Goal: Task Accomplishment & Management: Manage account settings

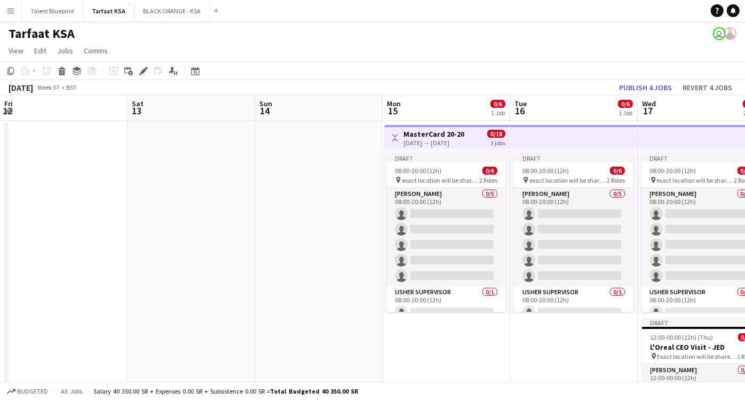
scroll to position [0, 344]
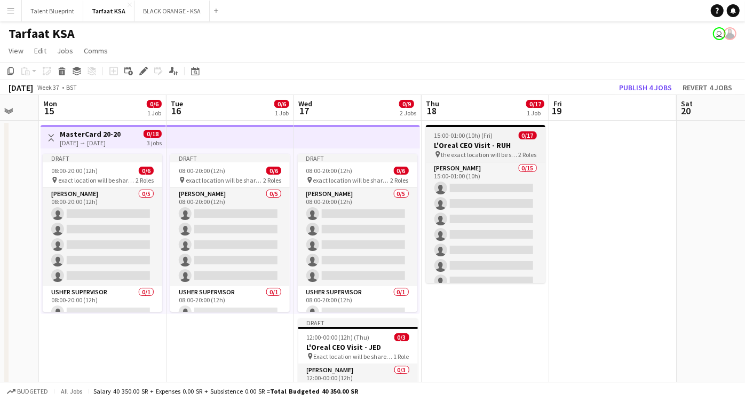
click at [470, 147] on h3 "L'Oreal CEO Visit - RUH" at bounding box center [486, 145] width 120 height 10
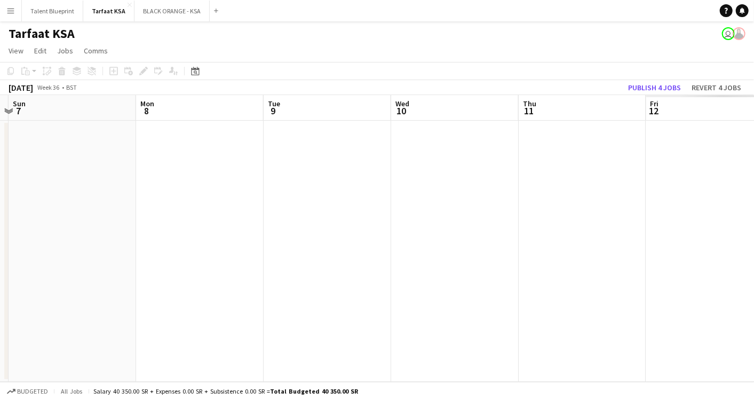
scroll to position [0, 406]
drag, startPoint x: 451, startPoint y: 173, endPoint x: -3, endPoint y: 175, distance: 453.7
click at [0, 175] on html "Menu Boards Boards Boards All jobs Status Workforce Workforce My Workforce Recr…" at bounding box center [377, 200] width 754 height 400
drag, startPoint x: 482, startPoint y: 173, endPoint x: -3, endPoint y: 164, distance: 484.7
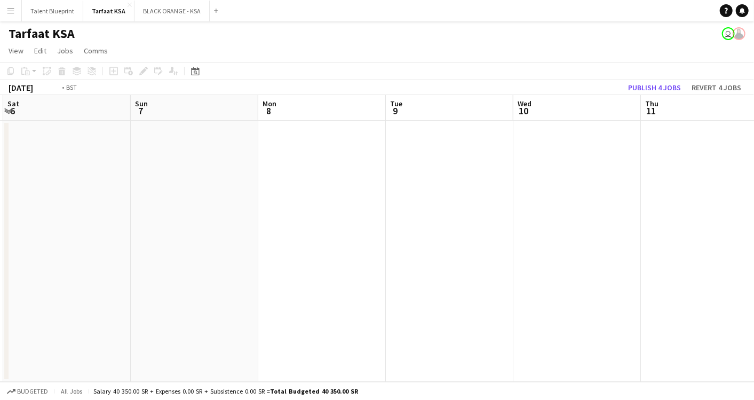
click at [0, 164] on html "Menu Boards Boards Boards All jobs Status Workforce Workforce My Workforce Recr…" at bounding box center [377, 200] width 754 height 400
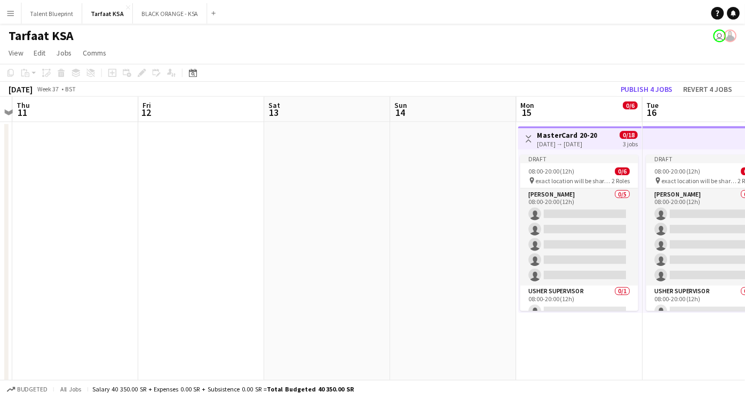
scroll to position [0, 389]
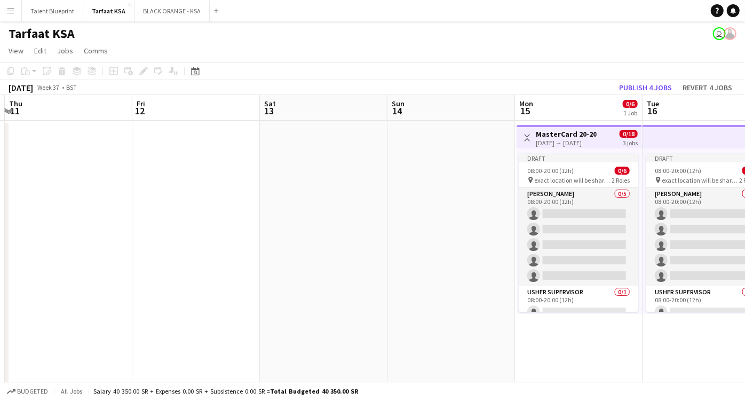
drag, startPoint x: 508, startPoint y: 202, endPoint x: 114, endPoint y: 216, distance: 394.1
click at [116, 218] on app-calendar-viewport "Mon 8 Tue 9 Wed 10 Thu 11 Fri 12 Sat 13 Sun 14 Mon 15 0/6 1 Job Tue 16 0/6 1 Jo…" at bounding box center [372, 279] width 745 height 368
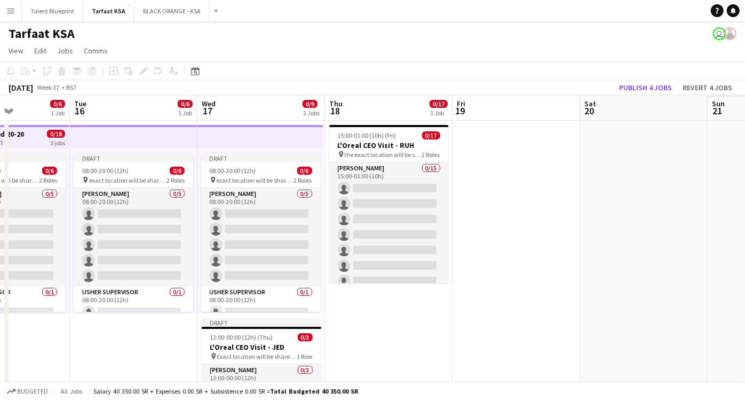
scroll to position [0, 385]
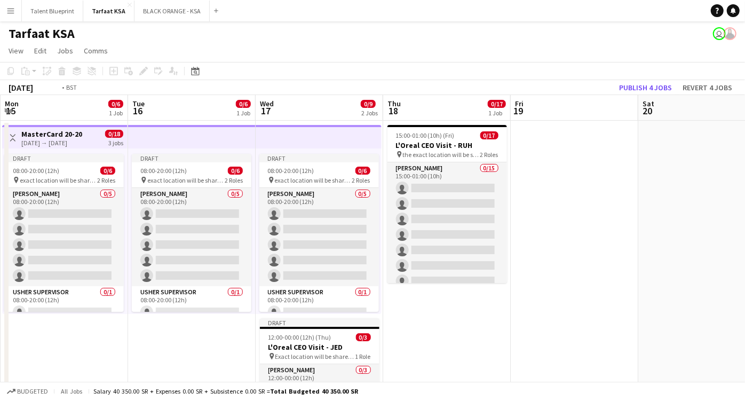
drag, startPoint x: 587, startPoint y: 181, endPoint x: 335, endPoint y: 210, distance: 253.6
click at [336, 210] on app-calendar-viewport "Fri 12 Sat 13 Sun 14 Mon 15 0/6 1 Job Tue 16 0/6 1 Job Wed 17 0/9 2 Jobs Thu 18…" at bounding box center [372, 279] width 745 height 368
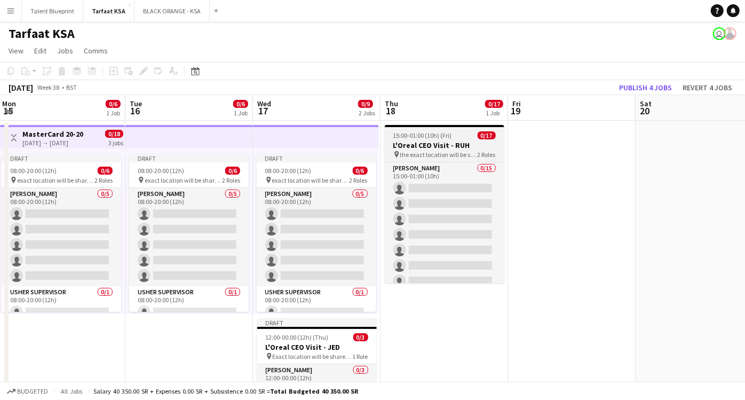
click at [442, 148] on h3 "L'Oreal CEO Visit - RUH" at bounding box center [445, 145] width 120 height 10
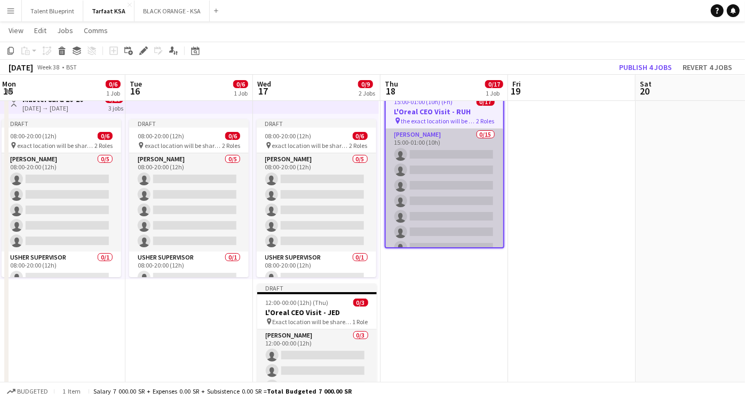
scroll to position [0, 0]
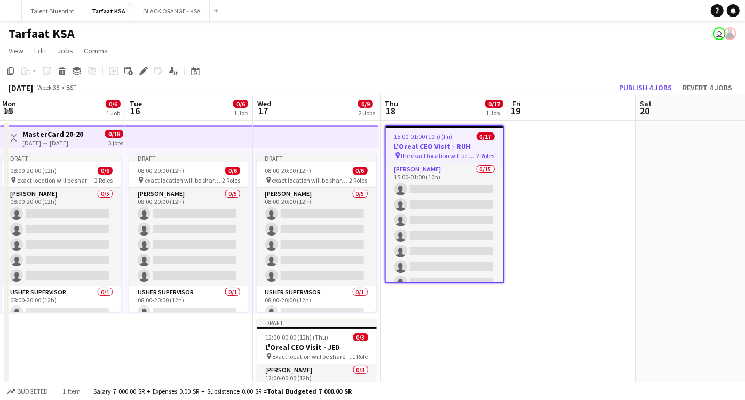
click at [64, 42] on app-page-menu "View Day view expanded Day view collapsed Month view Date picker Jump to today …" at bounding box center [372, 52] width 745 height 20
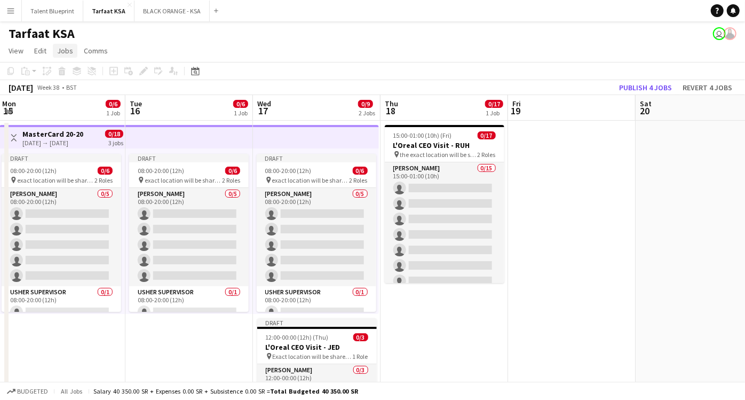
click at [64, 47] on span "Jobs" at bounding box center [65, 51] width 16 height 10
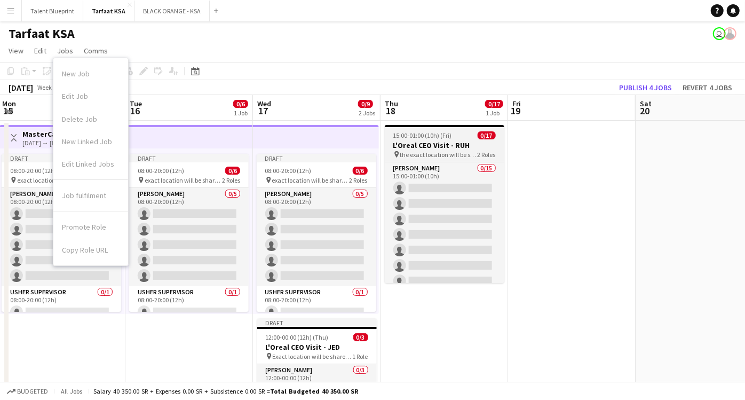
click at [454, 139] on div "15:00-01:00 (10h) (Fri) 0/17" at bounding box center [445, 135] width 120 height 8
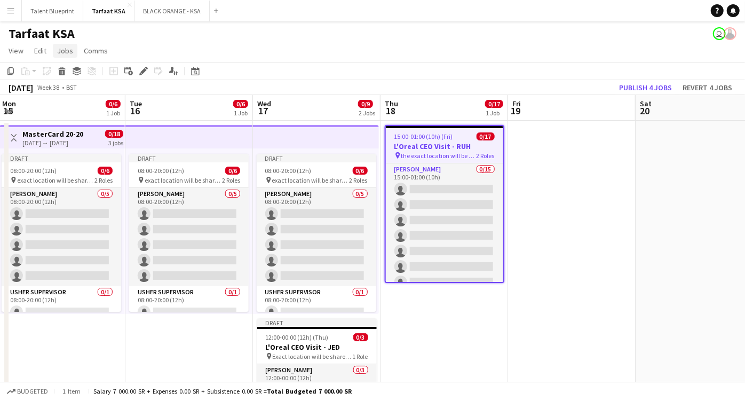
click at [70, 50] on span "Jobs" at bounding box center [65, 51] width 16 height 10
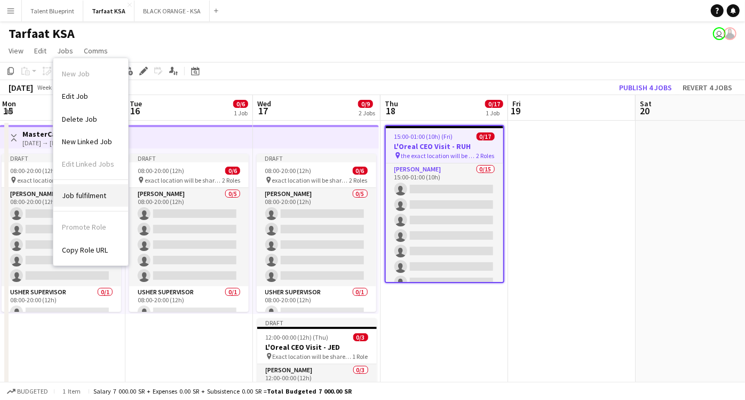
click at [103, 200] on link "Job fulfilment" at bounding box center [90, 195] width 75 height 22
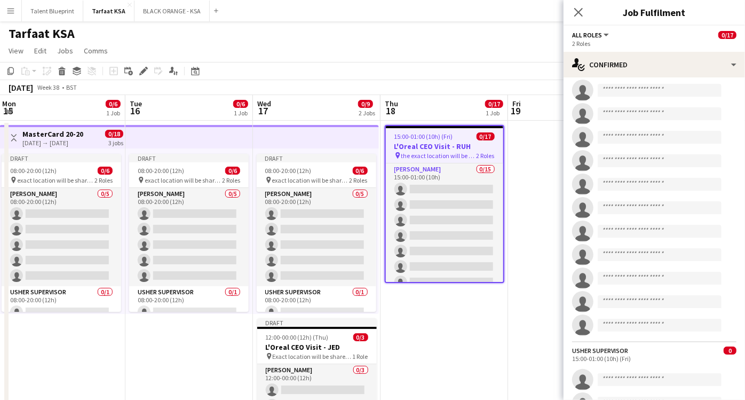
scroll to position [129, 0]
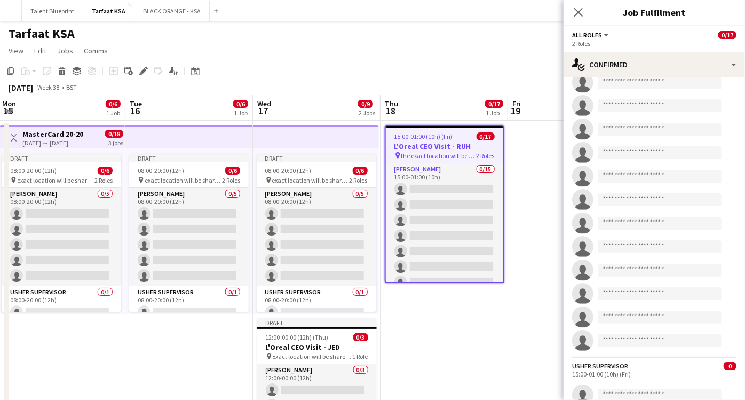
click at [521, 145] on app-date-cell at bounding box center [572, 292] width 128 height 343
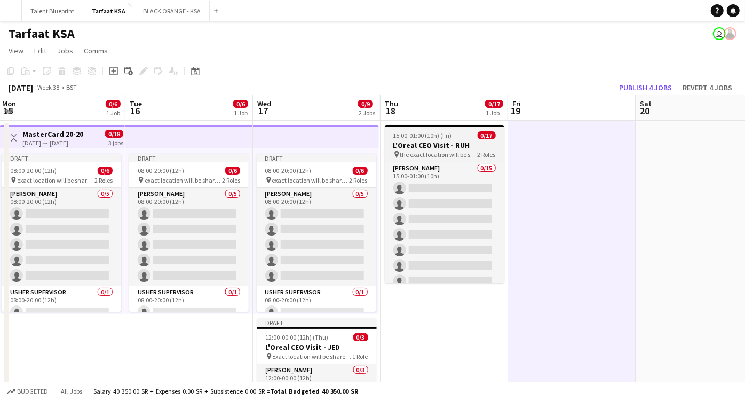
click at [430, 148] on h3 "L'Oreal CEO Visit - RUH" at bounding box center [445, 145] width 120 height 10
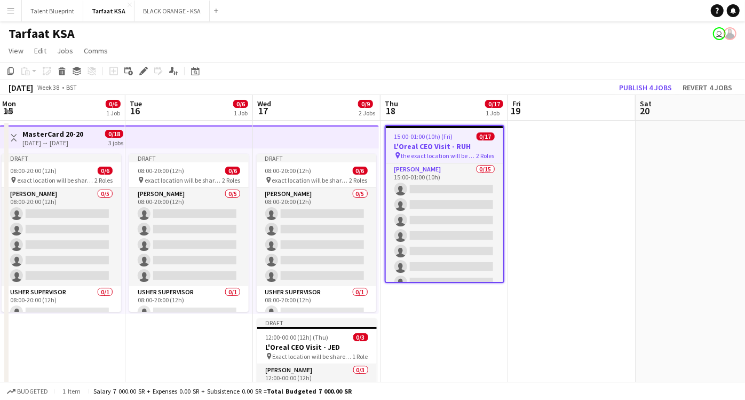
click at [443, 102] on app-board-header-date "Thu 18 0/17 1 Job" at bounding box center [445, 108] width 128 height 26
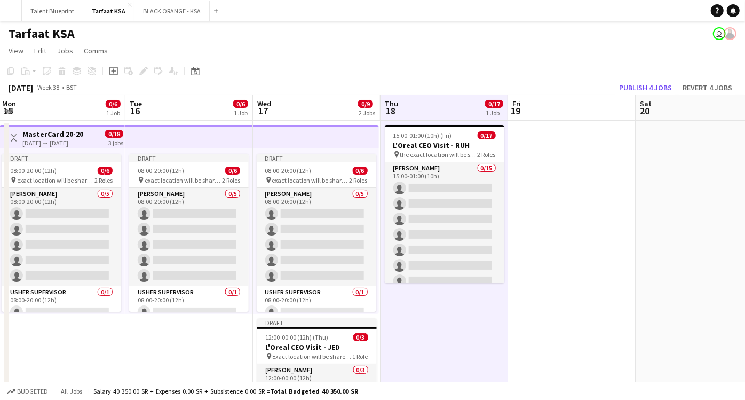
click at [310, 115] on app-board-header-date "Wed 17 0/9 2 Jobs" at bounding box center [317, 108] width 128 height 26
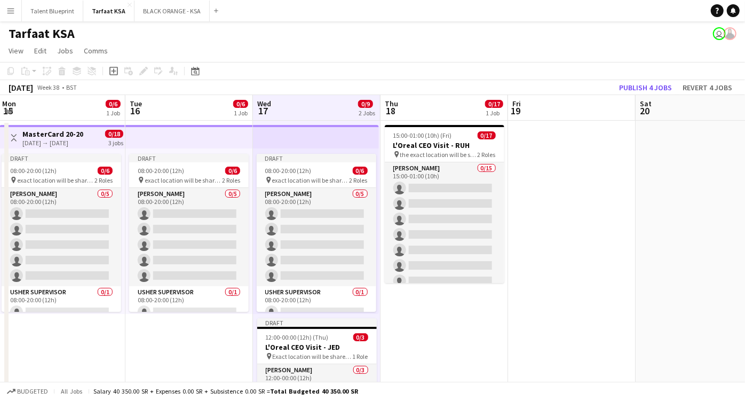
click at [230, 116] on app-board-header-date "Tue 16 0/6 1 Job" at bounding box center [189, 108] width 128 height 26
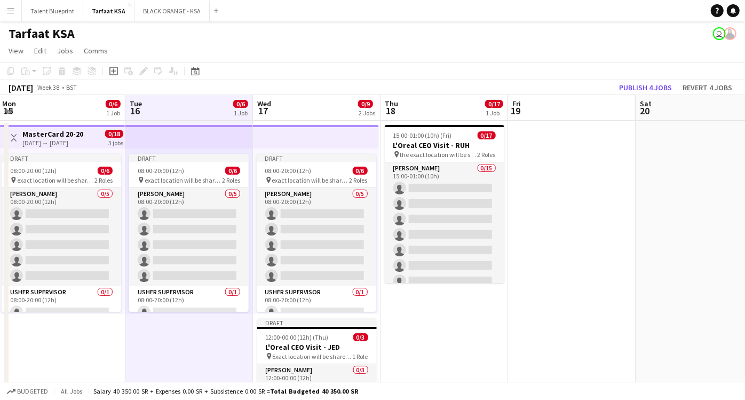
click at [416, 107] on app-board-header-date "Thu 18 0/17 1 Job" at bounding box center [445, 108] width 128 height 26
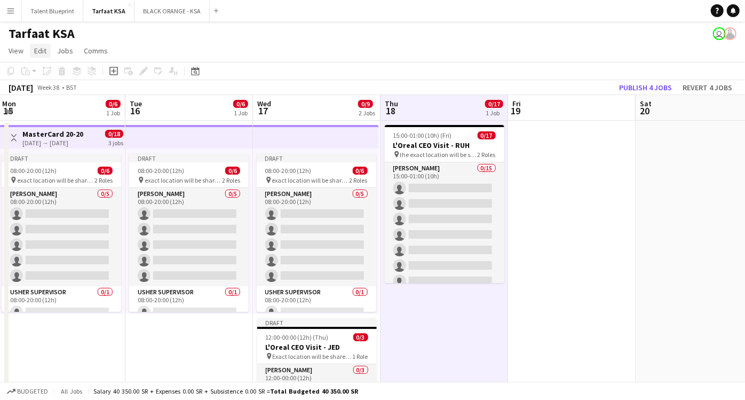
click at [46, 51] on link "Edit" at bounding box center [40, 51] width 21 height 14
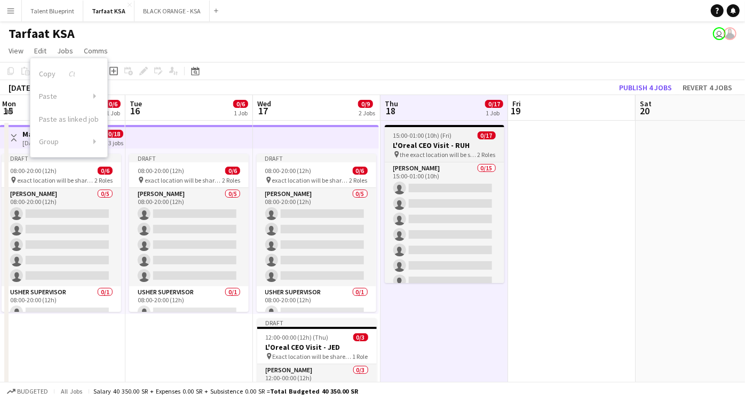
click at [428, 143] on h3 "L'Oreal CEO Visit - RUH" at bounding box center [445, 145] width 120 height 10
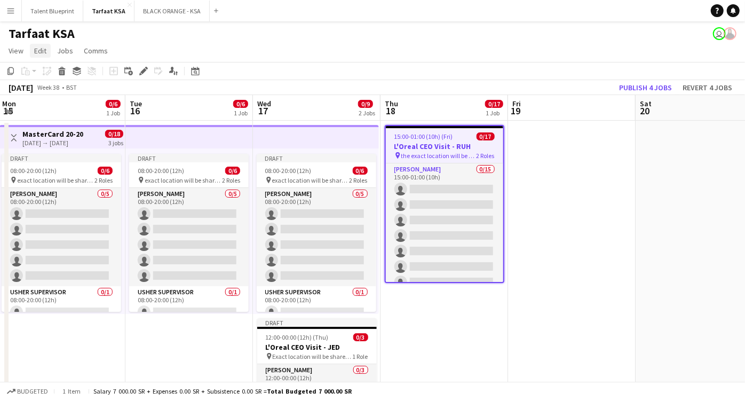
click at [38, 54] on span "Edit" at bounding box center [40, 51] width 12 height 10
click at [41, 50] on span "Edit" at bounding box center [40, 51] width 12 height 10
click at [139, 67] on icon "Edit" at bounding box center [143, 71] width 9 height 9
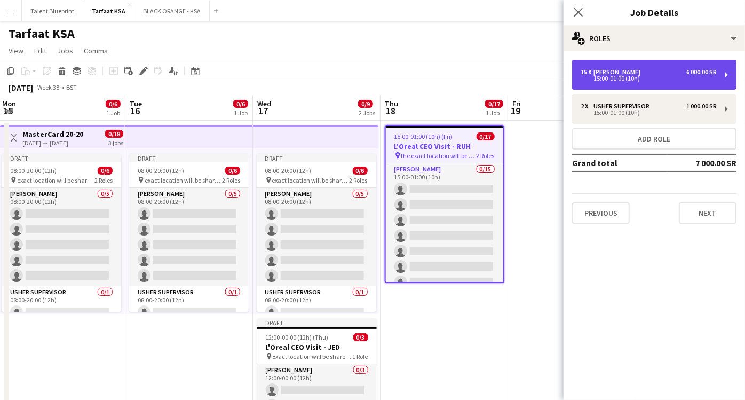
click at [695, 81] on div "15:00-01:00 (10h)" at bounding box center [649, 78] width 136 height 5
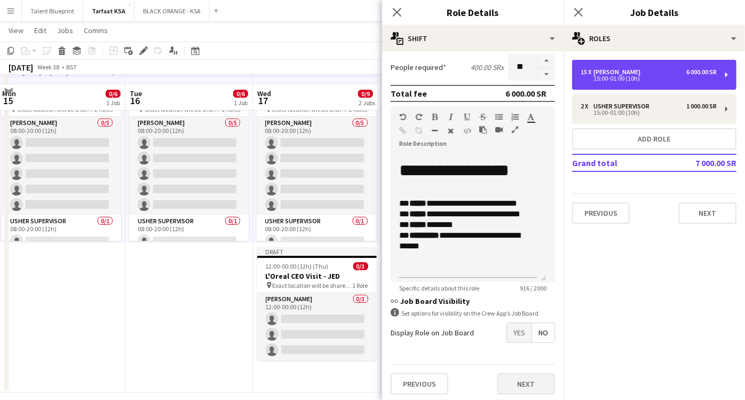
scroll to position [80, 0]
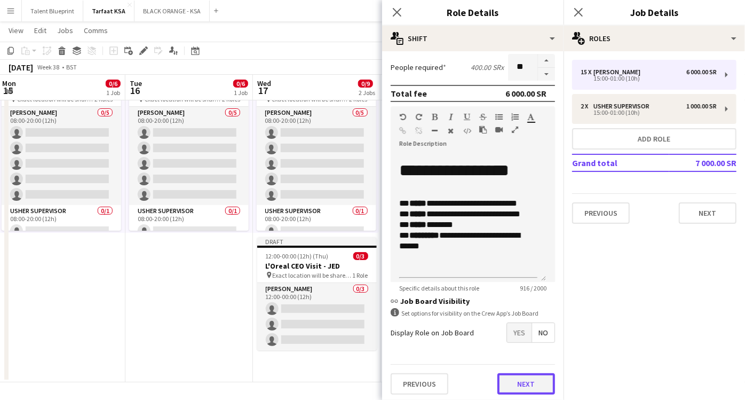
click at [518, 383] on button "Next" at bounding box center [526, 383] width 58 height 21
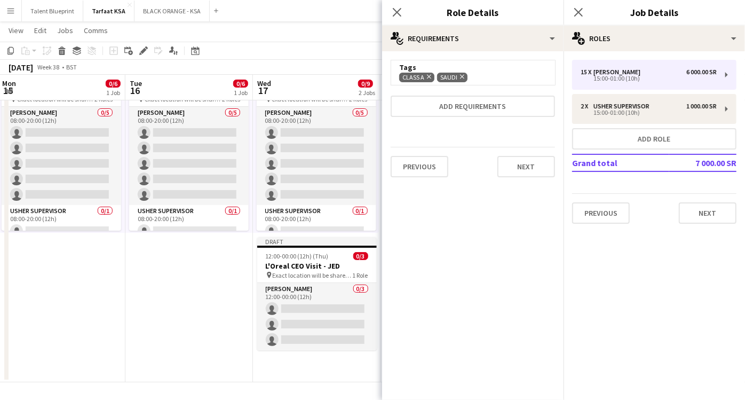
scroll to position [0, 0]
click at [521, 164] on button "Next" at bounding box center [526, 166] width 58 height 21
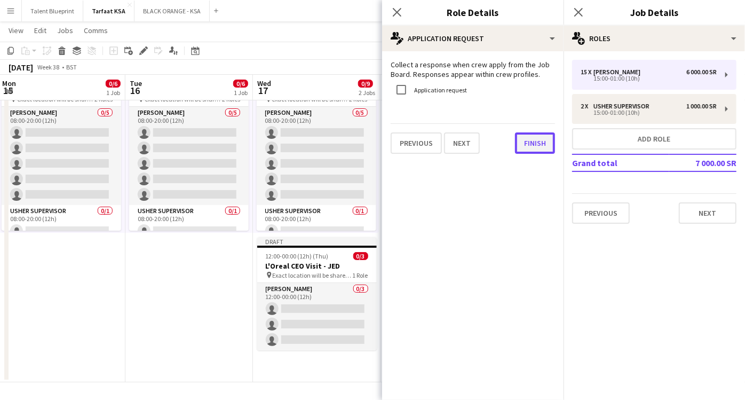
click at [538, 142] on button "Finish" at bounding box center [535, 142] width 40 height 21
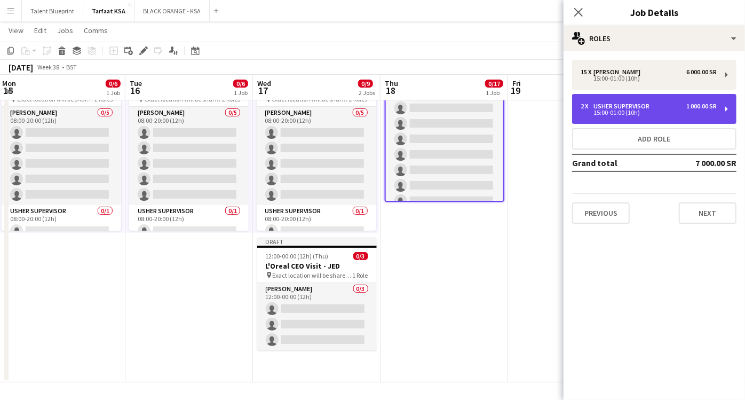
click at [708, 103] on div "1 000.00 SR" at bounding box center [701, 105] width 30 height 7
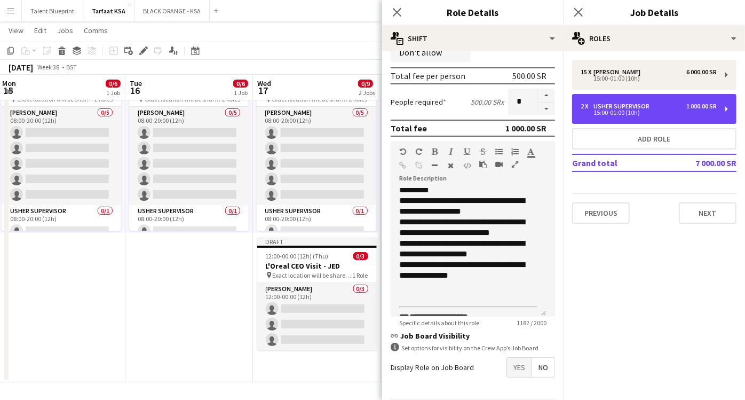
scroll to position [182, 0]
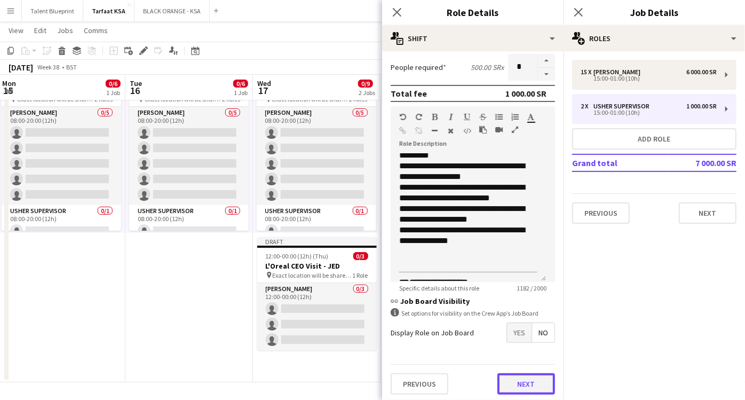
click at [527, 378] on button "Next" at bounding box center [526, 383] width 58 height 21
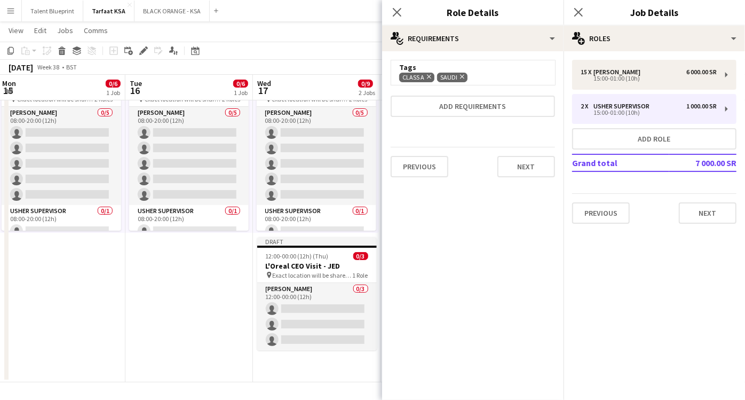
scroll to position [0, 0]
click at [541, 161] on button "Next" at bounding box center [526, 166] width 58 height 21
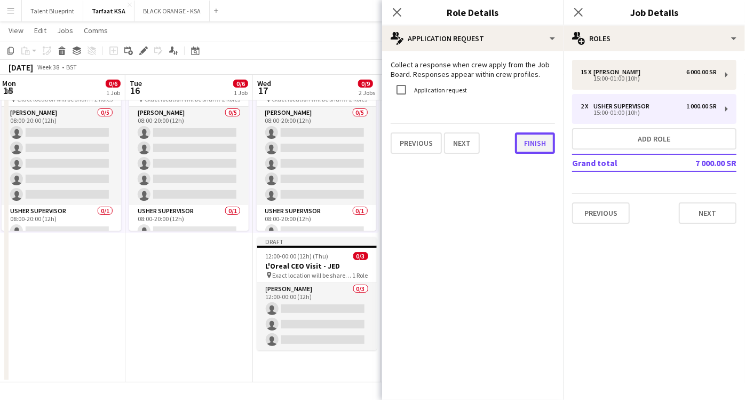
click at [544, 142] on button "Finish" at bounding box center [535, 142] width 40 height 21
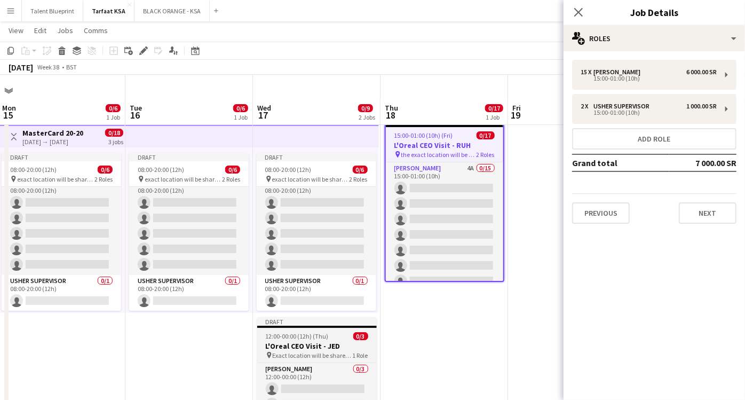
scroll to position [80, 0]
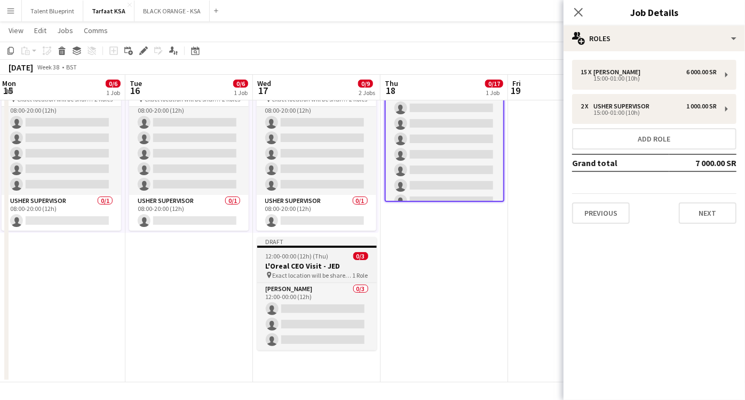
click at [314, 261] on h3 "L'Oreal CEO Visit - JED" at bounding box center [317, 266] width 120 height 10
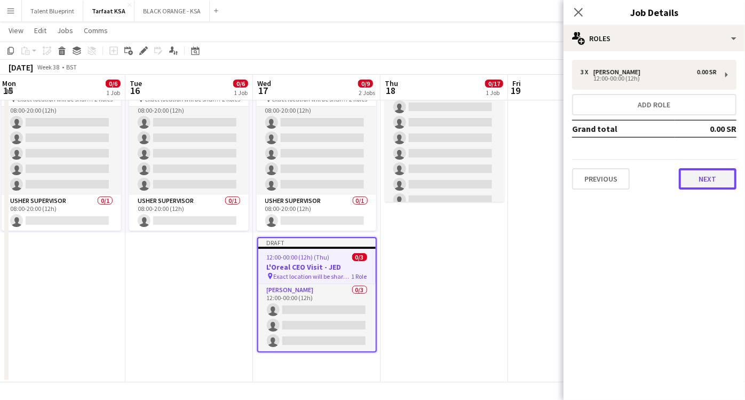
click at [708, 169] on button "Next" at bounding box center [708, 178] width 58 height 21
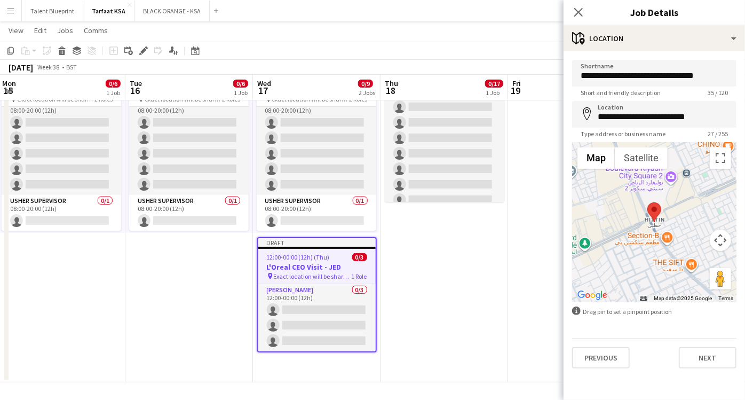
click at [328, 268] on h3 "L'Oreal CEO Visit - JED" at bounding box center [316, 267] width 117 height 10
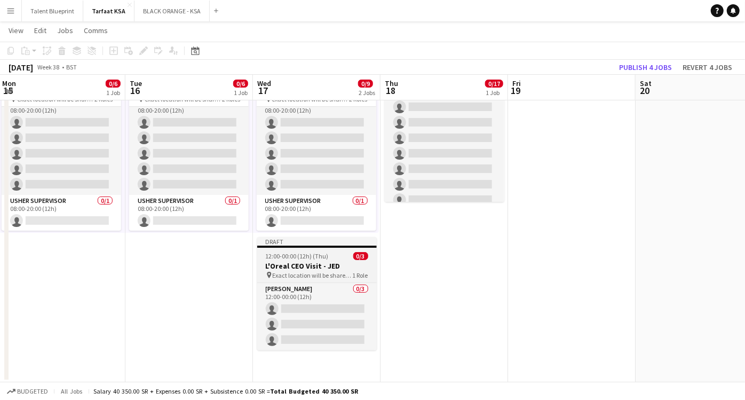
click at [328, 268] on h3 "L'Oreal CEO Visit - JED" at bounding box center [317, 266] width 120 height 10
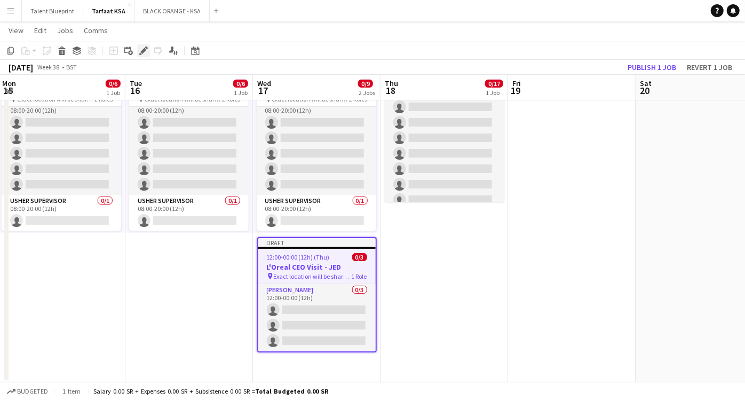
click at [147, 50] on div "Edit" at bounding box center [143, 50] width 13 height 13
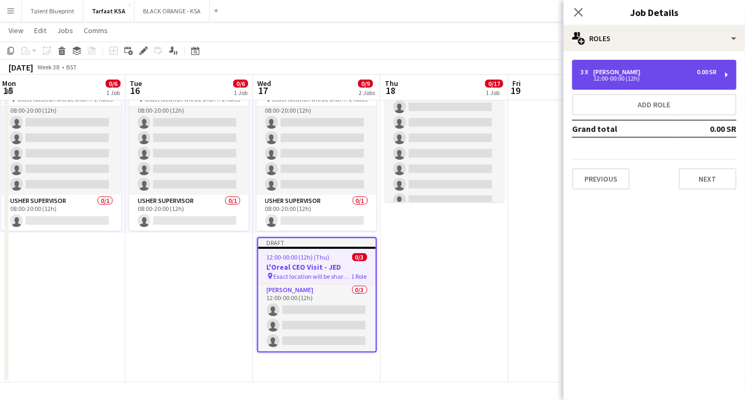
click at [717, 67] on div "3 x Usher 0.00 SR 12:00-00:00 (12h)" at bounding box center [654, 75] width 164 height 30
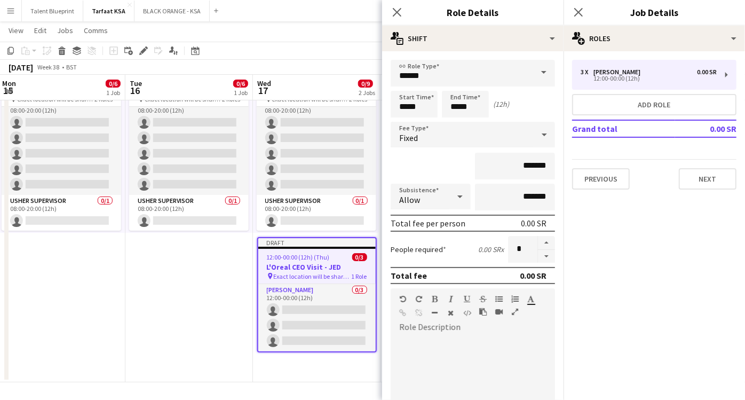
click at [462, 201] on icon at bounding box center [460, 196] width 13 height 21
click at [461, 200] on div at bounding box center [372, 200] width 745 height 400
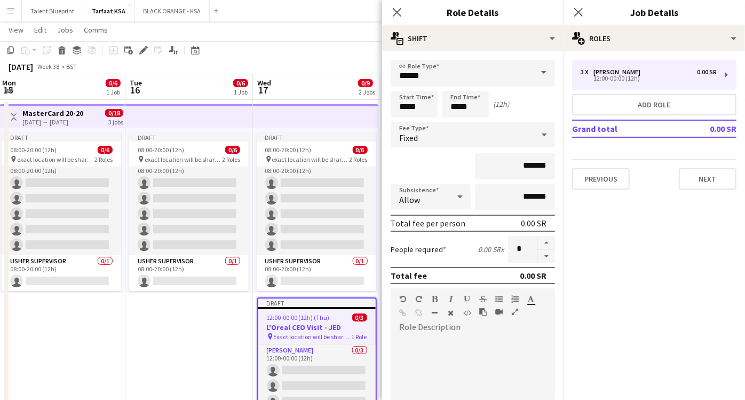
scroll to position [0, 0]
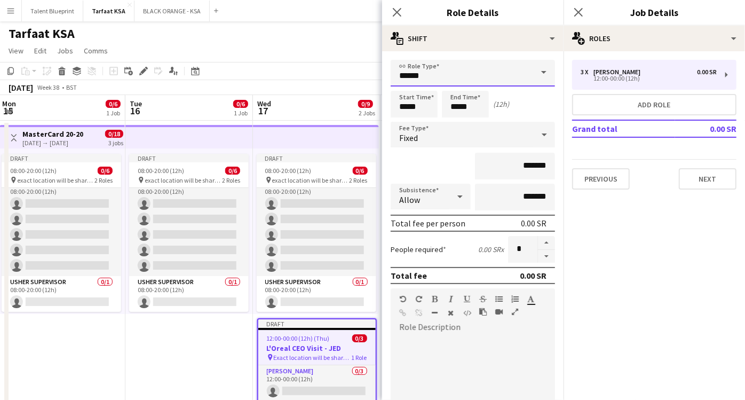
click at [443, 75] on input "*****" at bounding box center [473, 73] width 164 height 27
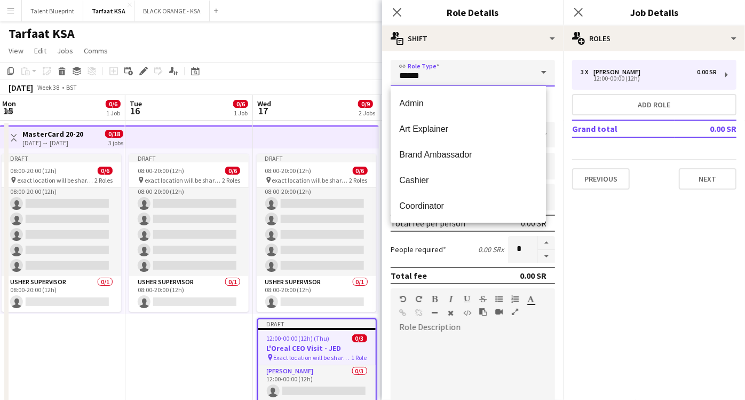
click at [448, 75] on input "*****" at bounding box center [473, 73] width 164 height 27
click at [481, 51] on div "link Role Type ***** Start Time ***** End Time ***** (12h) Fee Type Fixed *****…" at bounding box center [472, 318] width 181 height 534
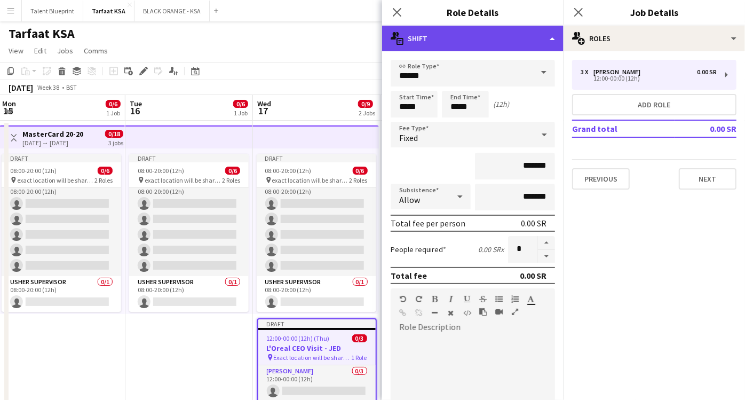
click at [532, 29] on div "multiple-actions-text Shift" at bounding box center [472, 39] width 181 height 26
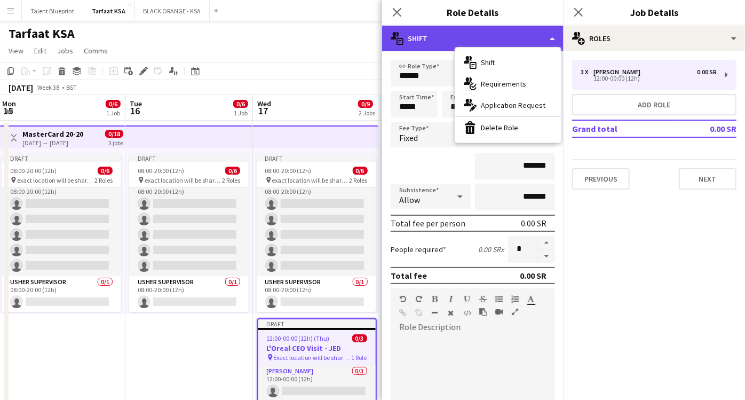
click at [543, 35] on div "multiple-actions-text Shift" at bounding box center [472, 39] width 181 height 26
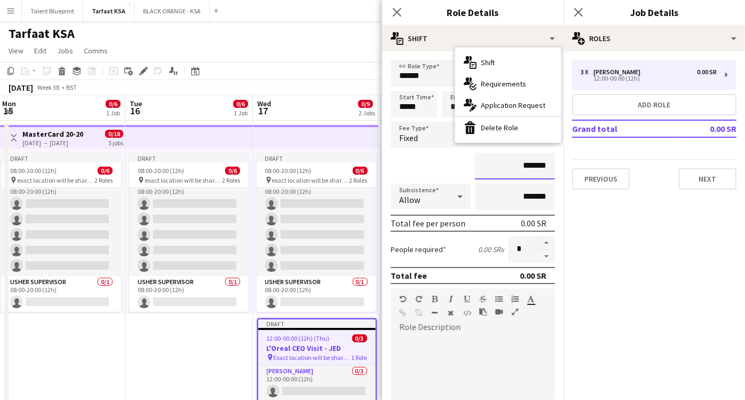
click at [526, 162] on input "*******" at bounding box center [515, 166] width 80 height 27
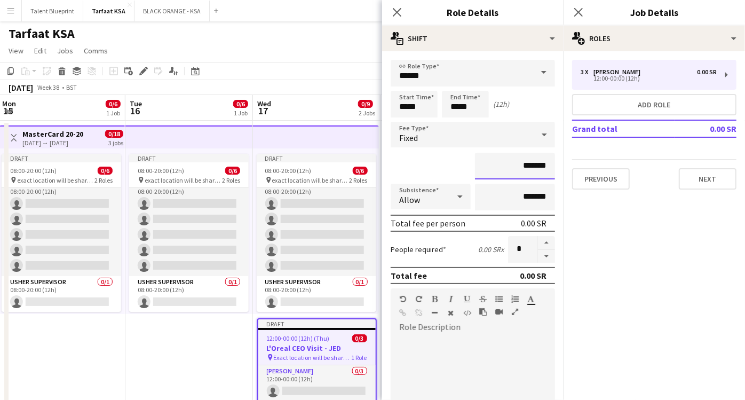
click at [516, 163] on input "*******" at bounding box center [515, 166] width 80 height 27
type input "*********"
click at [406, 107] on input "*****" at bounding box center [414, 104] width 47 height 27
click at [422, 104] on input "*****" at bounding box center [414, 104] width 47 height 27
type input "*****"
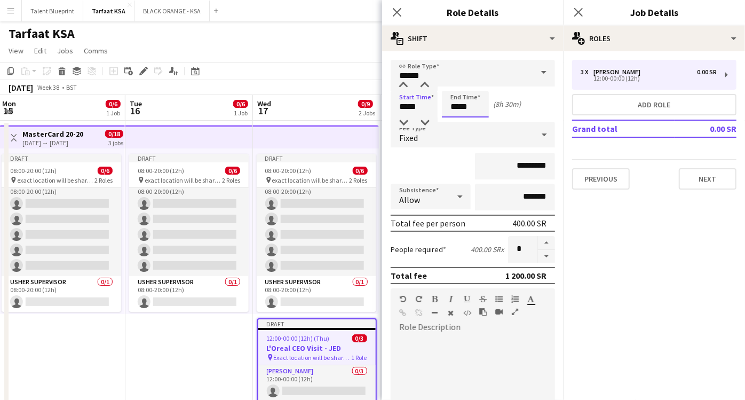
click at [455, 106] on input "*****" at bounding box center [465, 104] width 47 height 27
click at [458, 105] on input "*****" at bounding box center [465, 104] width 47 height 27
click at [470, 108] on input "*****" at bounding box center [465, 104] width 47 height 27
type input "*****"
click at [444, 159] on div "*********" at bounding box center [473, 166] width 164 height 27
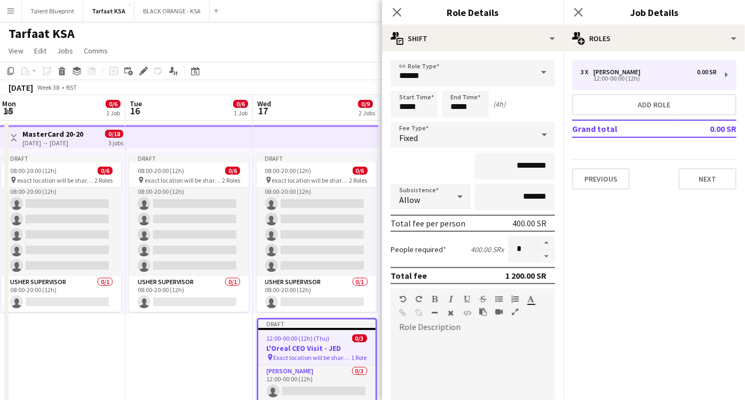
click at [428, 352] on div at bounding box center [473, 400] width 164 height 128
click at [429, 341] on div at bounding box center [473, 400] width 164 height 128
click at [319, 346] on h3 "L'Oreal CEO Visit - JED" at bounding box center [316, 348] width 117 height 10
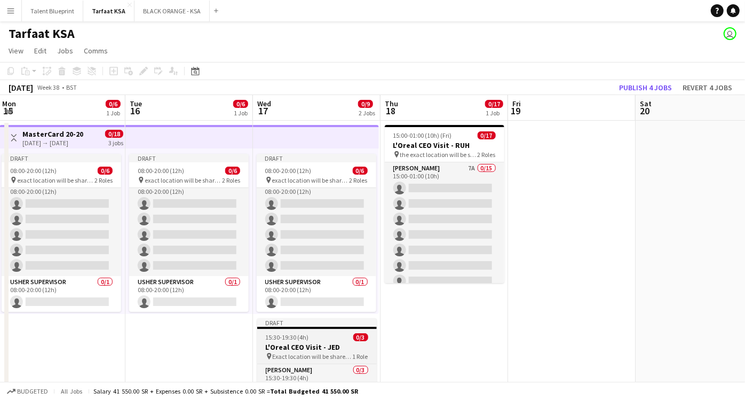
click at [319, 346] on h3 "L'Oreal CEO Visit - JED" at bounding box center [317, 347] width 120 height 10
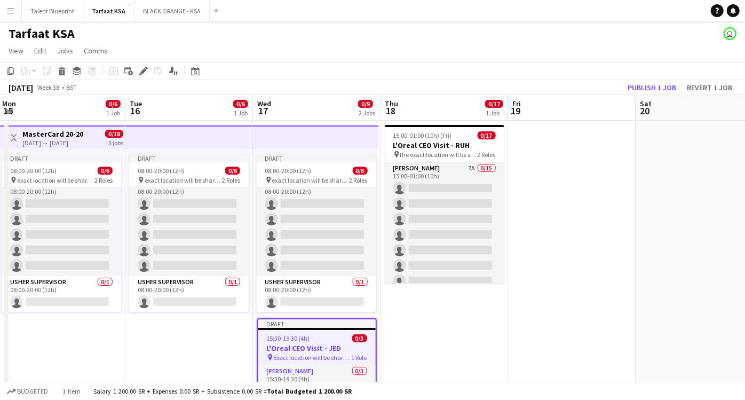
click at [335, 341] on div "15:30-19:30 (4h) 0/3" at bounding box center [316, 338] width 117 height 8
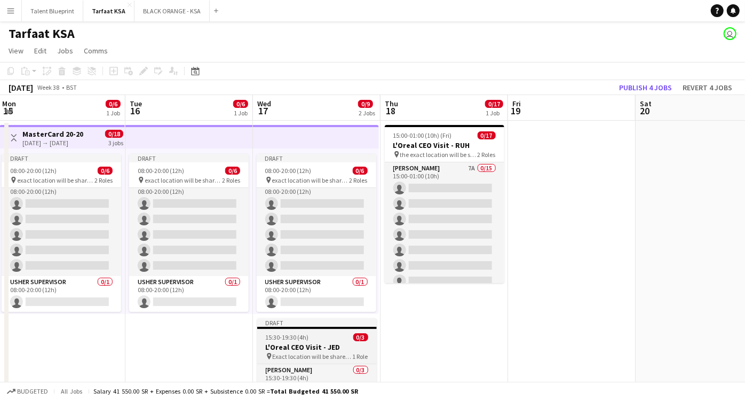
click at [335, 341] on div "15:30-19:30 (4h) 0/3" at bounding box center [317, 337] width 120 height 8
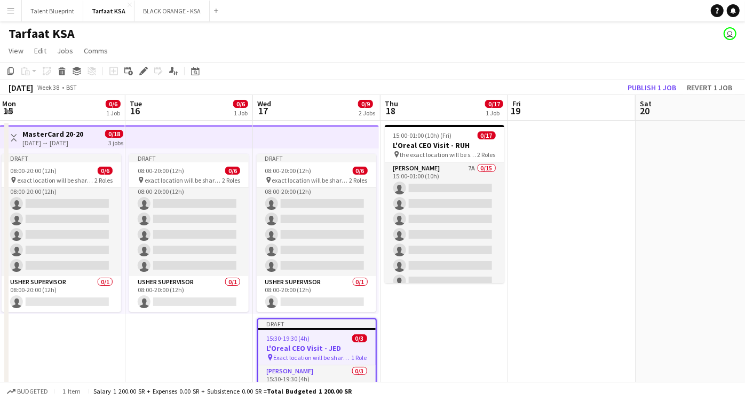
scroll to position [59, 0]
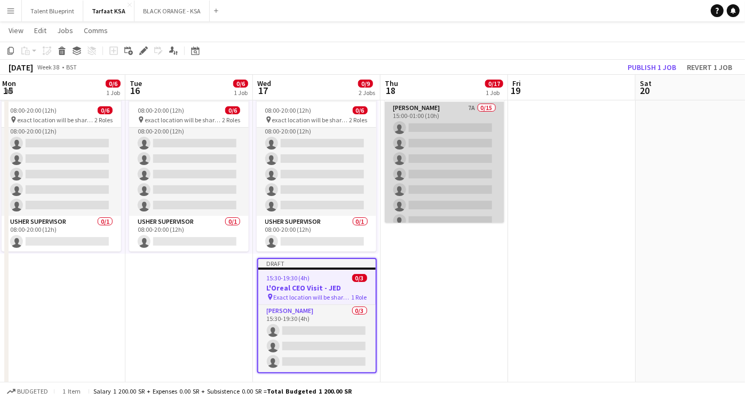
click at [465, 111] on app-card-role "Usher 7A 0/15 15:00-01:00 (10h) single-neutral-actions single-neutral-actions s…" at bounding box center [445, 228] width 120 height 253
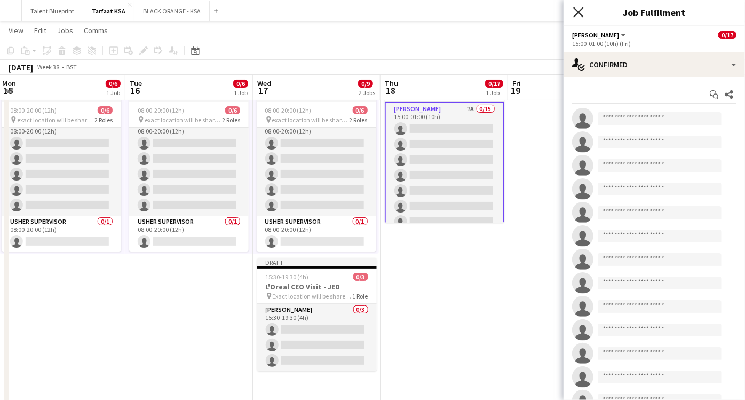
click at [579, 15] on icon "Close pop-in" at bounding box center [578, 12] width 10 height 10
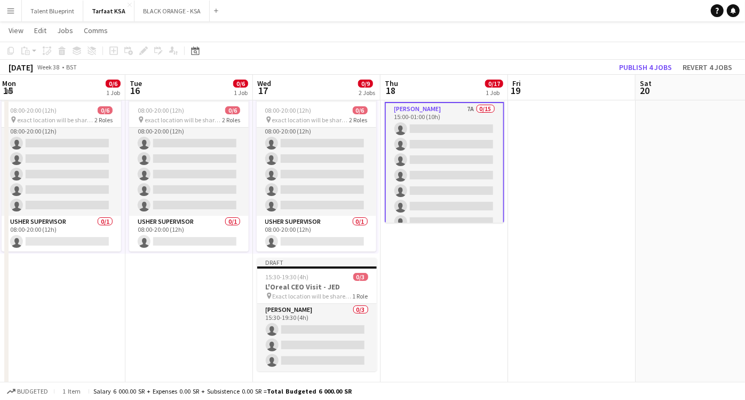
click at [440, 91] on app-board-header-date "Thu 18 0/17 1 Job" at bounding box center [445, 88] width 128 height 26
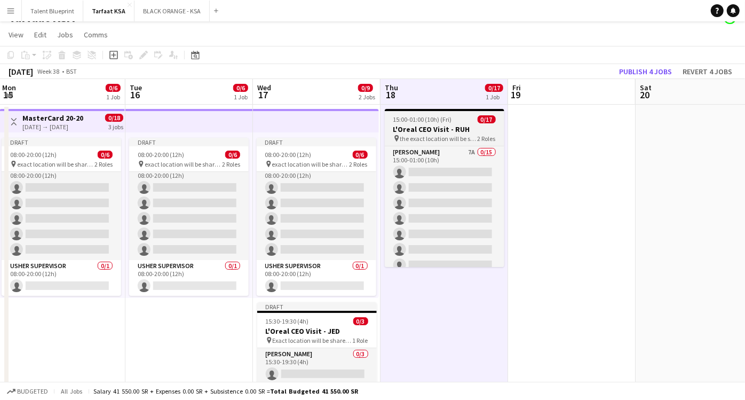
scroll to position [0, 0]
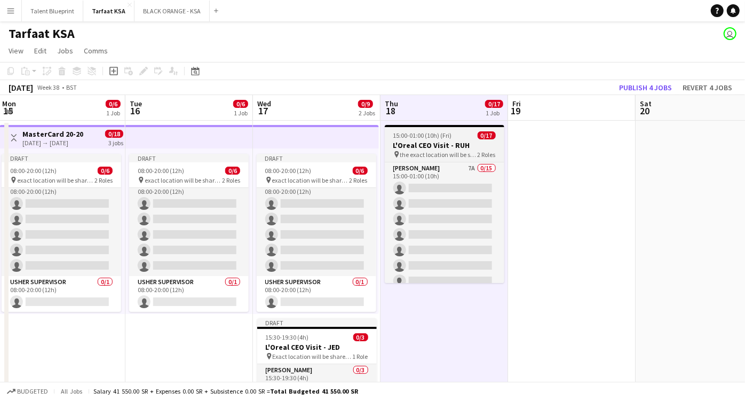
click at [440, 145] on h3 "L'Oreal CEO Visit - RUH" at bounding box center [445, 145] width 120 height 10
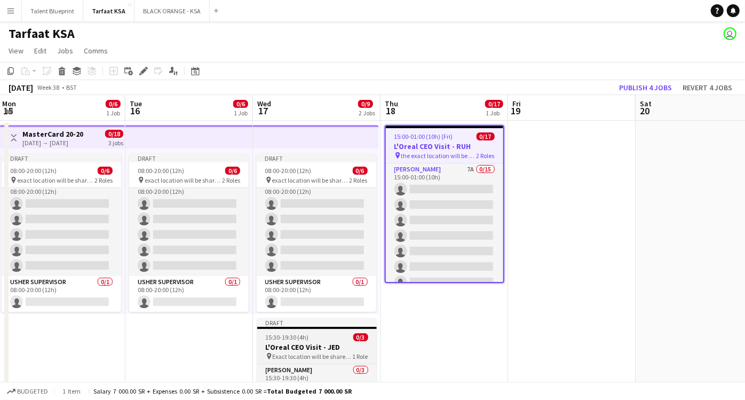
click at [300, 340] on span "15:30-19:30 (4h)" at bounding box center [287, 337] width 43 height 8
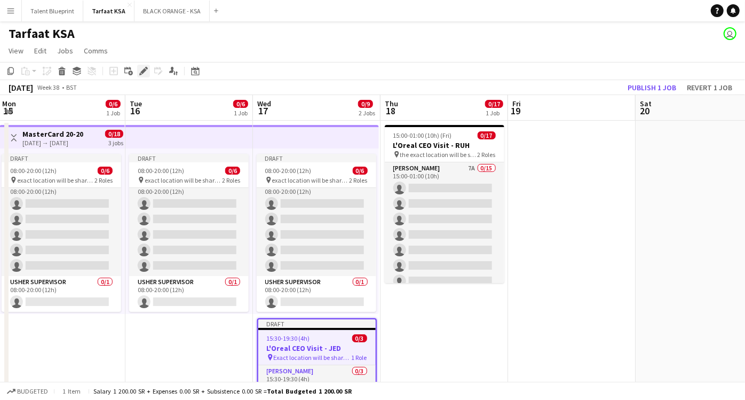
click at [141, 65] on div "Edit" at bounding box center [143, 71] width 13 height 13
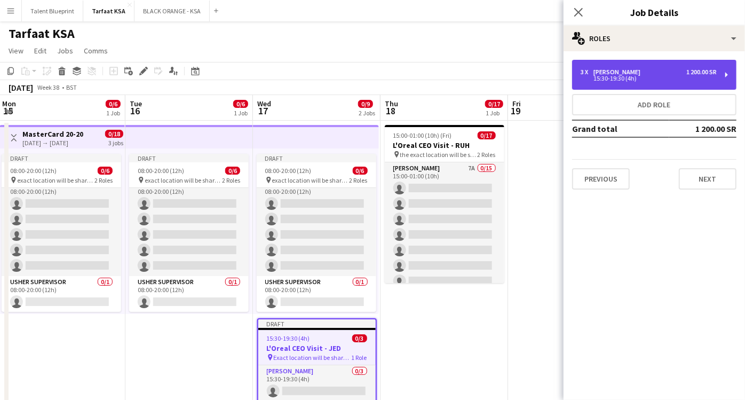
click at [706, 76] on div "15:30-19:30 (4h)" at bounding box center [649, 78] width 136 height 5
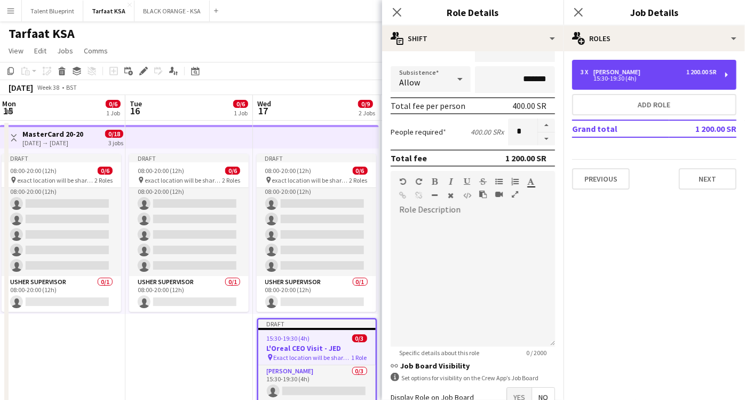
scroll to position [118, 0]
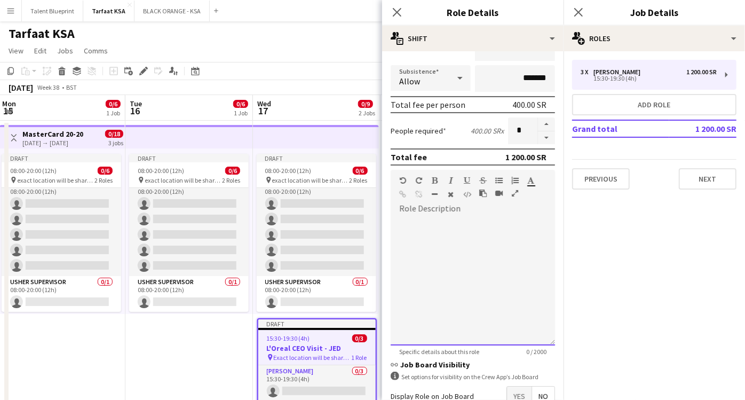
click at [438, 217] on div at bounding box center [473, 281] width 164 height 128
paste div
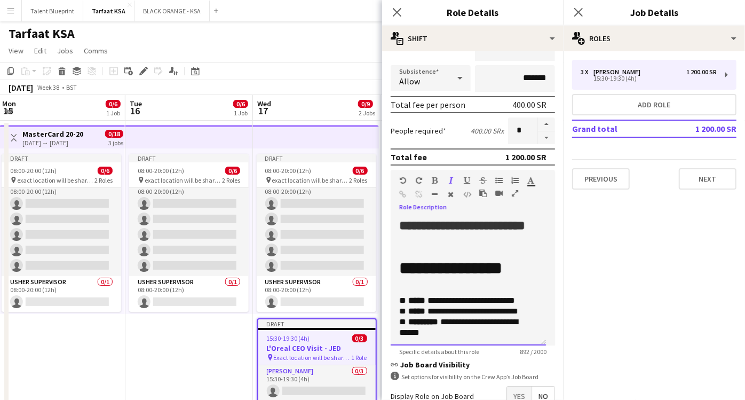
scroll to position [59, 0]
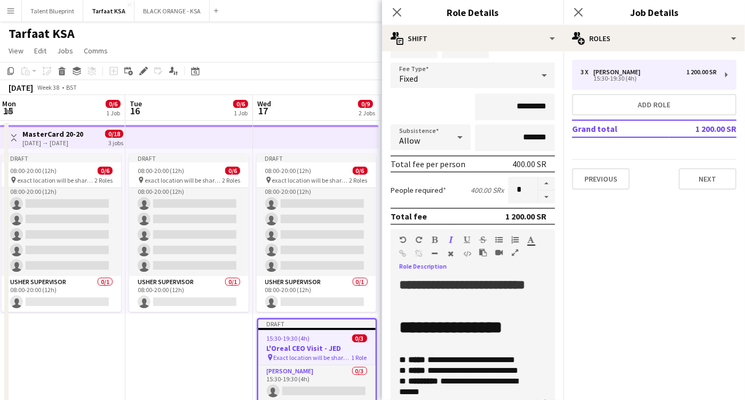
click at [442, 303] on h2 "**********" at bounding box center [463, 292] width 129 height 33
click at [516, 324] on h1 "**********" at bounding box center [463, 327] width 129 height 11
drag, startPoint x: 515, startPoint y: 321, endPoint x: 510, endPoint y: 337, distance: 16.2
click at [515, 322] on h1 "**********" at bounding box center [463, 327] width 129 height 11
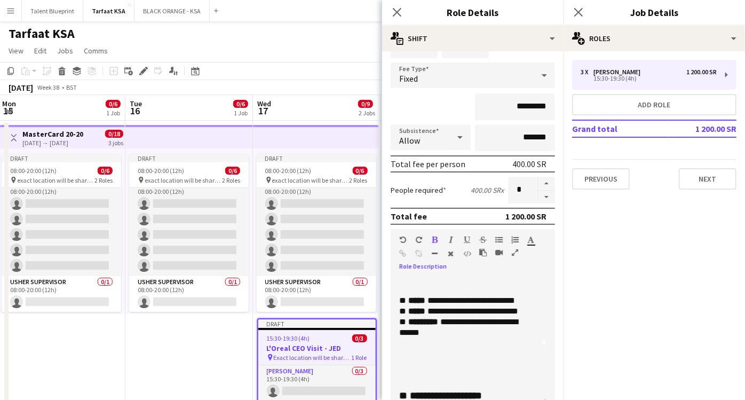
click at [512, 313] on p "**********" at bounding box center [463, 321] width 129 height 75
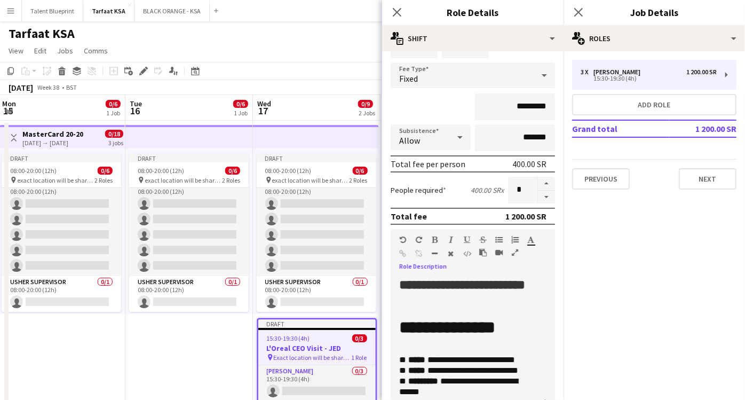
scroll to position [0, 0]
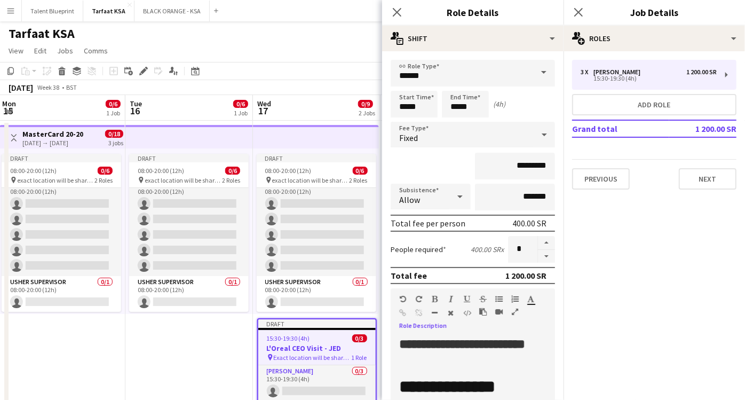
click at [439, 363] on h2 "**********" at bounding box center [463, 352] width 129 height 33
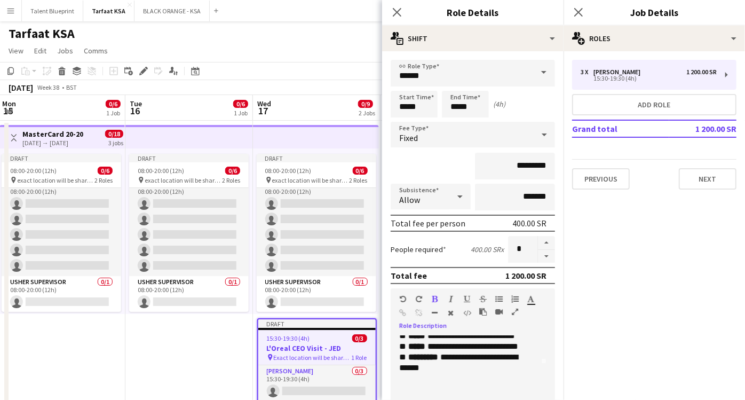
scroll to position [118, 0]
drag, startPoint x: 454, startPoint y: 355, endPoint x: 492, endPoint y: 367, distance: 40.2
click at [492, 367] on p "**********" at bounding box center [463, 338] width 129 height 75
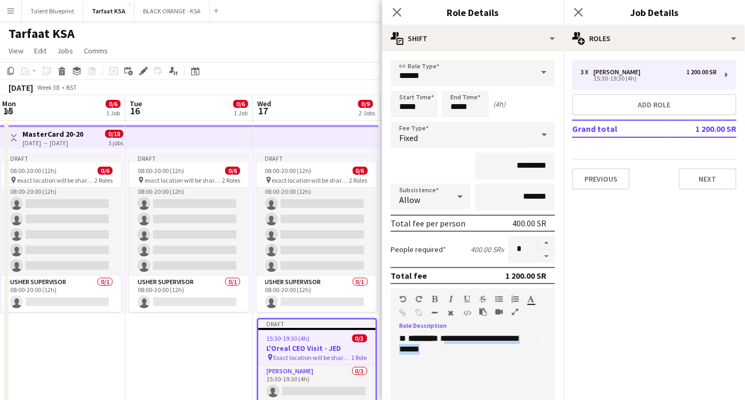
click at [489, 367] on p "**********" at bounding box center [463, 338] width 129 height 75
click at [461, 360] on p "**********" at bounding box center [463, 338] width 129 height 75
click at [516, 358] on p "**********" at bounding box center [463, 338] width 129 height 75
click at [426, 379] on h3 at bounding box center [468, 380] width 138 height 11
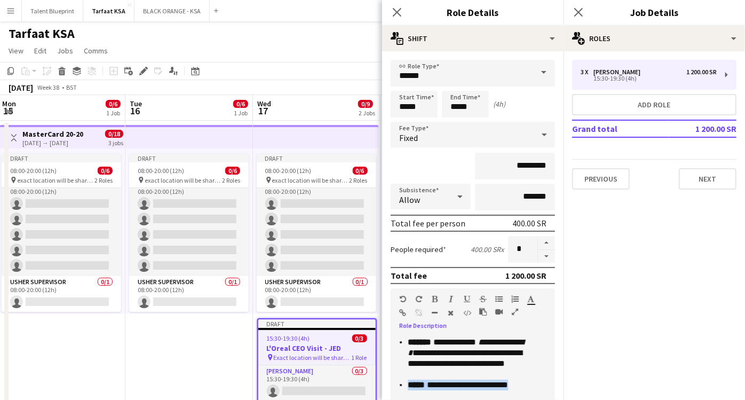
drag, startPoint x: 398, startPoint y: 382, endPoint x: 473, endPoint y: 393, distance: 76.6
click at [473, 393] on div "**********" at bounding box center [468, 400] width 155 height 128
click at [475, 338] on p "**********" at bounding box center [468, 358] width 121 height 43
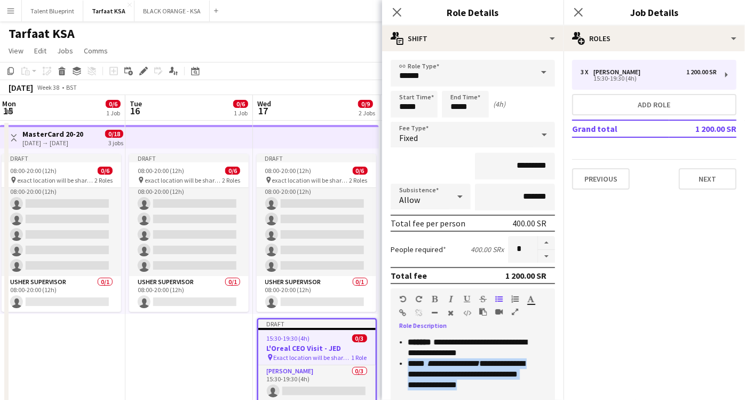
drag, startPoint x: 401, startPoint y: 362, endPoint x: 509, endPoint y: 381, distance: 109.0
click at [509, 381] on li "**********" at bounding box center [473, 374] width 130 height 32
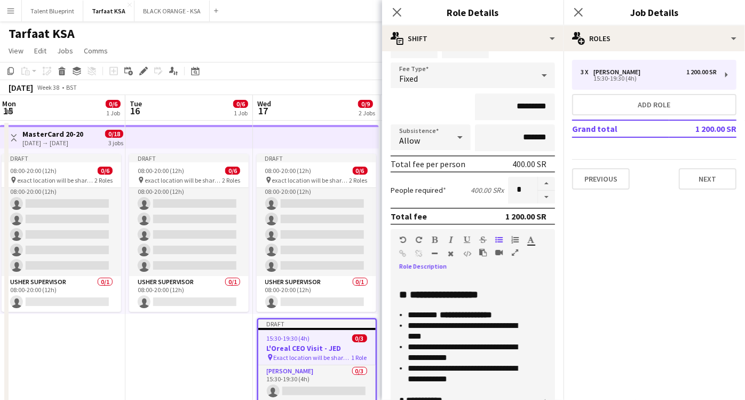
scroll to position [407, 0]
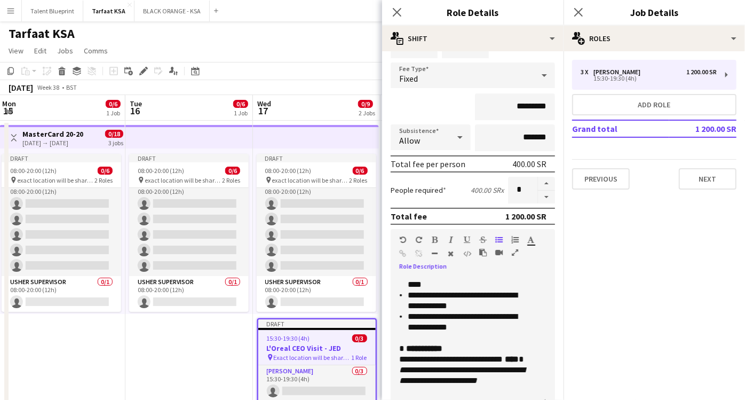
click at [466, 372] on p "**********" at bounding box center [463, 369] width 129 height 53
click at [454, 141] on icon at bounding box center [460, 136] width 13 height 21
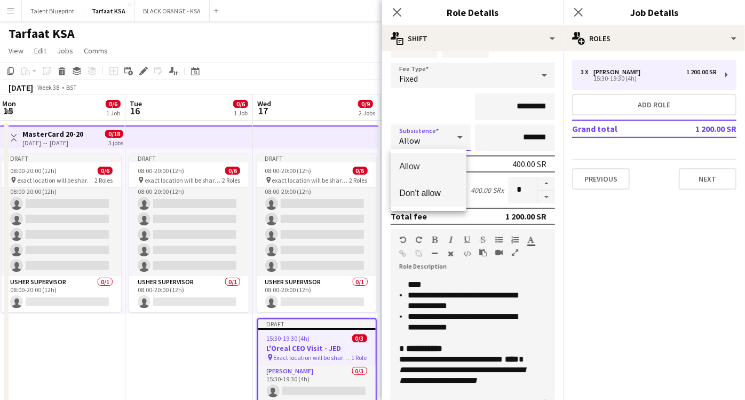
click at [433, 198] on mat-option "Don't allow" at bounding box center [428, 193] width 75 height 27
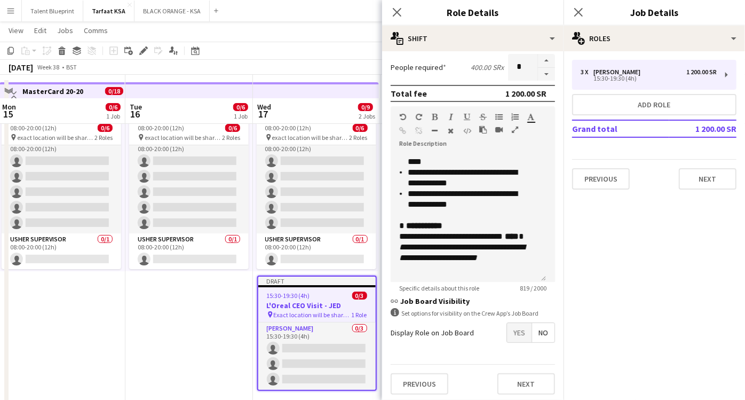
scroll to position [80, 0]
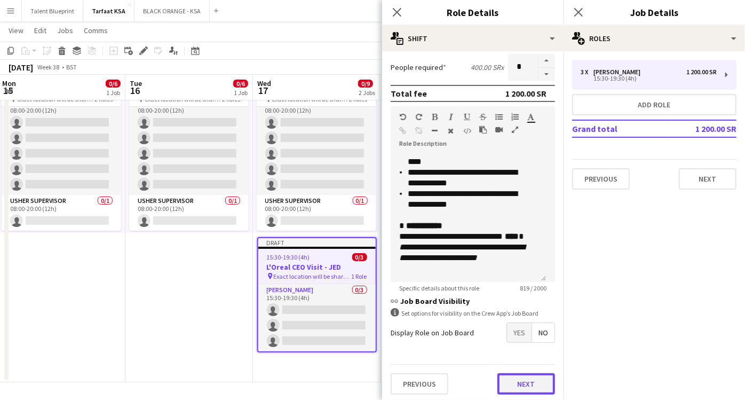
click at [515, 377] on button "Next" at bounding box center [526, 383] width 58 height 21
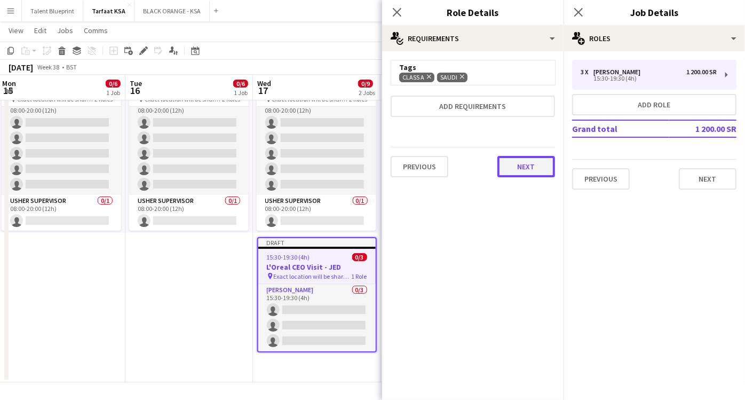
click at [513, 163] on button "Next" at bounding box center [526, 166] width 58 height 21
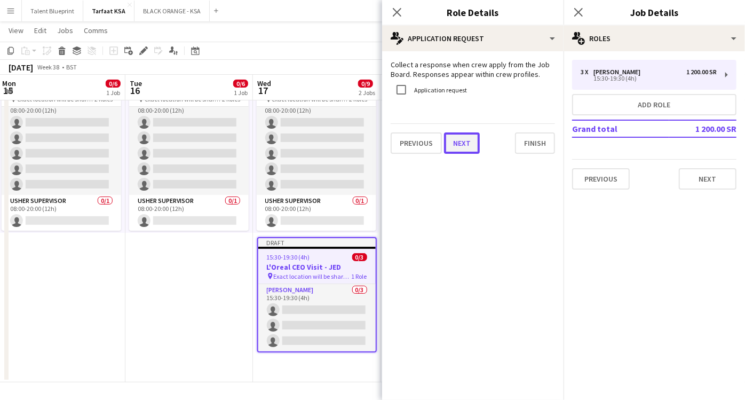
click at [464, 149] on button "Next" at bounding box center [462, 142] width 36 height 21
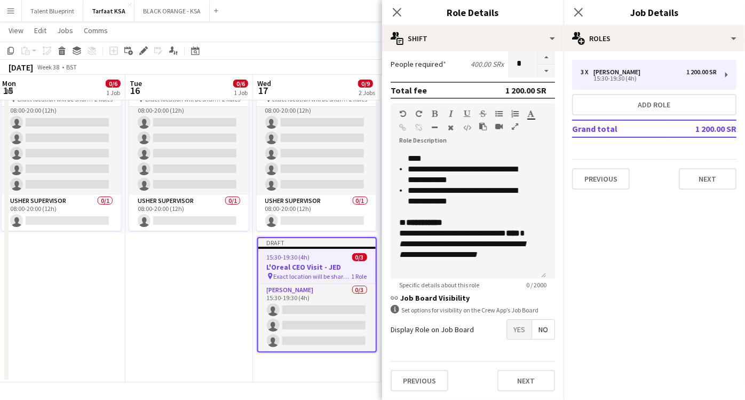
scroll to position [183, 0]
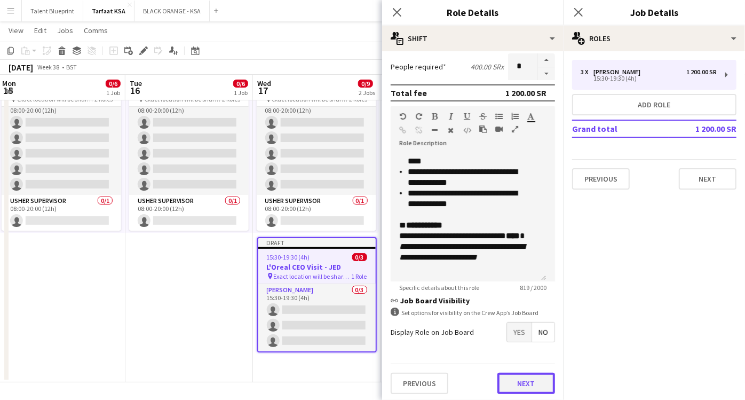
click at [522, 378] on button "Next" at bounding box center [526, 383] width 58 height 21
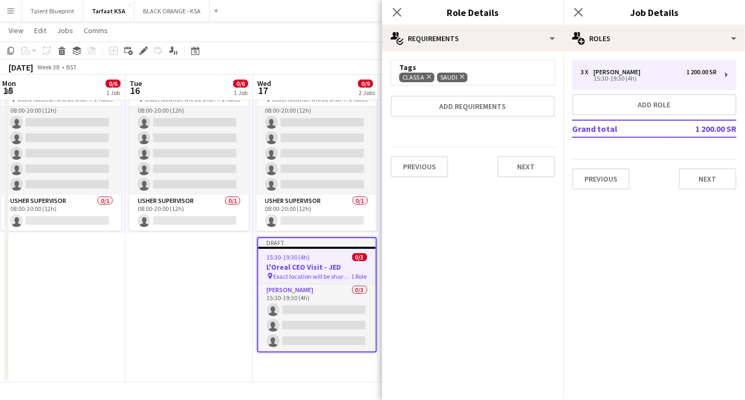
scroll to position [0, 0]
click at [523, 165] on button "Next" at bounding box center [526, 166] width 58 height 21
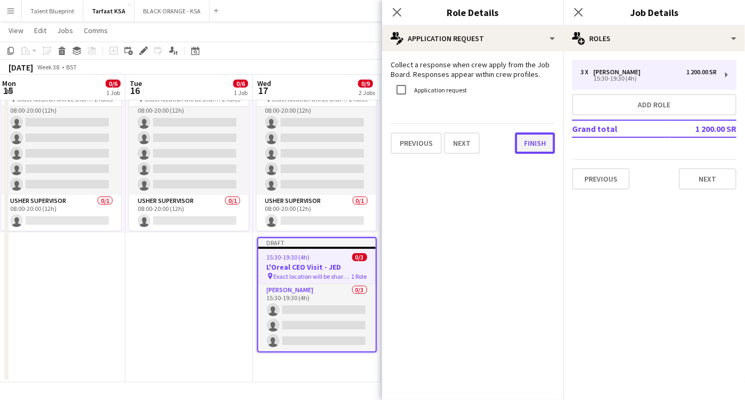
click at [531, 147] on button "Finish" at bounding box center [535, 142] width 40 height 21
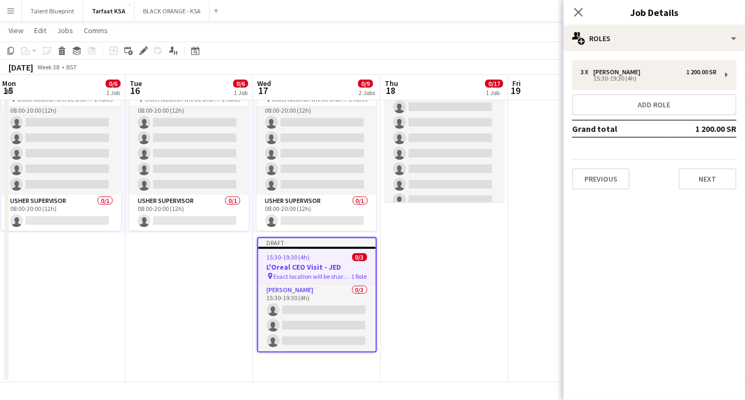
click at [323, 266] on h3 "L'Oreal CEO Visit - JED" at bounding box center [316, 267] width 117 height 10
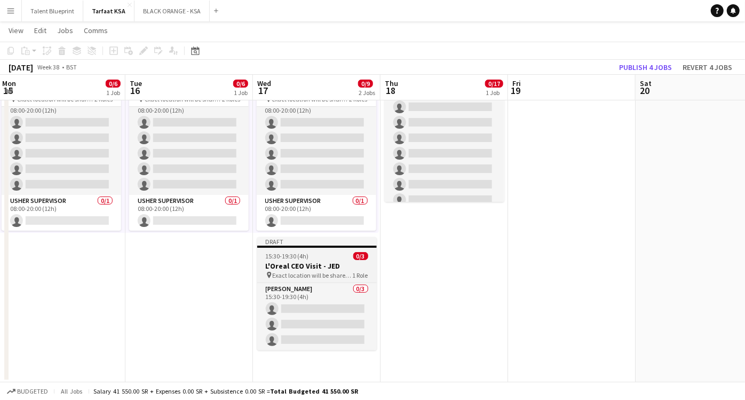
click at [323, 266] on h3 "L'Oreal CEO Visit - JED" at bounding box center [317, 266] width 120 height 10
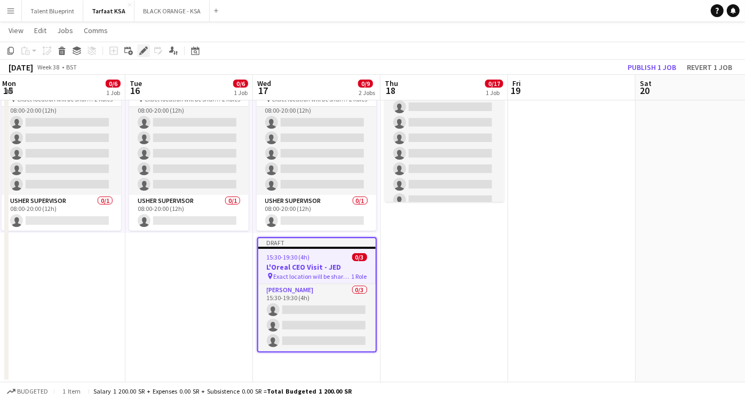
click at [140, 47] on icon "Edit" at bounding box center [143, 50] width 9 height 9
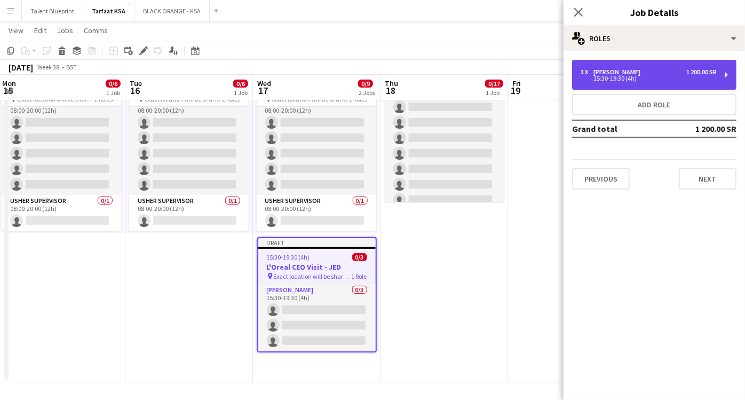
click at [728, 76] on div "3 x Usher 1 200.00 SR 15:30-19:30 (4h)" at bounding box center [654, 75] width 164 height 30
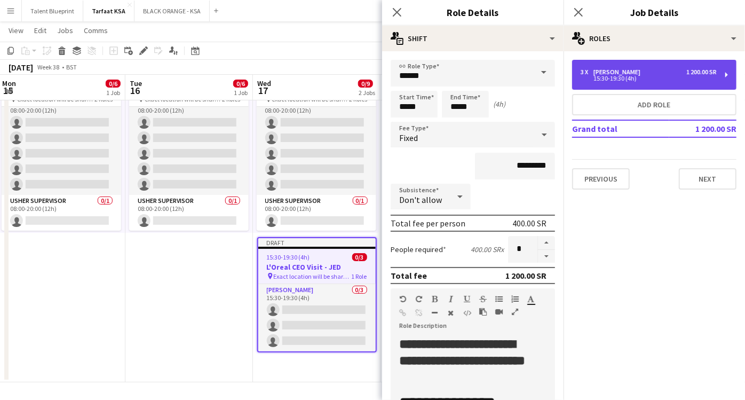
click at [728, 76] on div "3 x Usher 1 200.00 SR 15:30-19:30 (4h)" at bounding box center [654, 75] width 164 height 30
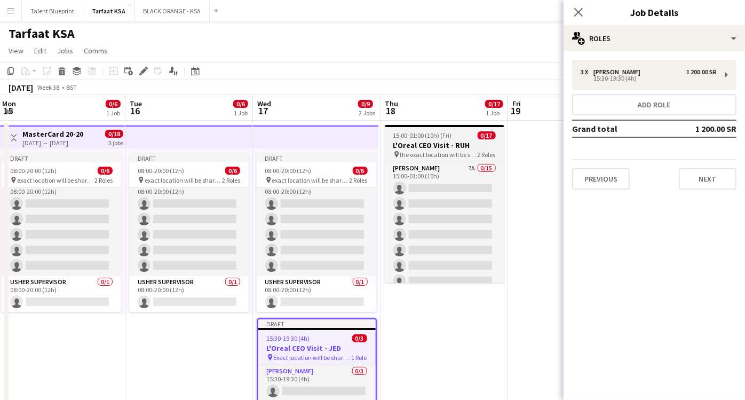
click at [442, 147] on h3 "L'Oreal CEO Visit - RUH" at bounding box center [445, 145] width 120 height 10
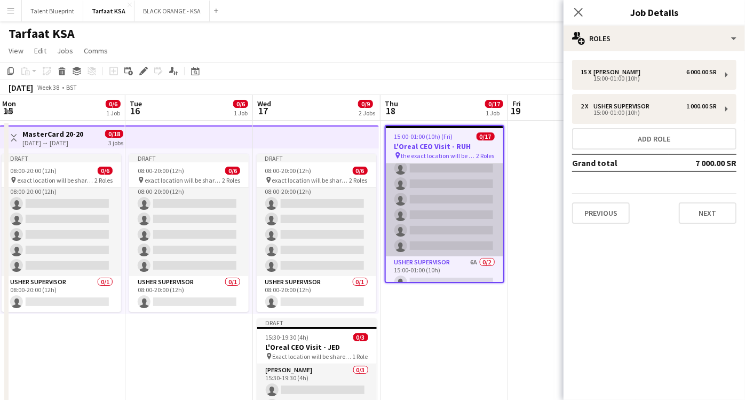
scroll to position [185, 0]
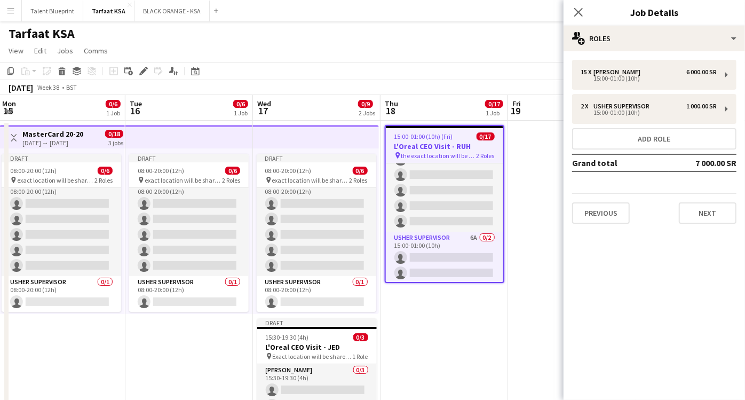
click at [445, 141] on h3 "L'Oreal CEO Visit - RUH" at bounding box center [444, 146] width 117 height 10
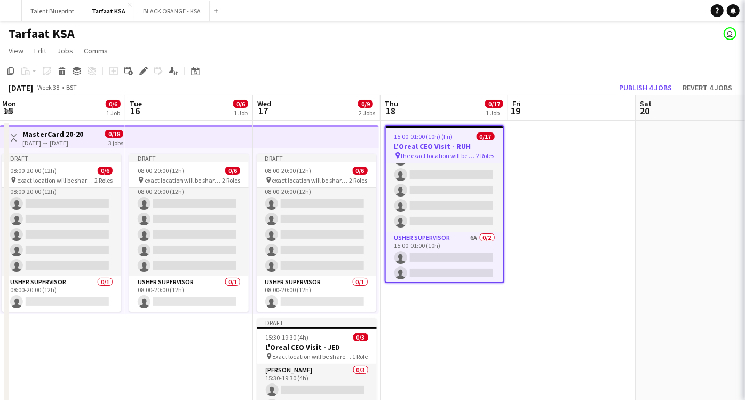
scroll to position [183, 0]
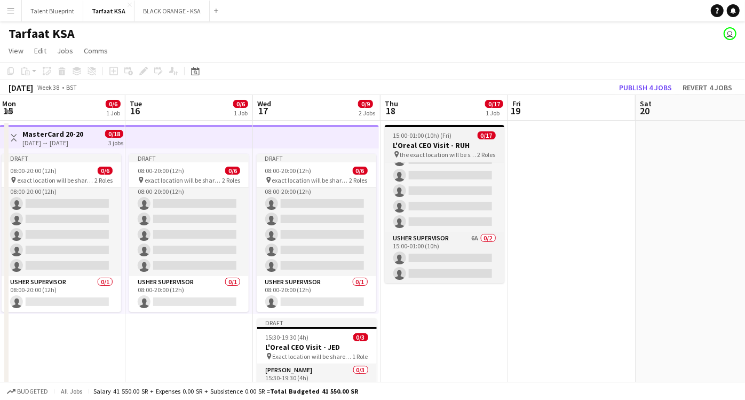
click at [445, 141] on h3 "L'Oreal CEO Visit - RUH" at bounding box center [445, 145] width 120 height 10
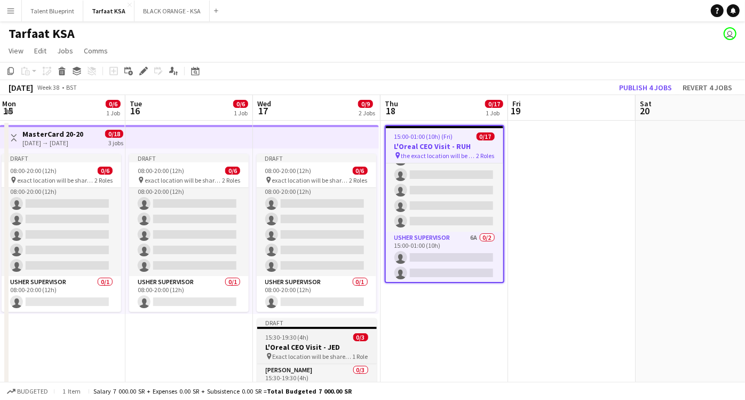
click at [315, 328] on div at bounding box center [317, 328] width 120 height 2
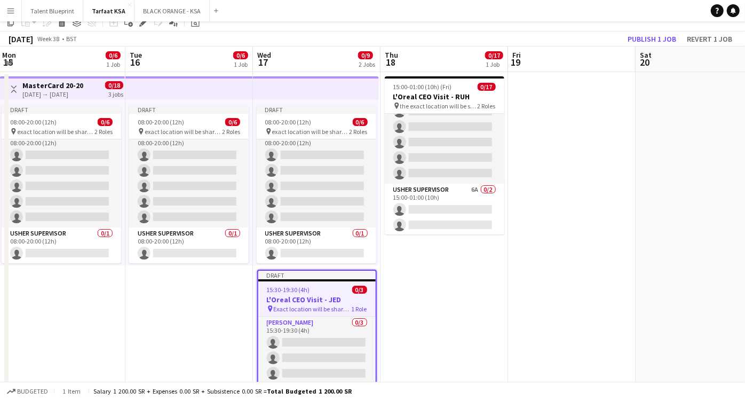
scroll to position [80, 0]
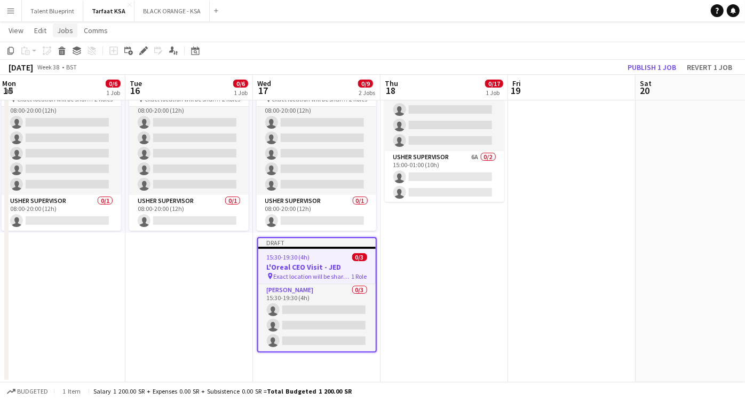
click at [61, 27] on span "Jobs" at bounding box center [65, 31] width 16 height 10
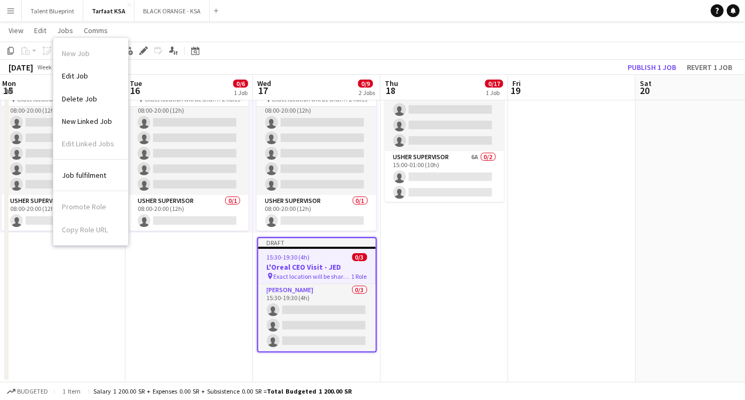
click at [247, 39] on app-page-menu "View Day view expanded Day view collapsed Month view Date picker Jump to today …" at bounding box center [372, 31] width 745 height 20
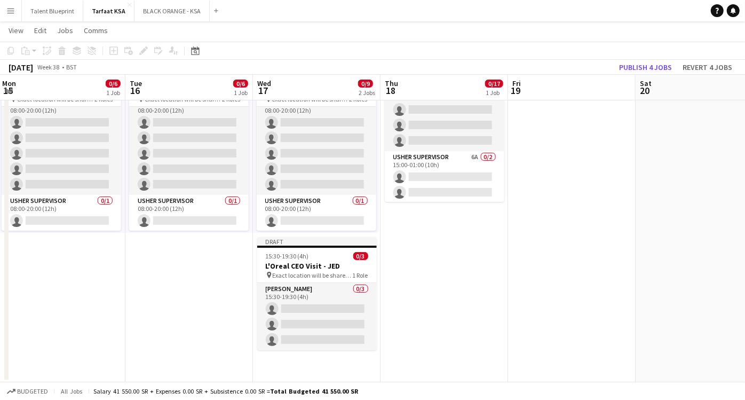
click at [456, 291] on app-date-cell "15:00-01:00 (10h) (Fri) 0/17 L'Oreal CEO Visit - RUH pin the exact location wil…" at bounding box center [445, 210] width 128 height 343
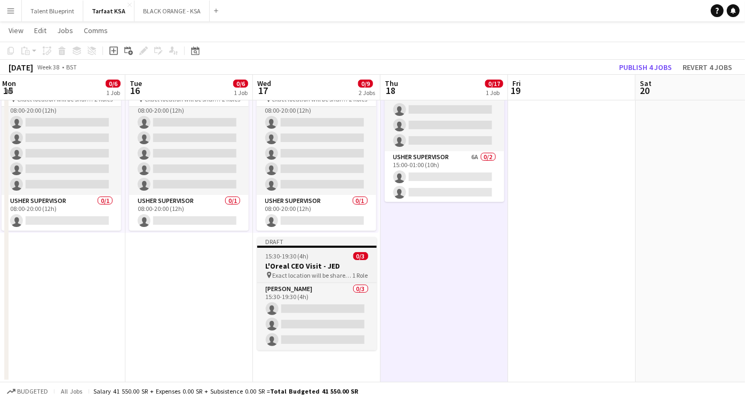
click at [331, 269] on h3 "L'Oreal CEO Visit - JED" at bounding box center [317, 266] width 120 height 10
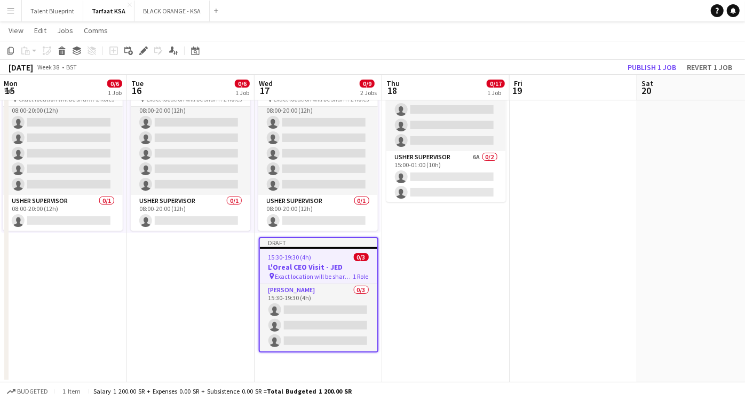
scroll to position [0, 383]
drag, startPoint x: 312, startPoint y: 268, endPoint x: 283, endPoint y: 271, distance: 29.5
click at [283, 272] on div "pin Exact location will be shared later 1 Role" at bounding box center [318, 276] width 117 height 9
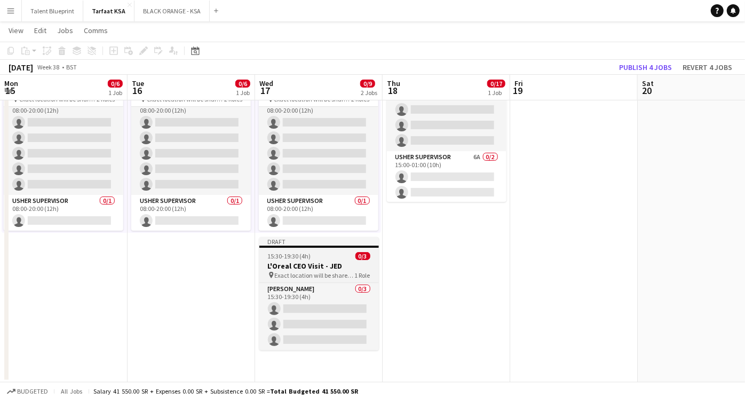
click at [298, 265] on h3 "L'Oreal CEO Visit - JED" at bounding box center [319, 266] width 120 height 10
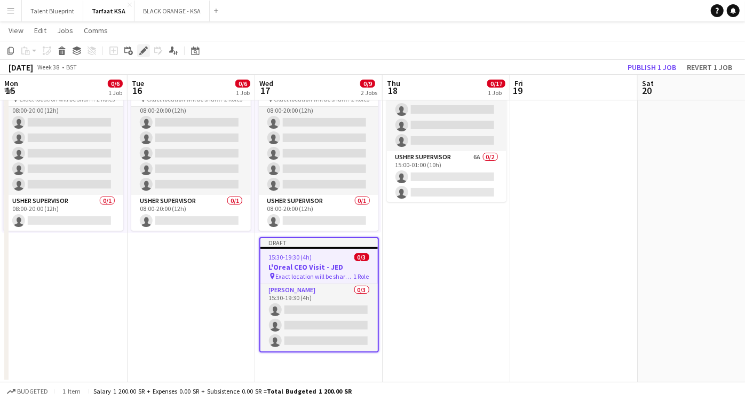
click at [147, 52] on icon "Edit" at bounding box center [143, 50] width 9 height 9
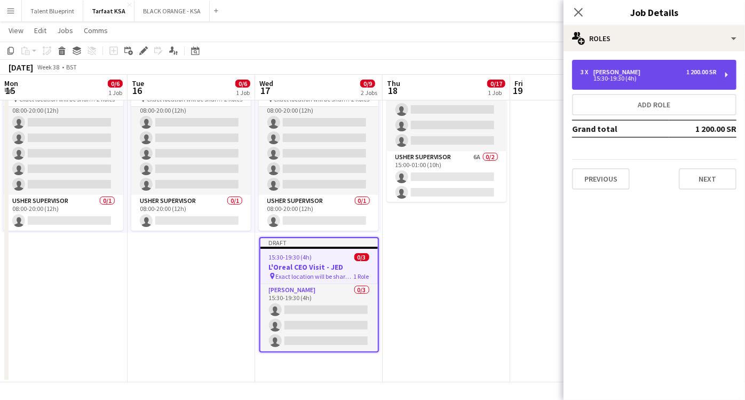
click at [702, 74] on div "1 200.00 SR" at bounding box center [701, 71] width 30 height 7
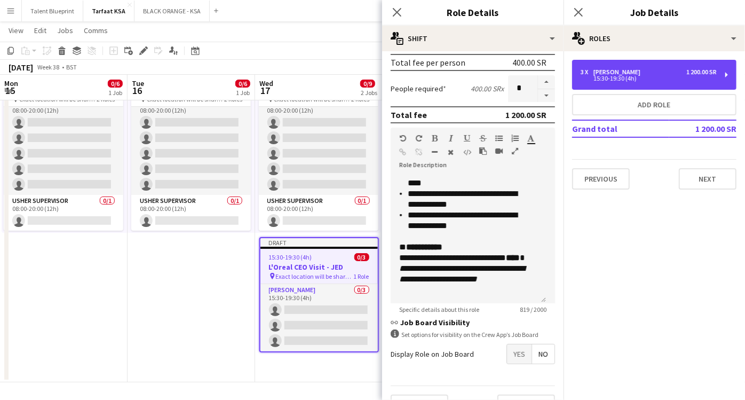
scroll to position [182, 0]
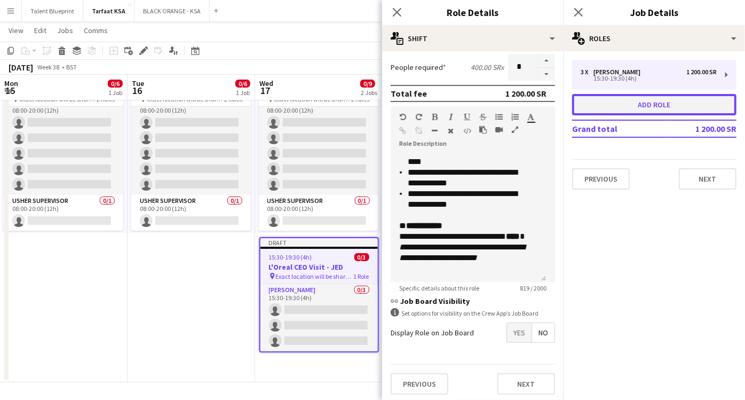
click at [617, 106] on button "Add role" at bounding box center [654, 104] width 164 height 21
type input "*****"
type input "*******"
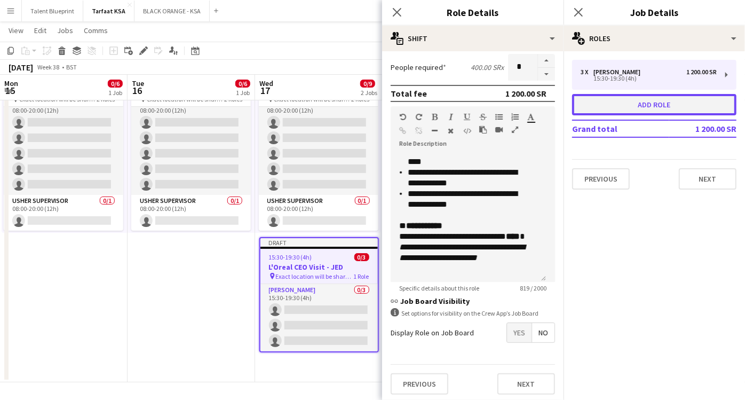
type input "*"
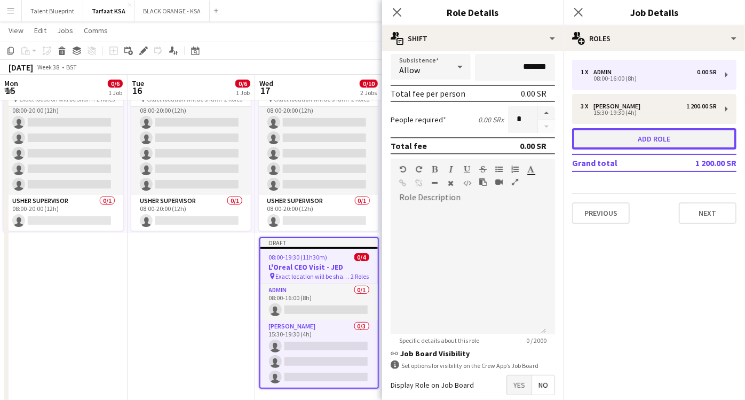
scroll to position [234, 0]
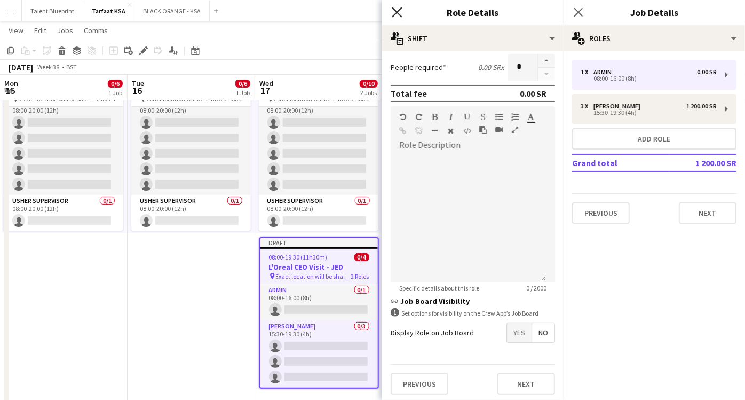
click at [399, 13] on icon at bounding box center [397, 12] width 10 height 10
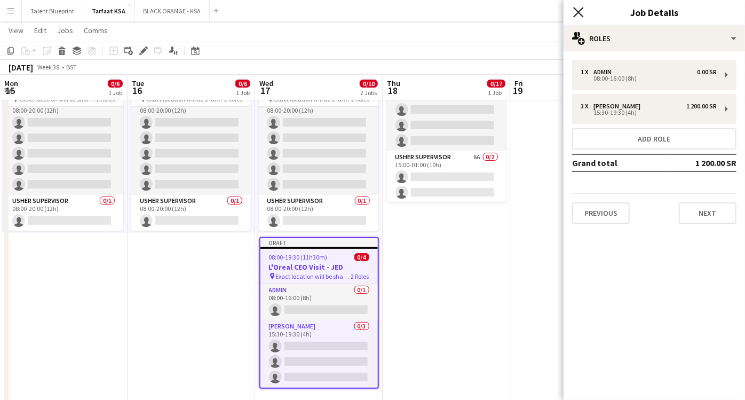
click at [579, 12] on icon at bounding box center [578, 12] width 10 height 10
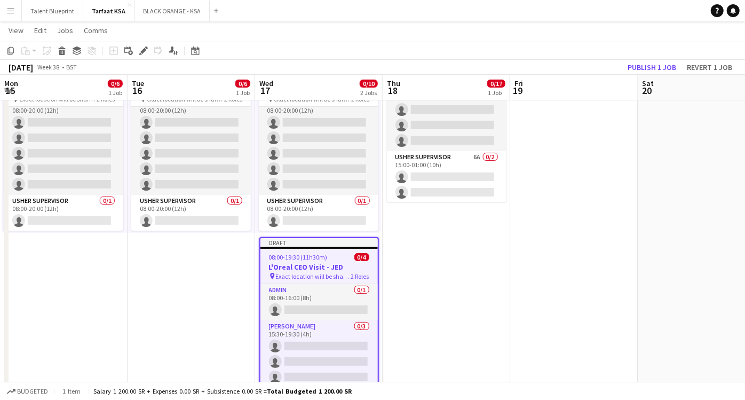
click at [424, 295] on app-date-cell "15:00-01:00 (10h) (Fri) 0/17 L'Oreal CEO Visit - RUH pin the exact location wil…" at bounding box center [447, 227] width 128 height 377
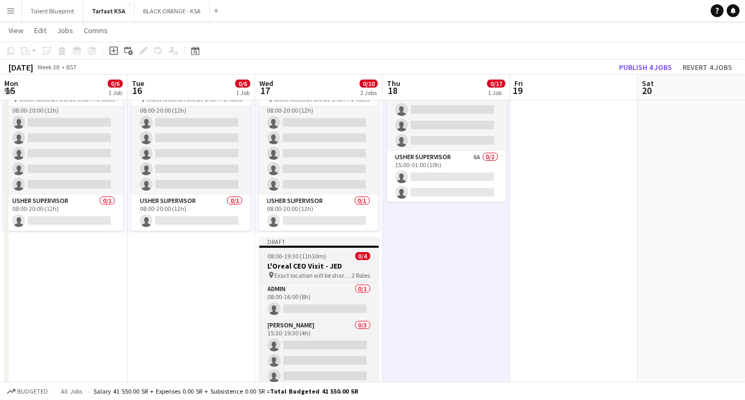
click at [328, 257] on div "08:00-19:30 (11h30m) 0/4" at bounding box center [319, 256] width 120 height 8
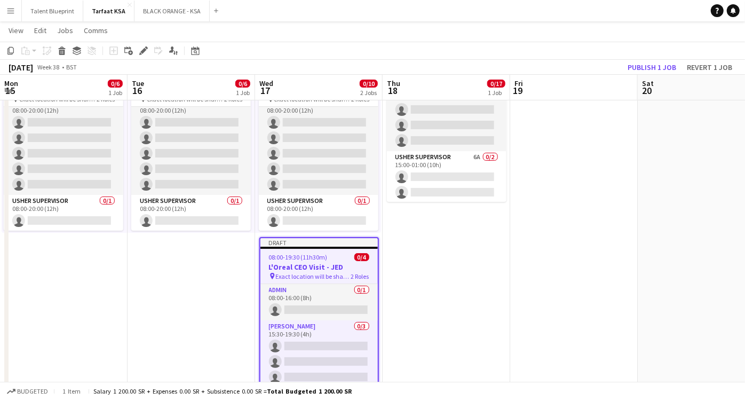
click at [324, 250] on app-job-card "Draft 08:00-19:30 (11h30m) 0/4 L'Oreal CEO Visit - JED pin Exact location will …" at bounding box center [319, 313] width 120 height 152
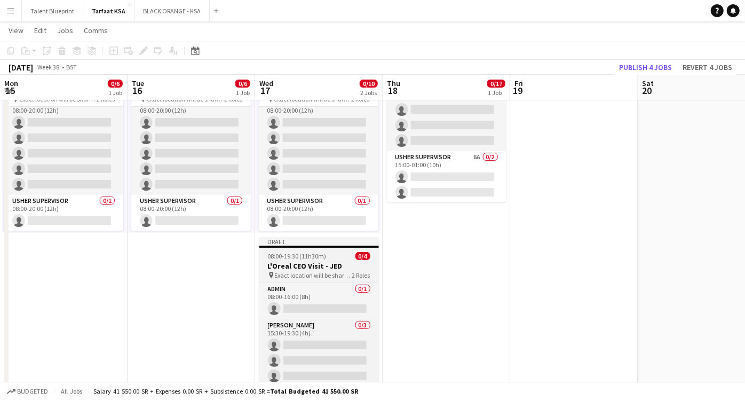
click at [324, 250] on app-job-card "Draft 08:00-19:30 (11h30m) 0/4 L'Oreal CEO Visit - JED pin Exact location will …" at bounding box center [319, 311] width 120 height 149
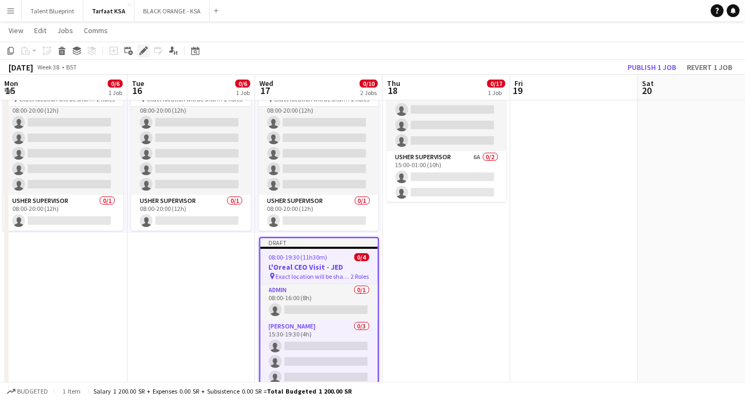
click at [140, 45] on div "Edit" at bounding box center [143, 50] width 13 height 13
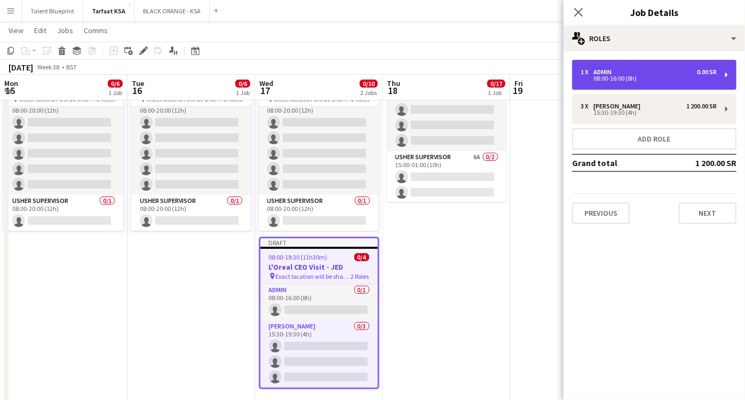
click at [710, 77] on div "08:00-16:00 (8h)" at bounding box center [649, 78] width 136 height 5
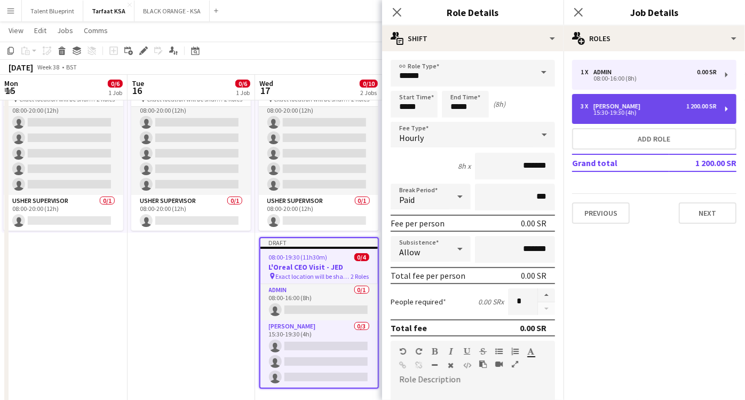
click at [710, 102] on div "1 200.00 SR" at bounding box center [701, 105] width 30 height 7
type input "*****"
type input "*********"
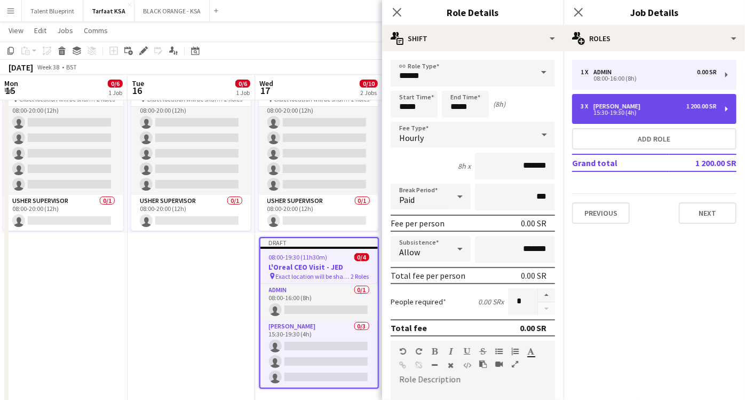
type input "*"
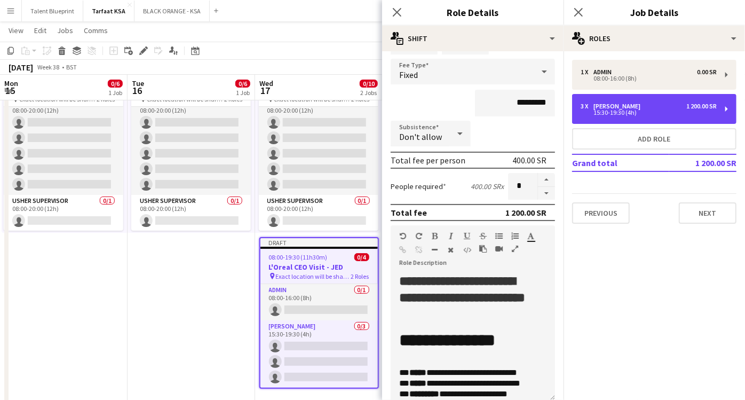
scroll to position [182, 0]
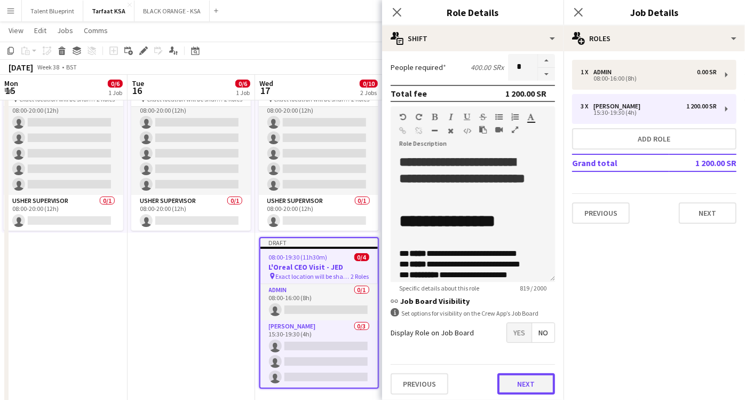
click at [511, 385] on button "Next" at bounding box center [526, 383] width 58 height 21
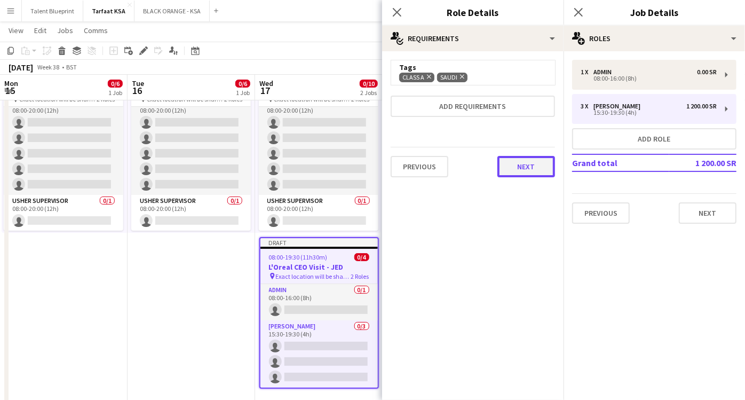
click at [512, 171] on button "Next" at bounding box center [526, 166] width 58 height 21
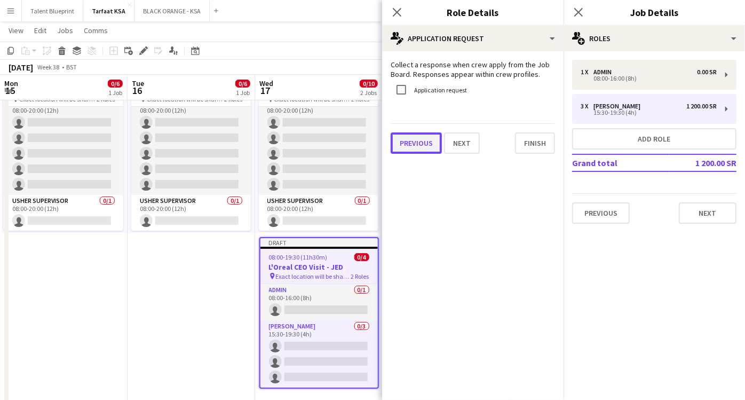
click at [407, 152] on button "Previous" at bounding box center [416, 142] width 51 height 21
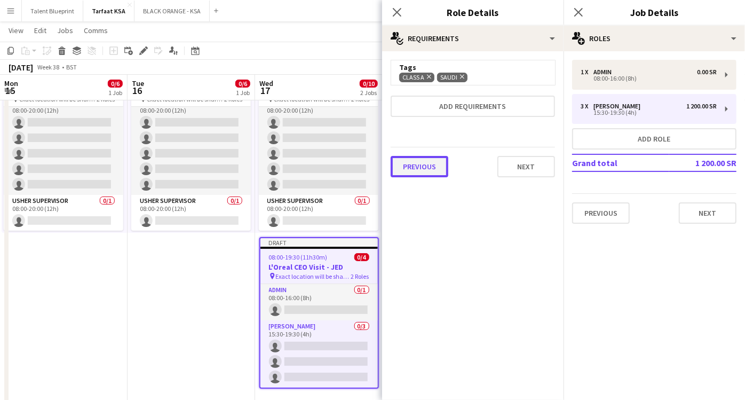
click at [415, 174] on button "Previous" at bounding box center [420, 166] width 58 height 21
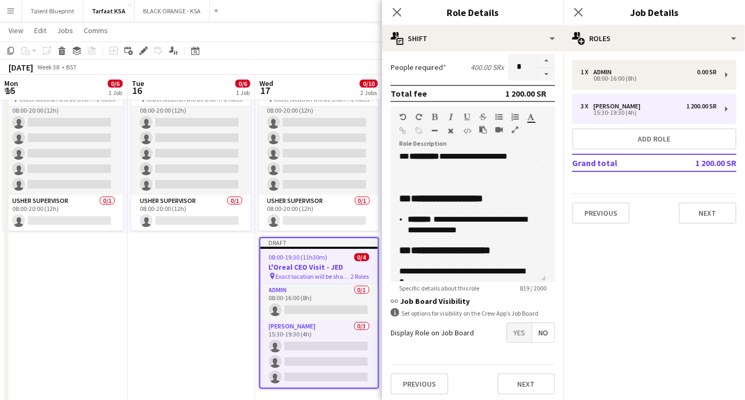
scroll to position [407, 0]
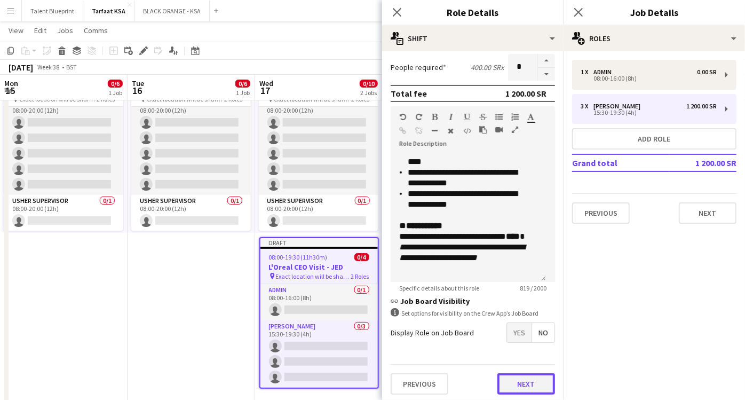
click at [511, 377] on button "Next" at bounding box center [526, 383] width 58 height 21
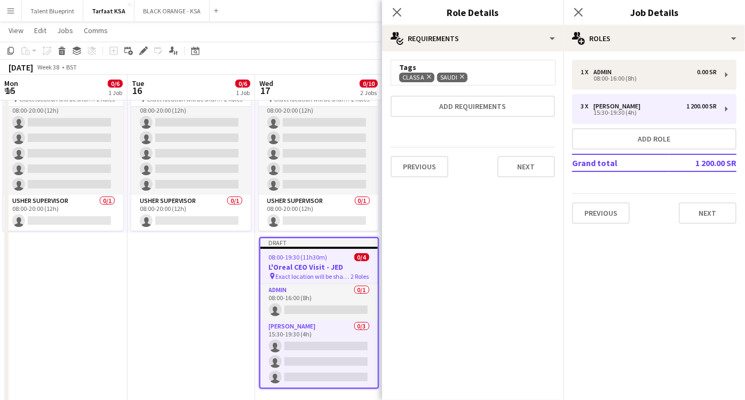
scroll to position [0, 0]
click at [518, 161] on button "Next" at bounding box center [526, 166] width 58 height 21
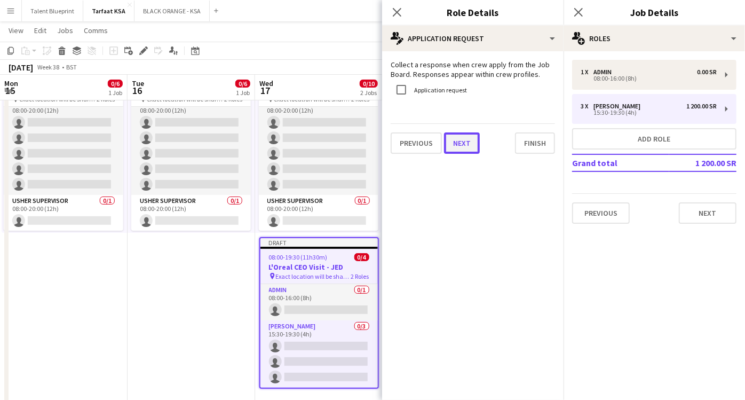
click at [463, 146] on button "Next" at bounding box center [462, 142] width 36 height 21
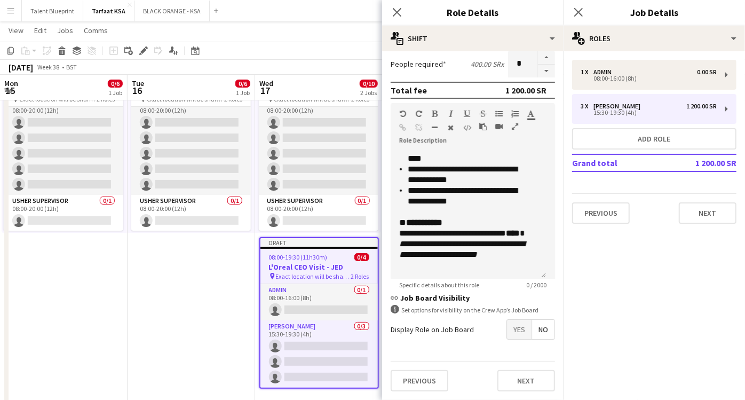
scroll to position [183, 0]
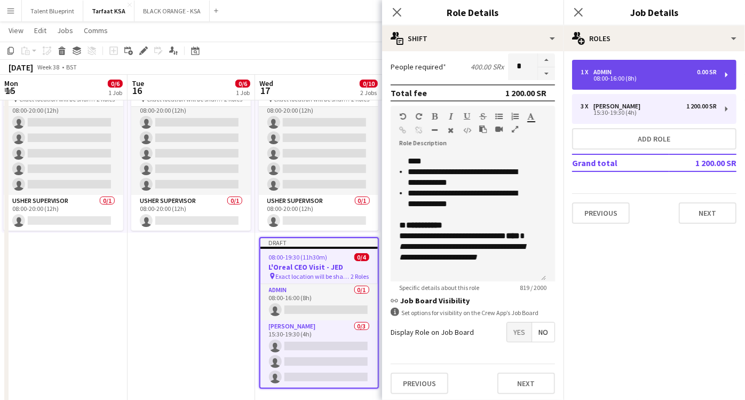
click at [698, 80] on div "08:00-16:00 (8h)" at bounding box center [649, 78] width 136 height 5
type input "*****"
type input "*******"
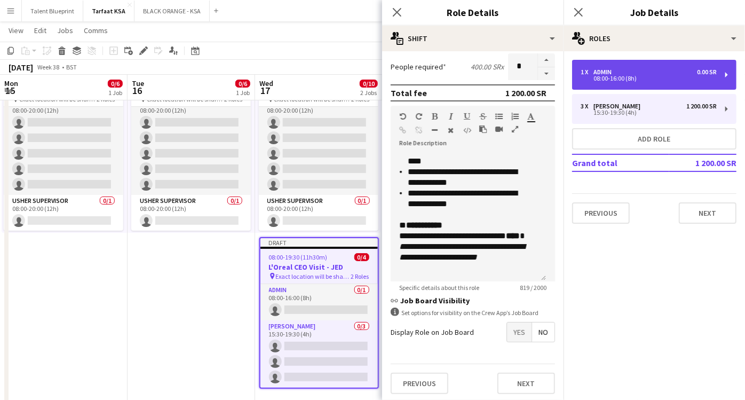
type input "*"
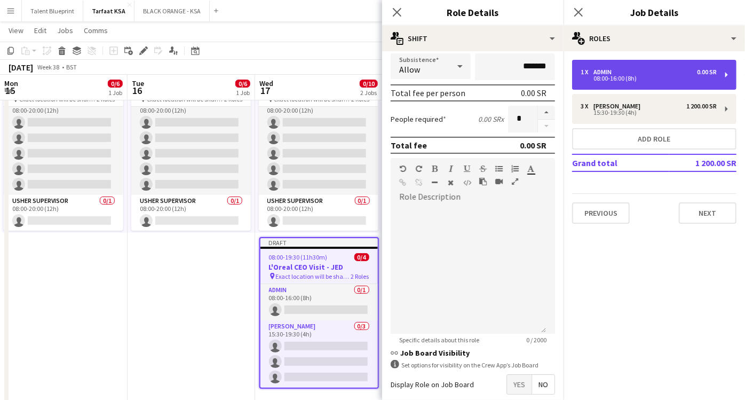
scroll to position [234, 0]
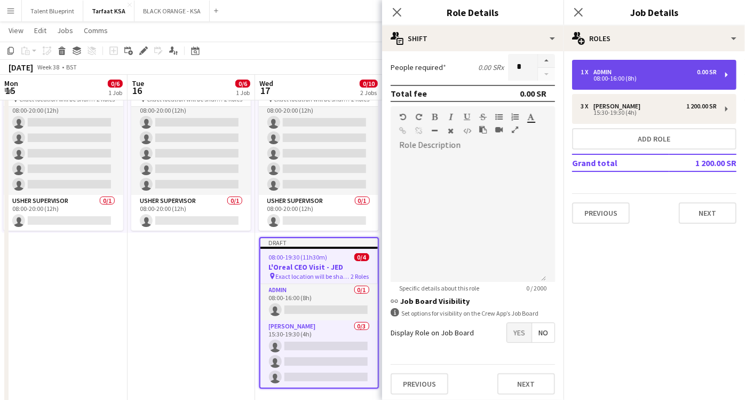
click at [704, 77] on div "08:00-16:00 (8h)" at bounding box center [649, 78] width 136 height 5
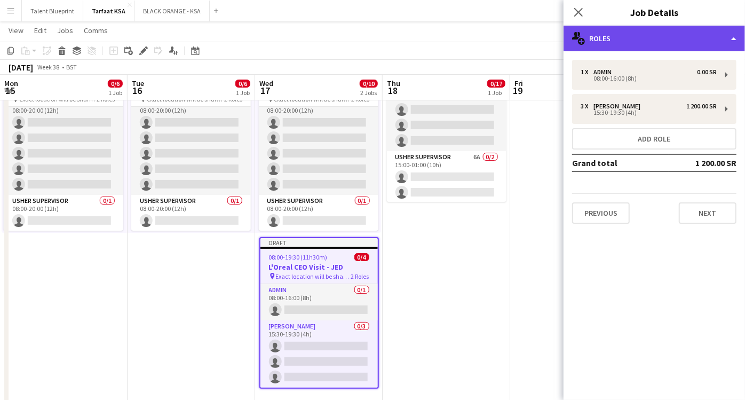
click at [723, 42] on div "multiple-users-add Roles" at bounding box center [654, 39] width 181 height 26
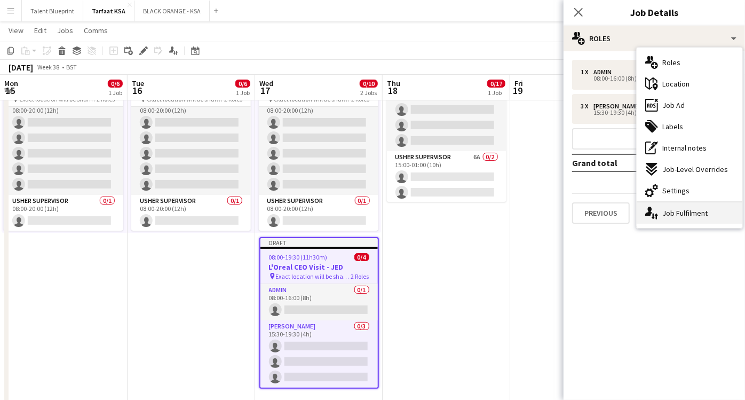
click at [685, 215] on div "single-neutral-actions-up-down Job Fulfilment" at bounding box center [690, 212] width 106 height 21
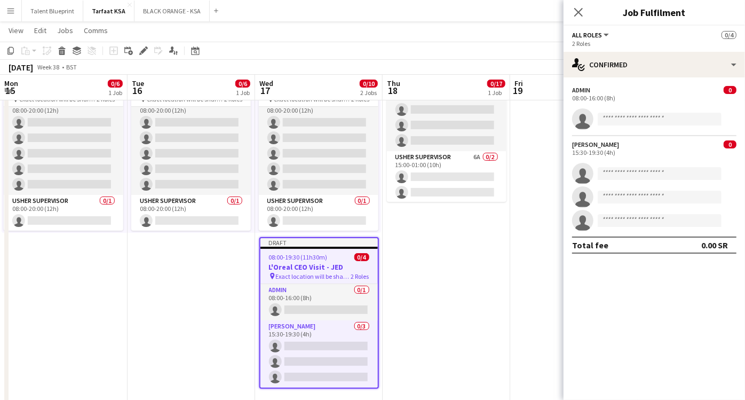
click at [641, 107] on div "Admin 0 08:00-16:00 (8h) single-neutral-actions" at bounding box center [654, 108] width 181 height 44
click at [634, 94] on div "08:00-16:00 (8h)" at bounding box center [654, 98] width 164 height 8
click at [606, 89] on div "Admin 0 08:00-16:00 (8h)" at bounding box center [654, 94] width 181 height 16
click at [605, 36] on button "All roles" at bounding box center [591, 35] width 38 height 8
click at [597, 92] on li "[PERSON_NAME]" at bounding box center [607, 89] width 53 height 10
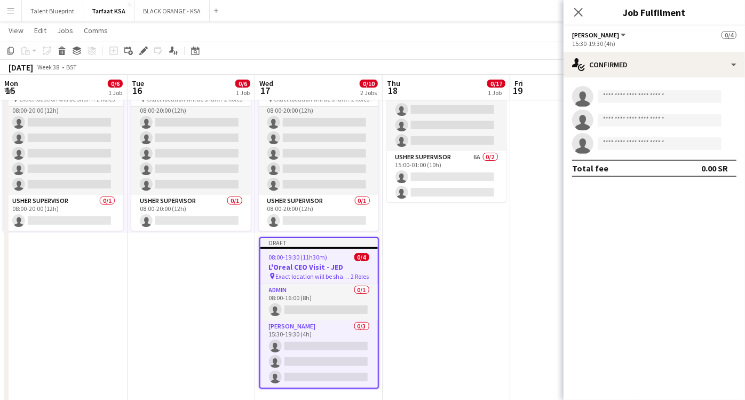
click at [596, 35] on button "[PERSON_NAME]" at bounding box center [600, 35] width 56 height 8
click at [596, 69] on li "Admin" at bounding box center [607, 71] width 53 height 10
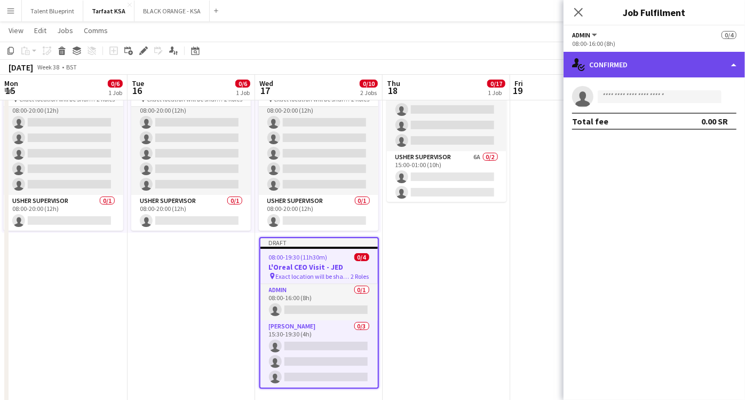
click at [723, 64] on div "single-neutral-actions-check-2 Confirmed" at bounding box center [654, 65] width 181 height 26
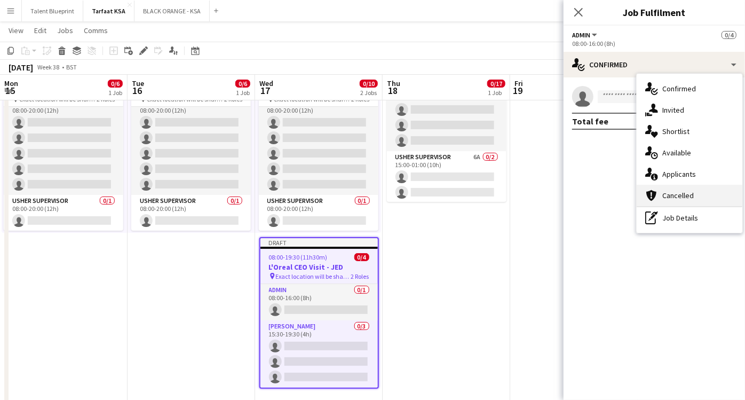
click at [688, 199] on span "Cancelled" at bounding box center [677, 196] width 31 height 10
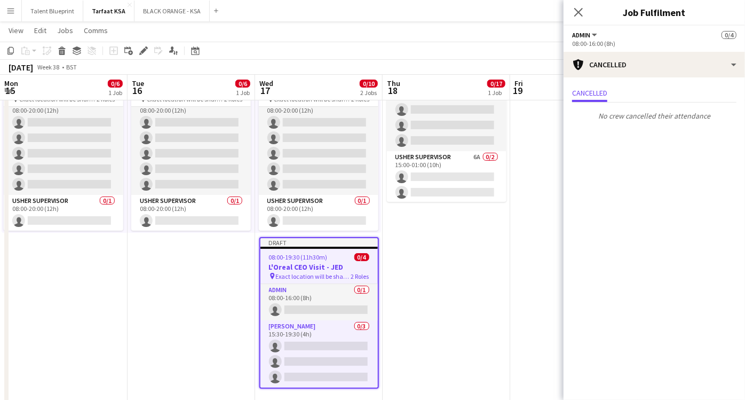
click at [621, 87] on div "Cancelled" at bounding box center [654, 94] width 164 height 17
click at [576, 10] on icon at bounding box center [578, 12] width 10 height 10
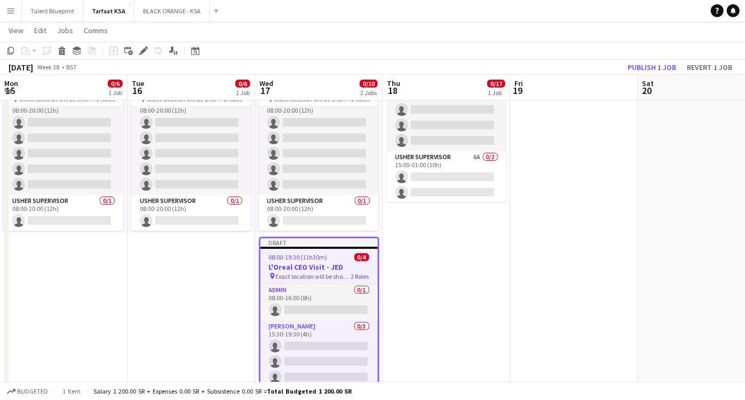
click at [420, 285] on app-date-cell "15:00-01:00 (10h) (Fri) 0/17 L'Oreal CEO Visit - RUH pin the exact location wil…" at bounding box center [447, 227] width 128 height 377
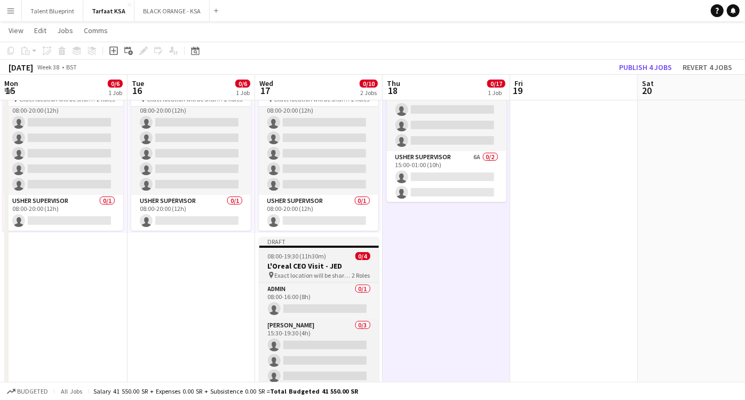
click at [323, 257] on span "08:00-19:30 (11h30m)" at bounding box center [297, 256] width 59 height 8
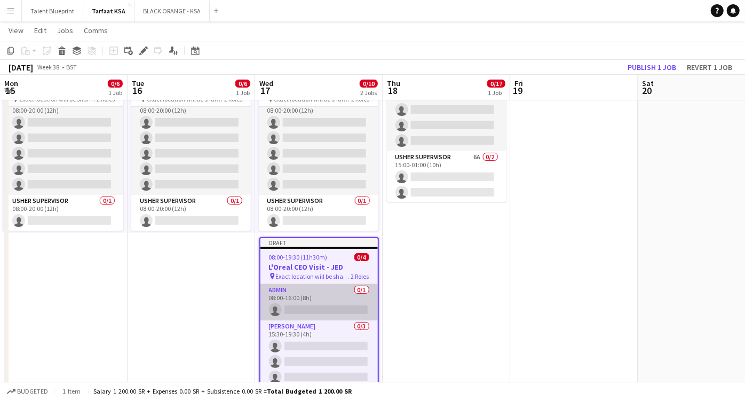
scroll to position [0, 383]
click at [313, 289] on app-card-role "Admin 0/1 08:00-16:00 (8h) single-neutral-actions" at bounding box center [318, 302] width 117 height 36
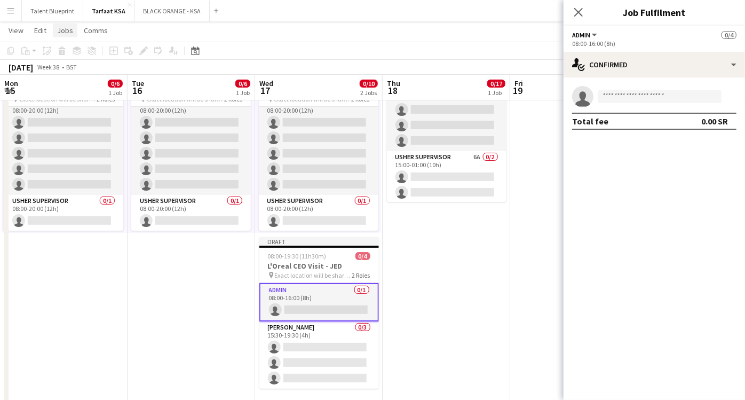
click at [58, 32] on span "Jobs" at bounding box center [65, 31] width 16 height 10
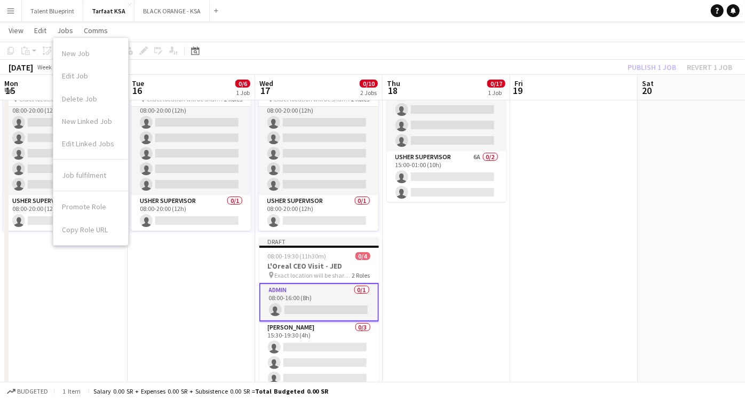
click at [337, 290] on app-card-role "Admin 0/1 08:00-16:00 (8h) single-neutral-actions" at bounding box center [319, 302] width 120 height 38
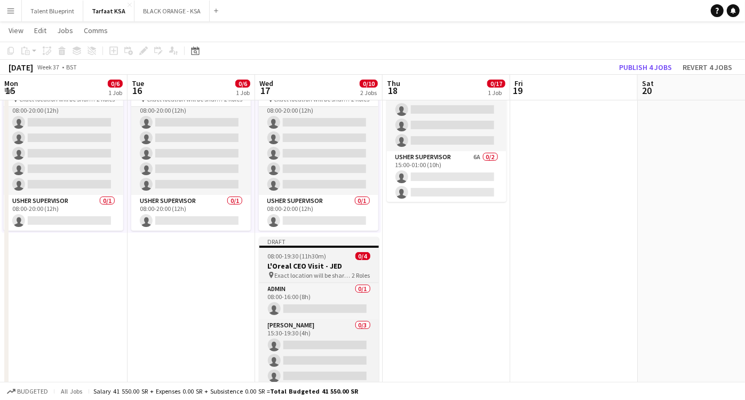
scroll to position [0, 381]
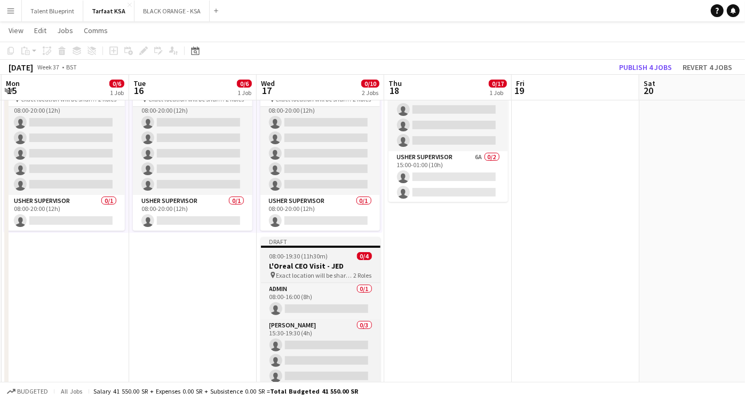
drag, startPoint x: 337, startPoint y: 290, endPoint x: 300, endPoint y: 264, distance: 44.9
click at [300, 264] on h3 "L'Oreal CEO Visit - JED" at bounding box center [321, 266] width 120 height 10
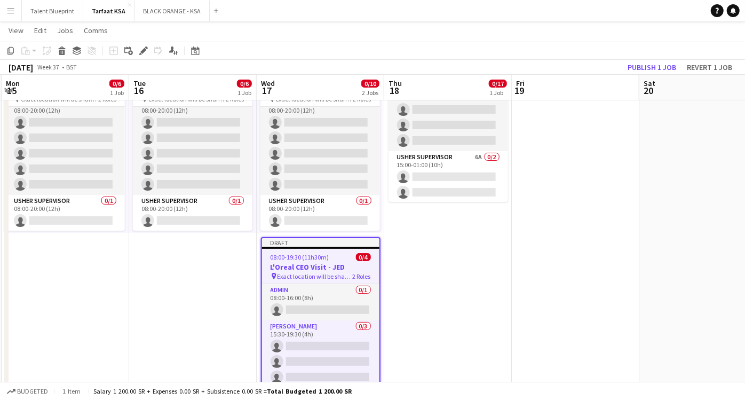
click at [332, 249] on app-job-card "Draft 08:00-19:30 (11h30m) 0/4 L'Oreal CEO Visit - JED pin Exact location will …" at bounding box center [321, 313] width 120 height 152
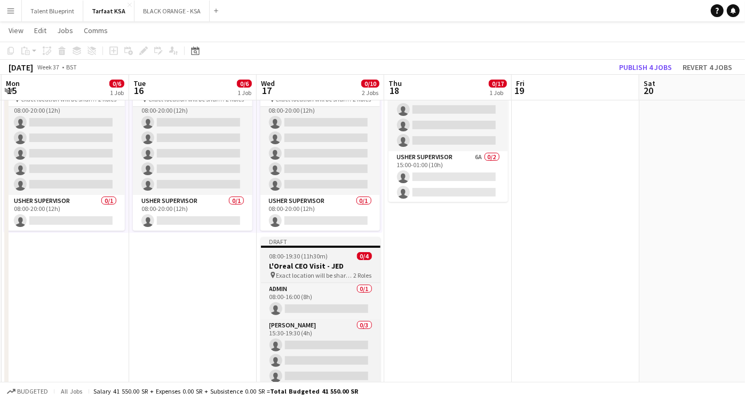
click at [332, 249] on app-job-card "Draft 08:00-19:30 (11h30m) 0/4 L'Oreal CEO Visit - JED pin Exact location will …" at bounding box center [321, 311] width 120 height 149
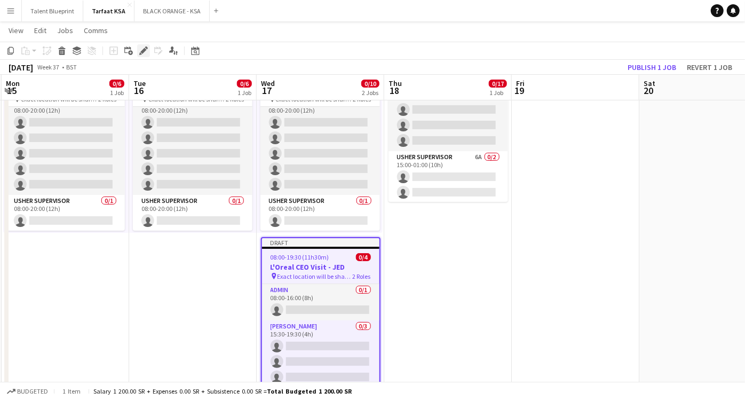
click at [146, 51] on icon "Edit" at bounding box center [143, 50] width 9 height 9
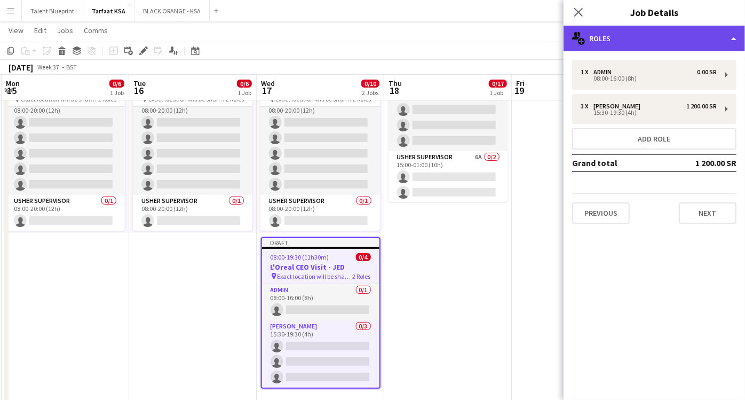
click at [730, 43] on div "multiple-users-add Roles" at bounding box center [654, 39] width 181 height 26
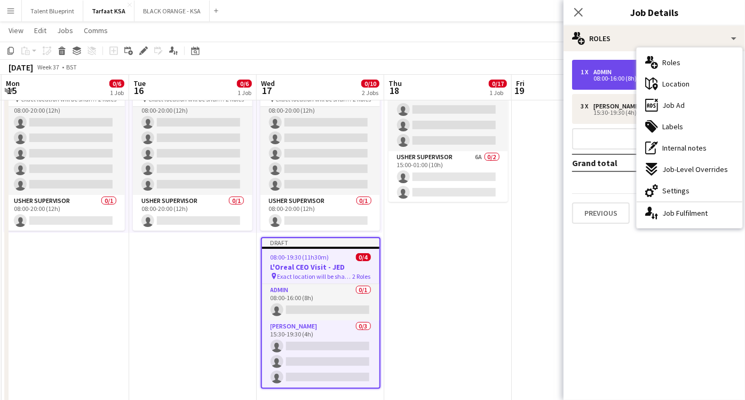
drag, startPoint x: 611, startPoint y: 83, endPoint x: 609, endPoint y: 76, distance: 7.5
click at [609, 76] on div "08:00-16:00 (8h)" at bounding box center [649, 78] width 136 height 5
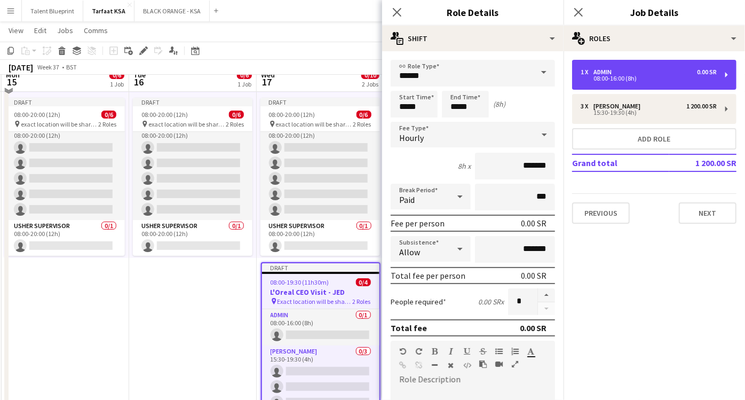
scroll to position [0, 0]
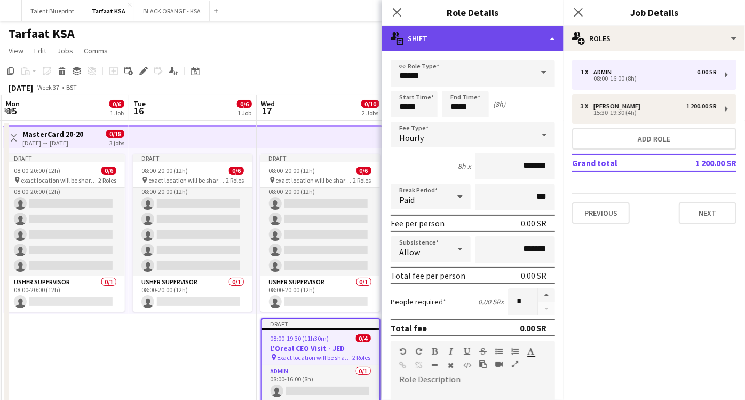
click at [556, 37] on div "multiple-actions-text Shift" at bounding box center [472, 39] width 181 height 26
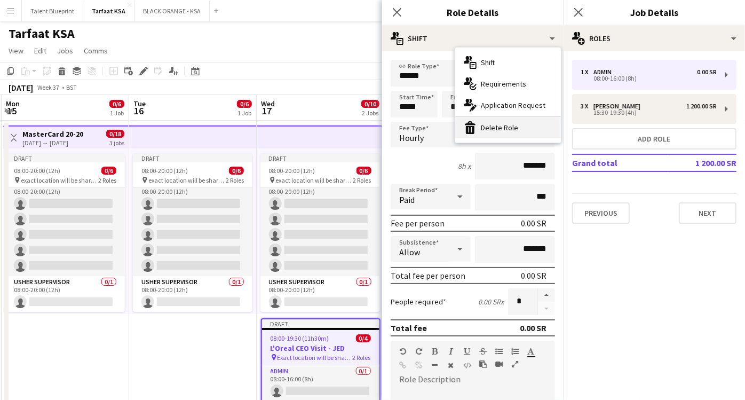
click at [510, 122] on div "bin-2 Delete Role" at bounding box center [508, 127] width 106 height 21
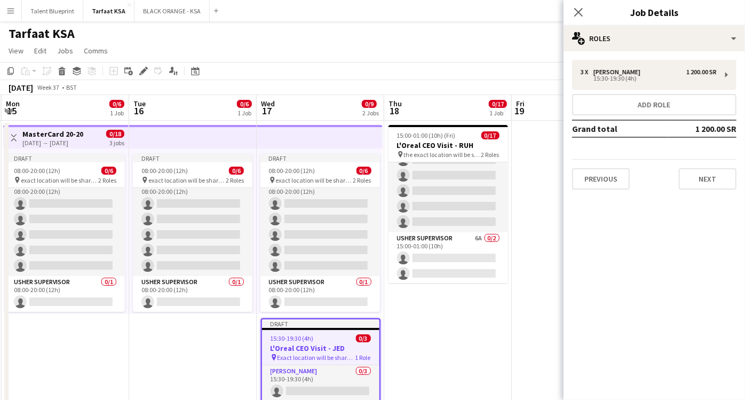
click at [469, 342] on app-date-cell "15:00-01:00 (10h) (Fri) 0/17 L'Oreal CEO Visit - RUH pin the exact location wil…" at bounding box center [448, 292] width 128 height 343
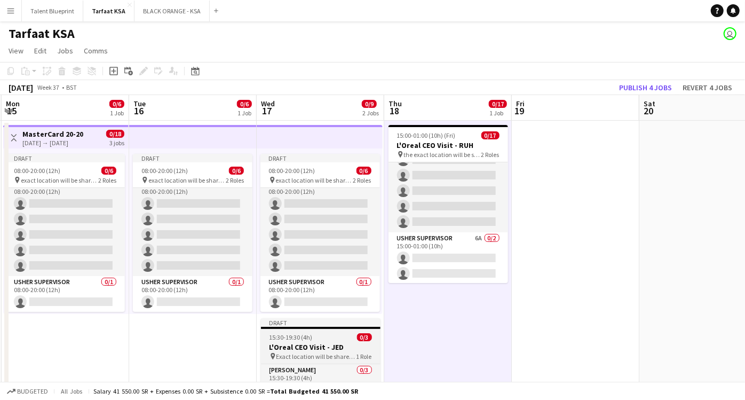
click at [293, 335] on span "15:30-19:30 (4h)" at bounding box center [291, 337] width 43 height 8
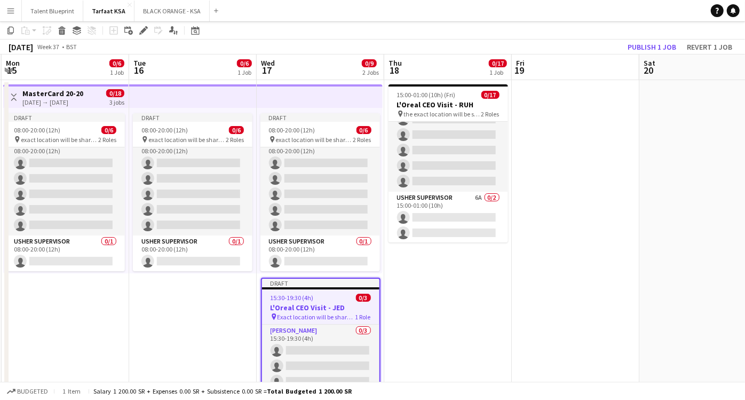
scroll to position [80, 0]
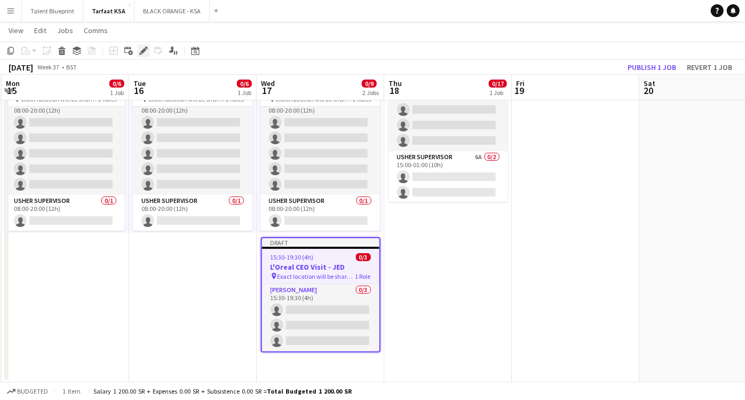
click at [142, 53] on icon "Edit" at bounding box center [143, 50] width 9 height 9
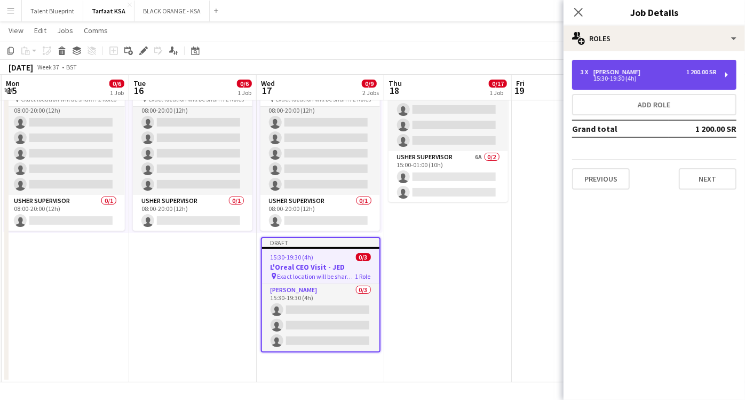
click at [712, 67] on div "3 x Usher 1 200.00 SR 15:30-19:30 (4h)" at bounding box center [654, 75] width 164 height 30
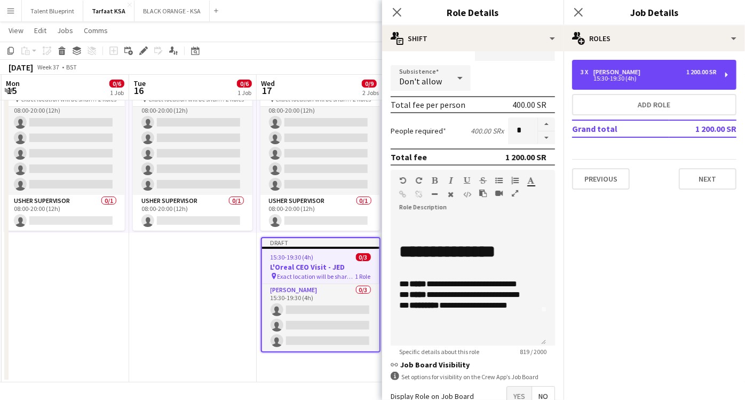
scroll to position [59, 0]
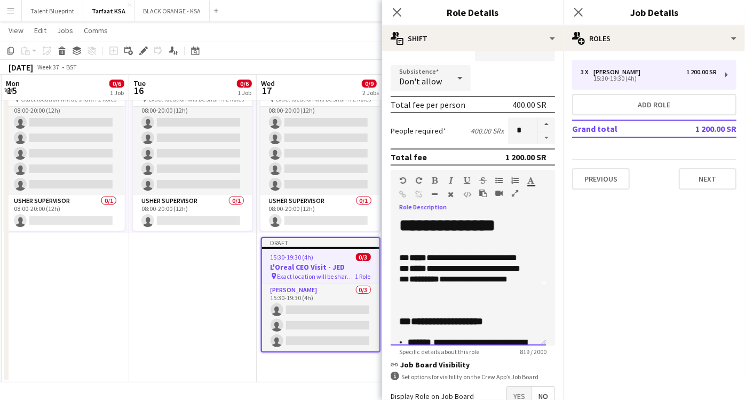
click at [453, 279] on p "**********" at bounding box center [463, 274] width 129 height 64
click at [448, 283] on p "**********" at bounding box center [463, 274] width 129 height 64
click at [453, 279] on p "**********" at bounding box center [463, 274] width 129 height 64
click at [509, 272] on p "**********" at bounding box center [463, 274] width 129 height 64
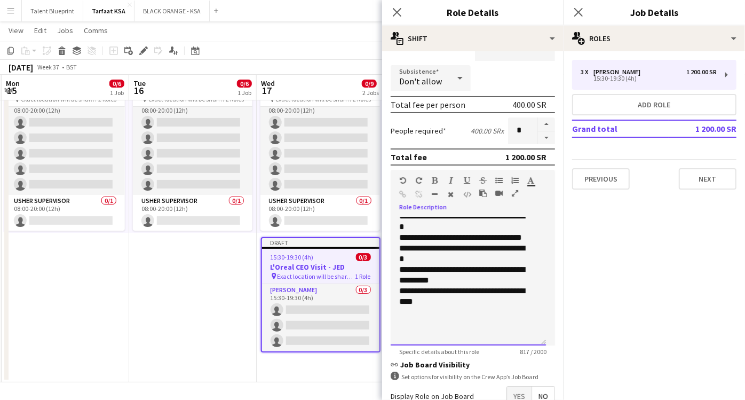
scroll to position [296, 0]
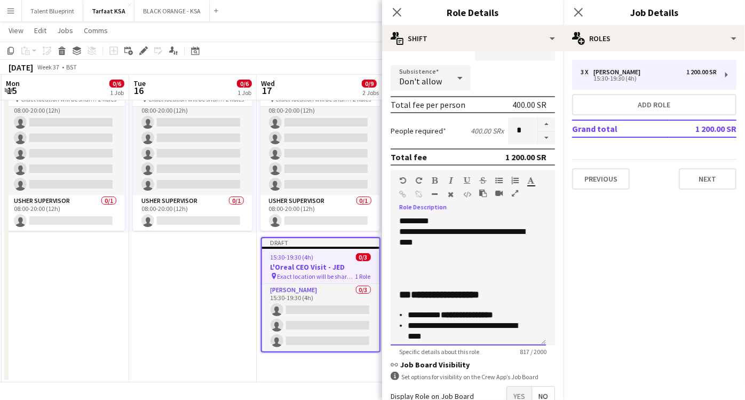
click at [413, 270] on h3 at bounding box center [468, 273] width 138 height 11
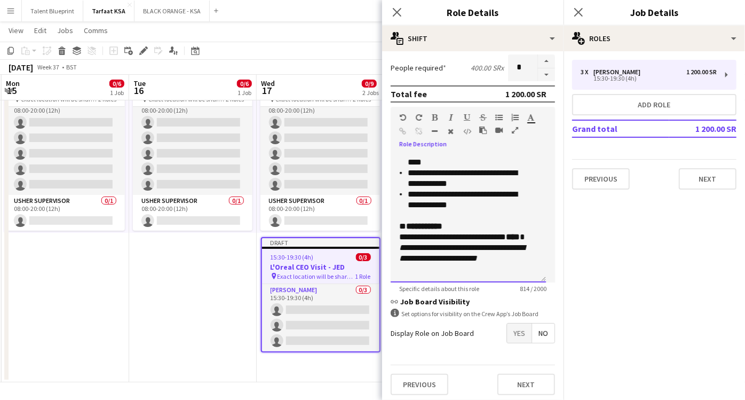
scroll to position [182, 0]
click at [525, 386] on button "Next" at bounding box center [526, 383] width 58 height 21
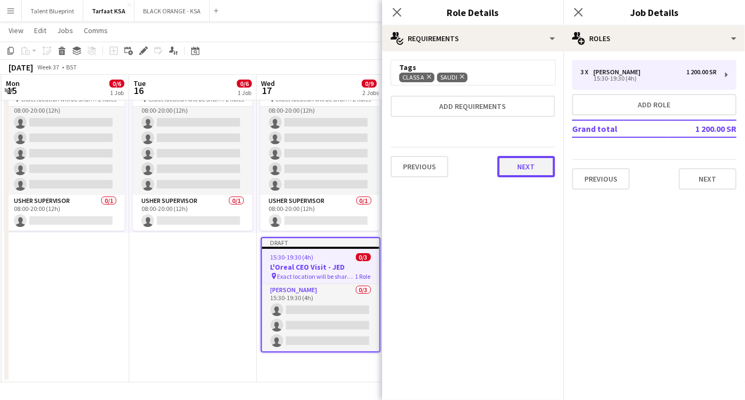
click at [525, 164] on button "Next" at bounding box center [526, 166] width 58 height 21
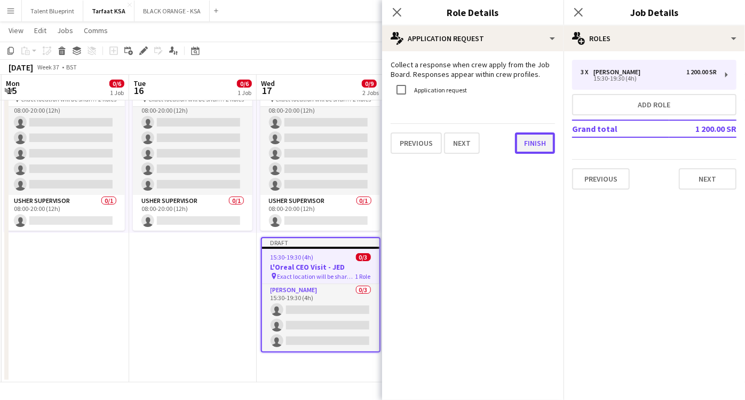
click at [532, 146] on button "Finish" at bounding box center [535, 142] width 40 height 21
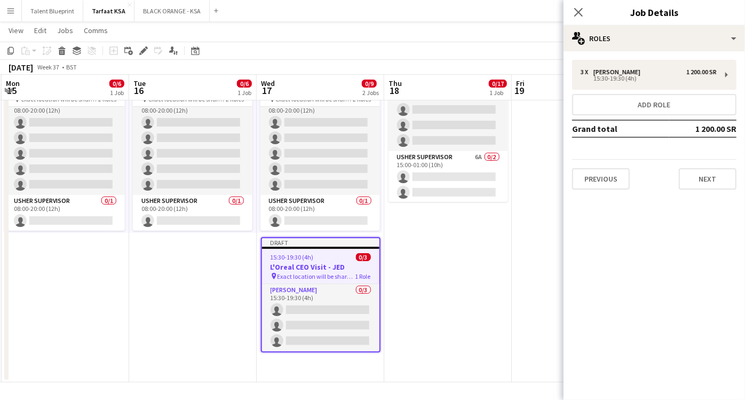
click at [339, 263] on h3 "L'Oreal CEO Visit - JED" at bounding box center [320, 267] width 117 height 10
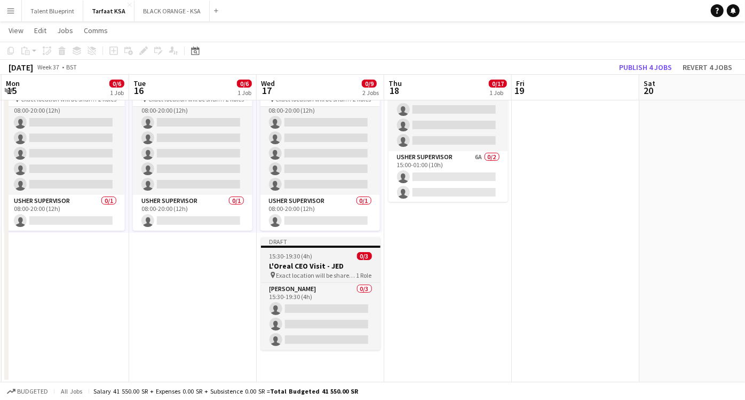
click at [339, 263] on h3 "L'Oreal CEO Visit - JED" at bounding box center [321, 266] width 120 height 10
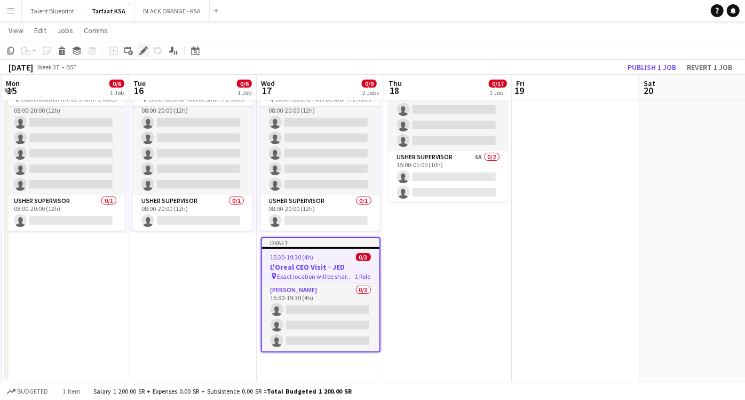
click at [146, 46] on icon at bounding box center [146, 47] width 3 height 3
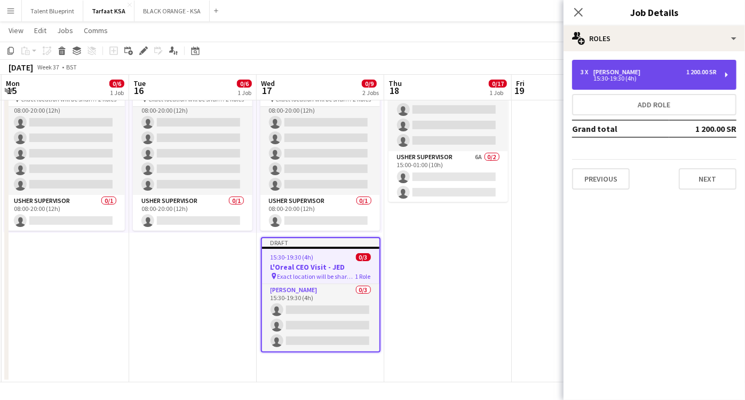
click at [719, 78] on div "3 x Usher 1 200.00 SR 15:30-19:30 (4h)" at bounding box center [654, 75] width 164 height 30
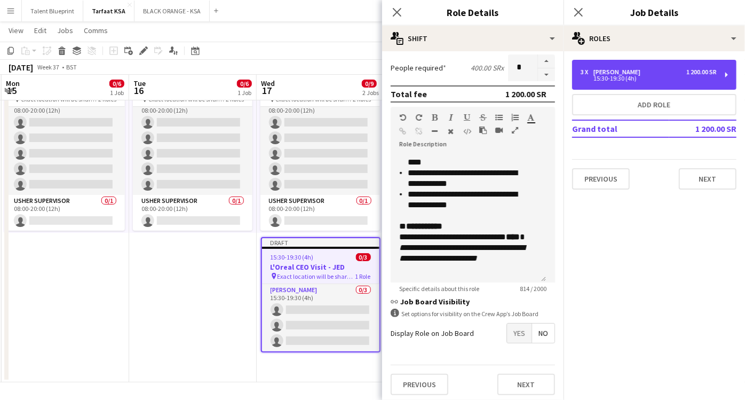
scroll to position [182, 0]
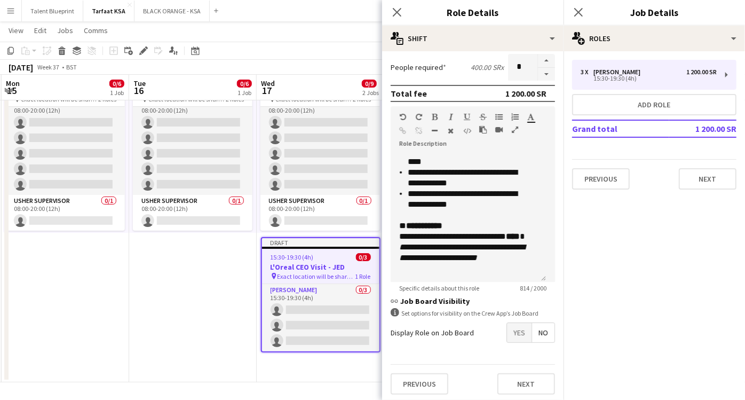
click at [330, 272] on span "Exact location will be shared later" at bounding box center [317, 276] width 78 height 8
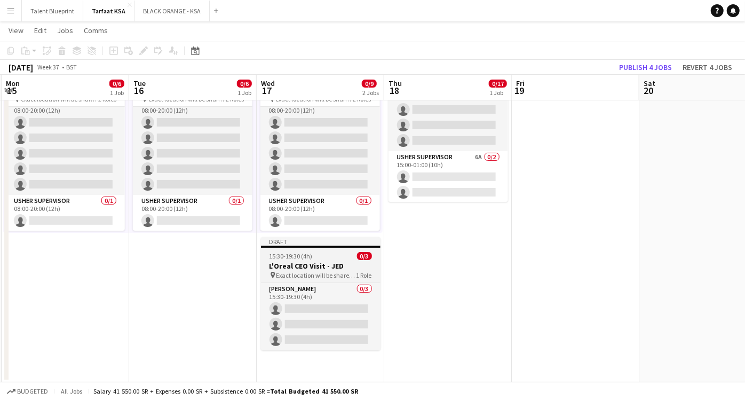
click at [331, 255] on div "15:30-19:30 (4h) 0/3" at bounding box center [321, 256] width 120 height 8
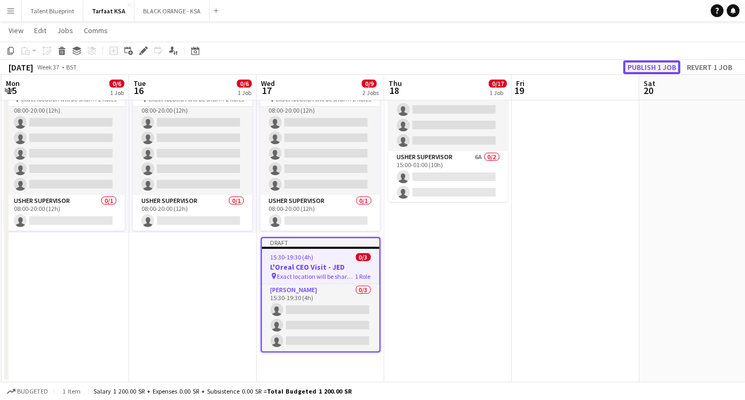
click at [642, 64] on button "Publish 1 job" at bounding box center [651, 67] width 57 height 14
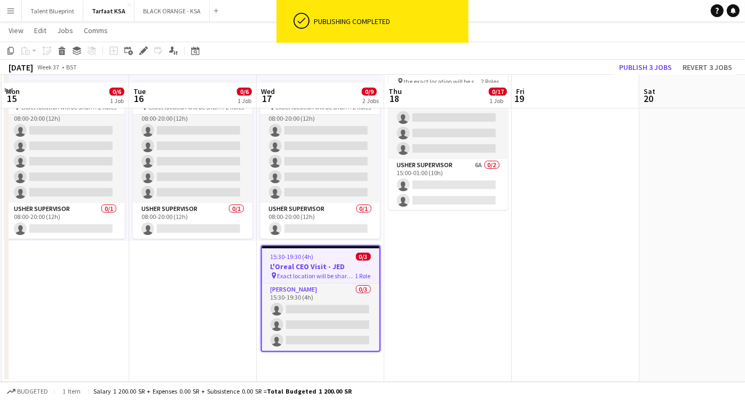
scroll to position [72, 0]
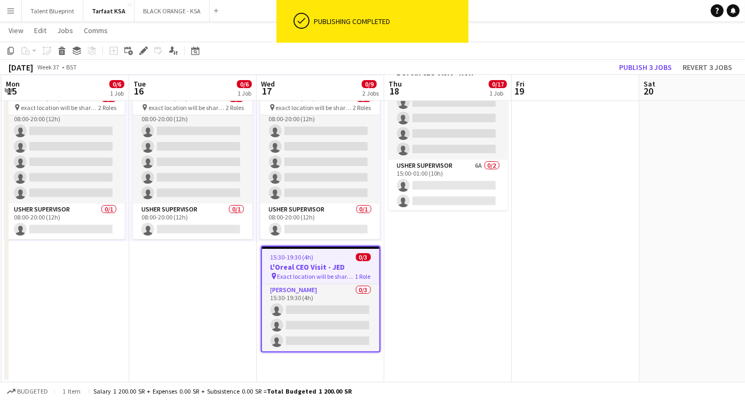
click at [436, 263] on app-date-cell "15:00-01:00 (10h) (Fri) 0/17 L'Oreal CEO Visit - RUH pin the exact location wil…" at bounding box center [448, 215] width 128 height 334
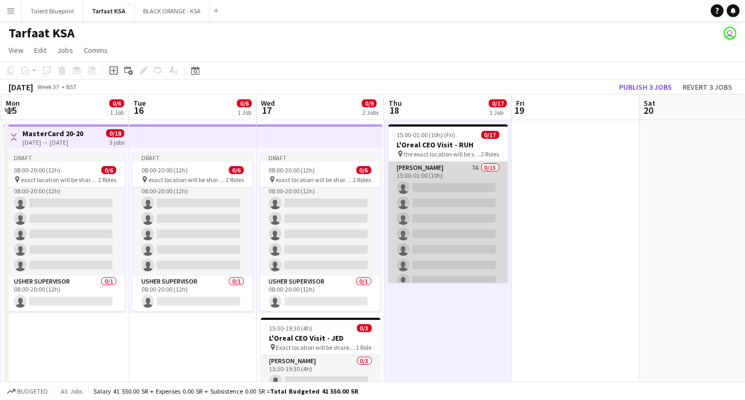
scroll to position [0, 0]
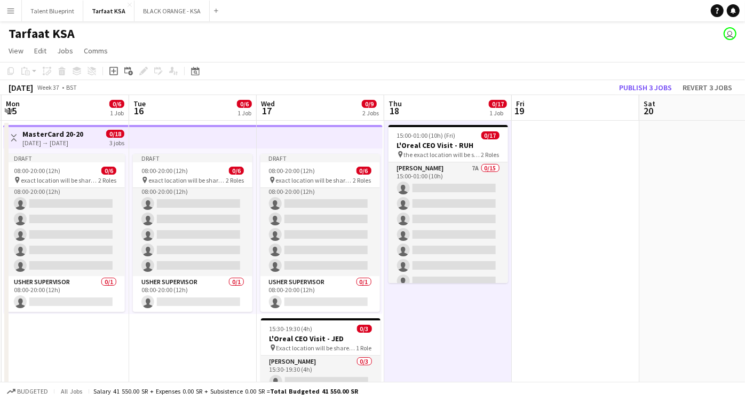
click at [50, 38] on h1 "Tarfaat KSA" at bounding box center [42, 34] width 66 height 16
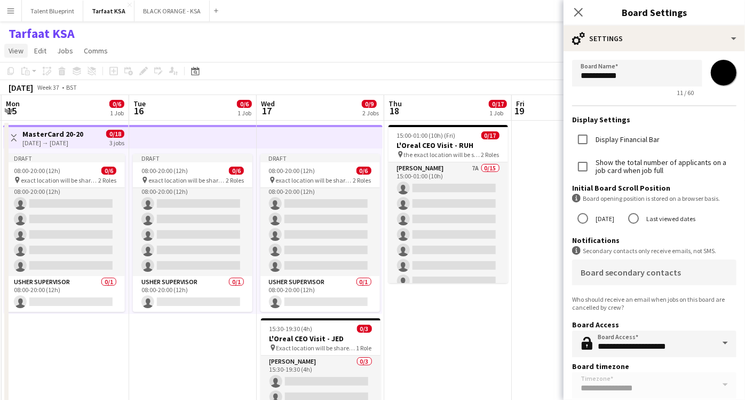
click at [19, 54] on span "View" at bounding box center [16, 51] width 15 height 10
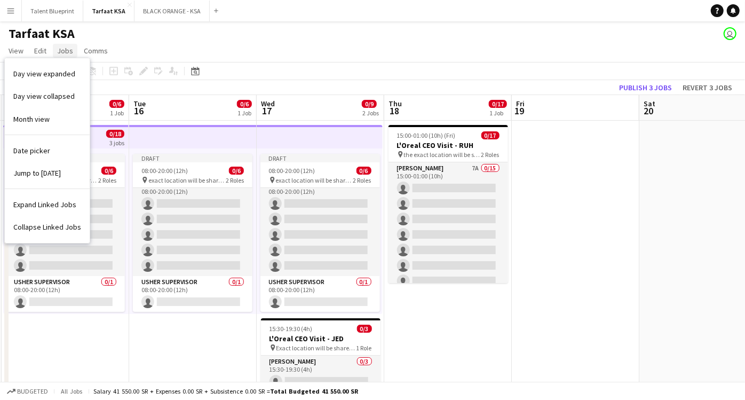
click at [72, 49] on link "Jobs" at bounding box center [65, 51] width 25 height 14
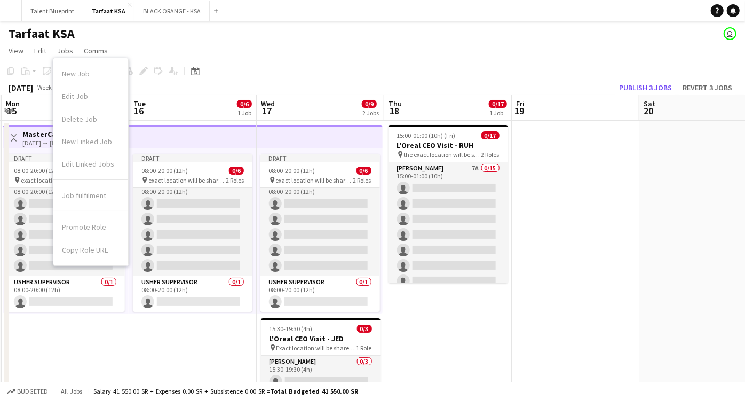
click at [16, 6] on button "Menu" at bounding box center [10, 10] width 21 height 21
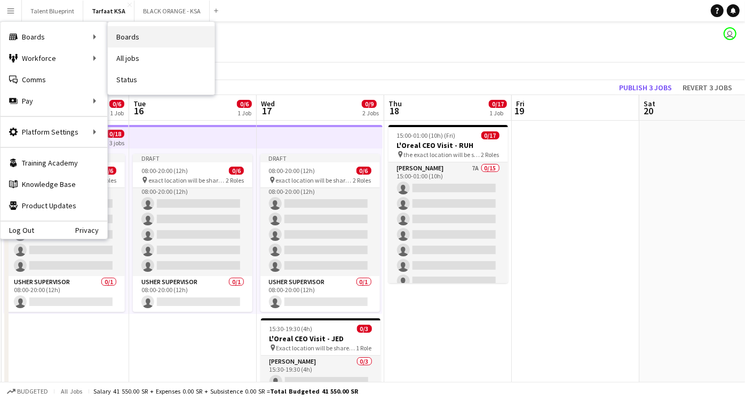
click at [141, 34] on link "Boards" at bounding box center [161, 36] width 107 height 21
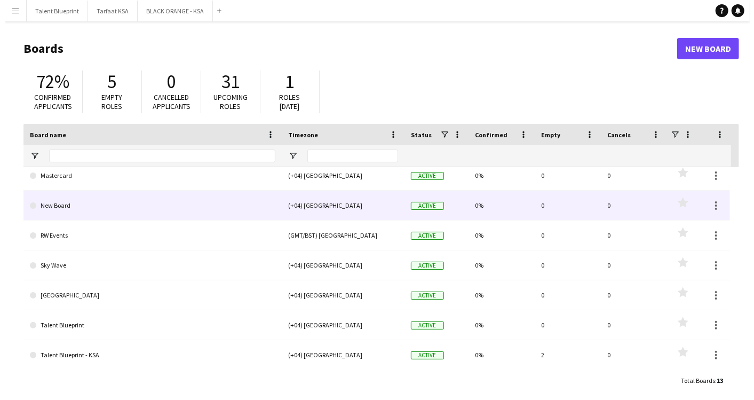
scroll to position [178, 0]
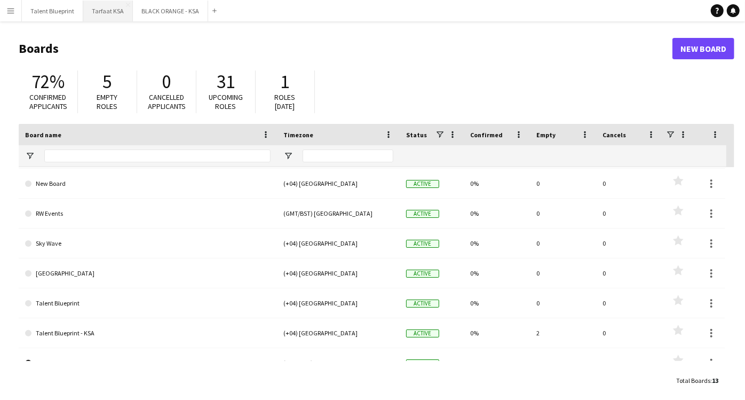
click at [119, 17] on button "Tarfaat KSA Close" at bounding box center [108, 11] width 50 height 21
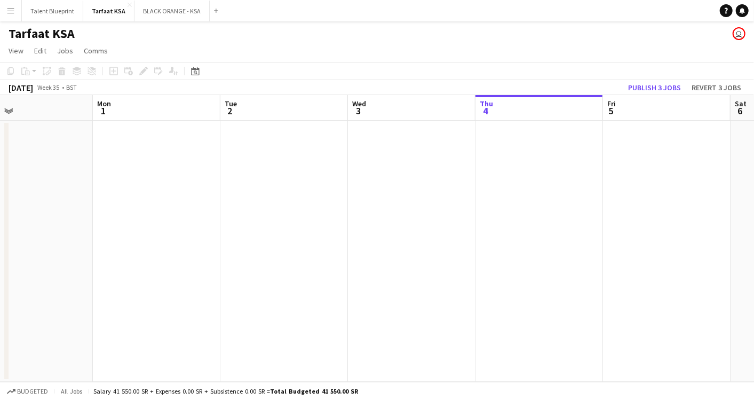
drag, startPoint x: 243, startPoint y: 187, endPoint x: 591, endPoint y: 188, distance: 347.4
click at [591, 188] on app-calendar-viewport "Fri 29 Sat 30 Sun 31 Mon 1 Tue 2 Wed 3 Thu 4 Fri 5 Sat 6 Sun 7 Mon 8" at bounding box center [377, 238] width 754 height 287
drag, startPoint x: 289, startPoint y: 189, endPoint x: 671, endPoint y: 200, distance: 381.8
click at [671, 200] on app-calendar-viewport "Wed 27 Thu 28 Fri 29 Sat 30 Sun 31 Mon 1 Tue 2 Wed 3 Thu 4 Fri 5 Sat 6" at bounding box center [377, 238] width 754 height 287
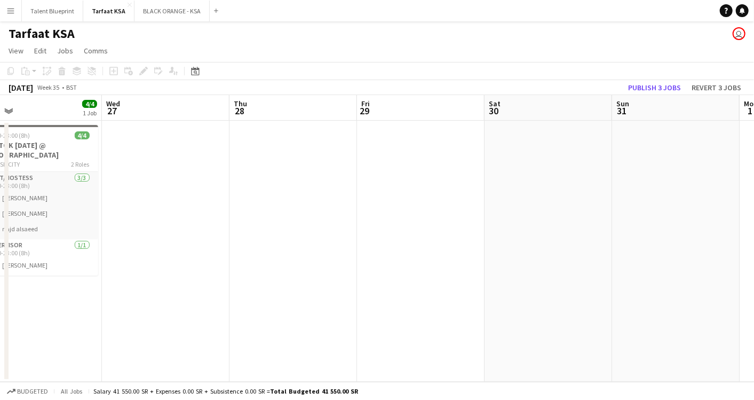
drag, startPoint x: 328, startPoint y: 227, endPoint x: 592, endPoint y: 204, distance: 265.7
click at [592, 204] on app-calendar-viewport "Sun 24 Mon 25 Tue 26 4/4 1 Job Wed 27 Thu 28 Fri 29 Sat 30 Sun 31 Mon 1 Tue 2 W…" at bounding box center [377, 238] width 754 height 287
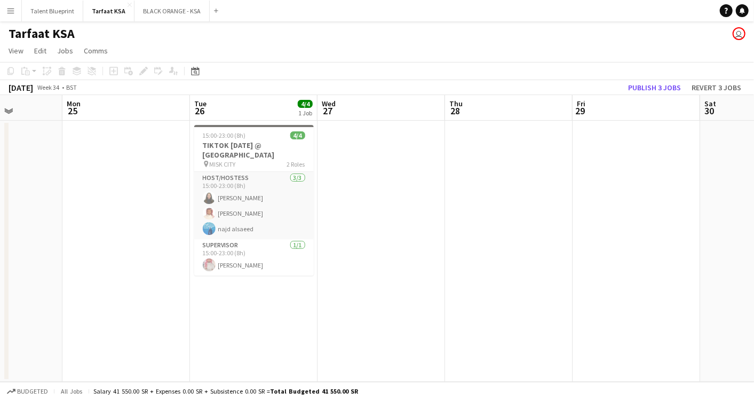
scroll to position [0, 308]
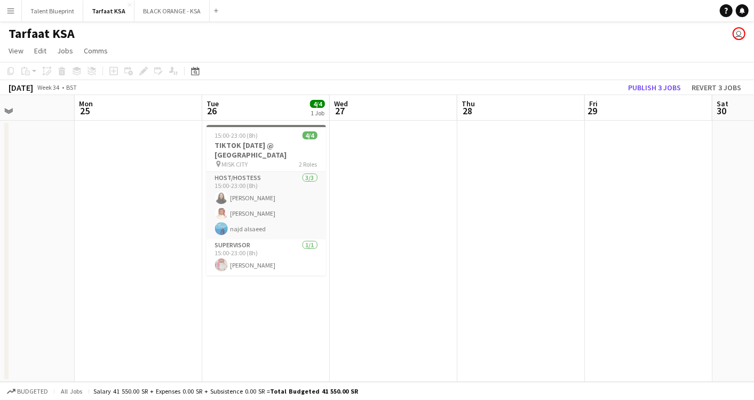
drag, startPoint x: 254, startPoint y: 212, endPoint x: 482, endPoint y: 191, distance: 229.4
click at [482, 191] on app-calendar-viewport "Fri 22 Sat 23 Sun 24 Mon 25 Tue 26 4/4 1 Job Wed 27 Thu 28 Fri 29 Sat 30 Sun 31…" at bounding box center [377, 238] width 754 height 287
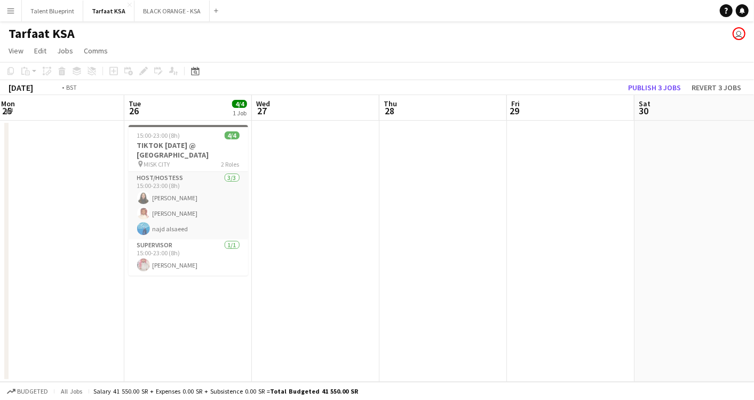
drag, startPoint x: 462, startPoint y: 169, endPoint x: 0, endPoint y: 176, distance: 462.2
click at [0, 176] on html "Menu Boards Boards Boards All jobs Status Workforce Workforce My Workforce Recr…" at bounding box center [377, 200] width 754 height 400
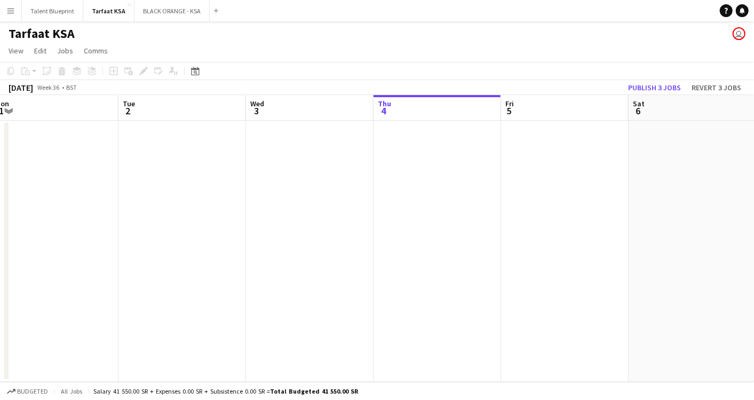
drag, startPoint x: 549, startPoint y: 203, endPoint x: 33, endPoint y: 197, distance: 515.6
click at [33, 197] on app-calendar-viewport "Fri 29 Sat 30 Sun 31 Mon 1 Tue 2 Wed 3 Thu 4 Fri 5 Sat 6 Sun 7 Mon 8" at bounding box center [377, 238] width 754 height 287
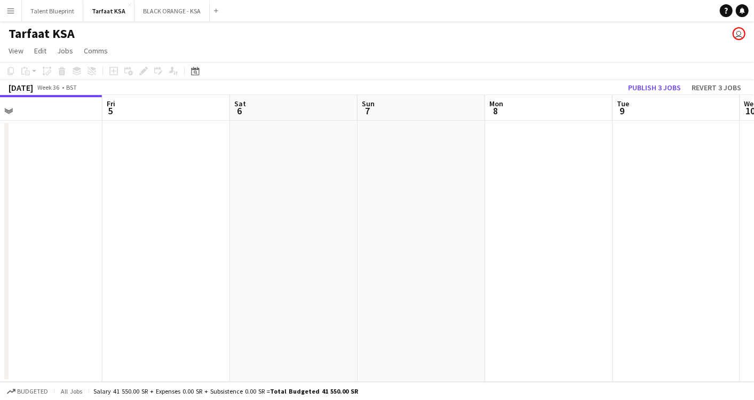
drag, startPoint x: 520, startPoint y: 174, endPoint x: 18, endPoint y: 172, distance: 502.2
click at [18, 172] on app-calendar-viewport "Mon 1 Tue 2 Wed 3 Thu 4 Fri 5 Sat 6 Sun 7 Mon 8 Tue 9 Wed 10 Thu 11" at bounding box center [377, 238] width 754 height 287
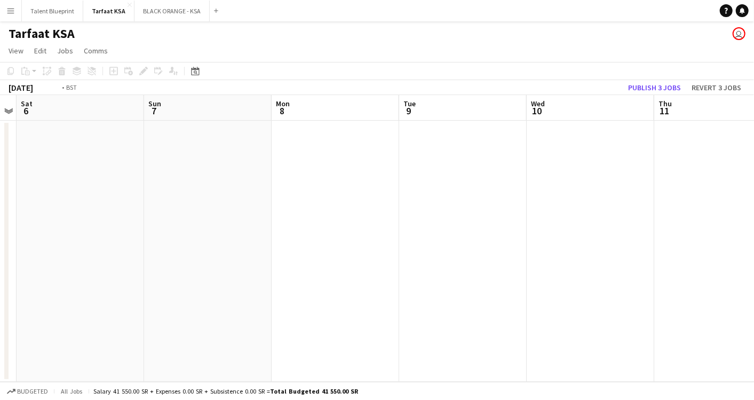
drag, startPoint x: 630, startPoint y: 202, endPoint x: 159, endPoint y: 226, distance: 471.3
click at [159, 226] on app-calendar-viewport "Wed 3 Thu 4 Fri 5 Sat 6 Sun 7 Mon 8 Tue 9 Wed 10 Thu 11 Fri 12 Sat 13" at bounding box center [377, 238] width 754 height 287
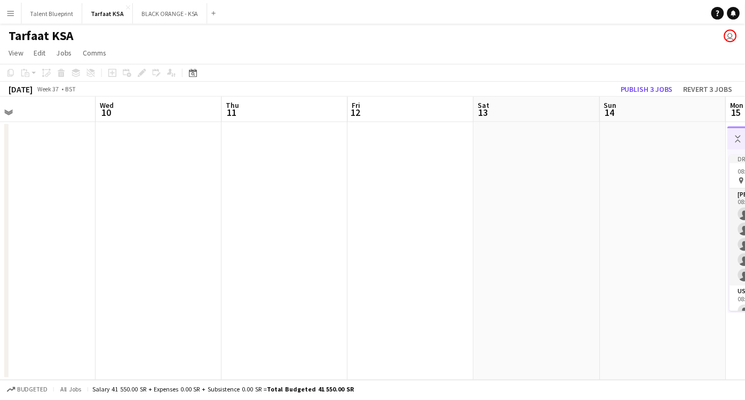
scroll to position [0, 313]
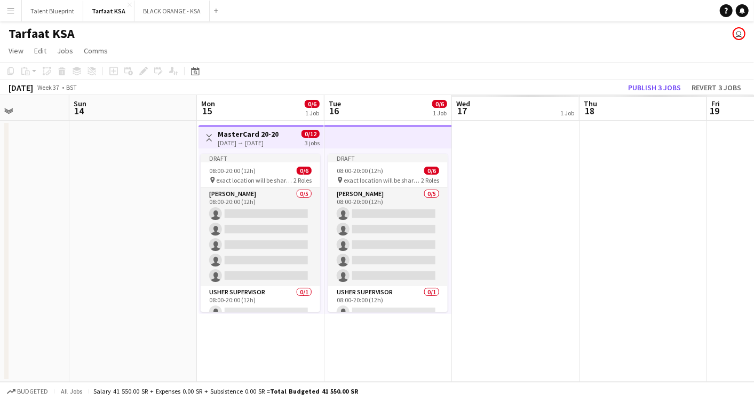
drag, startPoint x: 585, startPoint y: 192, endPoint x: -3, endPoint y: 160, distance: 589.0
click at [0, 160] on html "Menu Boards Boards Boards All jobs Status Workforce Workforce My Workforce Recr…" at bounding box center [377, 200] width 754 height 400
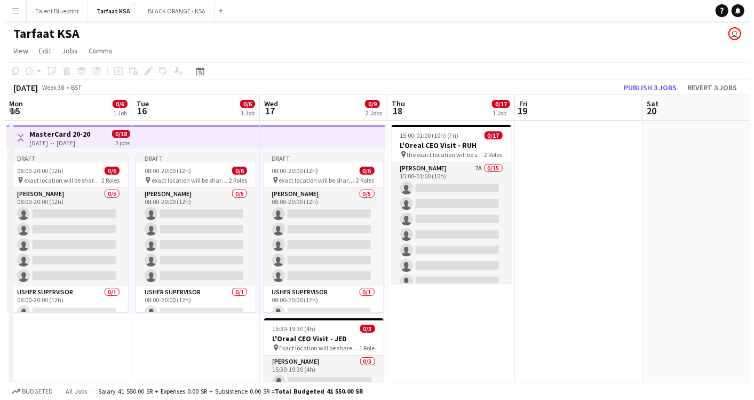
scroll to position [0, 399]
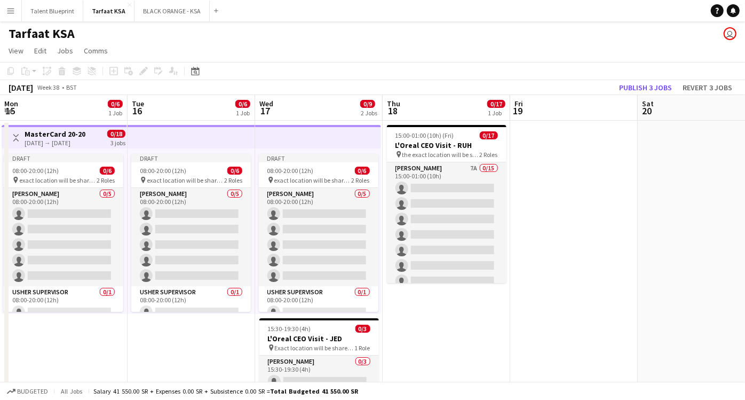
drag, startPoint x: 738, startPoint y: 149, endPoint x: 524, endPoint y: 173, distance: 214.8
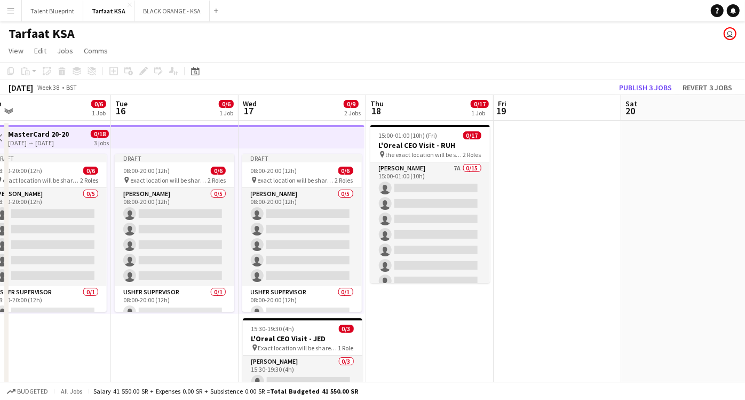
click at [524, 173] on app-calendar-viewport "Fri 12 Sat 13 Sun 14 Mon 15 0/6 1 Job Tue 16 0/6 1 Job Wed 17 0/9 2 Jobs Thu 18…" at bounding box center [372, 275] width 745 height 360
click at [149, 6] on button "BLACK ORANGE - KSA Close" at bounding box center [171, 11] width 75 height 21
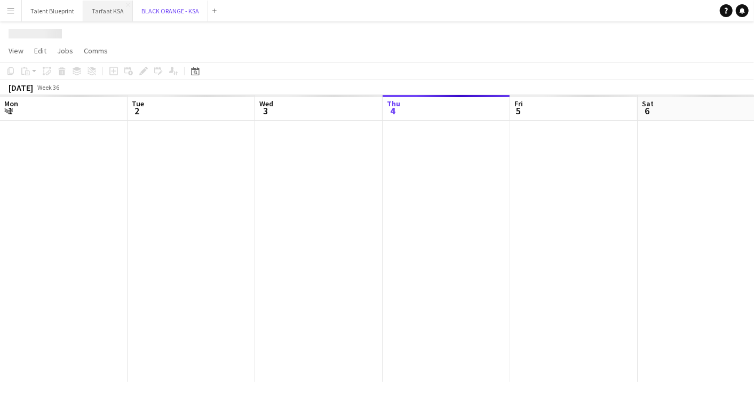
scroll to position [0, 255]
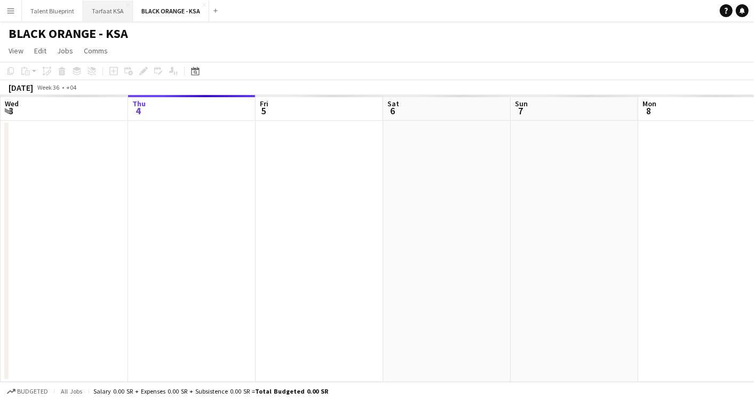
click at [102, 14] on button "Tarfaat KSA Close" at bounding box center [108, 11] width 50 height 21
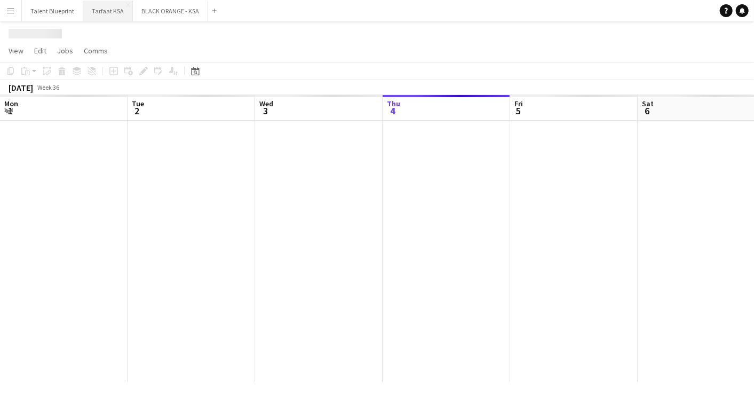
scroll to position [0, 255]
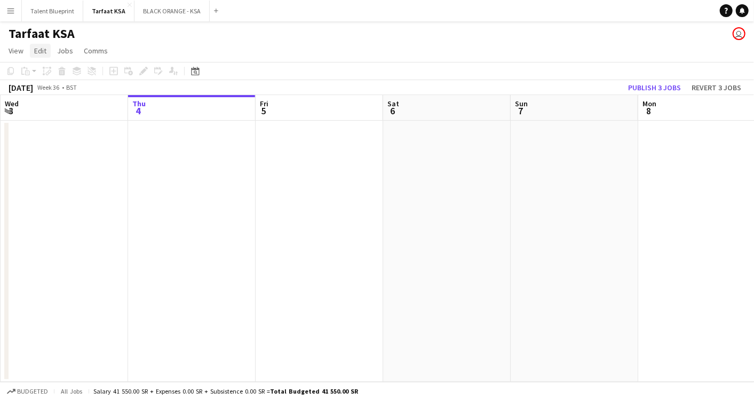
click at [36, 50] on span "Edit" at bounding box center [40, 51] width 12 height 10
click at [15, 10] on button "Menu" at bounding box center [10, 10] width 21 height 21
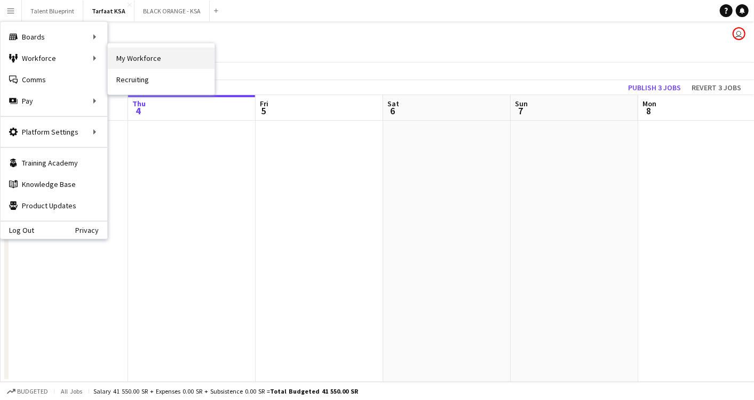
click at [138, 57] on link "My Workforce" at bounding box center [161, 57] width 107 height 21
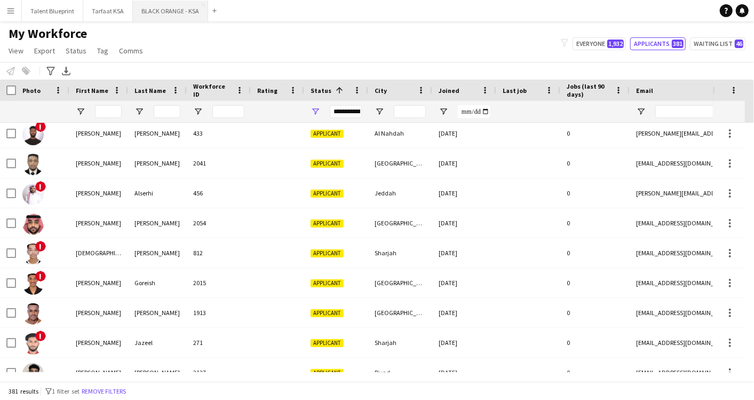
click at [149, 9] on button "BLACK ORANGE - KSA Close" at bounding box center [170, 11] width 75 height 21
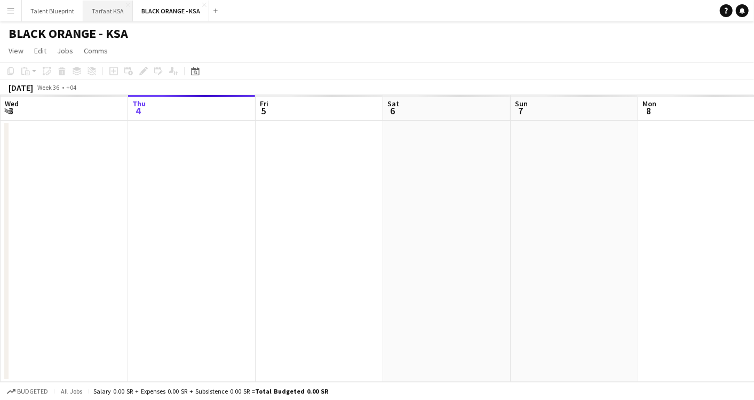
click at [88, 9] on button "Tarfaat KSA Close" at bounding box center [108, 11] width 50 height 21
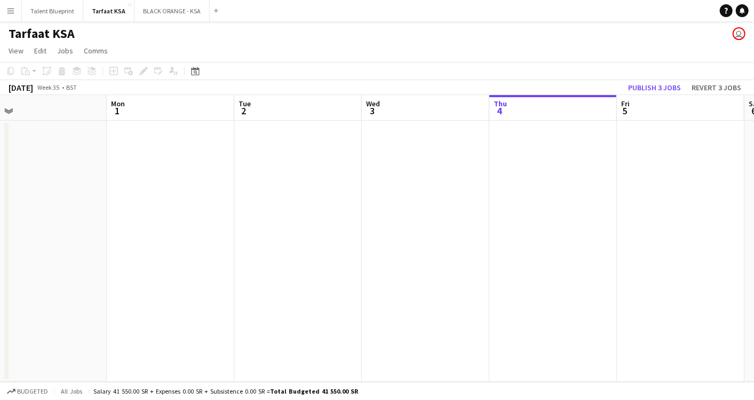
drag, startPoint x: 170, startPoint y: 169, endPoint x: 424, endPoint y: 186, distance: 254.0
click at [533, 168] on app-calendar-viewport "Fri 29 Sat 30 Sun 31 Mon 1 Tue 2 Wed 3 Thu 4 Fri 5 Sat 6 Sun 7 Mon 8" at bounding box center [377, 238] width 754 height 287
drag, startPoint x: 227, startPoint y: 205, endPoint x: 742, endPoint y: 218, distance: 515.2
click at [742, 218] on app-calendar-viewport "Mon 25 Tue 26 Wed 27 Thu 28 Fri 29 Sat 30 Sun 31 Mon 1 Tue 2 Wed 3 Thu 4" at bounding box center [377, 238] width 754 height 287
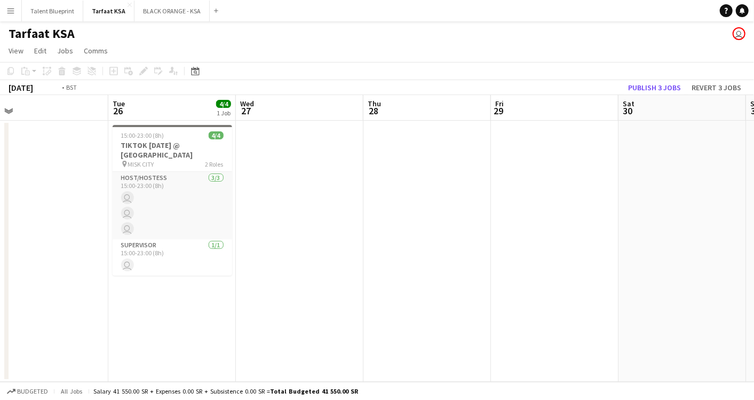
drag, startPoint x: 336, startPoint y: 222, endPoint x: 714, endPoint y: 216, distance: 377.9
click at [714, 216] on app-calendar-viewport "Sat 23 Sun 24 Mon 25 Tue 26 4/4 1 Job Wed 27 Thu 28 Fri 29 Sat 30 Sun 31 Mon 1 …" at bounding box center [377, 238] width 754 height 287
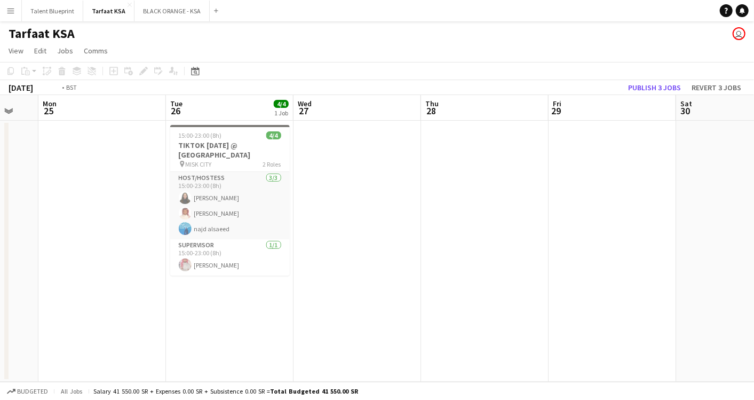
drag, startPoint x: 444, startPoint y: 216, endPoint x: 0, endPoint y: 147, distance: 448.8
click at [0, 148] on html "Menu Boards Boards Boards All jobs Status Workforce Workforce My Workforce Recr…" at bounding box center [377, 200] width 754 height 400
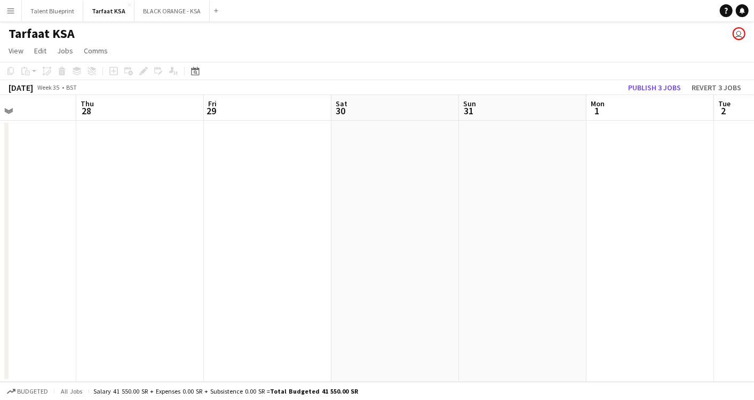
drag, startPoint x: 487, startPoint y: 148, endPoint x: 134, endPoint y: 149, distance: 352.8
click at [64, 156] on app-calendar-viewport "Mon 25 Tue 26 4/4 1 Job Wed 27 Thu 28 Fri 29 Sat 30 Sun 31 Mon 1 Tue 2 Wed 3 Th…" at bounding box center [377, 238] width 754 height 287
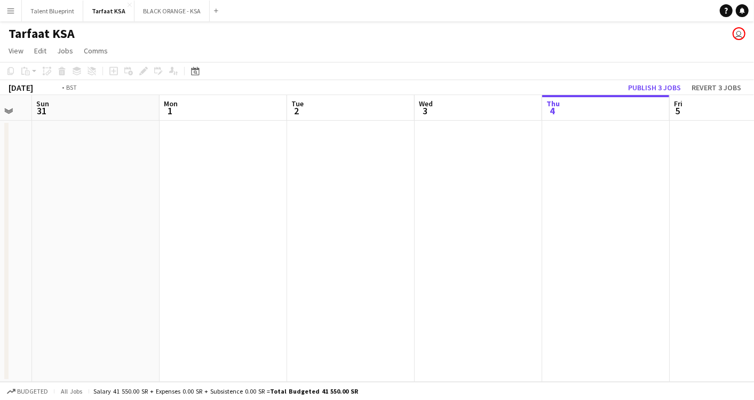
drag, startPoint x: 576, startPoint y: 177, endPoint x: 171, endPoint y: 173, distance: 405.1
click at [171, 173] on app-calendar-viewport "Thu 28 Fri 29 Sat 30 Sun 31 Mon 1 Tue 2 Wed 3 Thu 4 Fri 5 Sat 6 Sun 7" at bounding box center [377, 238] width 754 height 287
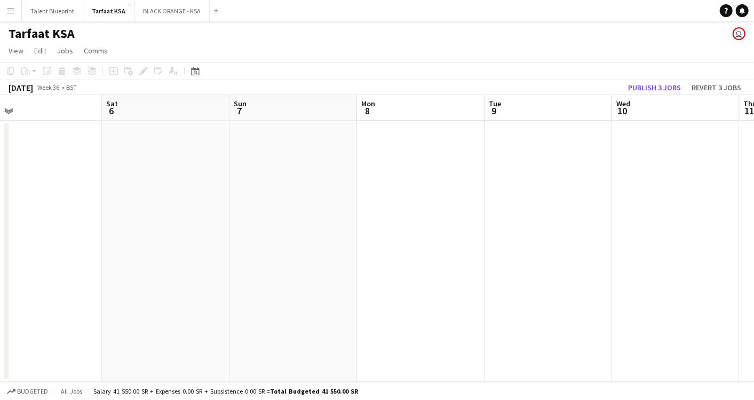
drag, startPoint x: 633, startPoint y: 151, endPoint x: 312, endPoint y: 160, distance: 320.9
click at [312, 160] on app-calendar-viewport "Tue 2 Wed 3 Thu 4 Fri 5 Sat 6 Sun 7 Mon 8 Tue 9 Wed 10 Thu 11 Fri 12" at bounding box center [377, 238] width 754 height 287
click at [61, 52] on span "Jobs" at bounding box center [65, 51] width 16 height 10
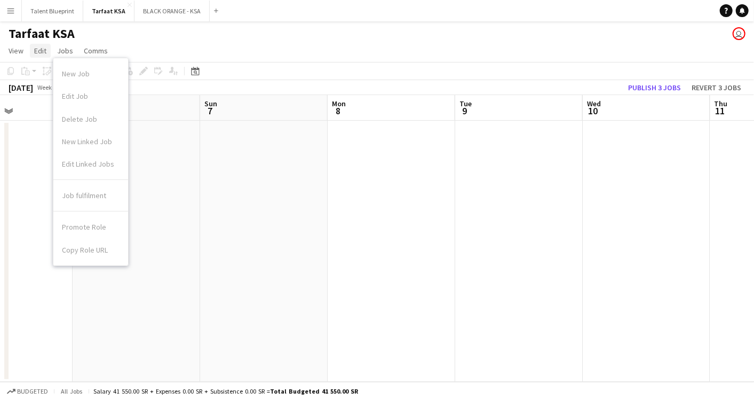
click at [32, 50] on link "Edit" at bounding box center [40, 51] width 21 height 14
click at [25, 34] on h1 "Tarfaat KSA" at bounding box center [42, 34] width 66 height 16
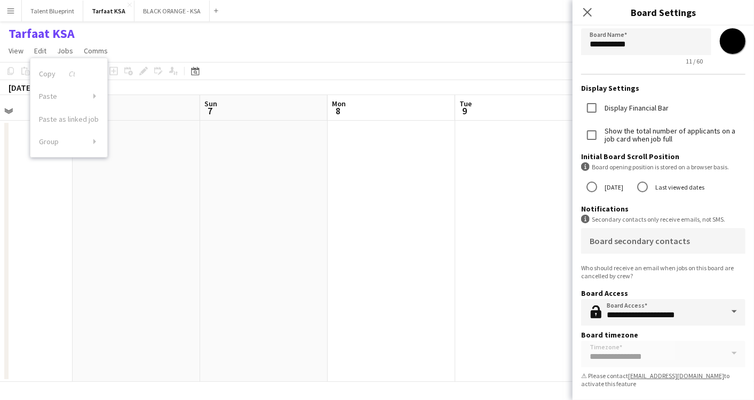
click at [257, 233] on app-date-cell at bounding box center [264, 251] width 128 height 261
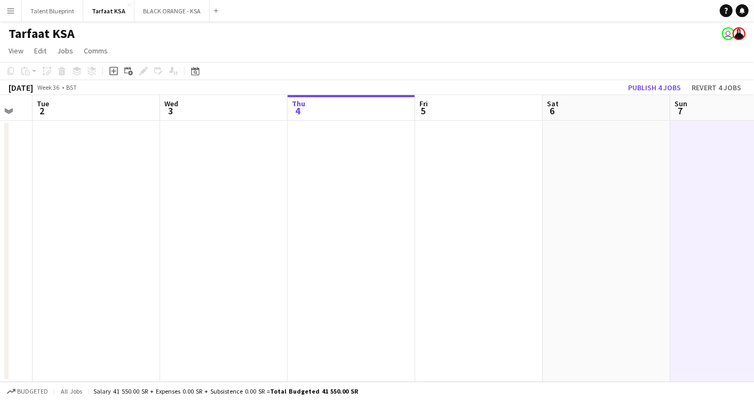
drag, startPoint x: 184, startPoint y: 175, endPoint x: 480, endPoint y: 173, distance: 296.2
click at [639, 173] on app-calendar-viewport "Sun 31 Mon 1 Tue 2 Wed 3 Thu 4 Fri 5 Sat 6 Sun 7 Mon 8 Tue 9 Wed 10" at bounding box center [377, 238] width 754 height 287
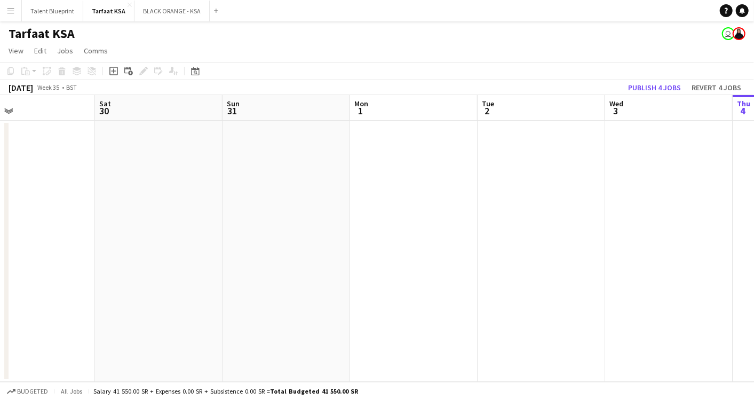
drag, startPoint x: 311, startPoint y: 170, endPoint x: 704, endPoint y: 204, distance: 395.4
click at [704, 204] on app-calendar-viewport "Wed 27 Thu 28 Fri 29 Sat 30 Sun 31 Mon 1 Tue 2 Wed 3 Thu 4 Fri 5 Sat 6" at bounding box center [377, 238] width 754 height 287
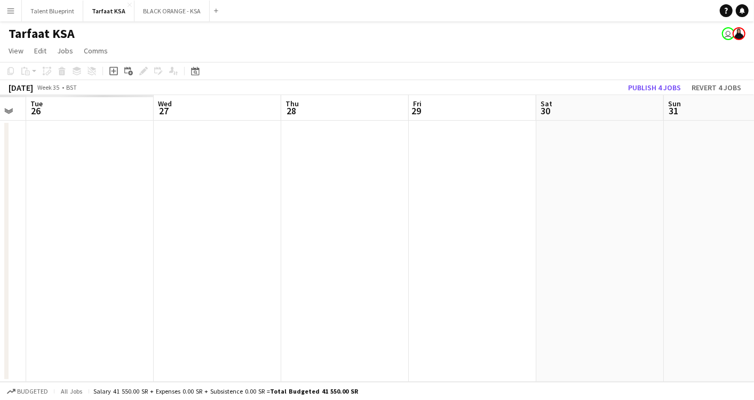
drag, startPoint x: 240, startPoint y: 194, endPoint x: 582, endPoint y: 191, distance: 342.1
click at [657, 194] on app-calendar-viewport "Sun 24 Mon 25 Tue 26 Wed 27 Thu 28 Fri 29 Sat 30 Sun 31 Mon 1 Tue 2 Wed 3" at bounding box center [377, 238] width 754 height 287
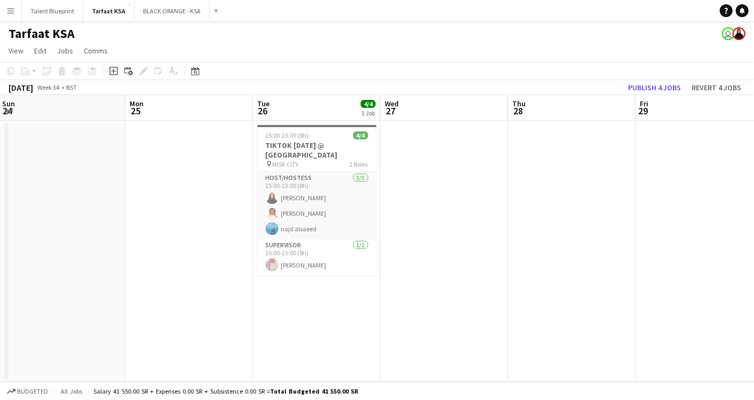
drag, startPoint x: 275, startPoint y: 194, endPoint x: 493, endPoint y: 192, distance: 217.8
click at [493, 192] on app-calendar-viewport "Fri 22 Sat 23 Sun 24 Mon 25 Tue 26 4/4 1 Job Wed 27 Thu 28 Fri 29 Sat 30 Sun 31…" at bounding box center [377, 238] width 754 height 287
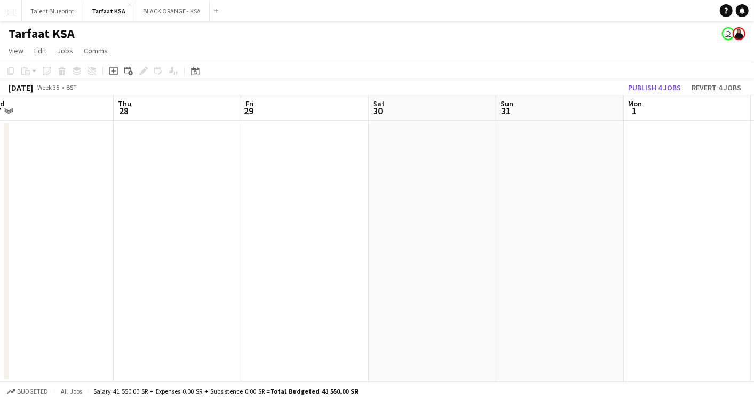
drag, startPoint x: 536, startPoint y: 180, endPoint x: 178, endPoint y: 193, distance: 358.9
click at [178, 193] on app-calendar-viewport "Sun 24 Mon 25 Tue 26 4/4 1 Job Wed 27 Thu 28 Fri 29 Sat 30 Sun 31 Mon 1 Tue 2 W…" at bounding box center [377, 238] width 754 height 287
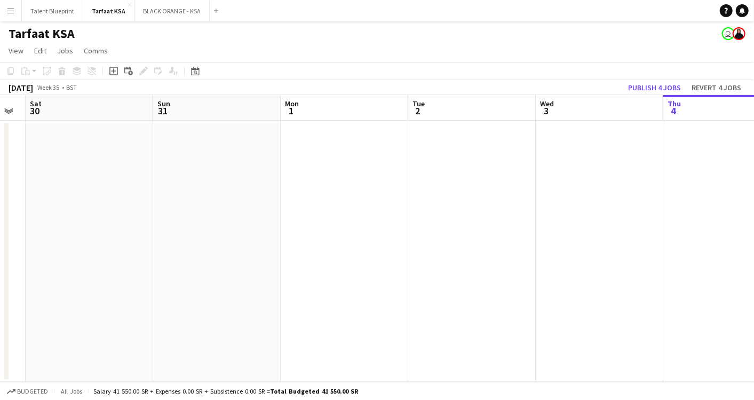
drag, startPoint x: 576, startPoint y: 218, endPoint x: 249, endPoint y: 209, distance: 327.8
click at [208, 219] on app-calendar-viewport "Wed 27 Thu 28 Fri 29 Sat 30 Sun 31 Mon 1 Tue 2 Wed 3 Thu 4 Fri 5 Sat 6" at bounding box center [377, 238] width 754 height 287
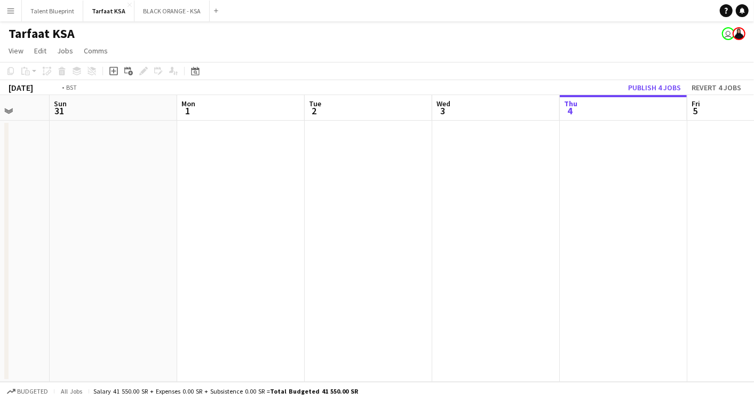
drag, startPoint x: 656, startPoint y: 200, endPoint x: 172, endPoint y: 209, distance: 484.7
click at [172, 209] on app-calendar-viewport "Thu 28 Fri 29 Sat 30 Sun 31 Mon 1 Tue 2 Wed 3 Thu 4 Fri 5 Sat 6 Sun 7" at bounding box center [377, 238] width 754 height 287
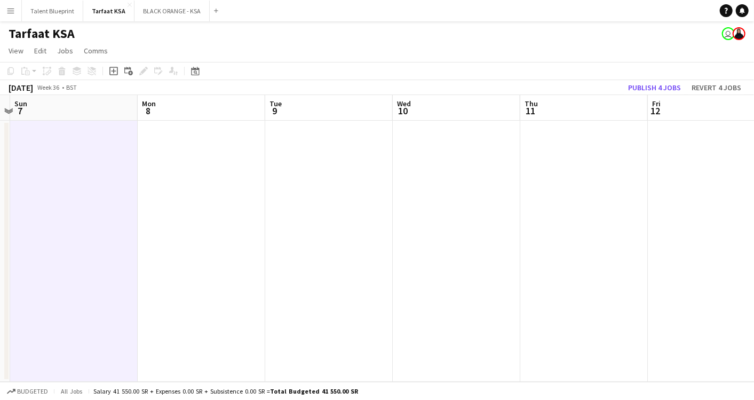
drag, startPoint x: 581, startPoint y: 211, endPoint x: 118, endPoint y: 188, distance: 462.8
click at [32, 202] on app-calendar-viewport "Thu 4 Fri 5 Sat 6 Sun 7 Mon 8 Tue 9 Wed 10 Thu 11 Fri 12 Sat 13 Sun 14" at bounding box center [377, 238] width 754 height 287
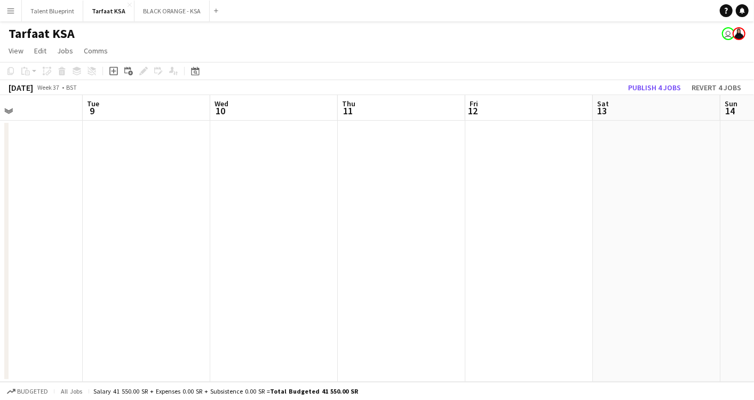
drag, startPoint x: 489, startPoint y: 185, endPoint x: 53, endPoint y: 186, distance: 436.0
click at [52, 187] on app-calendar-viewport "Sat 6 Sun 7 Mon 8 Tue 9 Wed 10 Thu 11 Fri 12 Sat 13 Sun 14 Mon 15 Tue 16" at bounding box center [377, 238] width 754 height 287
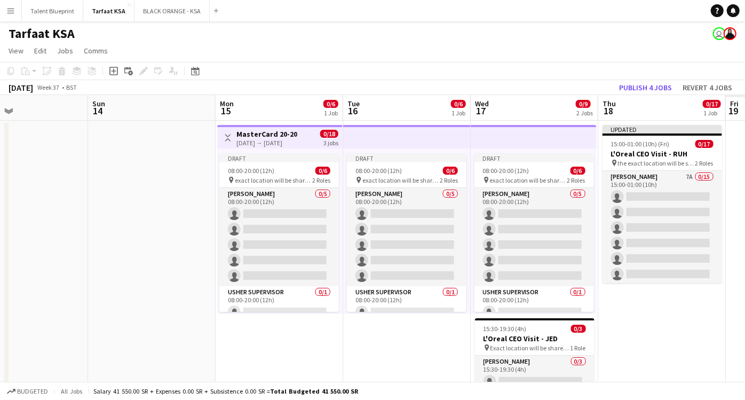
drag, startPoint x: 514, startPoint y: 192, endPoint x: 136, endPoint y: 189, distance: 378.4
click at [136, 189] on app-calendar-viewport "Wed 10 Thu 11 Fri 12 Sat 13 Sun 14 Mon 15 0/6 1 Job Tue 16 0/6 1 Job Wed 17 0/9…" at bounding box center [372, 275] width 745 height 360
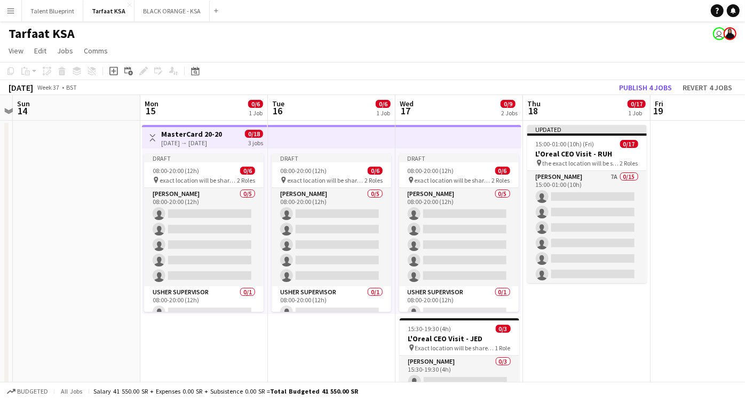
scroll to position [0, 390]
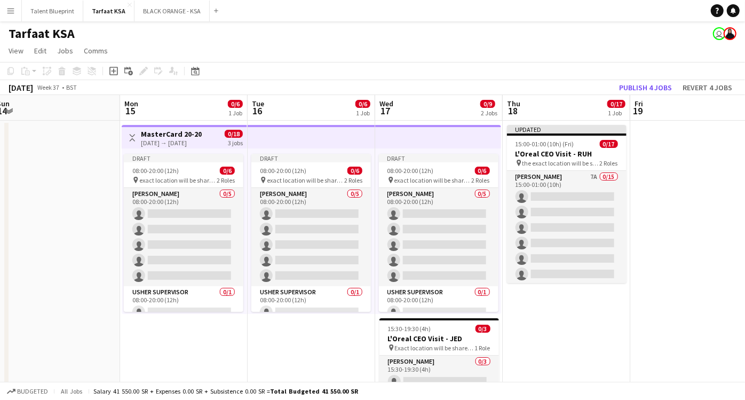
drag, startPoint x: 645, startPoint y: 143, endPoint x: 551, endPoint y: 146, distance: 94.0
click at [551, 146] on app-calendar-viewport "Thu 11 Fri 12 Sat 13 Sun 14 Mon 15 0/6 1 Job Tue 16 0/6 1 Job Wed 17 0/9 2 Jobs…" at bounding box center [372, 275] width 745 height 360
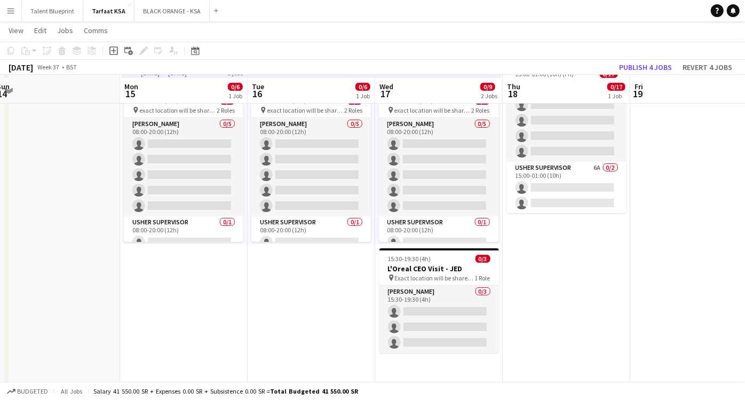
scroll to position [72, 0]
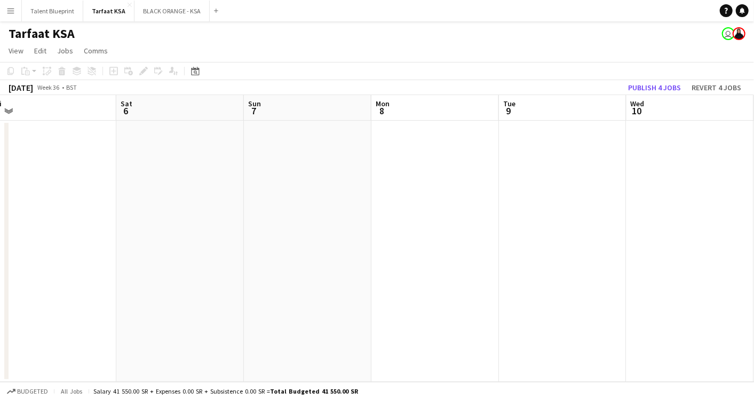
drag, startPoint x: 680, startPoint y: 219, endPoint x: 117, endPoint y: 216, distance: 563.6
click at [85, 223] on app-calendar-viewport "Mon 1 Tue 2 Wed 3 Thu 4 Fri 5 Sat 6 Sun 7 Mon 8 Tue 9 Wed 10 Thu 11" at bounding box center [377, 238] width 754 height 287
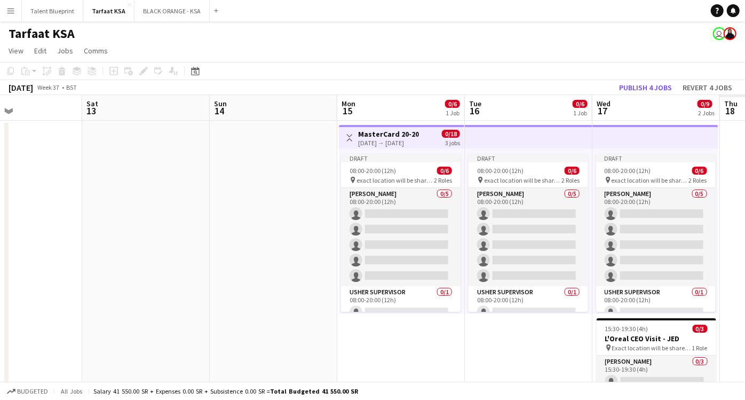
drag, startPoint x: 662, startPoint y: 209, endPoint x: 96, endPoint y: 215, distance: 565.8
click at [63, 226] on app-calendar-viewport "Tue 9 Wed 10 Thu 11 Fri 12 Sat 13 Sun 14 Mon 15 0/6 1 Job Tue 16 0/6 1 Job Wed …" at bounding box center [372, 275] width 745 height 360
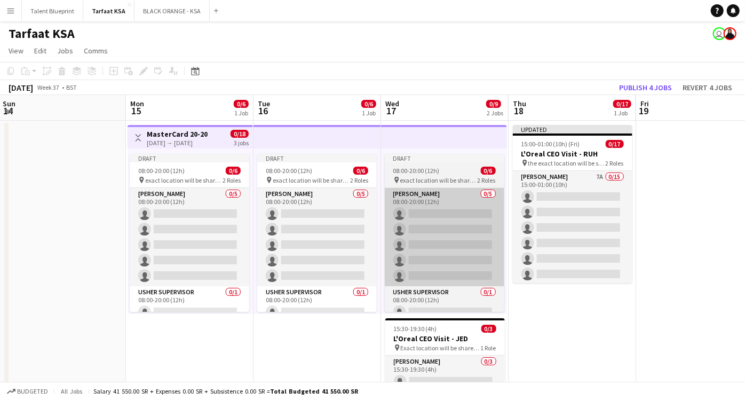
drag, startPoint x: 488, startPoint y: 220, endPoint x: 387, endPoint y: 226, distance: 101.0
click at [384, 226] on app-calendar-viewport "Thu 11 Fri 12 Sat 13 Sun 14 Mon 15 0/6 1 Job Tue 16 0/6 1 Job Wed 17 0/9 2 Jobs…" at bounding box center [372, 275] width 745 height 360
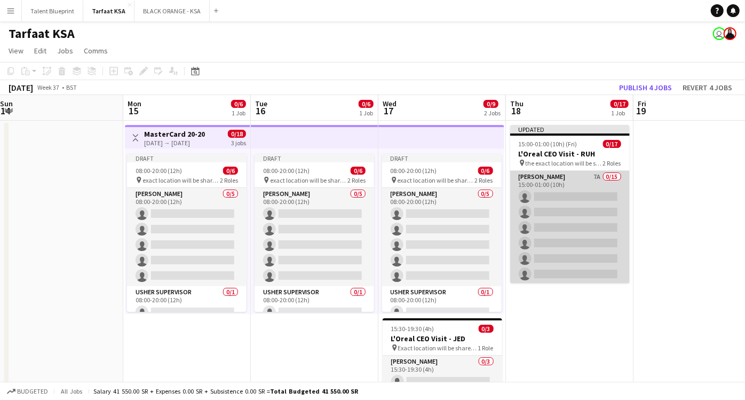
click at [563, 178] on app-card-role "Usher 7A 0/15 15:00-01:00 (10h) single-neutral-actions single-neutral-actions s…" at bounding box center [570, 297] width 120 height 253
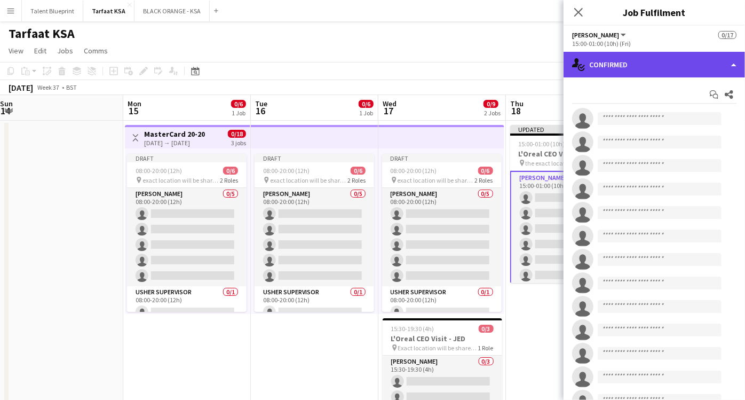
click at [733, 62] on div "single-neutral-actions-check-2 Confirmed" at bounding box center [654, 65] width 181 height 26
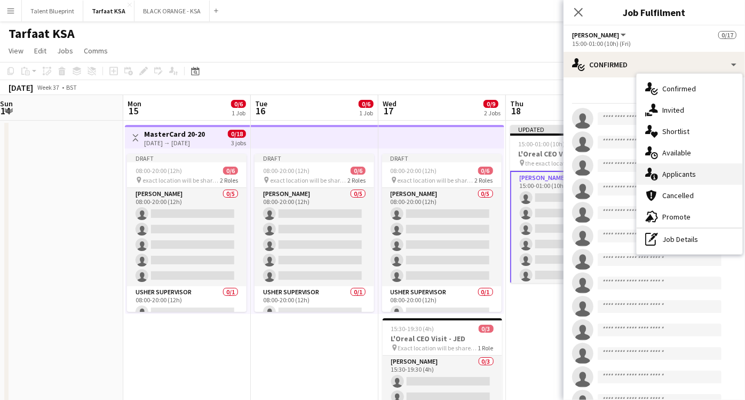
click at [694, 171] on span "Applicants" at bounding box center [679, 174] width 34 height 10
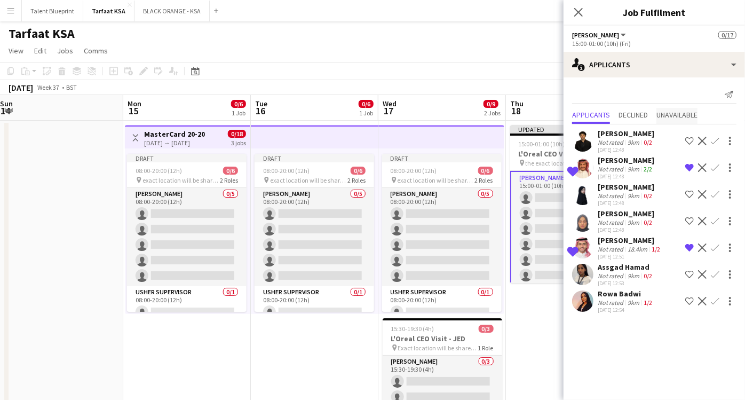
click at [662, 114] on span "Unavailable" at bounding box center [676, 114] width 41 height 7
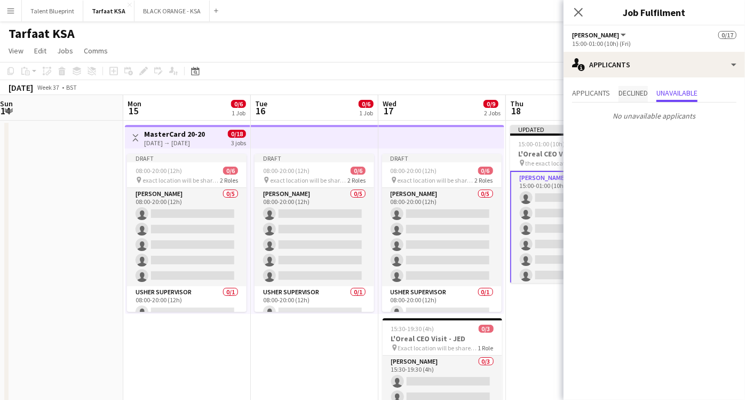
click at [629, 96] on span "Declined" at bounding box center [633, 92] width 29 height 7
click at [597, 94] on span "Applicants" at bounding box center [591, 92] width 38 height 7
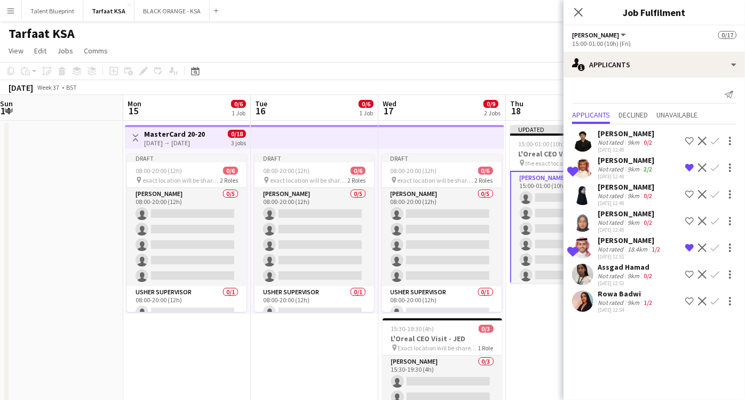
click at [607, 297] on div "Rowa Badwi" at bounding box center [626, 294] width 57 height 10
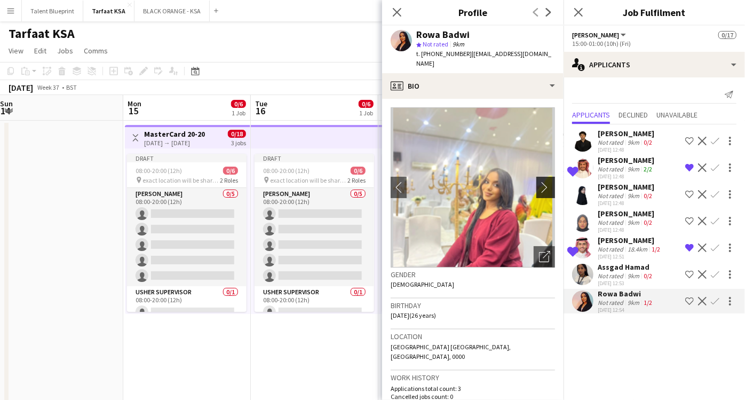
click at [539, 181] on app-icon "chevron-right" at bounding box center [547, 186] width 17 height 11
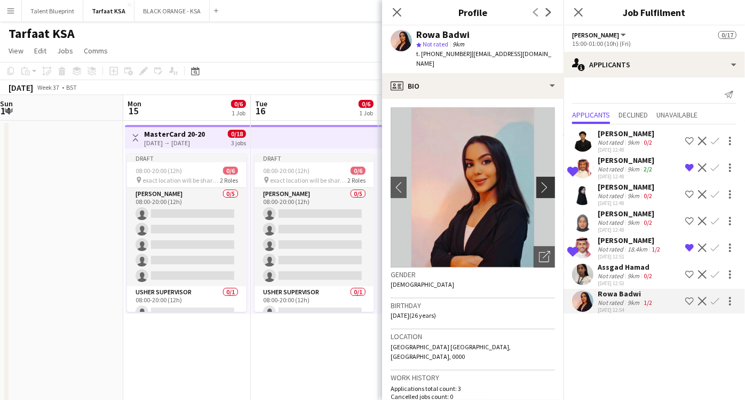
click at [539, 181] on app-icon "chevron-right" at bounding box center [547, 186] width 17 height 11
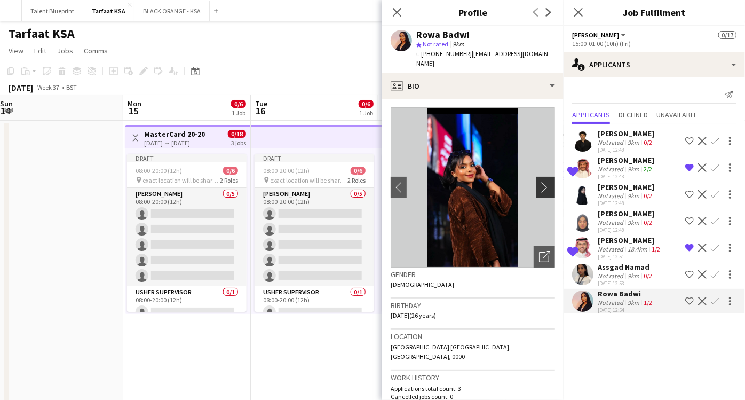
click at [539, 181] on app-icon "chevron-right" at bounding box center [547, 186] width 17 height 11
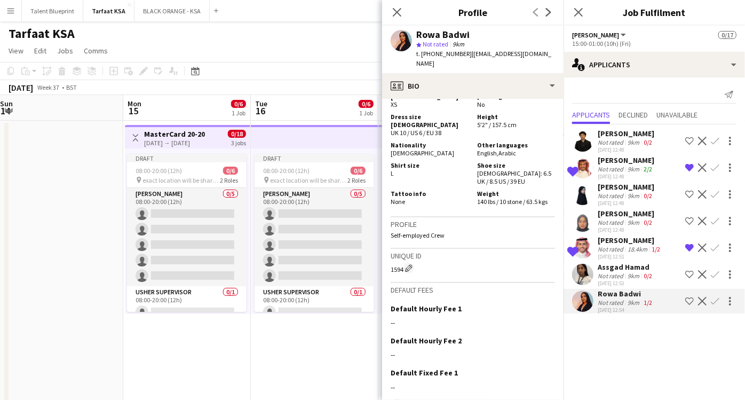
scroll to position [676, 0]
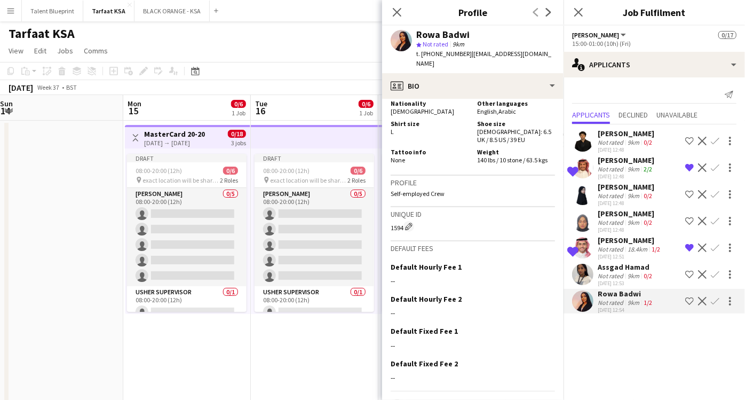
click at [639, 334] on mat-expansion-panel "users2 Applicants Send notification Applicants Declined Unavailable Mohamed Gad…" at bounding box center [654, 238] width 181 height 322
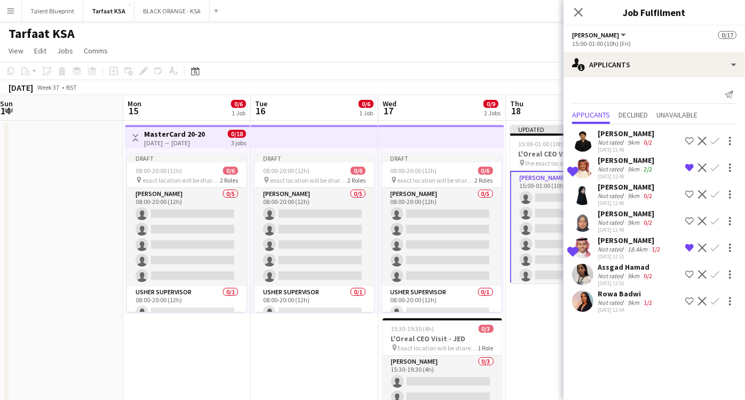
click at [588, 31] on span "[PERSON_NAME]" at bounding box center [595, 35] width 47 height 8
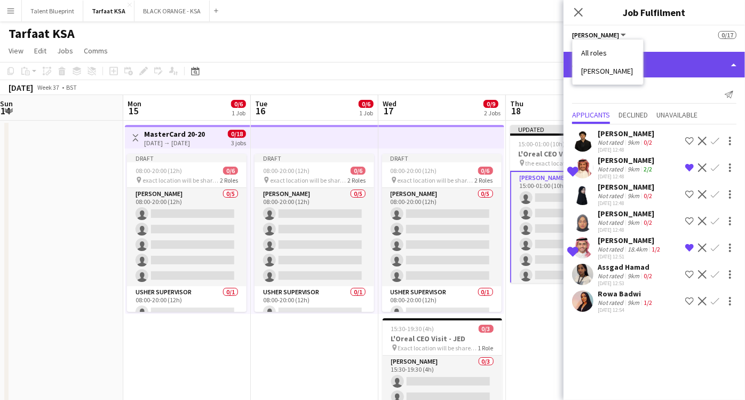
click at [722, 60] on div "single-neutral-actions-information Applicants" at bounding box center [654, 65] width 181 height 26
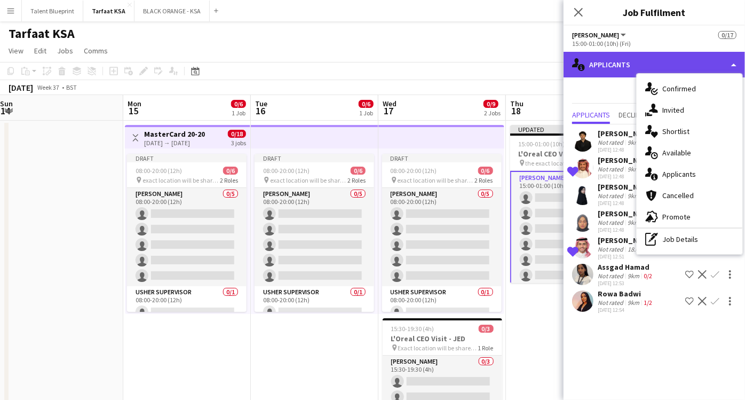
click at [722, 60] on div "single-neutral-actions-information Applicants" at bounding box center [654, 65] width 181 height 26
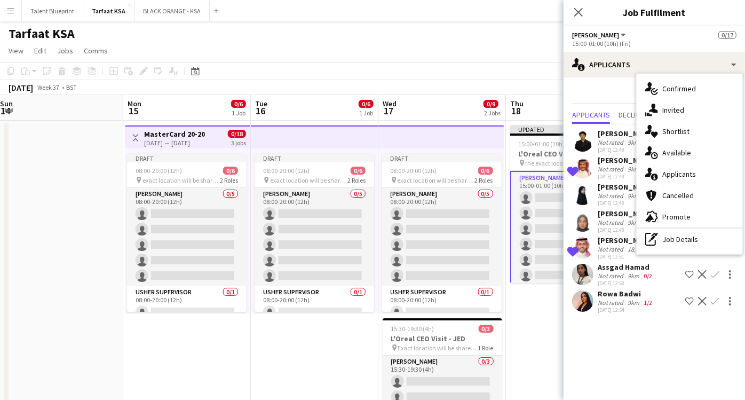
click at [540, 184] on app-card-role "Usher 7A 0/15 15:00-01:00 (10h) single-neutral-actions single-neutral-actions s…" at bounding box center [570, 298] width 120 height 255
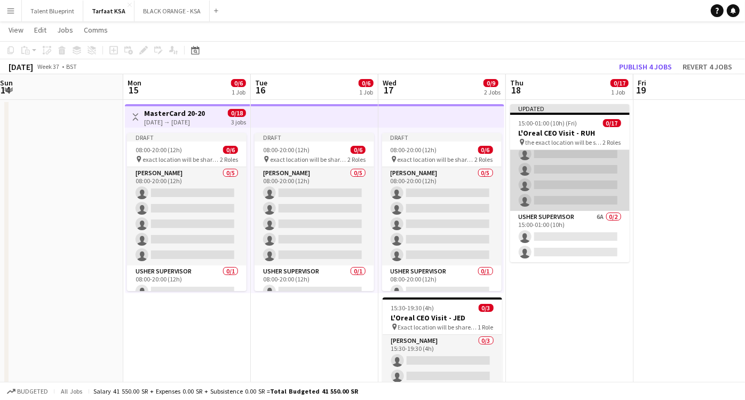
scroll to position [13, 0]
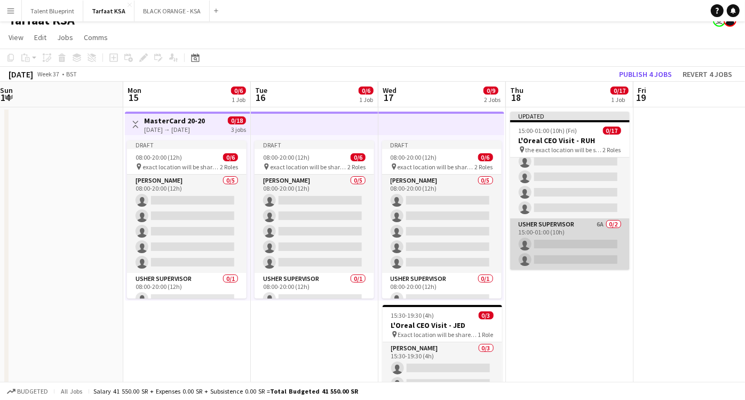
click at [575, 232] on app-card-role "[PERSON_NAME] Supervisor 6A 0/2 15:00-01:00 (10h) single-neutral-actions single…" at bounding box center [570, 244] width 120 height 52
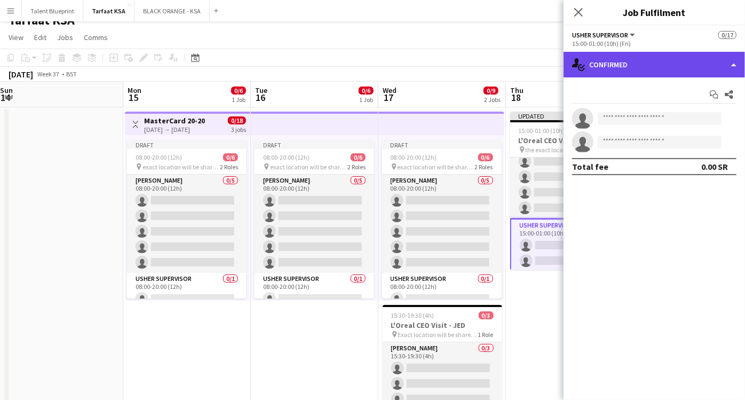
click at [730, 67] on div "single-neutral-actions-check-2 Confirmed" at bounding box center [654, 65] width 181 height 26
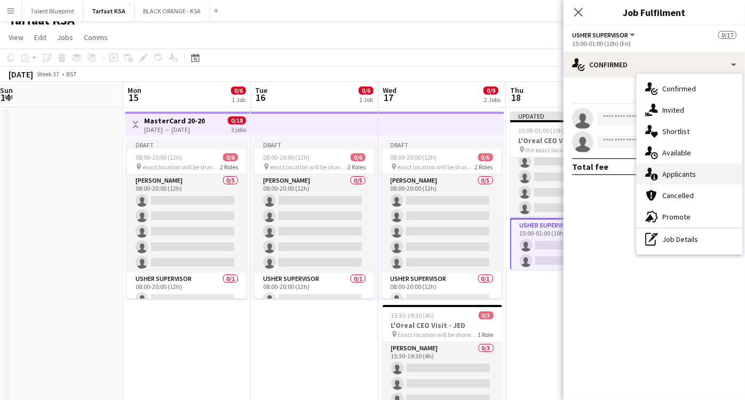
click at [686, 169] on span "Applicants" at bounding box center [679, 174] width 34 height 10
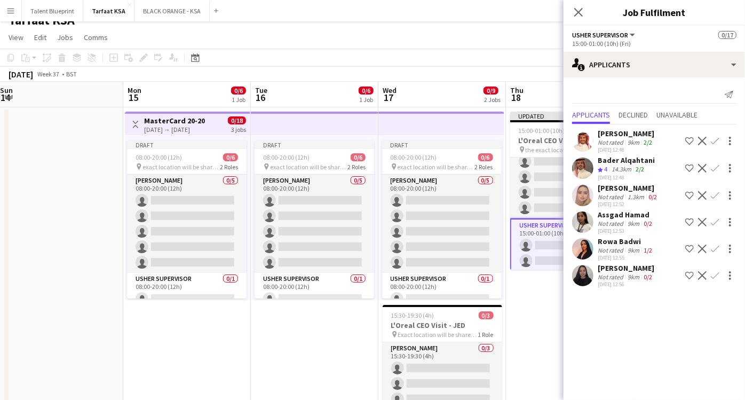
click at [688, 168] on app-icon "Shortlist crew" at bounding box center [689, 168] width 9 height 9
click at [612, 193] on div "Not rated" at bounding box center [612, 197] width 28 height 8
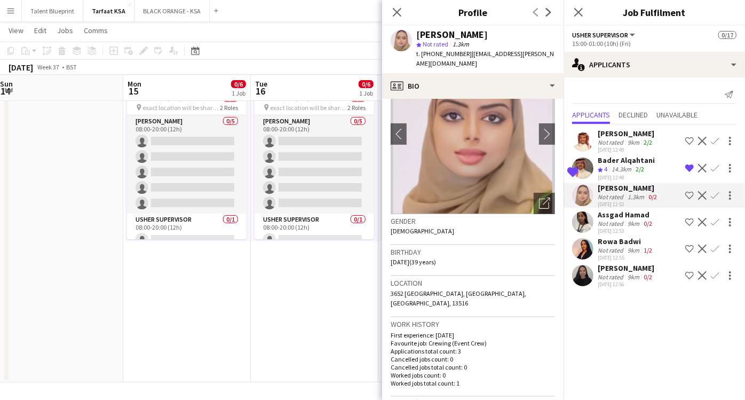
scroll to position [0, 0]
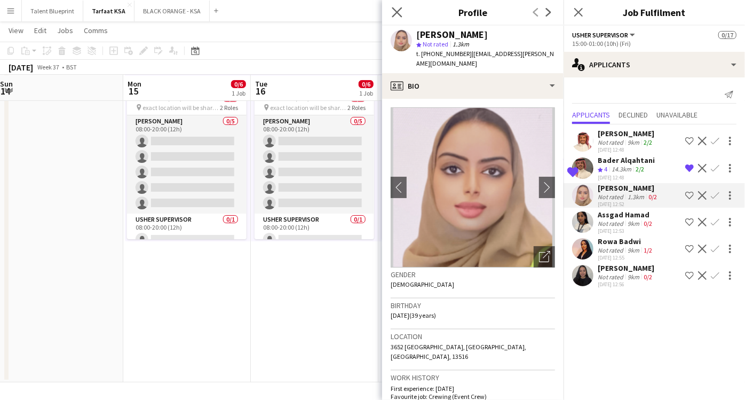
click at [401, 6] on app-icon "Close pop-in" at bounding box center [397, 12] width 15 height 15
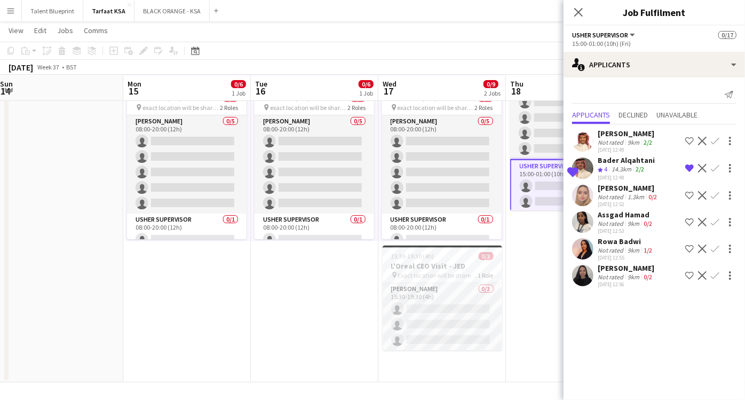
click at [522, 51] on app-toolbar "Copy Paste Paste Ctrl+V Paste with crew Ctrl+Shift+V Paste linked Job Delete Gr…" at bounding box center [372, 51] width 745 height 18
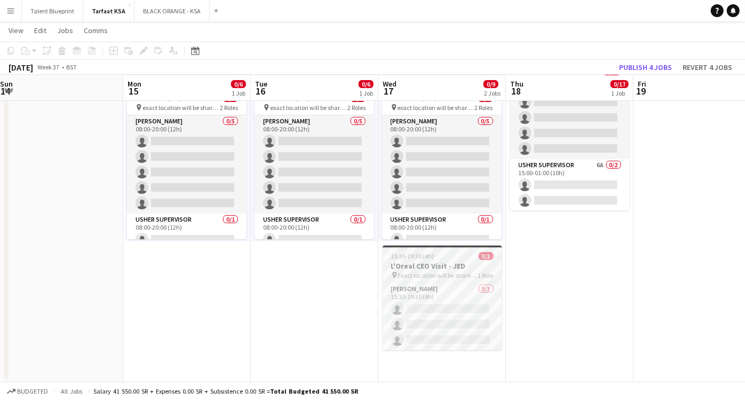
click at [444, 255] on div "15:30-19:30 (4h) 0/3" at bounding box center [443, 256] width 120 height 8
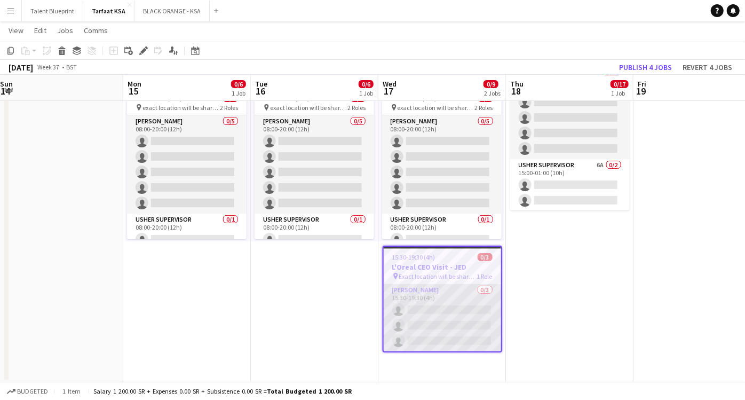
click at [464, 288] on app-card-role "Usher 0/3 15:30-19:30 (4h) single-neutral-actions single-neutral-actions single…" at bounding box center [442, 317] width 117 height 67
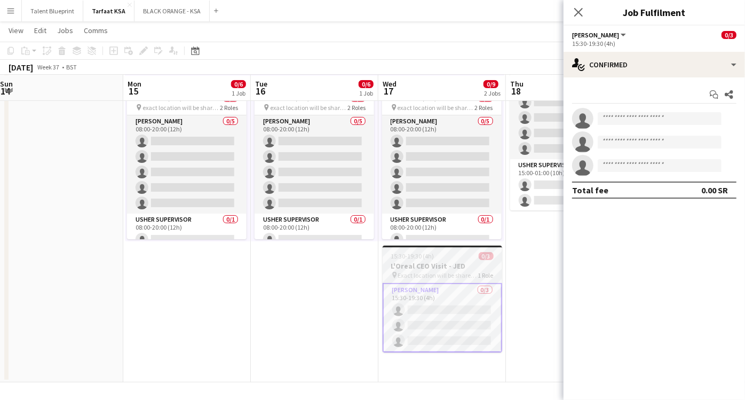
click at [441, 261] on h3 "L'Oreal CEO Visit - JED" at bounding box center [443, 266] width 120 height 10
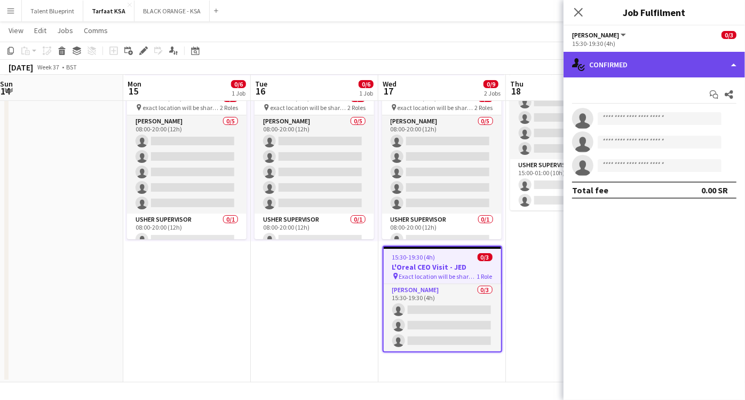
click at [732, 68] on div "single-neutral-actions-check-2 Confirmed" at bounding box center [654, 65] width 181 height 26
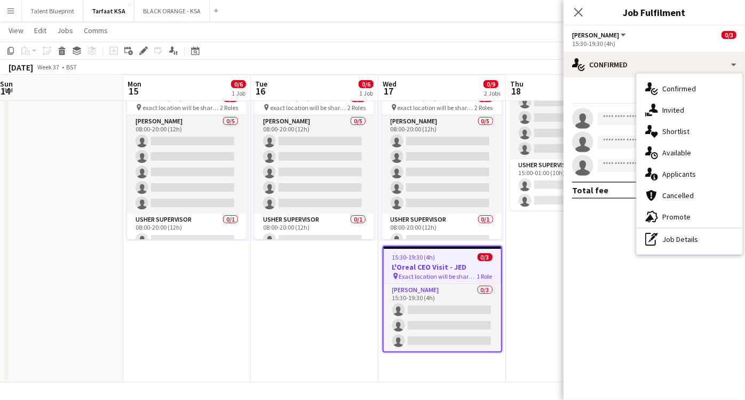
click at [320, 265] on app-date-cell "Draft 08:00-20:00 (12h) 0/6 pin exact location will be shared later 2 Roles [PE…" at bounding box center [315, 215] width 128 height 334
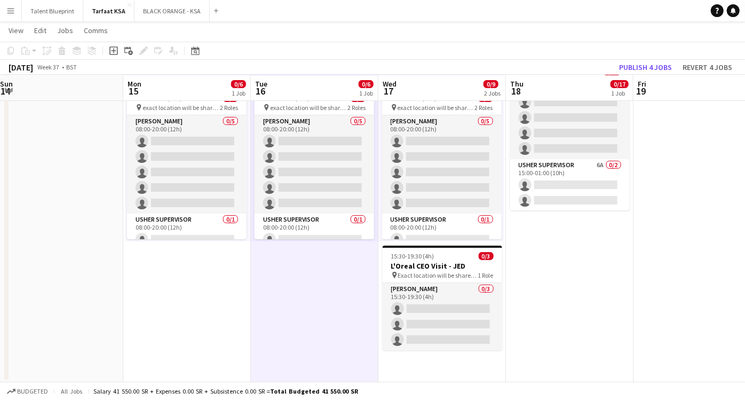
click at [534, 246] on app-date-cell "Updated 15:00-01:00 (10h) (Fri) 0/17 L'Oreal CEO Visit - RUH pin the exact loca…" at bounding box center [570, 215] width 128 height 334
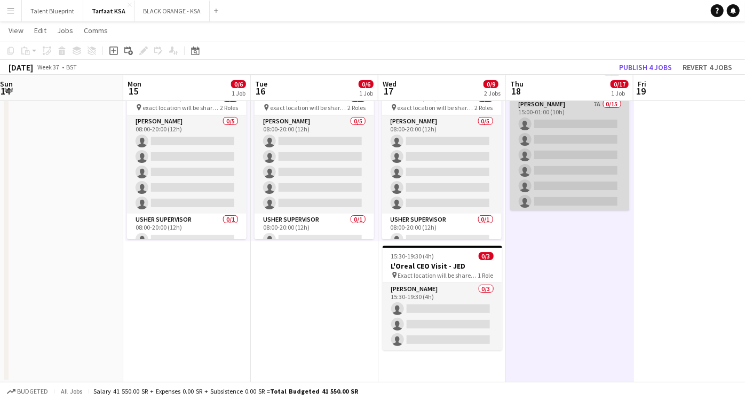
click at [553, 104] on app-card-role "Usher 7A 0/15 15:00-01:00 (10h) single-neutral-actions single-neutral-actions s…" at bounding box center [570, 224] width 120 height 253
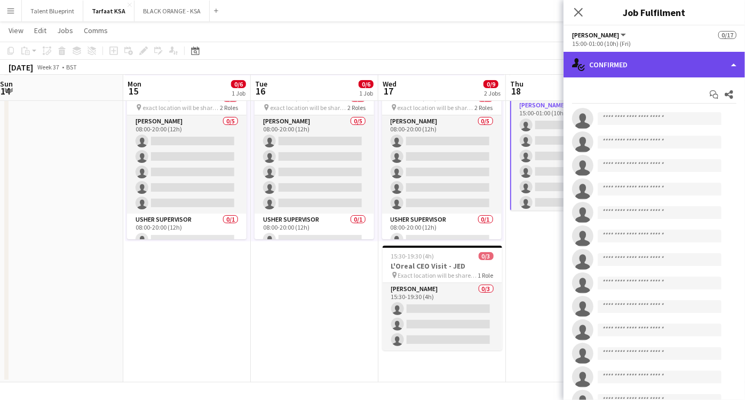
click at [733, 64] on div "single-neutral-actions-check-2 Confirmed" at bounding box center [654, 65] width 181 height 26
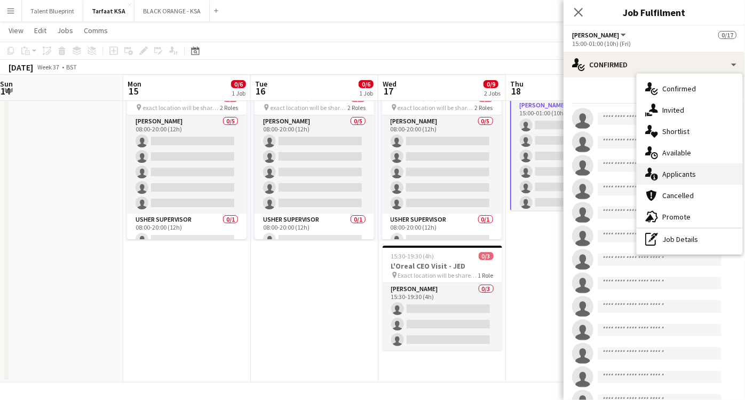
click at [692, 176] on span "Applicants" at bounding box center [679, 174] width 34 height 10
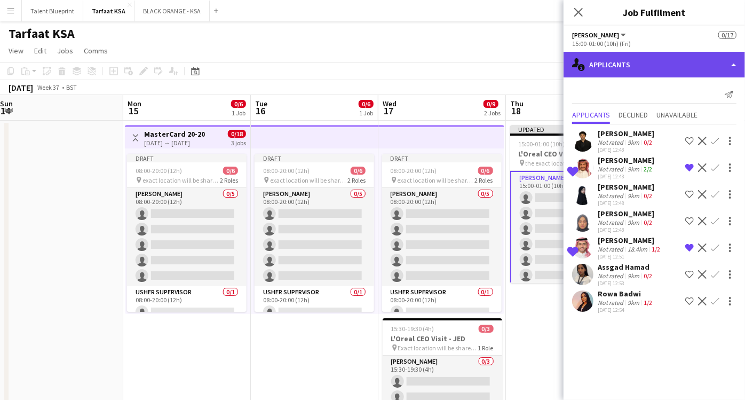
click at [735, 58] on div "single-neutral-actions-information Applicants" at bounding box center [654, 65] width 181 height 26
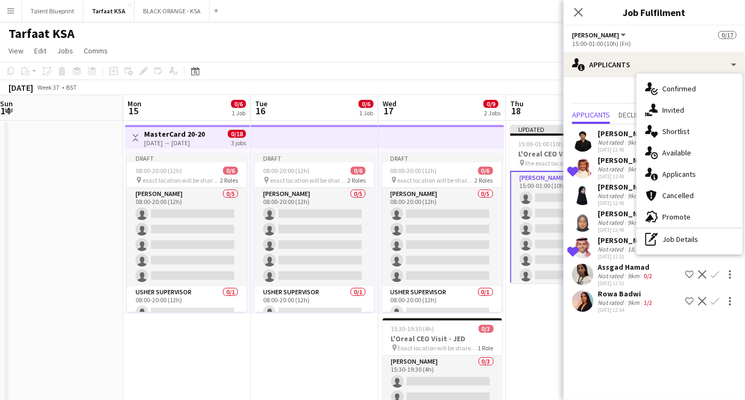
click at [588, 33] on span "[PERSON_NAME]" at bounding box center [595, 35] width 47 height 8
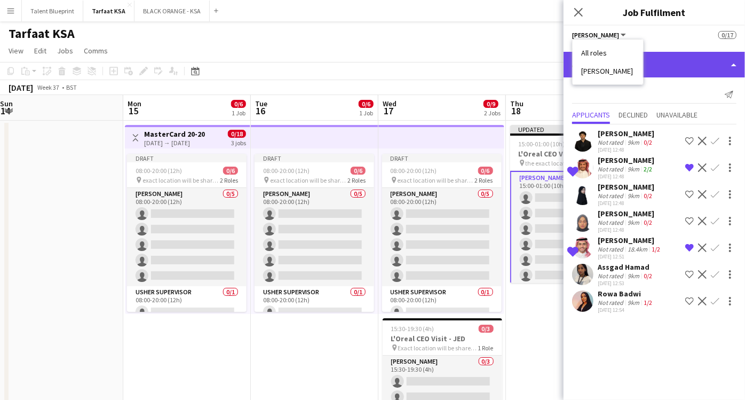
click at [686, 56] on div "single-neutral-actions-information Applicants" at bounding box center [654, 65] width 181 height 26
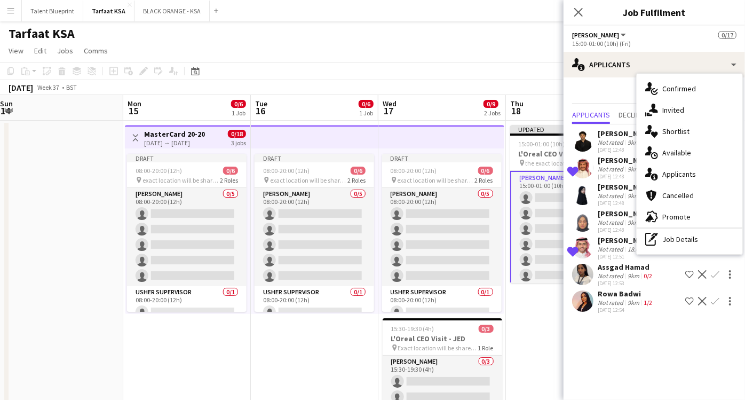
click at [587, 84] on div "Send notification Applicants Declined Unavailable Mohamed Gadkarim Not rated 9k…" at bounding box center [654, 200] width 181 height 247
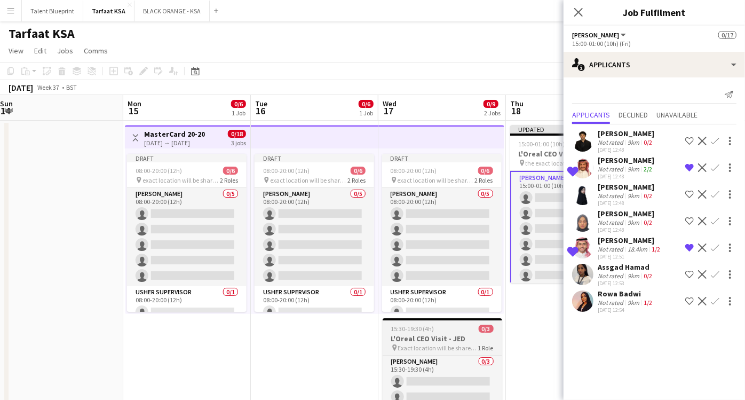
click at [450, 337] on h3 "L'Oreal CEO Visit - JED" at bounding box center [443, 339] width 120 height 10
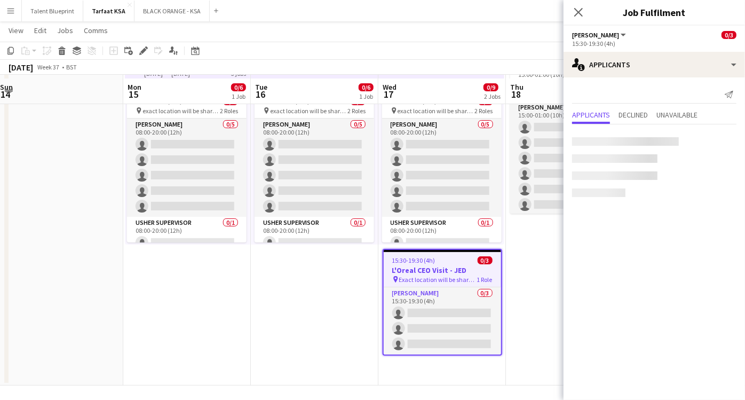
scroll to position [72, 0]
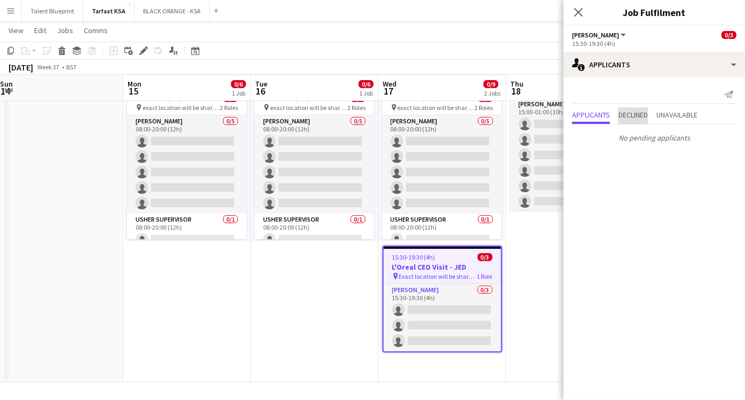
click at [629, 115] on span "Declined" at bounding box center [633, 114] width 29 height 7
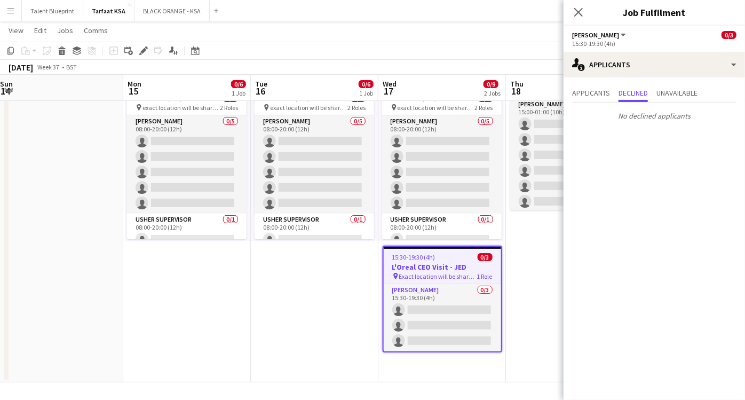
click at [599, 102] on span "Applicants" at bounding box center [591, 94] width 38 height 16
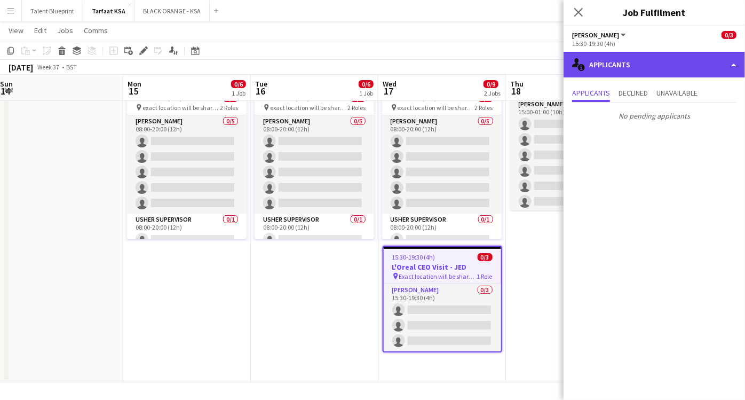
click at [674, 66] on div "single-neutral-actions-information Applicants" at bounding box center [654, 65] width 181 height 26
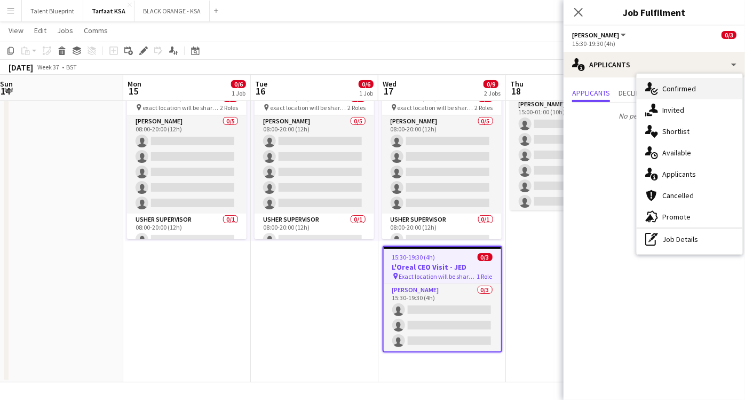
click at [673, 91] on span "Confirmed" at bounding box center [679, 89] width 34 height 10
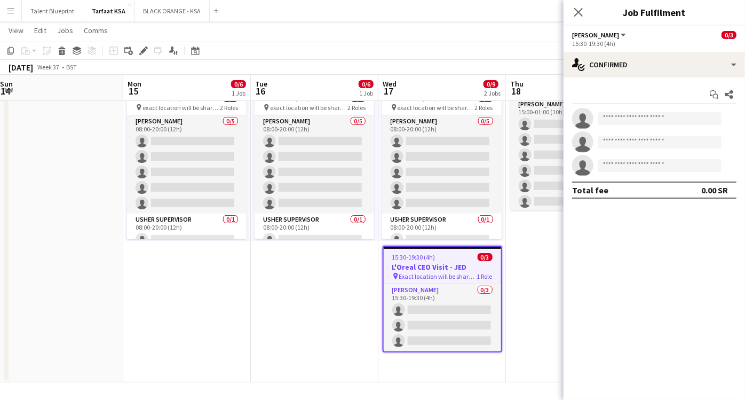
click at [451, 257] on div "15:30-19:30 (4h) 0/3" at bounding box center [442, 257] width 117 height 8
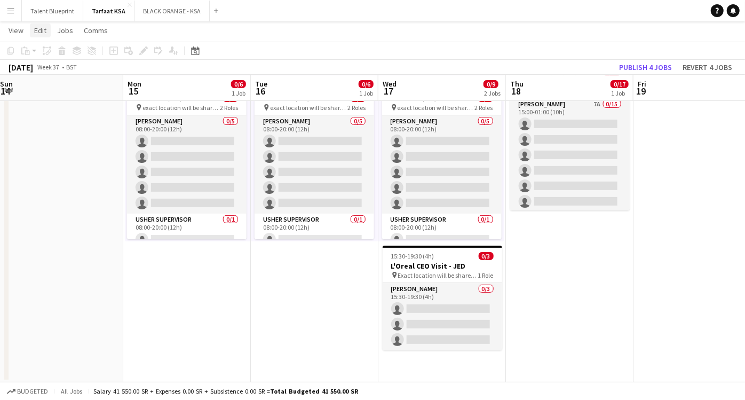
click at [41, 32] on span "Edit" at bounding box center [40, 31] width 12 height 10
click at [430, 257] on span "15:30-19:30 (4h)" at bounding box center [412, 256] width 43 height 8
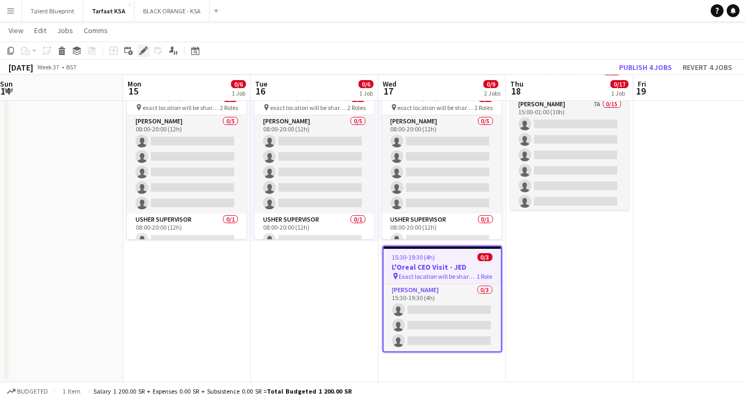
click at [146, 49] on icon "Edit" at bounding box center [143, 50] width 9 height 9
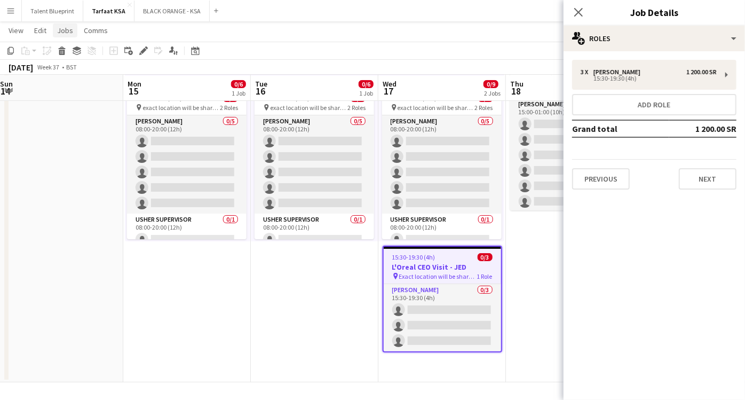
click at [68, 30] on span "Jobs" at bounding box center [65, 31] width 16 height 10
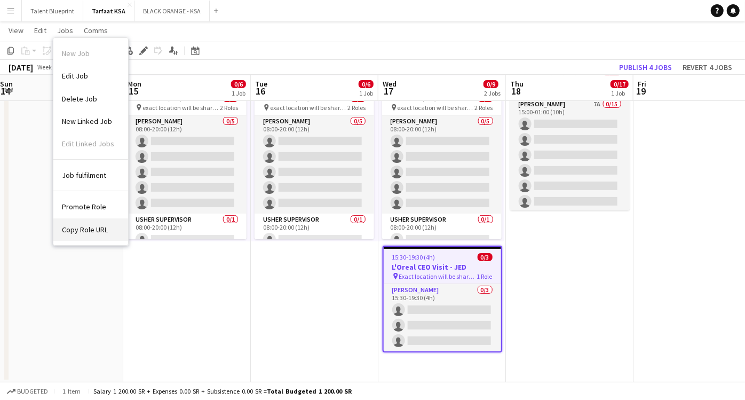
click at [88, 226] on span "Copy Role URL" at bounding box center [85, 230] width 46 height 10
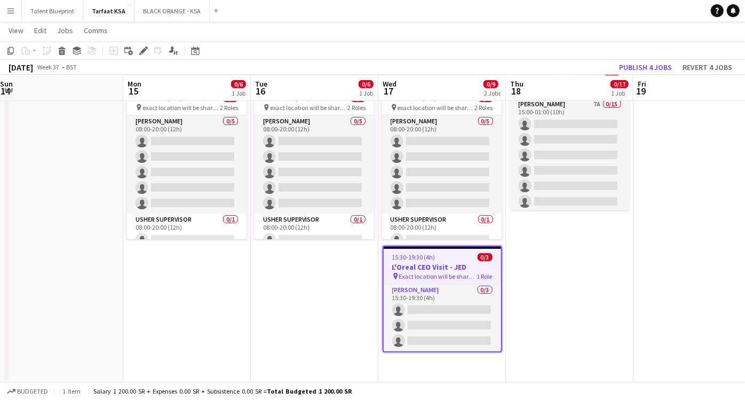
click at [443, 268] on h3 "L'Oreal CEO Visit - JED" at bounding box center [442, 267] width 117 height 10
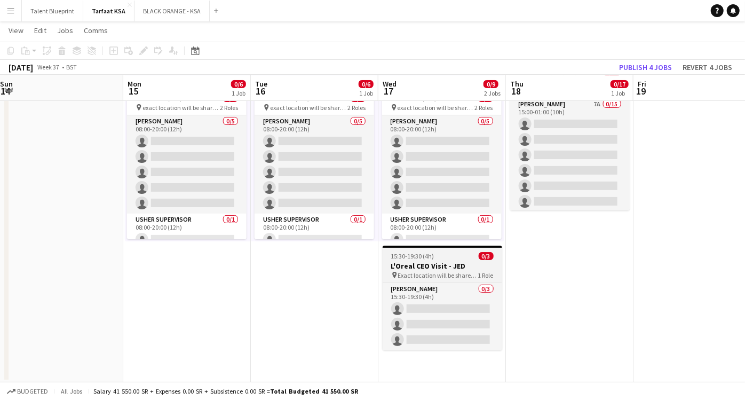
drag, startPoint x: 448, startPoint y: 267, endPoint x: 436, endPoint y: 270, distance: 12.6
click at [436, 270] on app-job-card "15:30-19:30 (4h) 0/3 L'Oreal CEO Visit - JED pin Exact location will be shared …" at bounding box center [443, 298] width 120 height 105
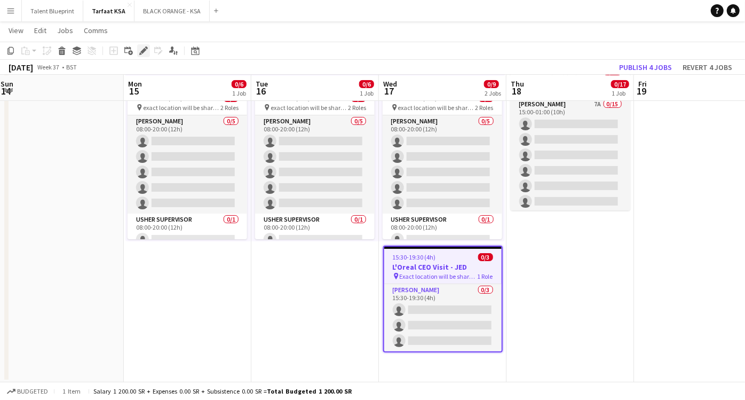
click at [145, 47] on icon at bounding box center [146, 47] width 3 height 3
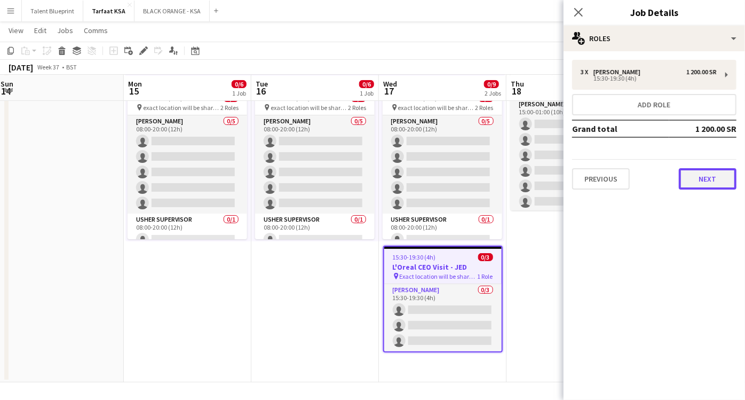
click at [705, 171] on button "Next" at bounding box center [708, 178] width 58 height 21
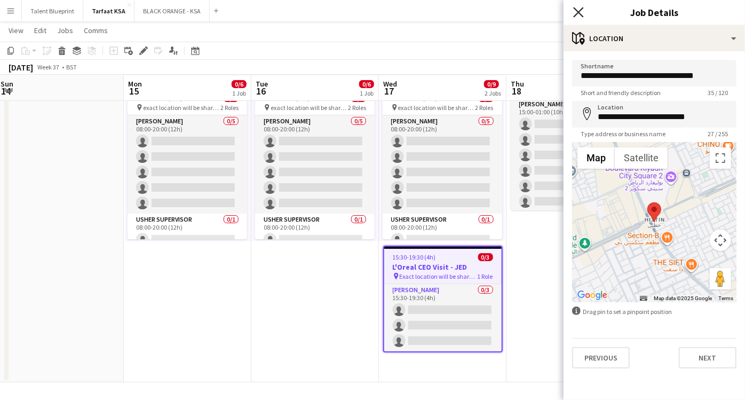
click at [579, 13] on icon "Close pop-in" at bounding box center [578, 12] width 10 height 10
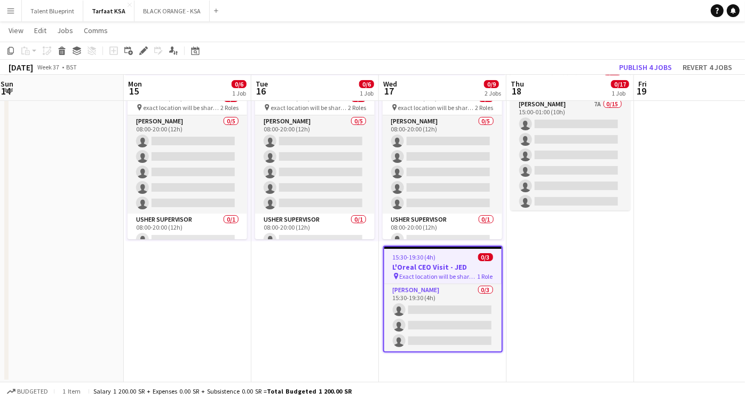
click at [408, 262] on h3 "L'Oreal CEO Visit - JED" at bounding box center [442, 267] width 117 height 10
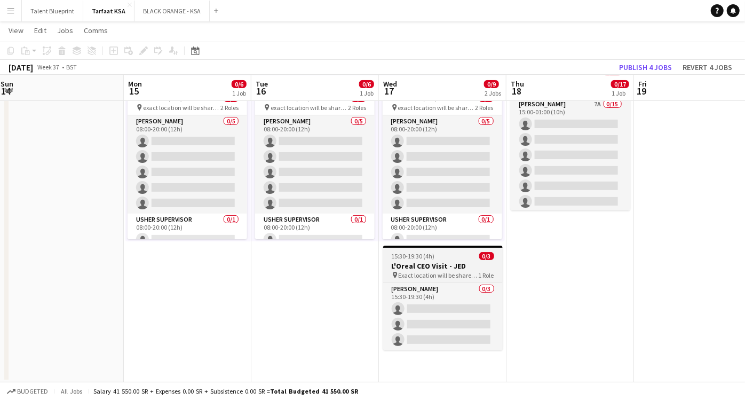
click at [406, 262] on h3 "L'Oreal CEO Visit - JED" at bounding box center [443, 266] width 120 height 10
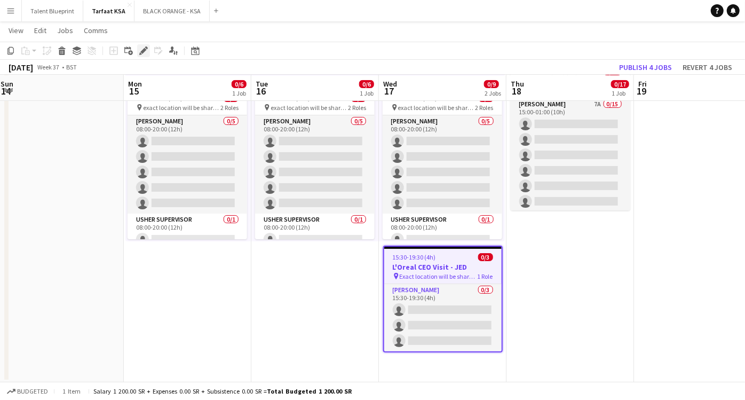
click at [139, 53] on icon "Edit" at bounding box center [143, 50] width 9 height 9
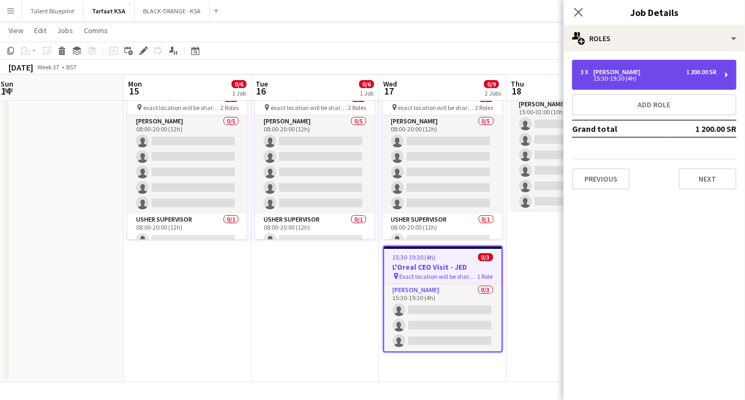
click at [624, 70] on div "3 x Usher 1 200.00 SR" at bounding box center [649, 71] width 136 height 7
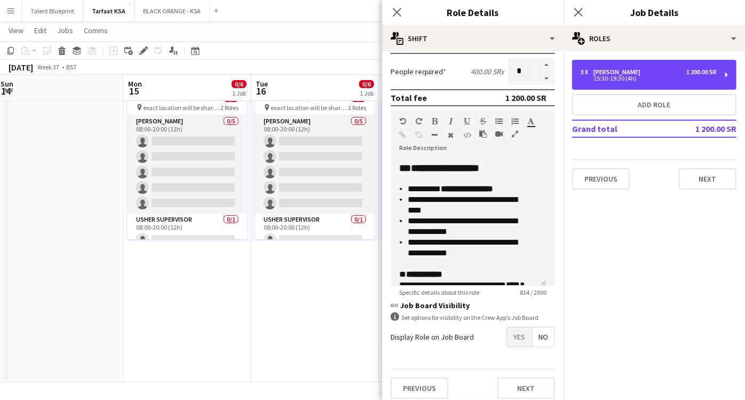
scroll to position [387, 0]
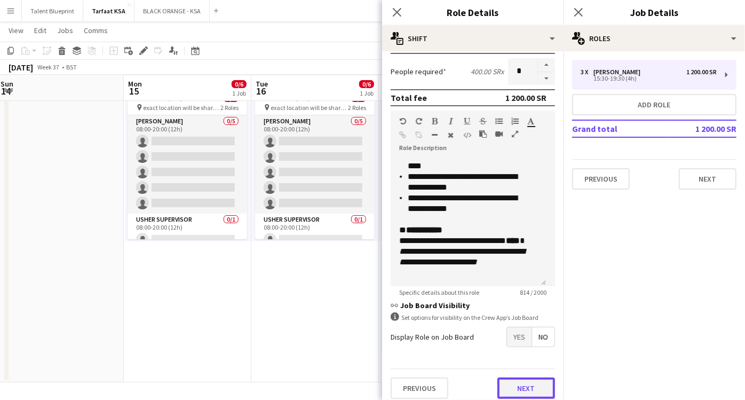
click at [521, 385] on button "Next" at bounding box center [526, 387] width 58 height 21
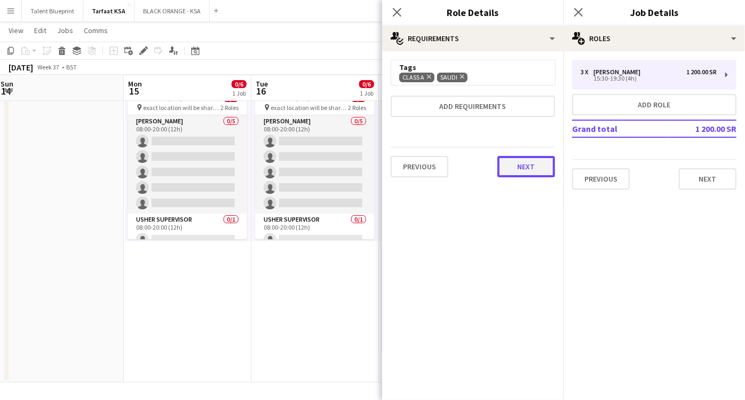
click at [530, 168] on button "Next" at bounding box center [526, 166] width 58 height 21
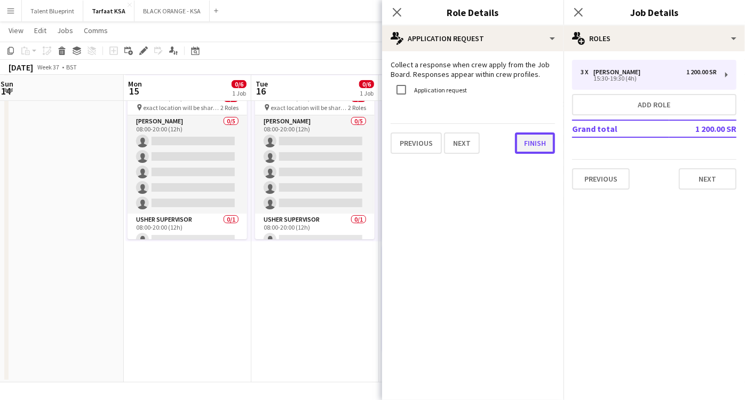
click at [536, 145] on button "Finish" at bounding box center [535, 142] width 40 height 21
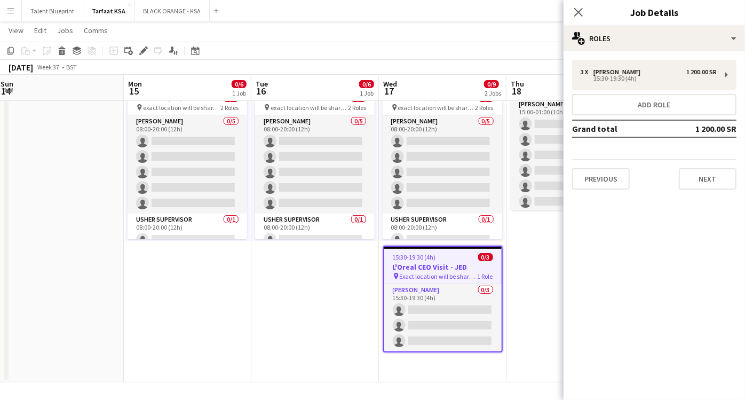
click at [441, 258] on div "15:30-19:30 (4h) 0/3" at bounding box center [442, 257] width 117 height 8
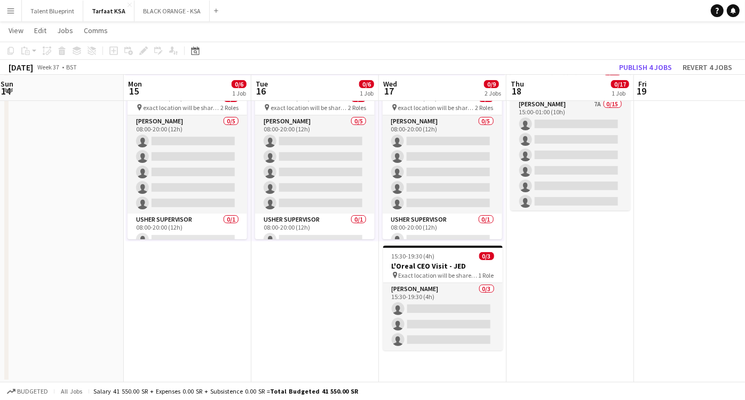
click at [530, 81] on app-board-header-date "Thu 18 0/17 1 Job" at bounding box center [570, 88] width 128 height 26
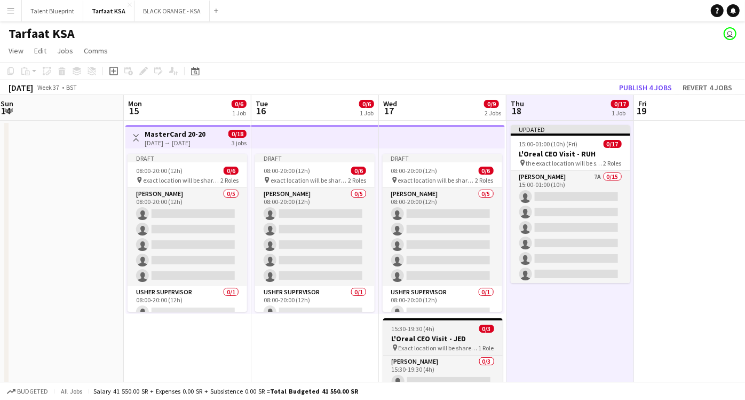
click at [417, 328] on span "15:30-19:30 (4h)" at bounding box center [413, 328] width 43 height 8
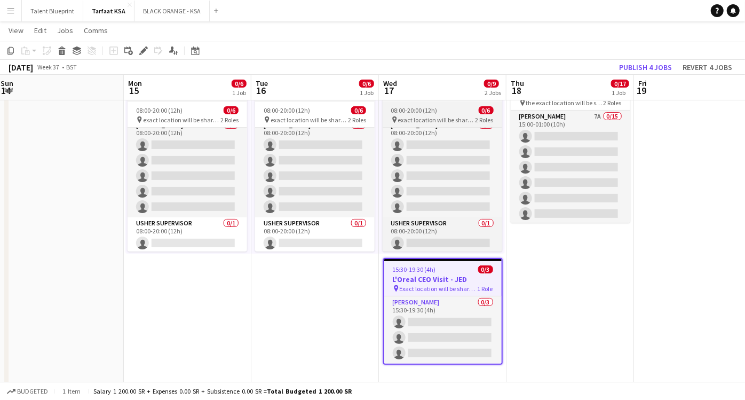
scroll to position [10, 0]
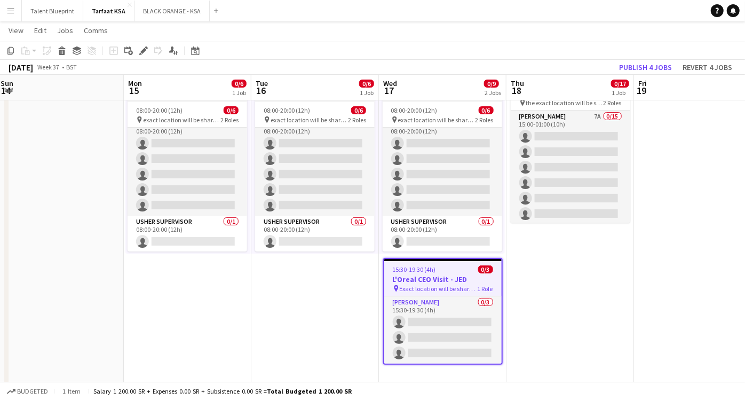
click at [424, 274] on h3 "L'Oreal CEO Visit - JED" at bounding box center [442, 279] width 117 height 10
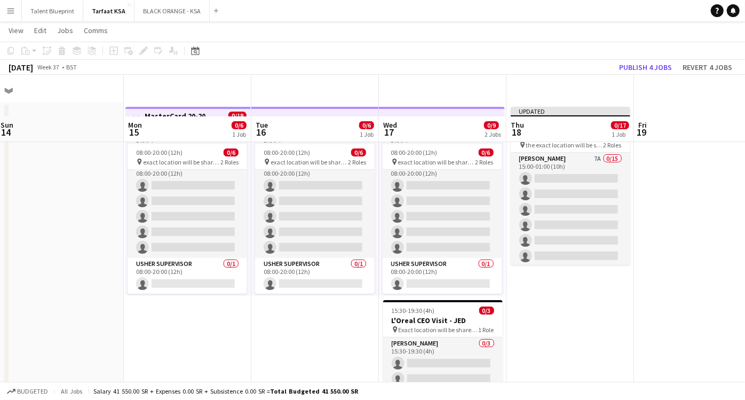
scroll to position [0, 0]
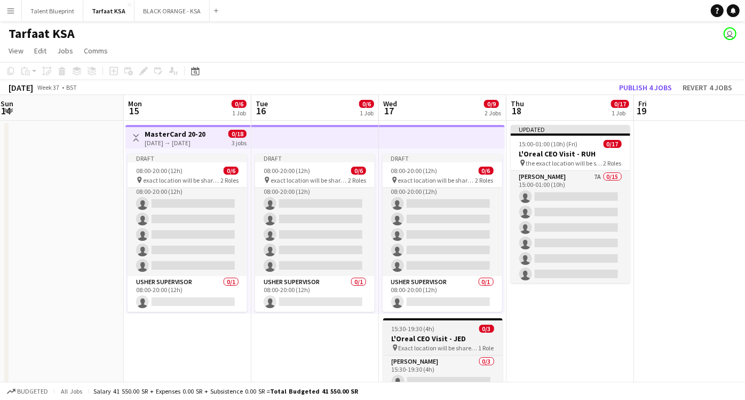
click at [423, 337] on h3 "L'Oreal CEO Visit - JED" at bounding box center [443, 339] width 120 height 10
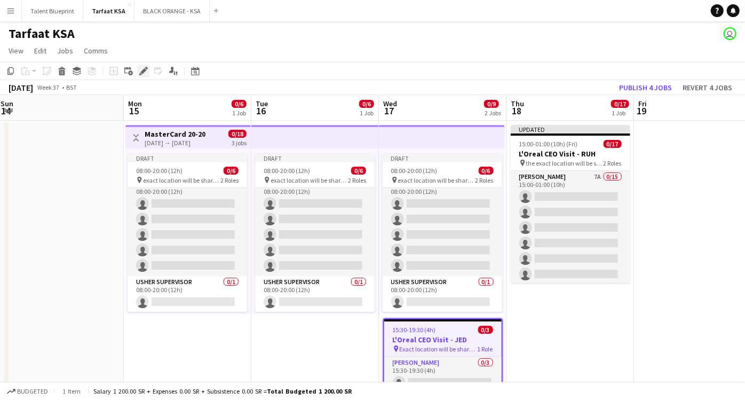
click at [141, 73] on icon at bounding box center [143, 71] width 6 height 6
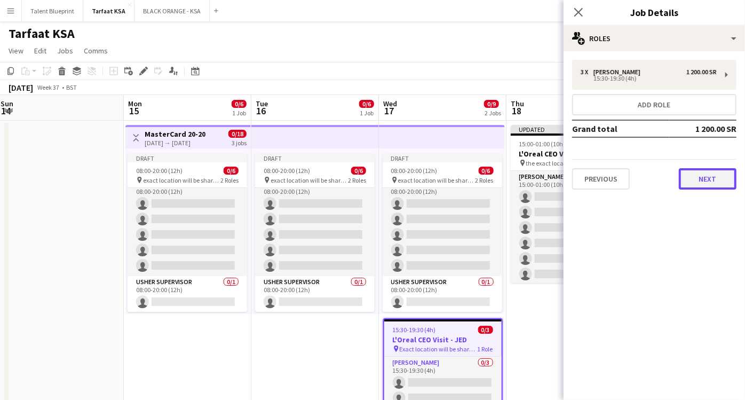
click at [712, 172] on button "Next" at bounding box center [708, 178] width 58 height 21
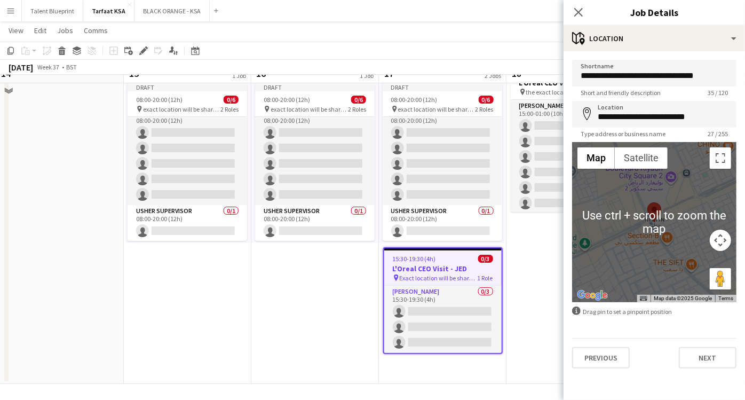
scroll to position [72, 0]
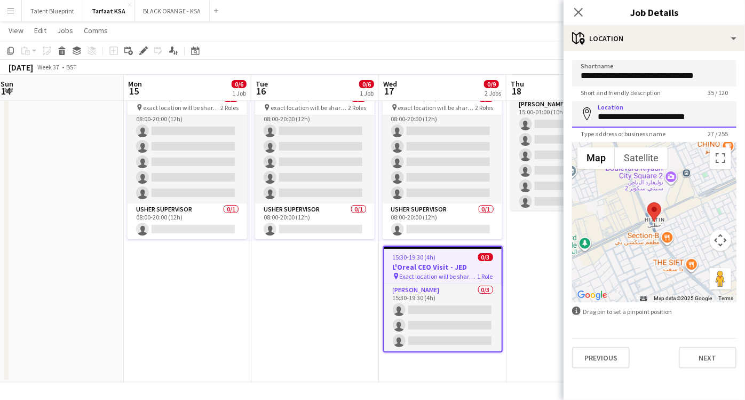
drag, startPoint x: 704, startPoint y: 116, endPoint x: 538, endPoint y: 93, distance: 167.5
click at [538, 93] on body "Menu Boards Boards Boards All jobs Status Workforce Workforce My Workforce Recr…" at bounding box center [372, 164] width 745 height 472
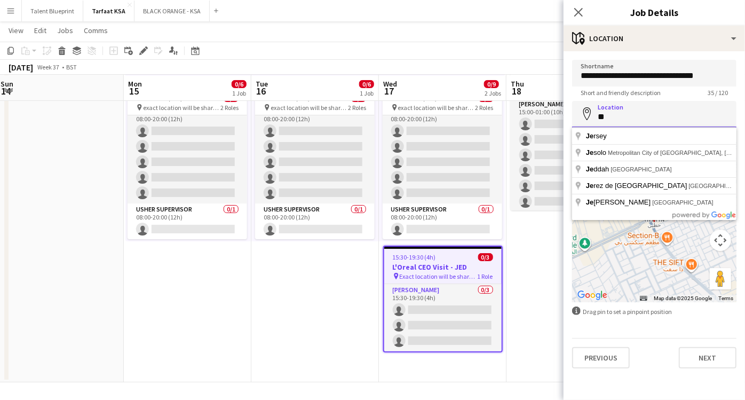
type input "*"
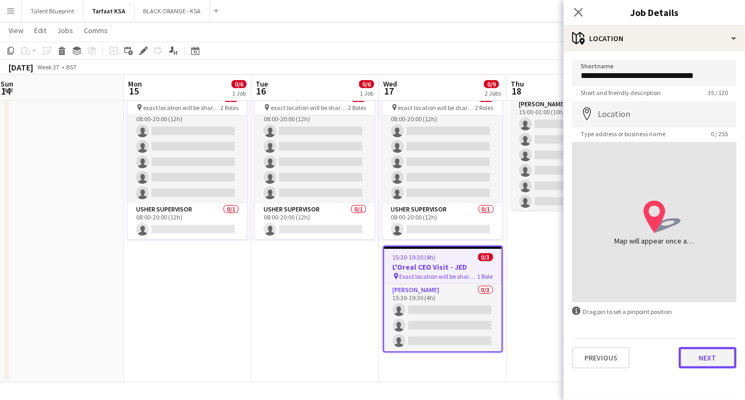
click at [709, 352] on button "Next" at bounding box center [708, 357] width 58 height 21
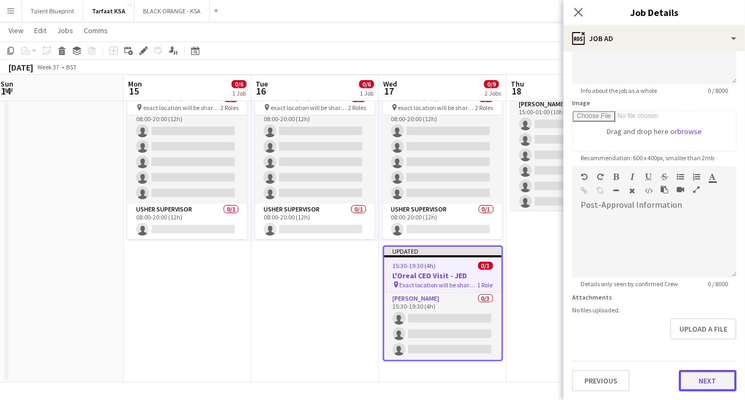
scroll to position [126, 0]
click at [712, 341] on form "**********" at bounding box center [654, 163] width 181 height 460
click at [691, 378] on button "Next" at bounding box center [708, 381] width 58 height 21
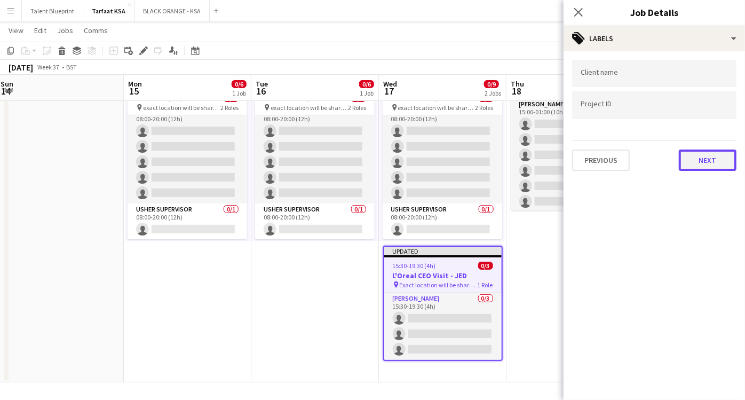
click at [686, 155] on button "Next" at bounding box center [708, 159] width 58 height 21
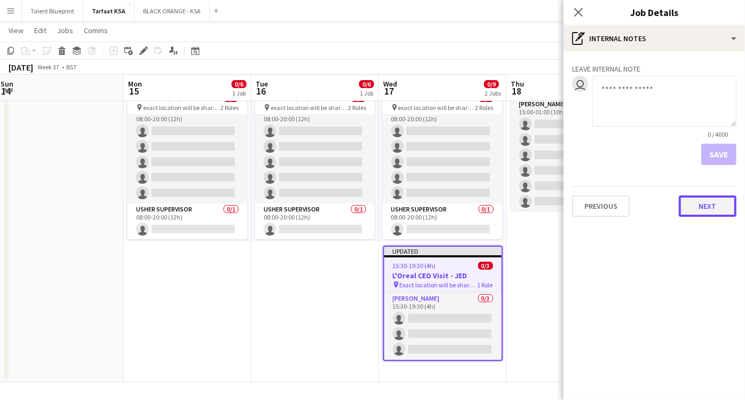
click at [714, 205] on button "Next" at bounding box center [708, 205] width 58 height 21
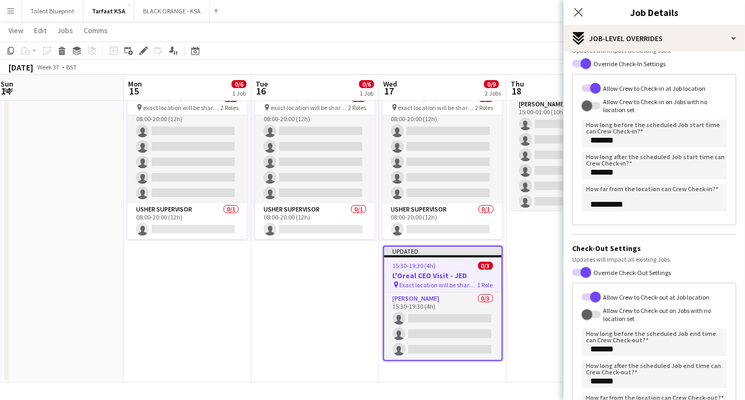
scroll to position [149, 0]
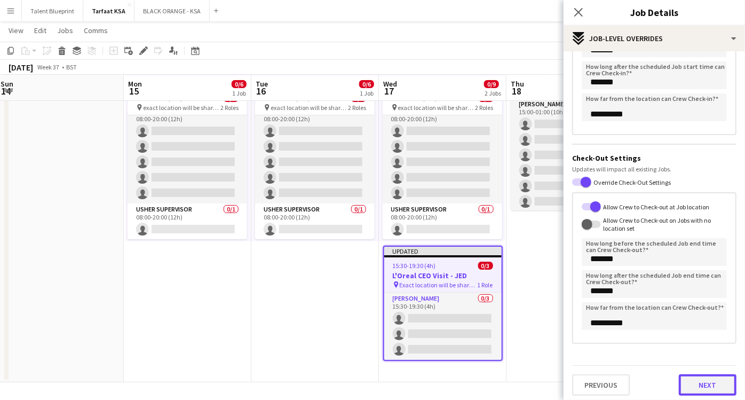
click at [679, 374] on button "Next" at bounding box center [708, 384] width 58 height 21
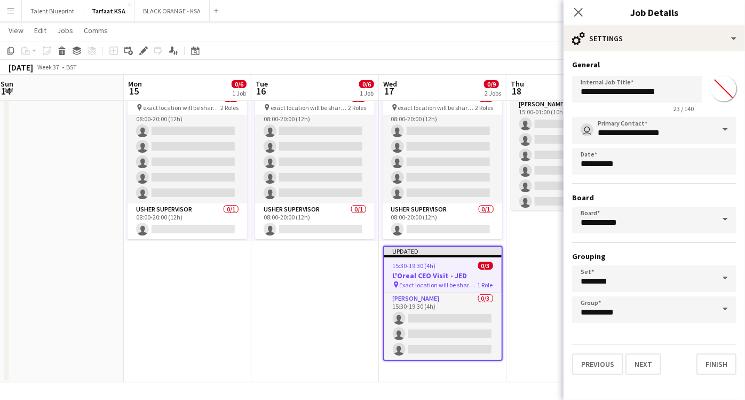
scroll to position [0, 0]
click at [722, 365] on button "Finish" at bounding box center [716, 363] width 40 height 21
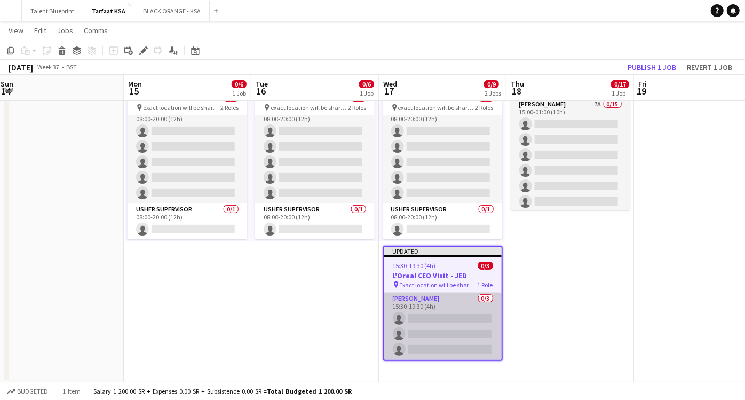
click at [449, 304] on app-card-role "Usher 0/3 15:30-19:30 (4h) single-neutral-actions single-neutral-actions single…" at bounding box center [442, 325] width 117 height 67
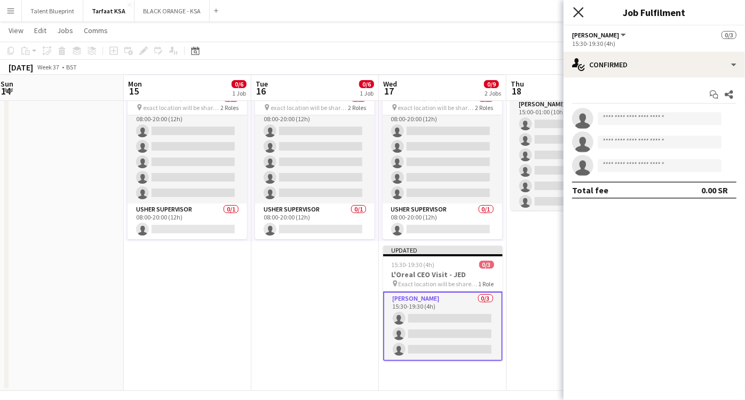
click at [575, 10] on icon "Close pop-in" at bounding box center [578, 12] width 10 height 10
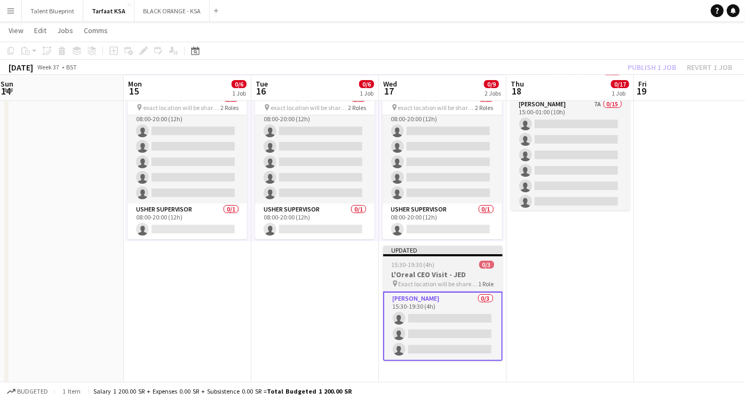
click at [434, 264] on div "15:30-19:30 (4h) 0/3" at bounding box center [443, 264] width 120 height 8
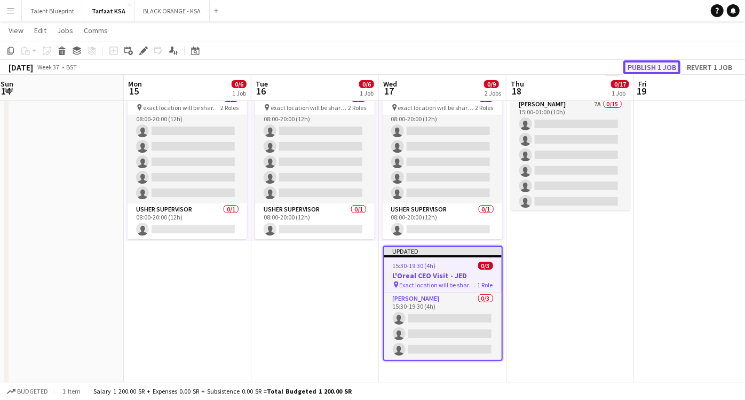
click at [660, 65] on button "Publish 1 job" at bounding box center [651, 67] width 57 height 14
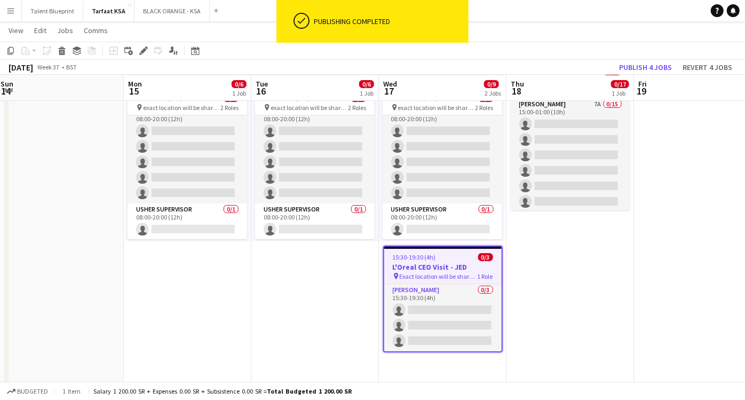
click at [453, 262] on h3 "L'Oreal CEO Visit - JED" at bounding box center [442, 267] width 117 height 10
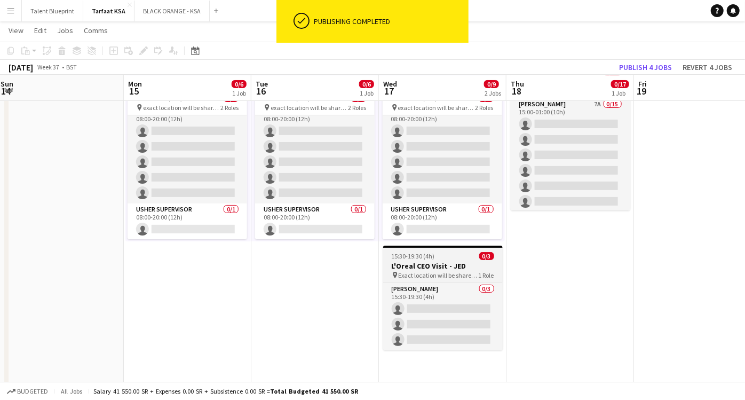
click at [427, 264] on h3 "L'Oreal CEO Visit - JED" at bounding box center [443, 266] width 120 height 10
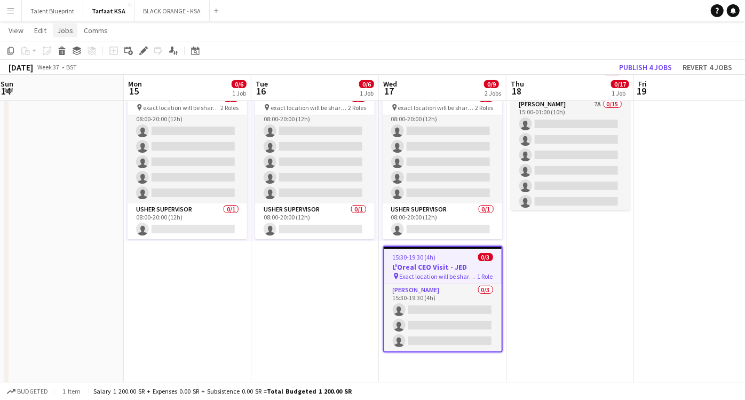
click at [74, 30] on link "Jobs" at bounding box center [65, 30] width 25 height 14
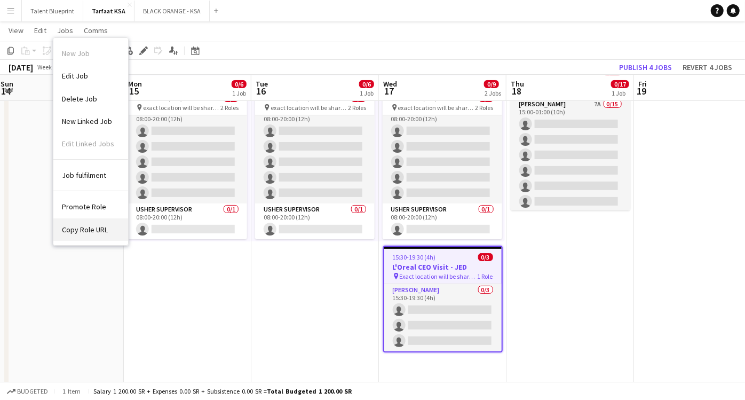
click at [97, 223] on link "Copy Role URL" at bounding box center [90, 229] width 75 height 22
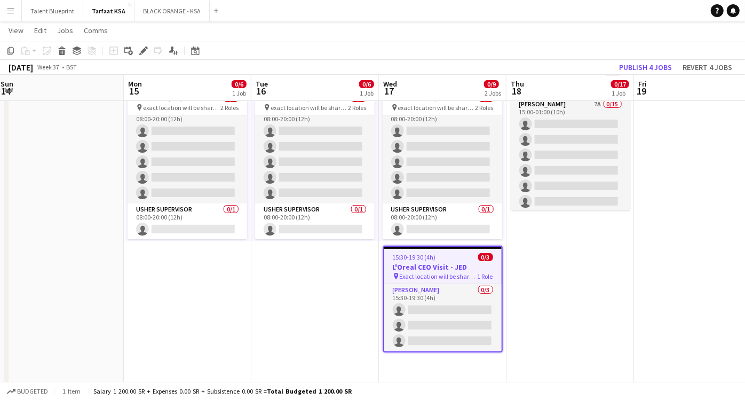
click at [415, 264] on h3 "L'Oreal CEO Visit - JED" at bounding box center [442, 267] width 117 height 10
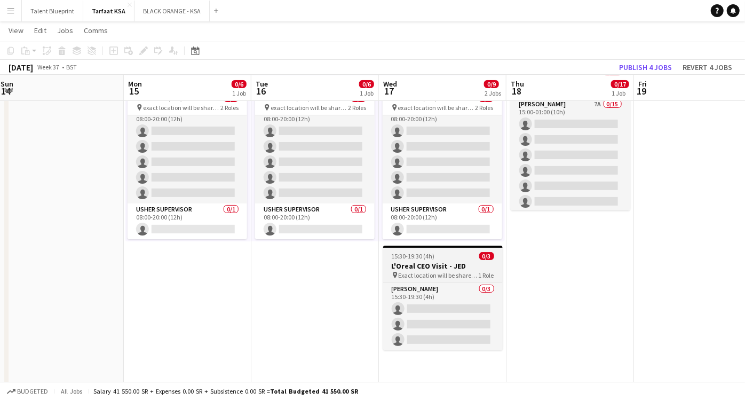
click at [415, 264] on h3 "L'Oreal CEO Visit - JED" at bounding box center [443, 266] width 120 height 10
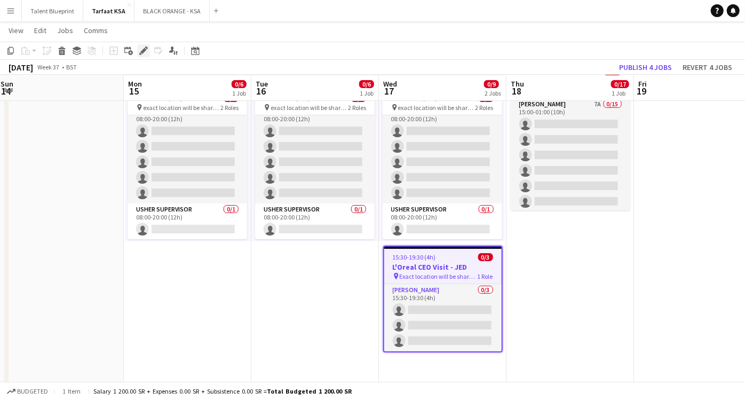
click at [143, 47] on icon "Edit" at bounding box center [143, 50] width 9 height 9
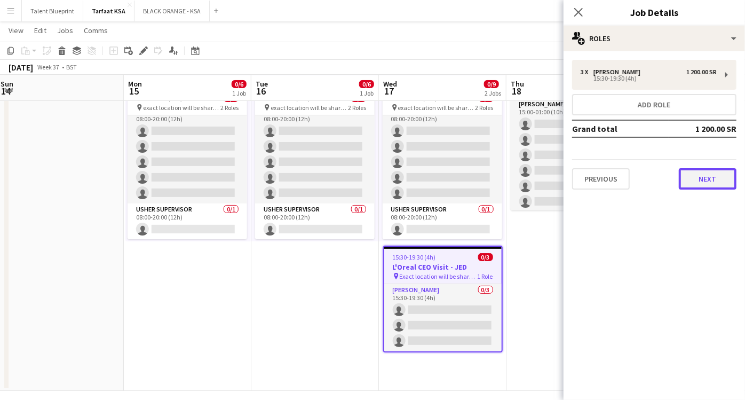
click at [714, 178] on button "Next" at bounding box center [708, 178] width 58 height 21
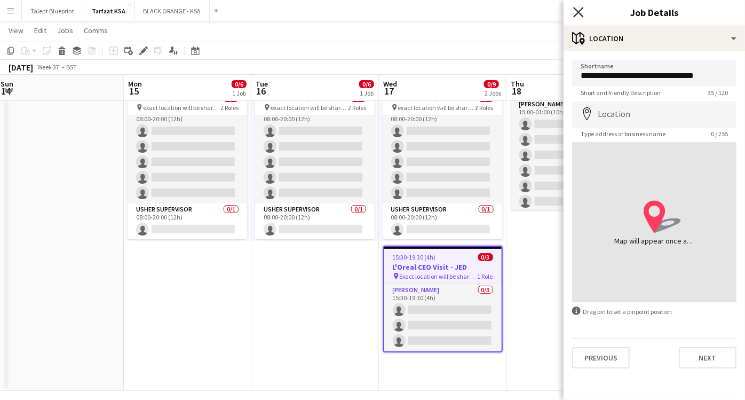
click at [581, 13] on icon "Close pop-in" at bounding box center [578, 12] width 10 height 10
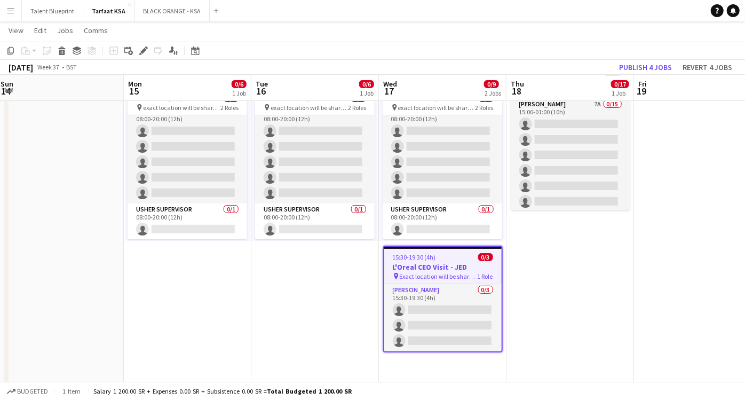
click at [415, 267] on h3 "L'Oreal CEO Visit - JED" at bounding box center [442, 267] width 117 height 10
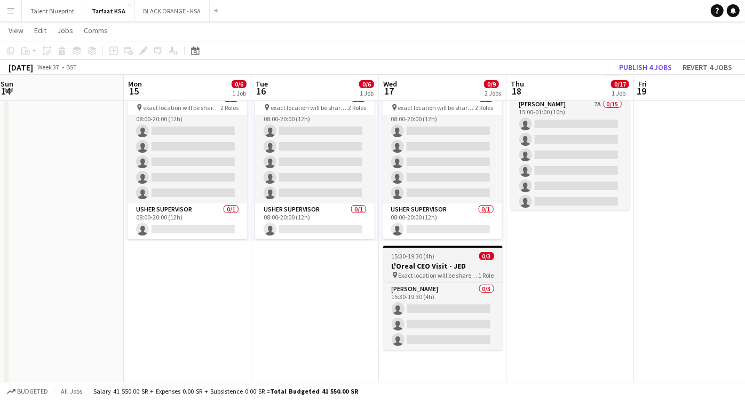
click at [415, 267] on h3 "L'Oreal CEO Visit - JED" at bounding box center [443, 266] width 120 height 10
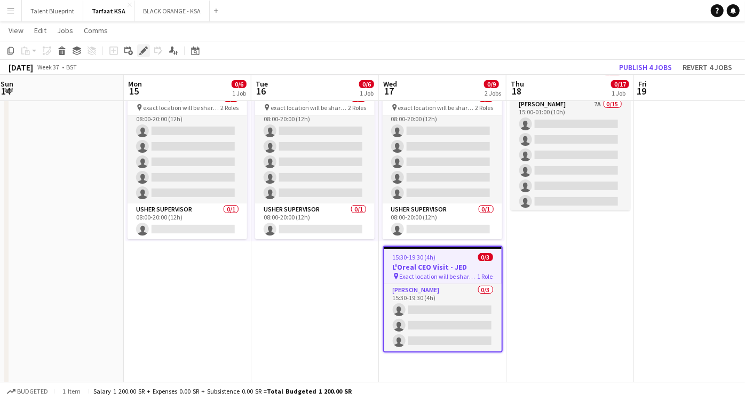
click at [143, 47] on icon "Edit" at bounding box center [143, 50] width 9 height 9
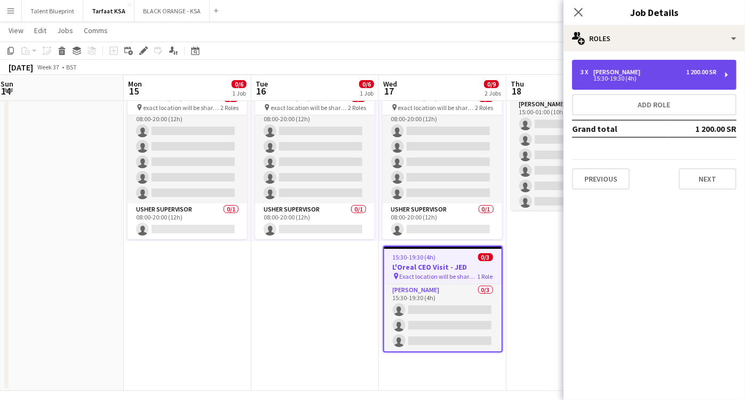
click at [724, 75] on div "3 x Usher 1 200.00 SR 15:30-19:30 (4h)" at bounding box center [654, 75] width 164 height 30
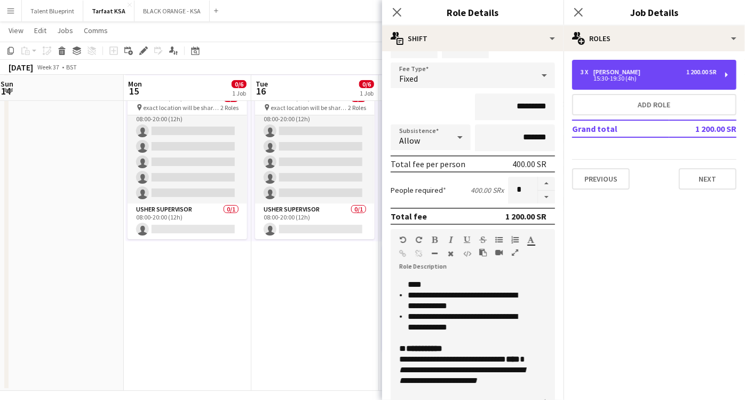
scroll to position [182, 0]
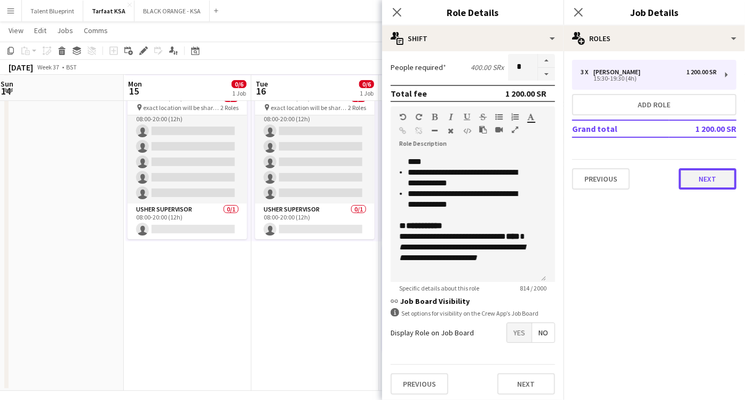
click at [692, 177] on button "Next" at bounding box center [708, 178] width 58 height 21
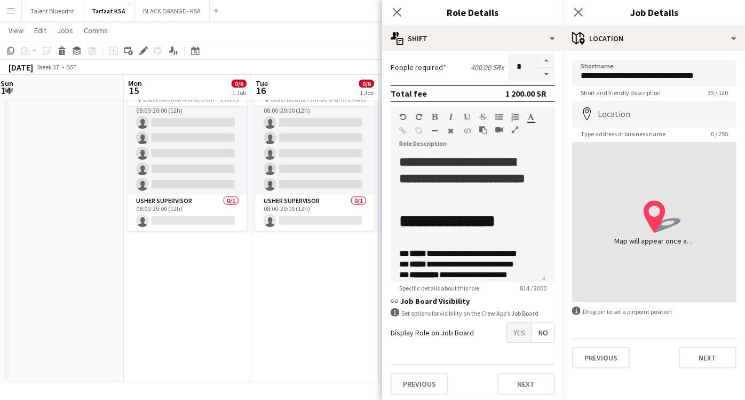
scroll to position [296, 0]
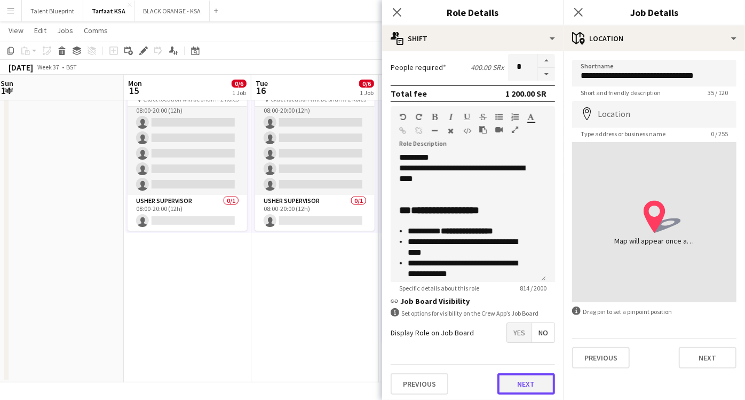
click at [502, 381] on button "Next" at bounding box center [526, 383] width 58 height 21
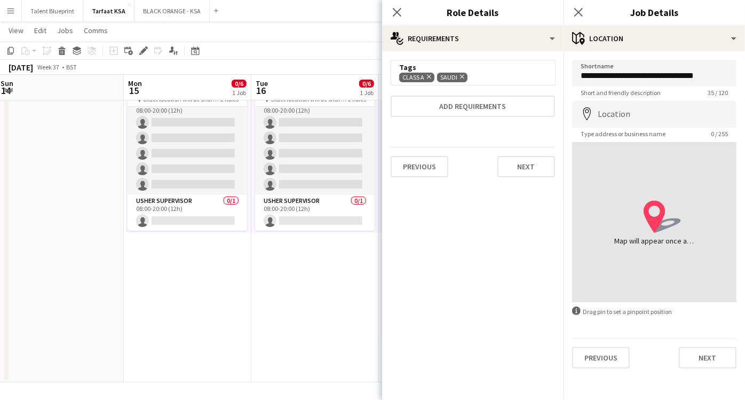
scroll to position [0, 0]
click at [519, 161] on button "Next" at bounding box center [526, 166] width 58 height 21
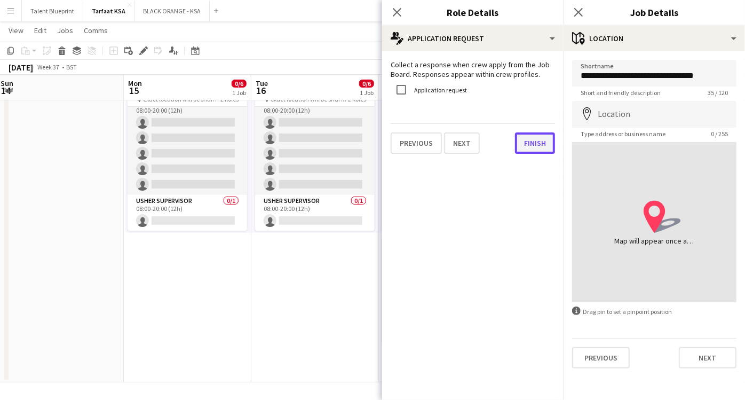
click at [527, 149] on button "Finish" at bounding box center [535, 142] width 40 height 21
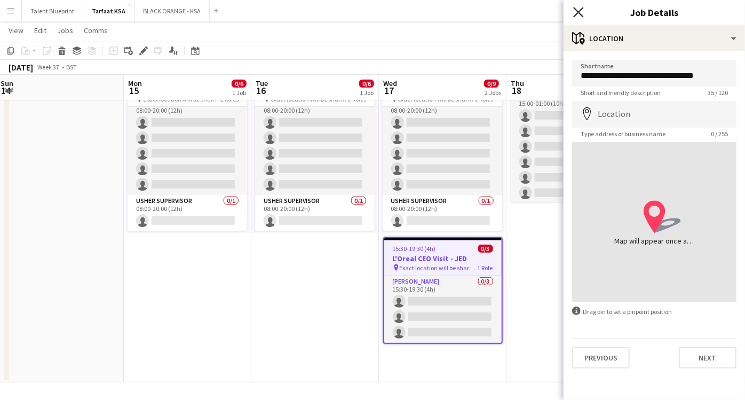
click at [583, 17] on icon at bounding box center [578, 12] width 10 height 10
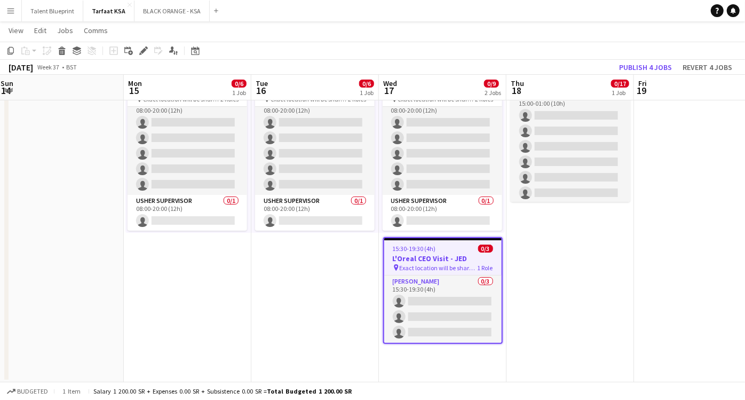
click at [427, 257] on h3 "L'Oreal CEO Visit - JED" at bounding box center [442, 259] width 117 height 10
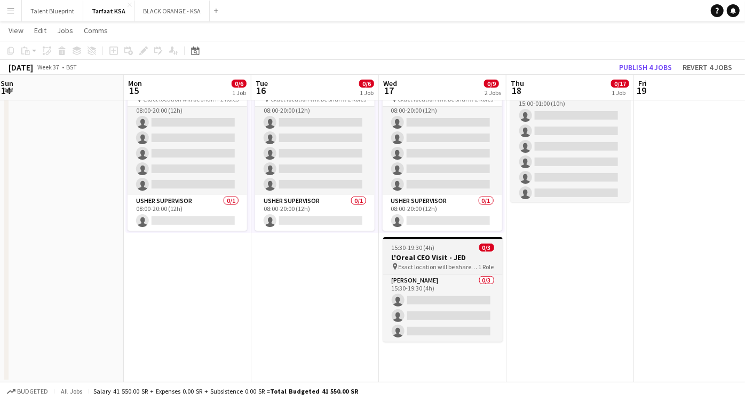
click at [432, 256] on h3 "L'Oreal CEO Visit - JED" at bounding box center [443, 257] width 120 height 10
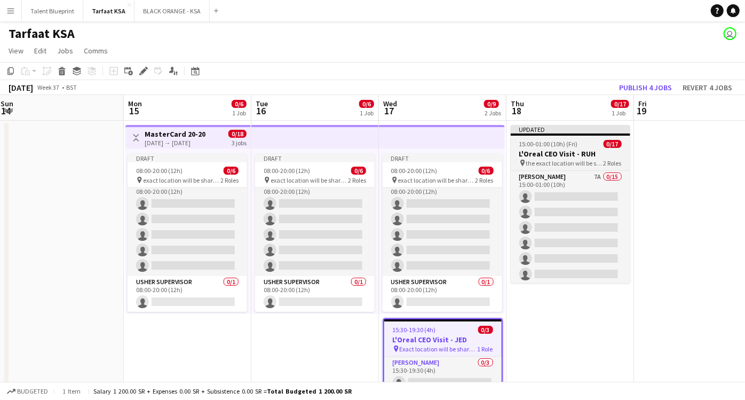
click at [569, 161] on span "the exact location will be shared later" at bounding box center [564, 163] width 77 height 8
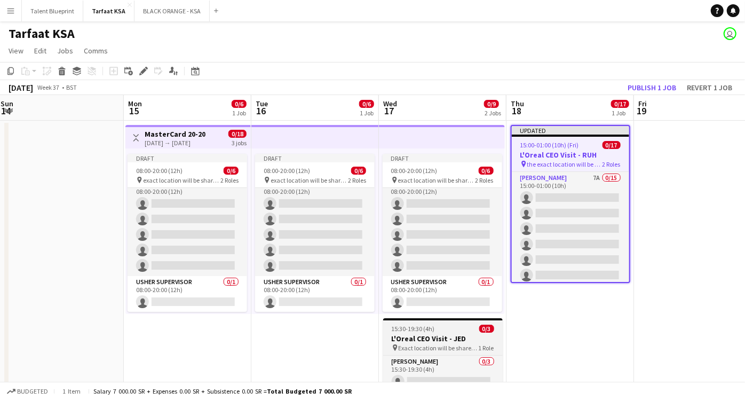
click at [452, 322] on app-job-card "15:30-19:30 (4h) 0/3 L'Oreal CEO Visit - JED pin Exact location will be shared …" at bounding box center [443, 370] width 120 height 105
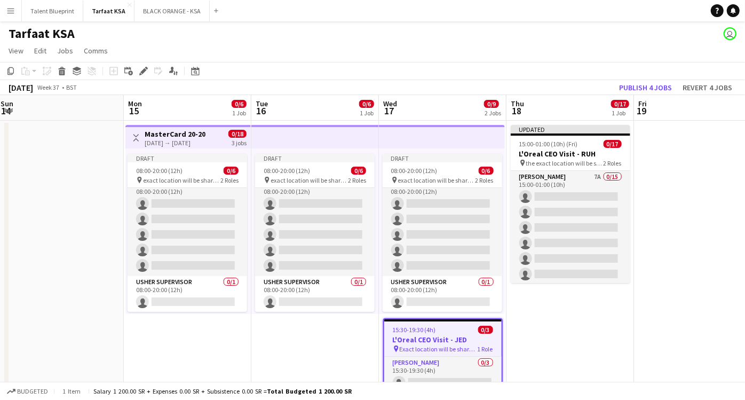
click at [450, 151] on div "Draft 08:00-20:00 (12h) 0/6 pin exact location will be shared later 2 Roles Ush…" at bounding box center [442, 230] width 126 height 165
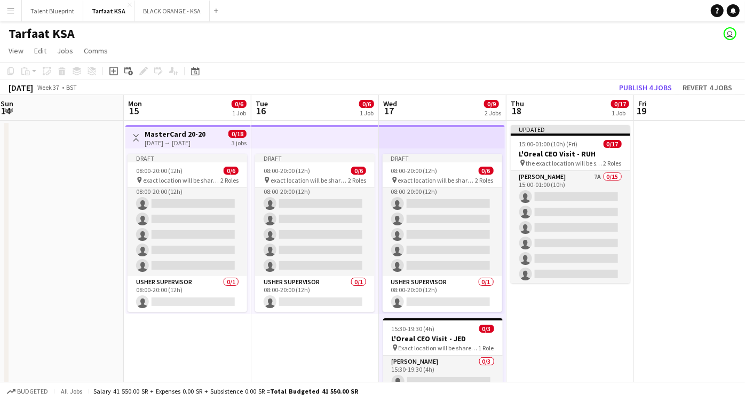
click at [448, 135] on app-top-bar at bounding box center [442, 136] width 126 height 23
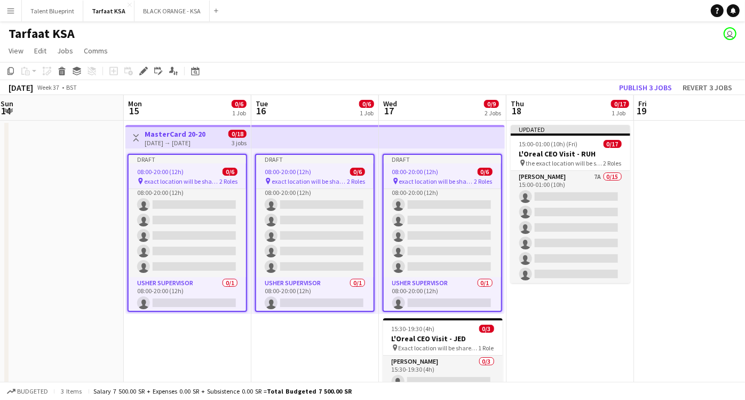
click at [442, 135] on app-top-bar at bounding box center [442, 136] width 126 height 23
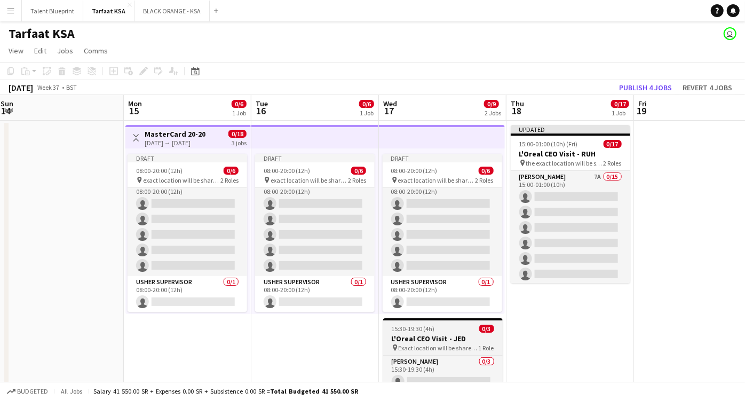
click at [432, 326] on span "15:30-19:30 (4h)" at bounding box center [413, 328] width 43 height 8
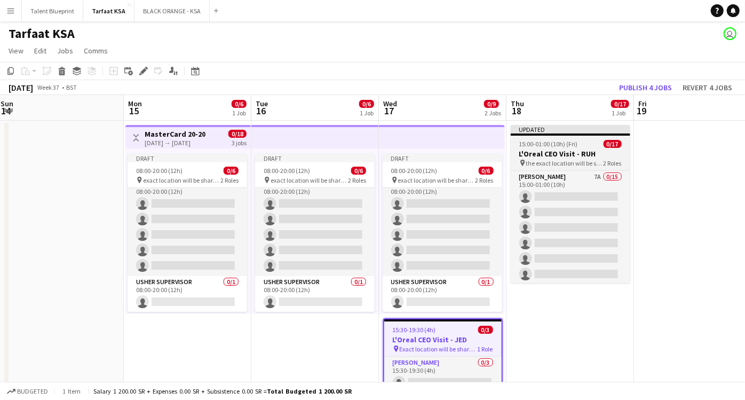
click at [570, 141] on span "15:00-01:00 (10h) (Fri)" at bounding box center [548, 144] width 59 height 8
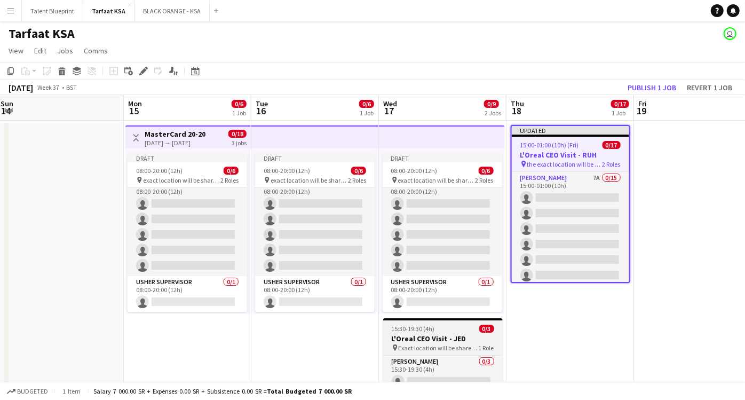
click at [448, 324] on div "15:30-19:30 (4h) 0/3" at bounding box center [443, 328] width 120 height 8
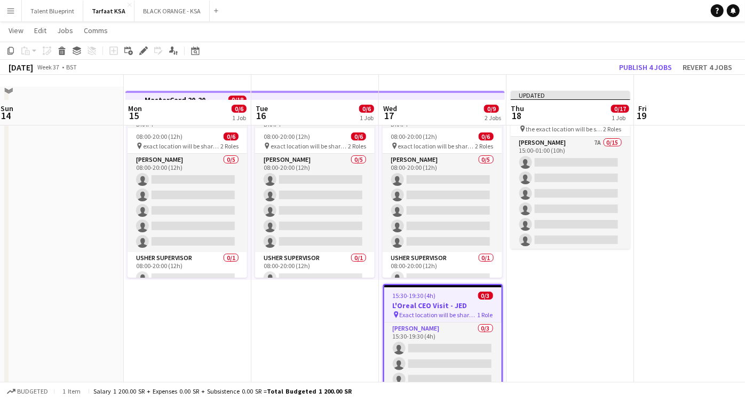
scroll to position [59, 0]
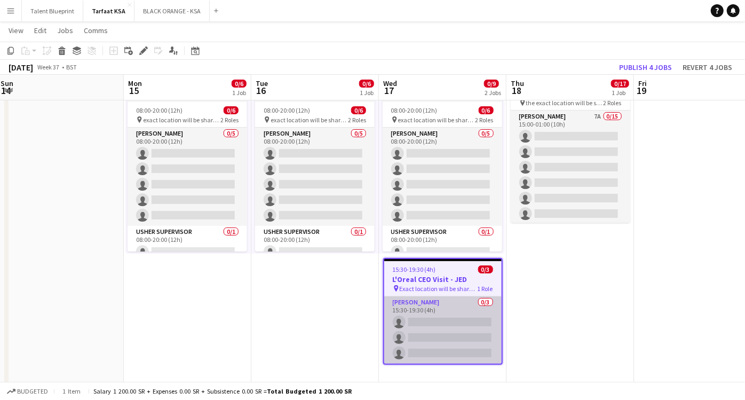
click at [452, 313] on app-card-role "Usher 0/3 15:30-19:30 (4h) single-neutral-actions single-neutral-actions single…" at bounding box center [442, 329] width 117 height 67
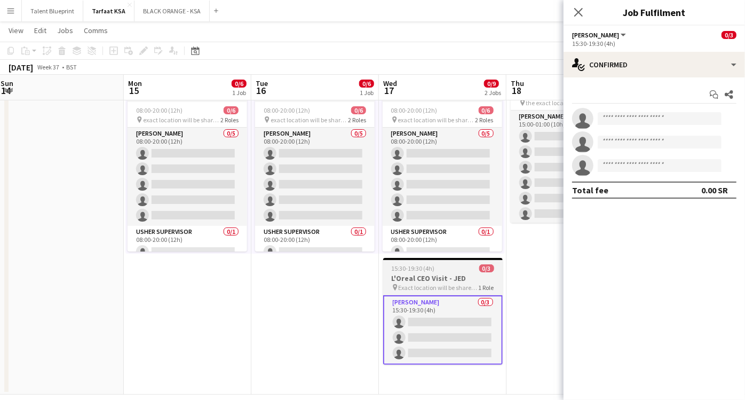
click at [444, 280] on h3 "L'Oreal CEO Visit - JED" at bounding box center [443, 278] width 120 height 10
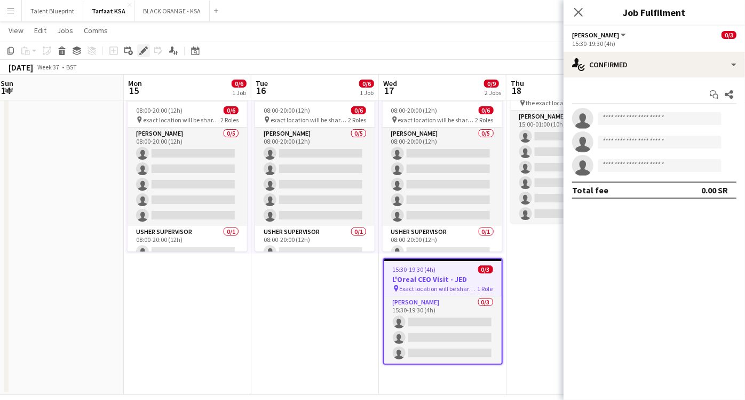
click at [140, 53] on icon at bounding box center [140, 53] width 3 height 3
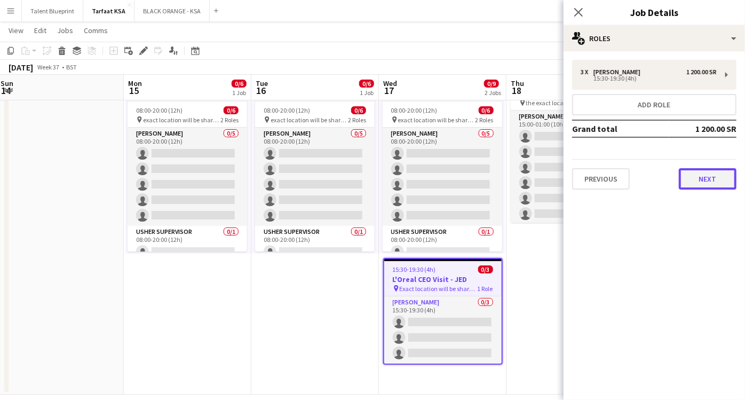
click at [703, 181] on button "Next" at bounding box center [708, 178] width 58 height 21
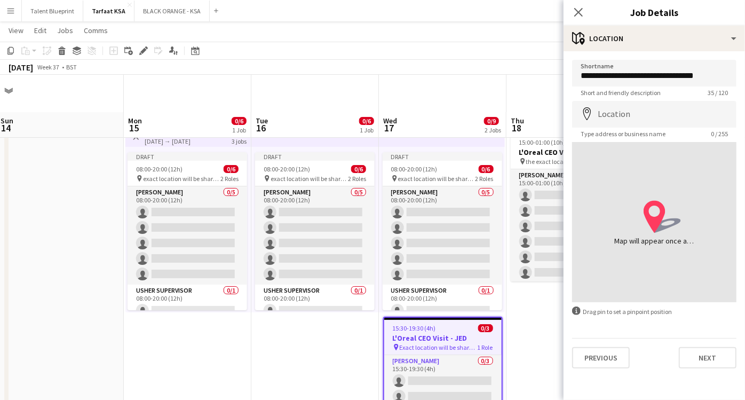
scroll to position [0, 0]
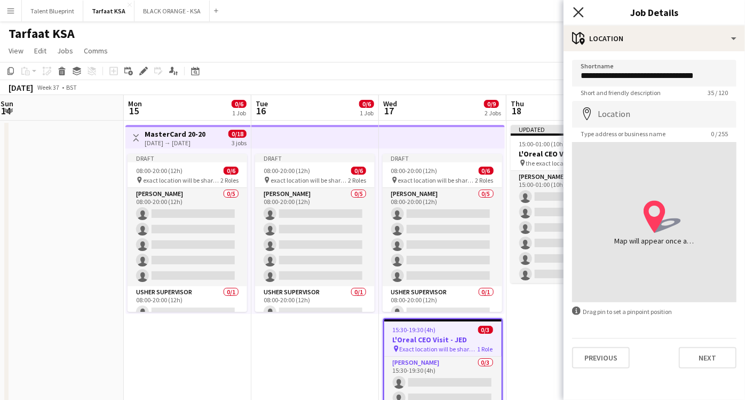
click at [573, 8] on icon "Close pop-in" at bounding box center [578, 12] width 10 height 10
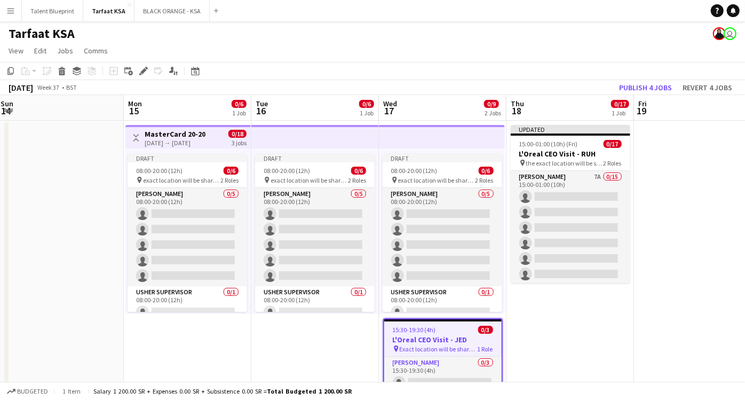
click at [442, 335] on h3 "L'Oreal CEO Visit - JED" at bounding box center [442, 340] width 117 height 10
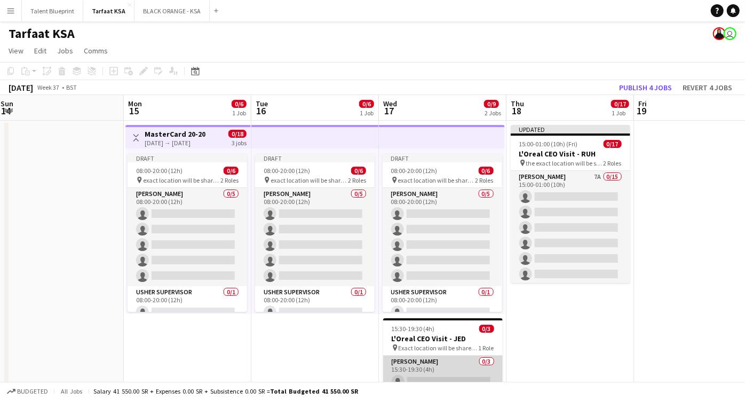
click at [427, 365] on app-card-role "Usher 0/3 15:30-19:30 (4h) single-neutral-actions single-neutral-actions single…" at bounding box center [443, 388] width 120 height 67
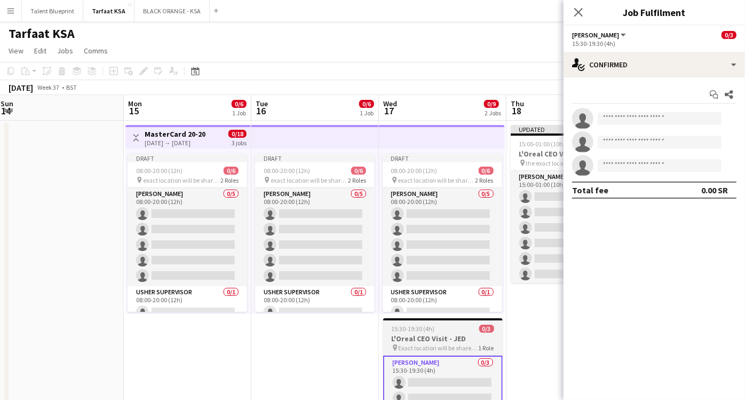
click at [425, 336] on h3 "L'Oreal CEO Visit - JED" at bounding box center [443, 339] width 120 height 10
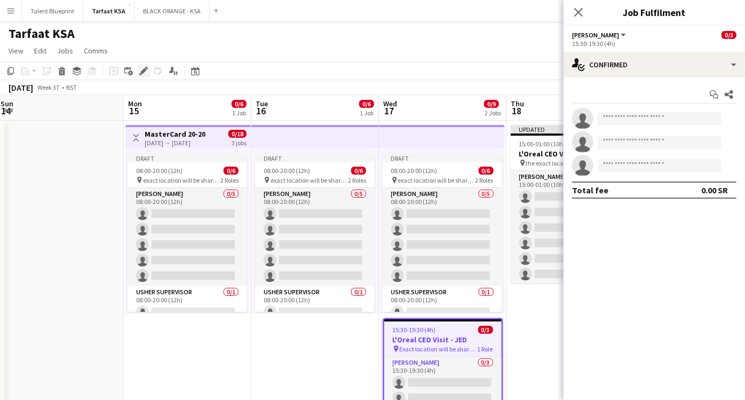
click at [140, 70] on icon "Edit" at bounding box center [143, 71] width 9 height 9
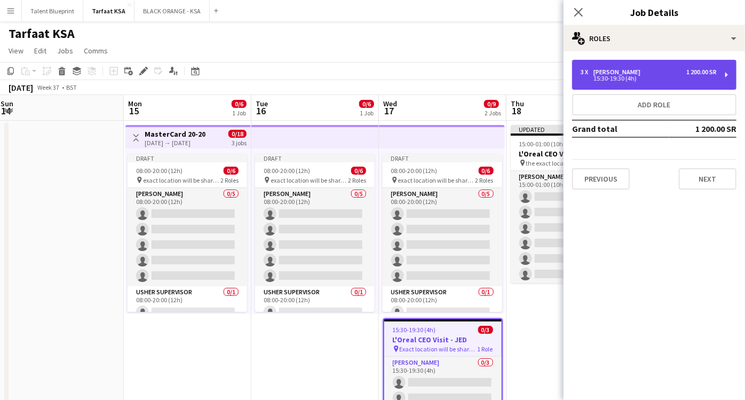
click at [719, 76] on div "3 x Usher 1 200.00 SR 15:30-19:30 (4h)" at bounding box center [654, 75] width 164 height 30
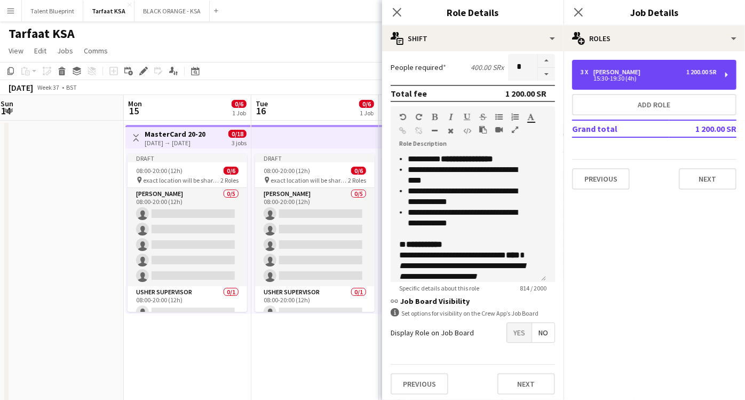
scroll to position [387, 0]
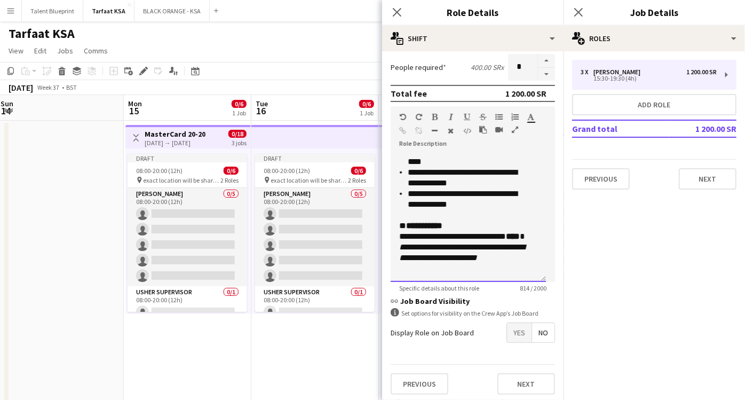
click at [445, 236] on p "**********" at bounding box center [463, 246] width 129 height 53
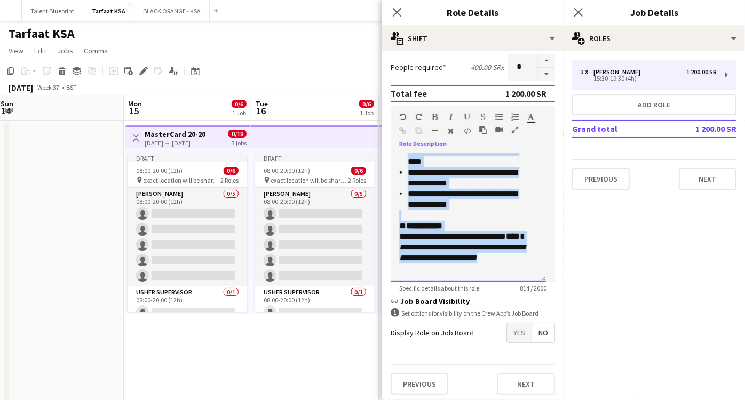
copy div "**********"
click at [718, 185] on button "Next" at bounding box center [708, 178] width 58 height 21
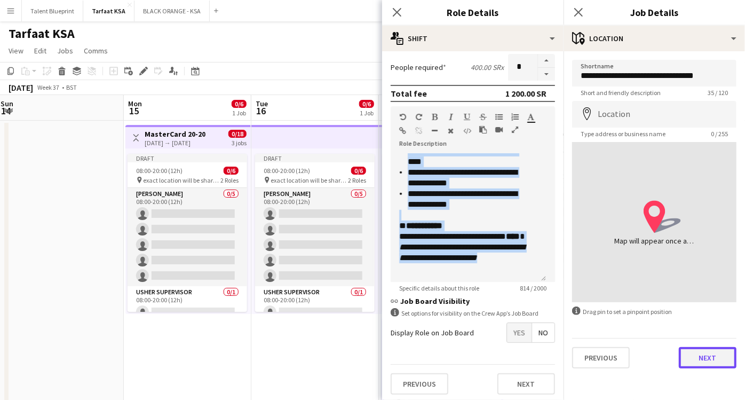
click at [703, 358] on button "Next" at bounding box center [708, 357] width 58 height 21
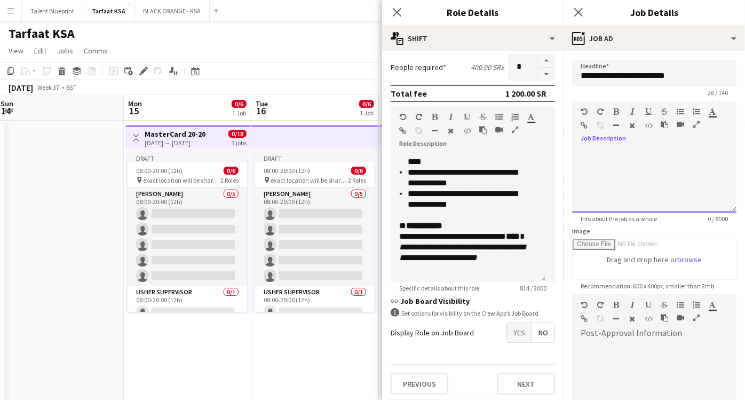
click at [615, 139] on div "default Heading 1 Heading 2 Heading 3 Heading 4 Heading 5 Heading 6 Heading 7 P…" at bounding box center [654, 121] width 164 height 40
paste div
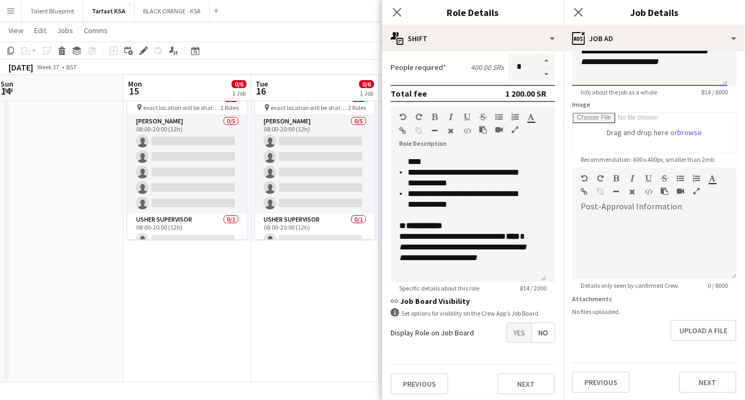
scroll to position [72, 0]
click at [699, 374] on button "Next" at bounding box center [708, 381] width 58 height 21
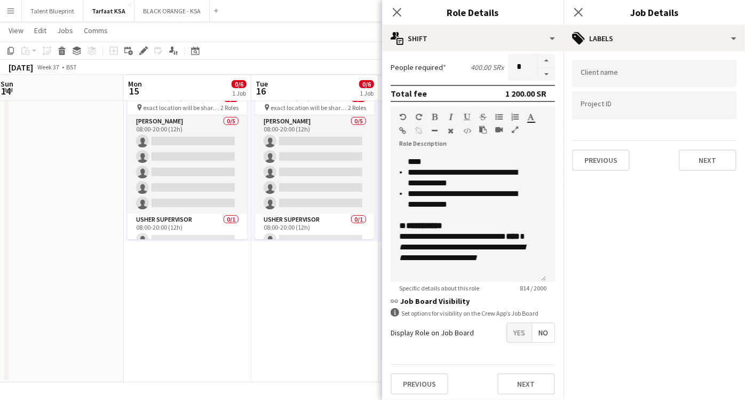
scroll to position [0, 0]
click at [702, 157] on button "Next" at bounding box center [708, 159] width 58 height 21
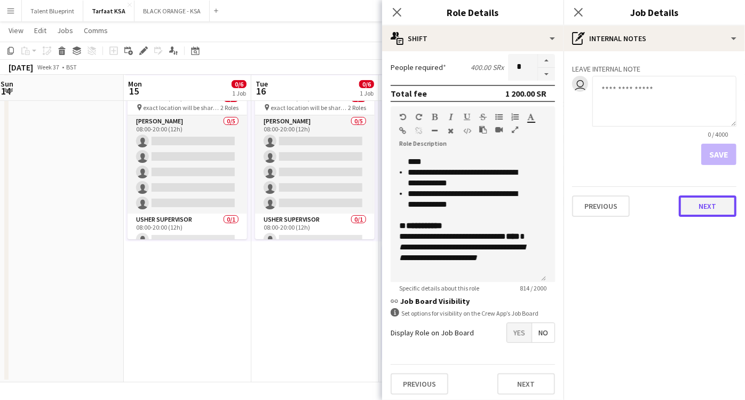
click at [700, 206] on button "Next" at bounding box center [708, 205] width 58 height 21
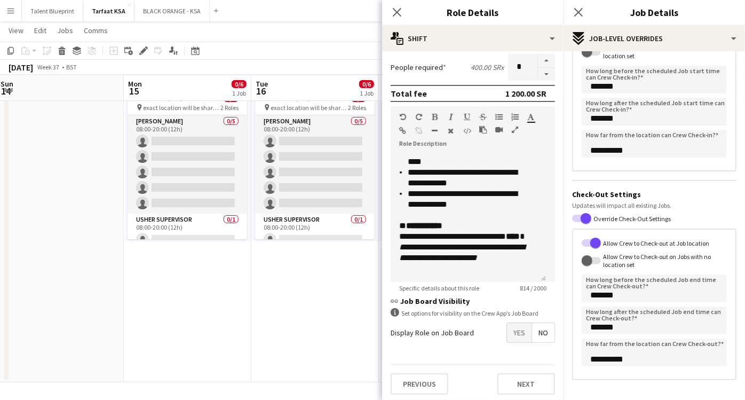
scroll to position [149, 0]
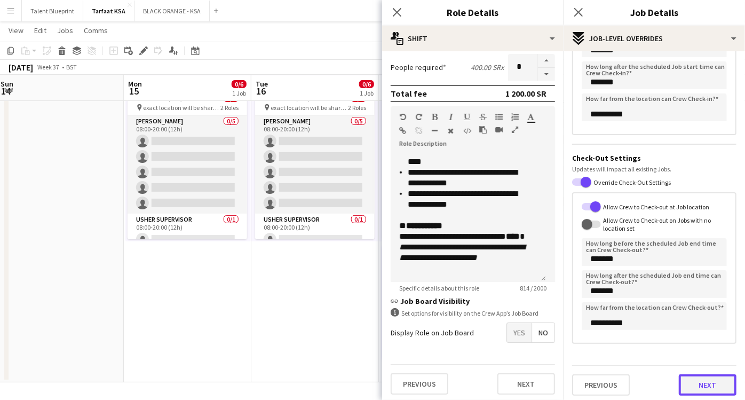
click at [688, 376] on button "Next" at bounding box center [708, 384] width 58 height 21
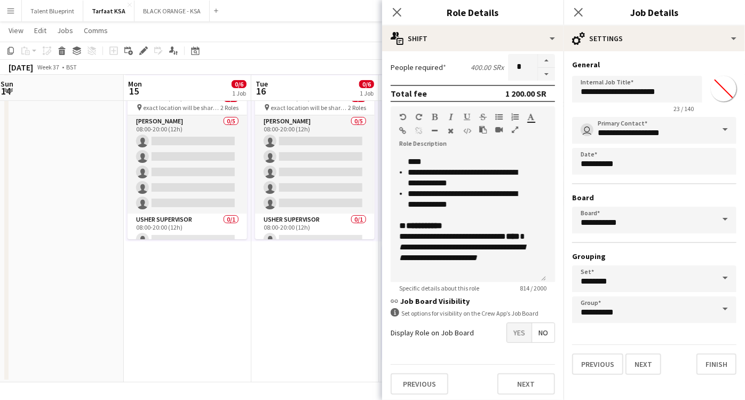
scroll to position [0, 0]
click at [706, 368] on button "Finish" at bounding box center [716, 363] width 40 height 21
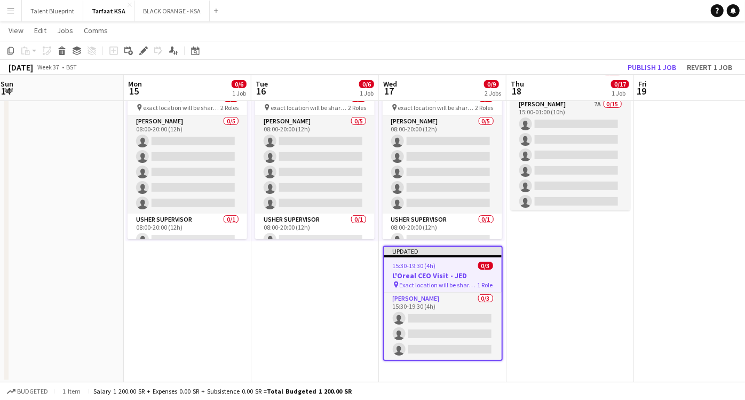
click at [431, 275] on h3 "L'Oreal CEO Visit - JED" at bounding box center [442, 276] width 117 height 10
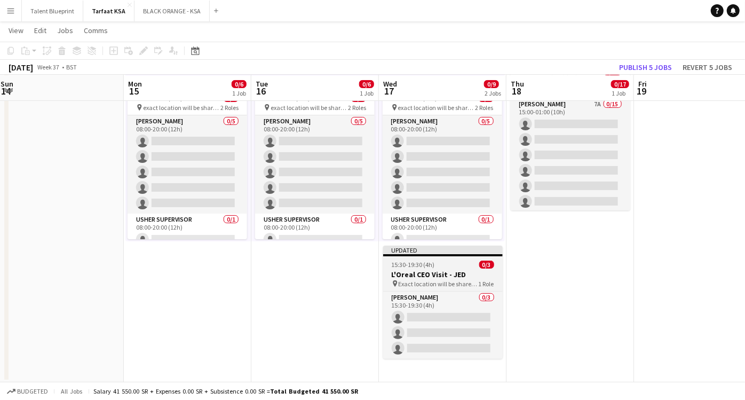
click at [431, 275] on h3 "L'Oreal CEO Visit - JED" at bounding box center [443, 275] width 120 height 10
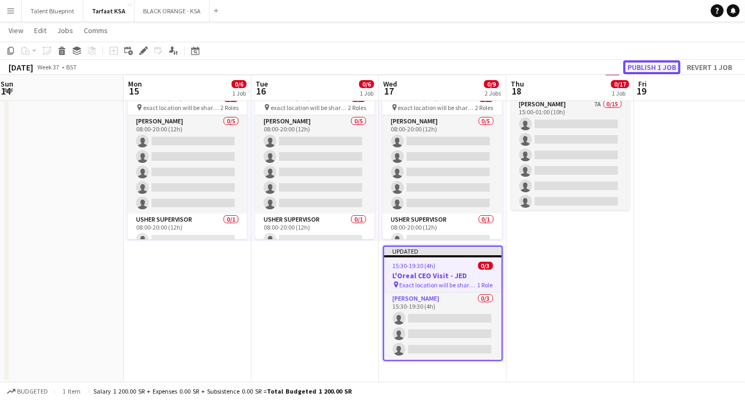
click at [650, 68] on button "Publish 1 job" at bounding box center [651, 67] width 57 height 14
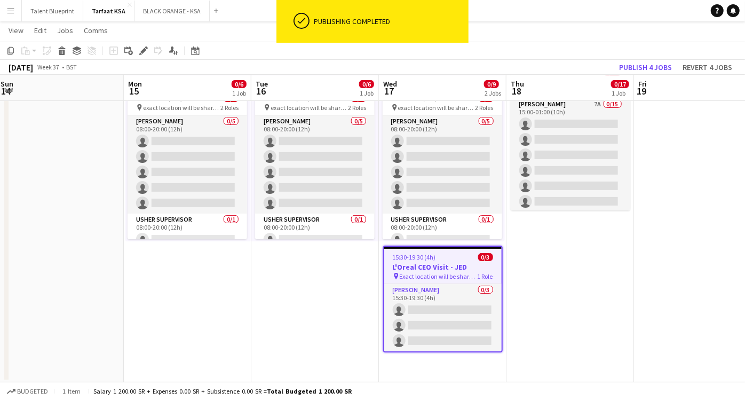
click at [442, 272] on div "pin Exact location will be shared later 1 Role" at bounding box center [442, 276] width 117 height 9
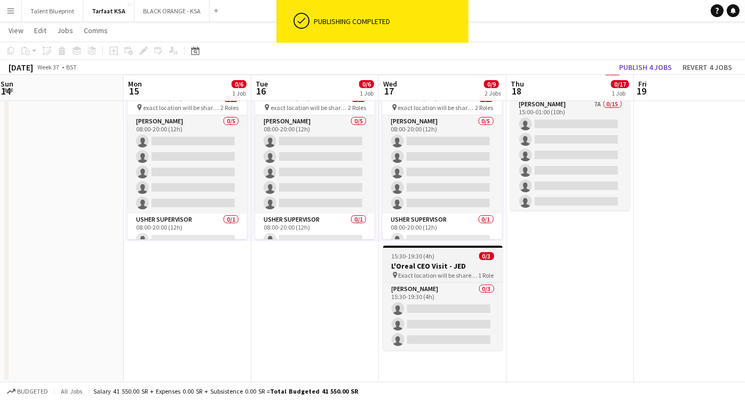
click at [442, 271] on span "Exact location will be shared later" at bounding box center [439, 275] width 80 height 8
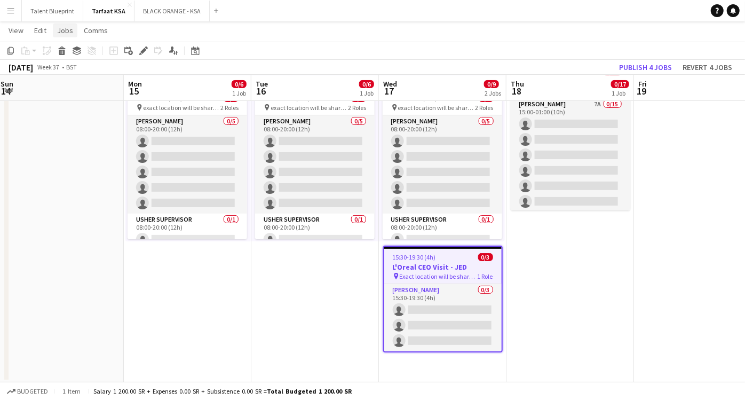
click at [61, 30] on span "Jobs" at bounding box center [65, 31] width 16 height 10
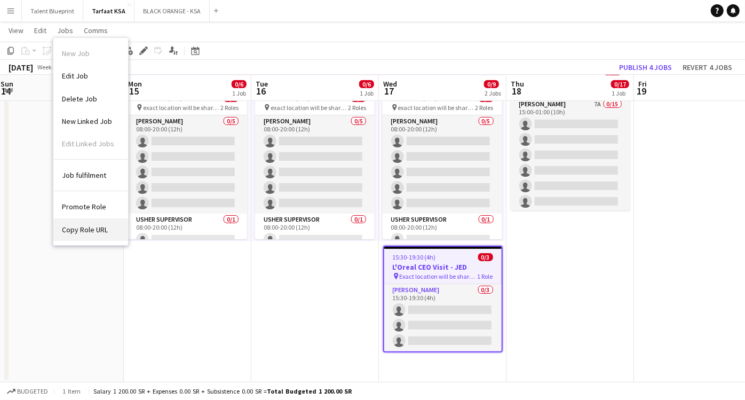
click at [95, 223] on link "Copy Role URL" at bounding box center [90, 229] width 75 height 22
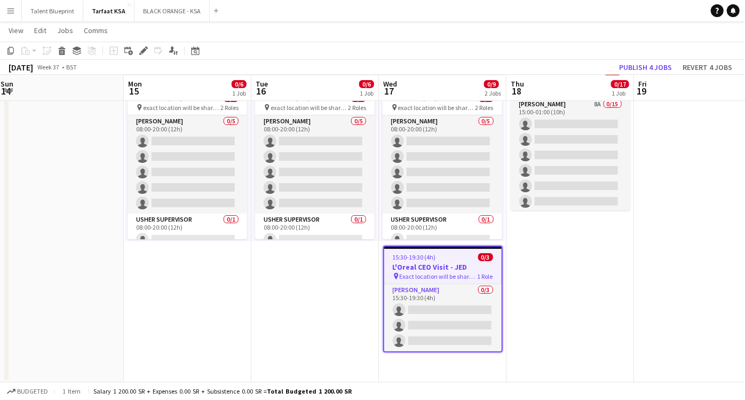
click at [455, 260] on app-job-card "15:30-19:30 (4h) 0/3 L'Oreal CEO Visit - JED pin Exact location will be shared …" at bounding box center [443, 299] width 120 height 107
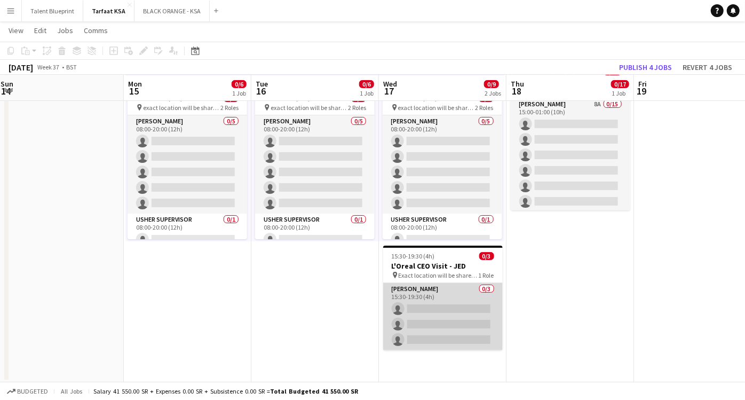
click at [454, 283] on app-card-role "Usher 0/3 15:30-19:30 (4h) single-neutral-actions single-neutral-actions single…" at bounding box center [443, 316] width 120 height 67
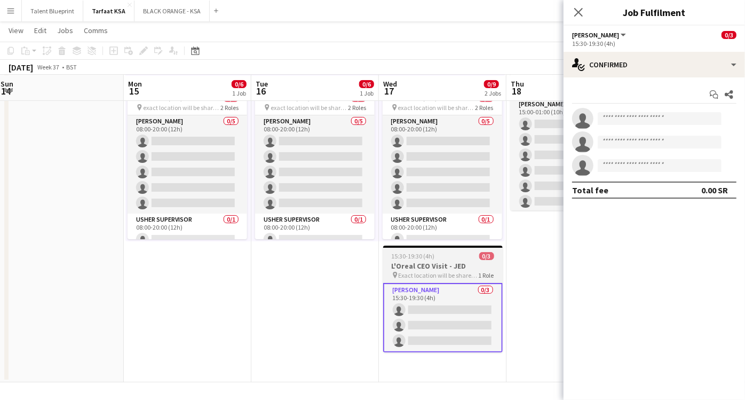
click at [457, 263] on h3 "L'Oreal CEO Visit - JED" at bounding box center [443, 266] width 120 height 10
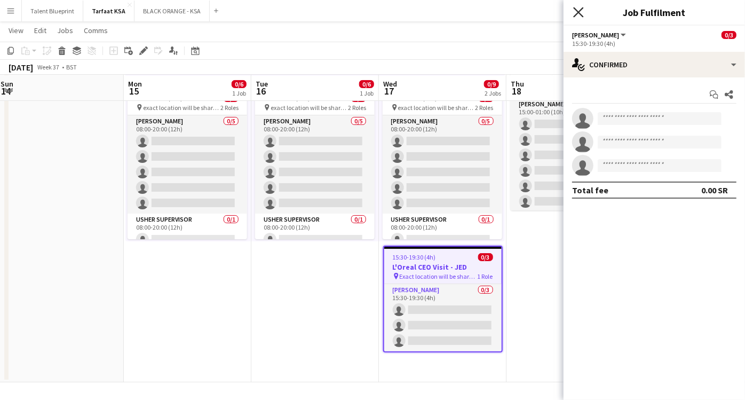
click at [580, 9] on icon "Close pop-in" at bounding box center [578, 12] width 10 height 10
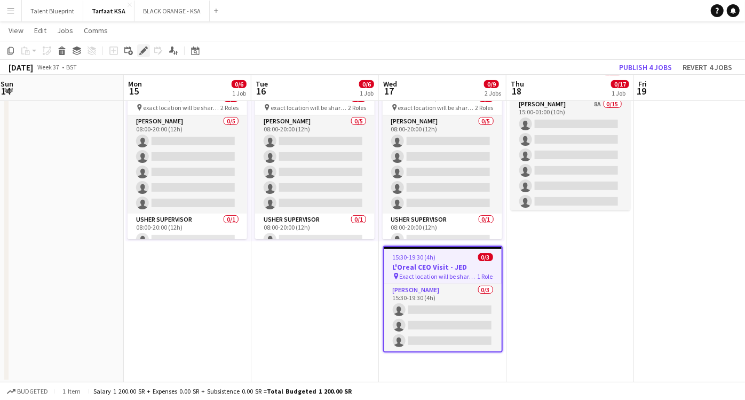
click at [145, 47] on icon at bounding box center [146, 47] width 3 height 3
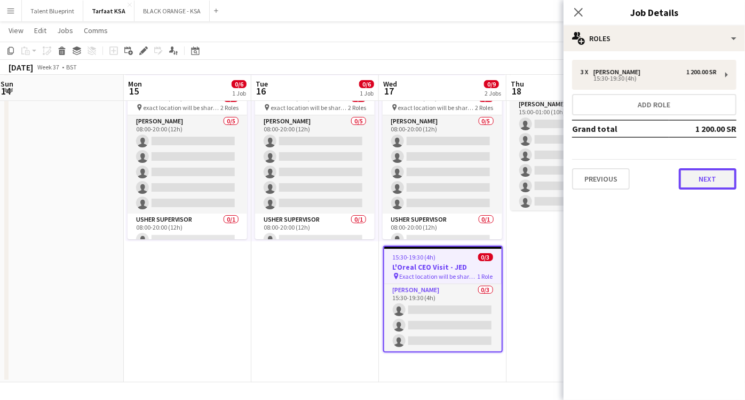
click at [704, 175] on button "Next" at bounding box center [708, 178] width 58 height 21
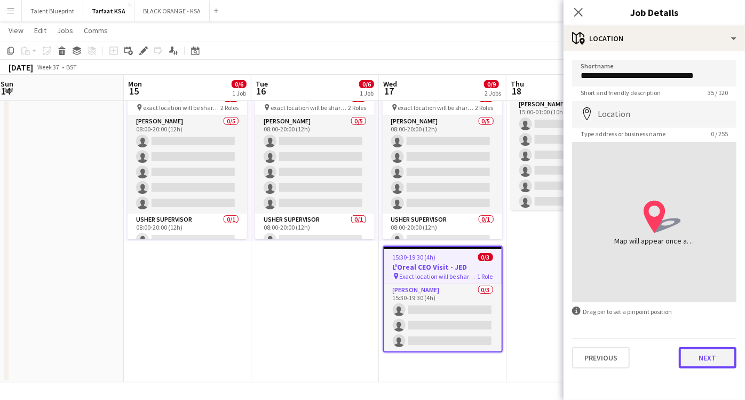
click at [707, 355] on button "Next" at bounding box center [708, 357] width 58 height 21
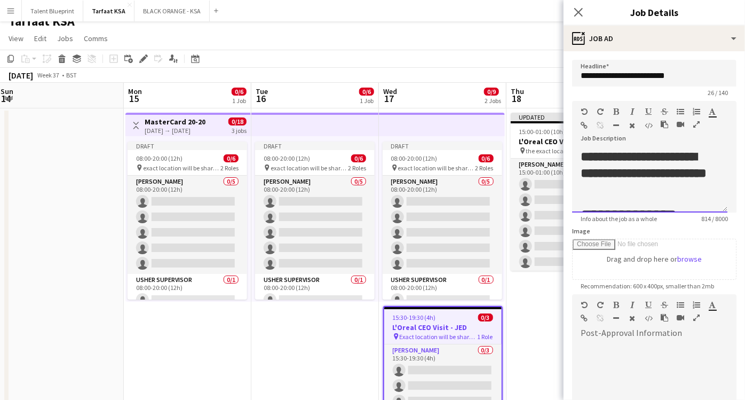
click at [659, 177] on h2 "**********" at bounding box center [645, 173] width 129 height 50
click at [694, 198] on div "**********" at bounding box center [649, 180] width 155 height 64
click at [661, 189] on h2 "**********" at bounding box center [645, 173] width 129 height 50
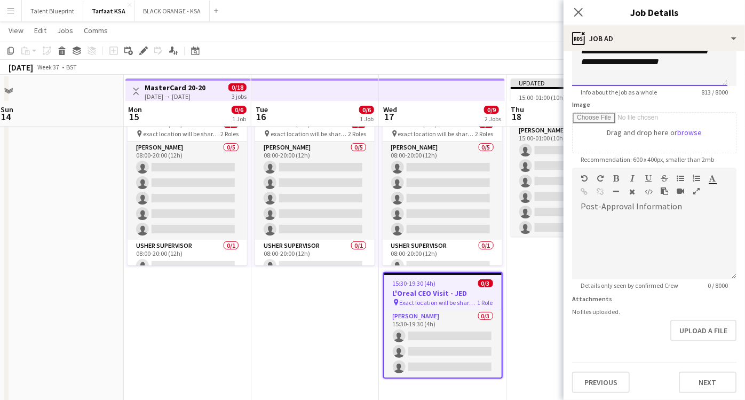
scroll to position [72, 0]
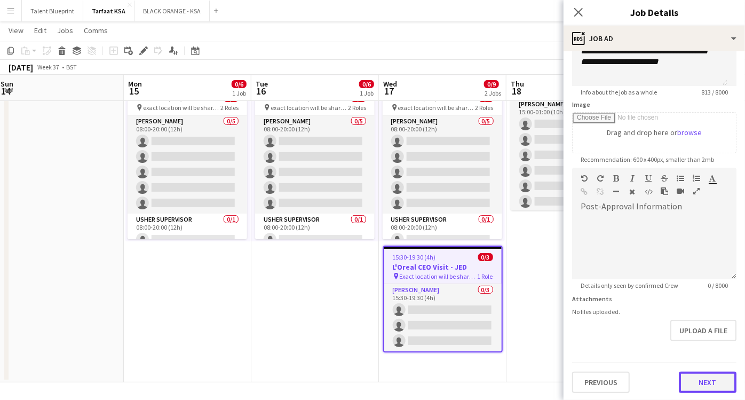
click at [695, 378] on button "Next" at bounding box center [708, 381] width 58 height 21
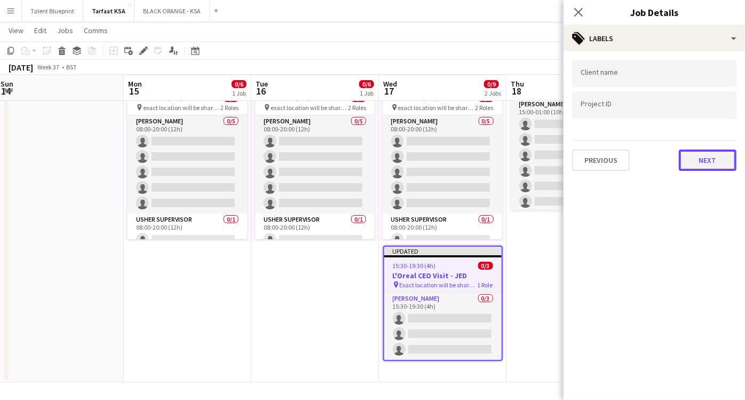
click at [702, 151] on button "Next" at bounding box center [708, 159] width 58 height 21
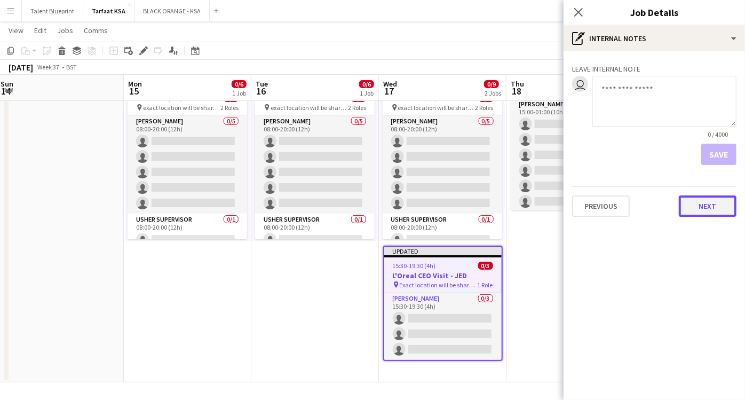
click at [684, 198] on button "Next" at bounding box center [708, 205] width 58 height 21
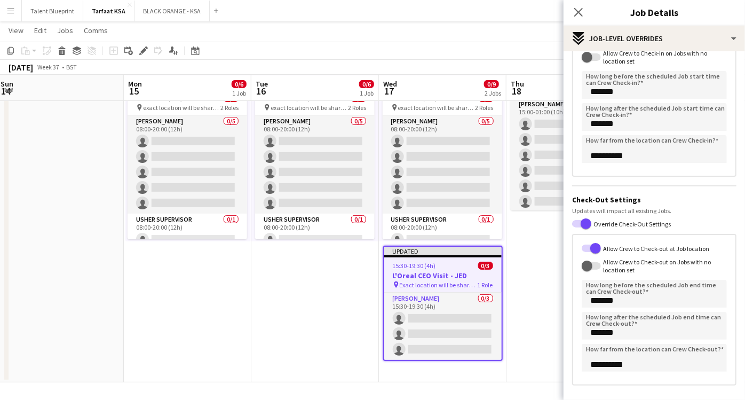
scroll to position [149, 0]
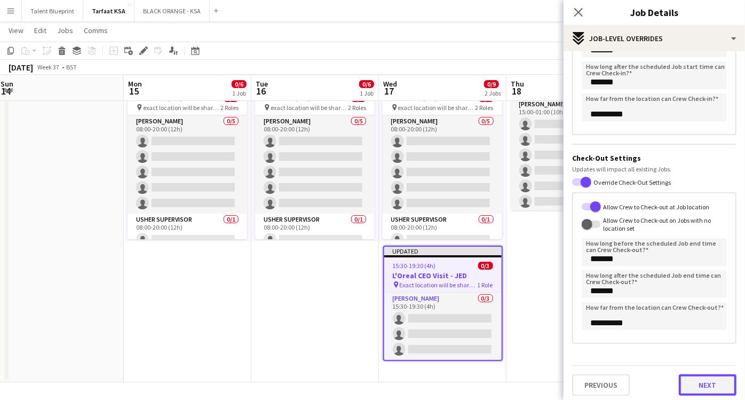
click at [686, 379] on button "Next" at bounding box center [708, 384] width 58 height 21
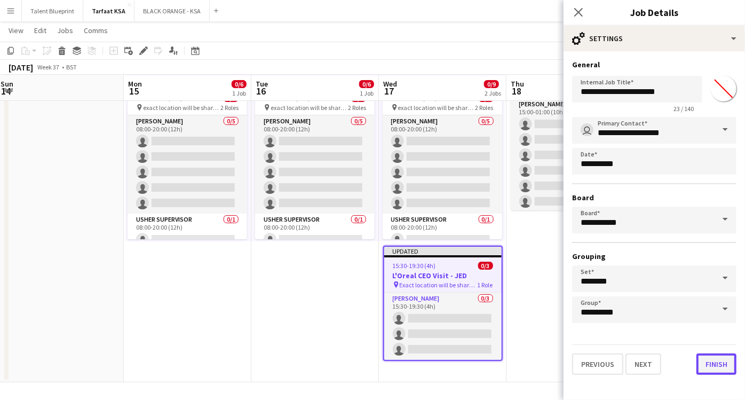
click at [711, 364] on button "Finish" at bounding box center [716, 363] width 40 height 21
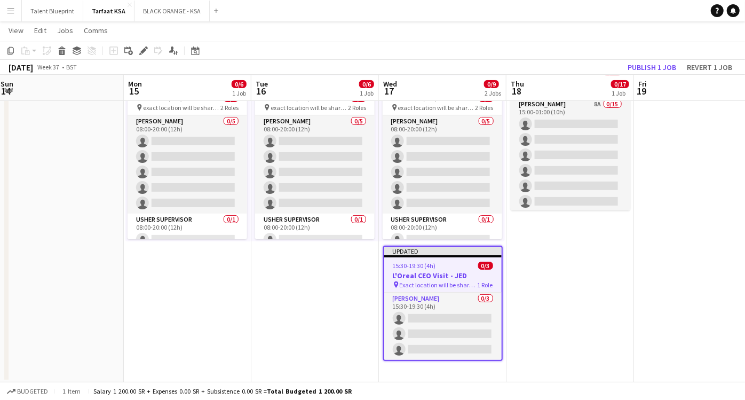
click at [449, 276] on h3 "L'Oreal CEO Visit - JED" at bounding box center [442, 276] width 117 height 10
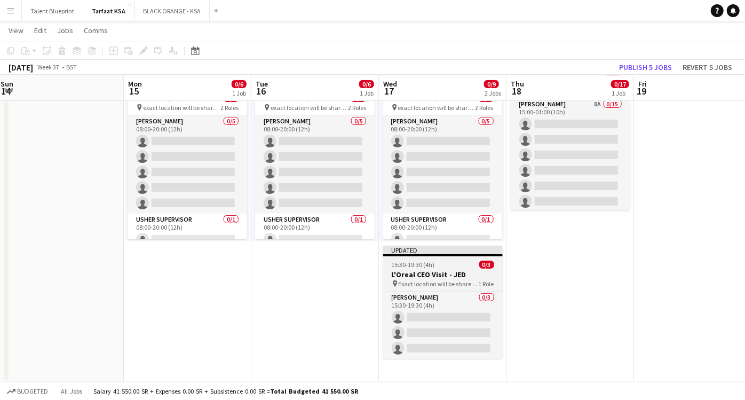
click at [449, 276] on h3 "L'Oreal CEO Visit - JED" at bounding box center [443, 275] width 120 height 10
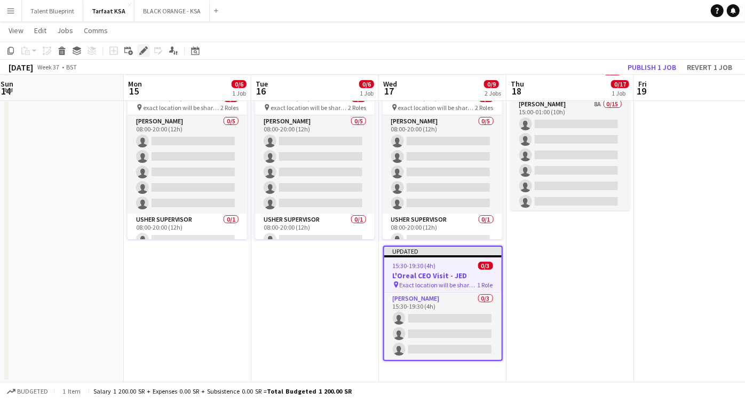
click at [146, 52] on icon "Edit" at bounding box center [143, 50] width 9 height 9
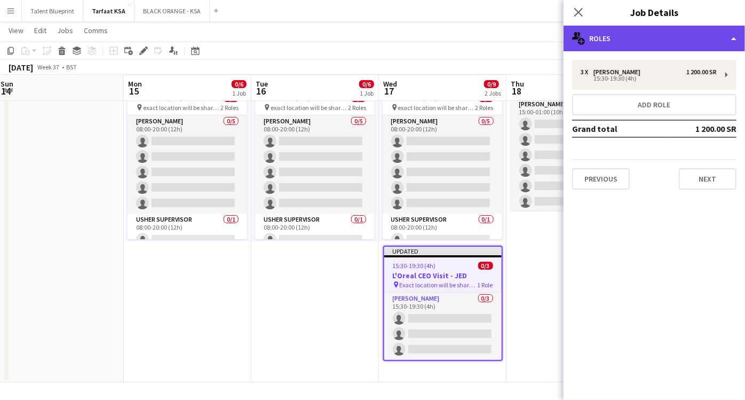
click at [665, 35] on div "multiple-users-add Roles" at bounding box center [654, 39] width 181 height 26
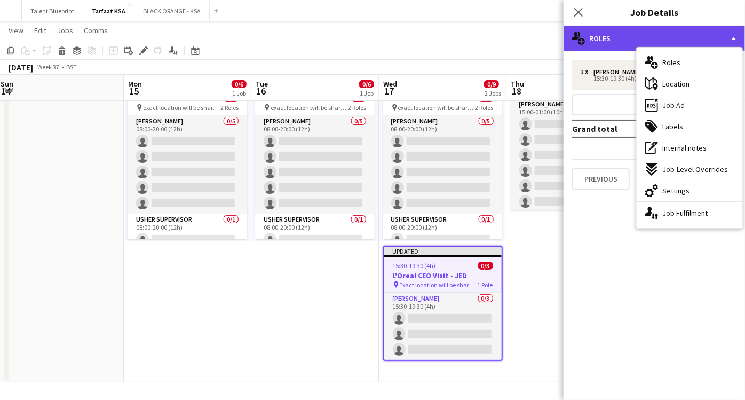
click at [665, 35] on div "multiple-users-add Roles" at bounding box center [654, 39] width 181 height 26
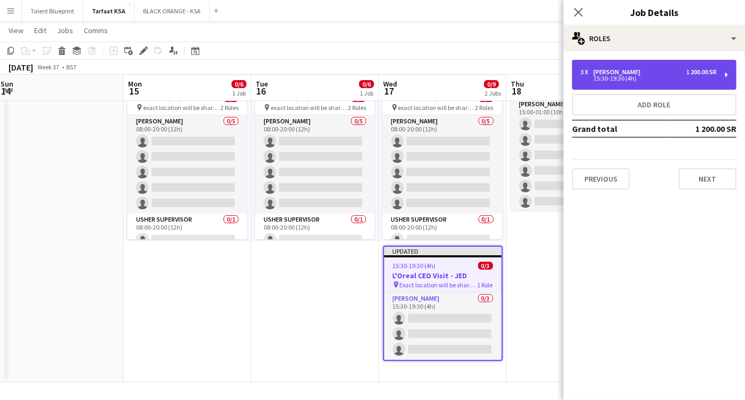
click at [630, 63] on div "3 x Usher 1 200.00 SR 15:30-19:30 (4h)" at bounding box center [654, 75] width 164 height 30
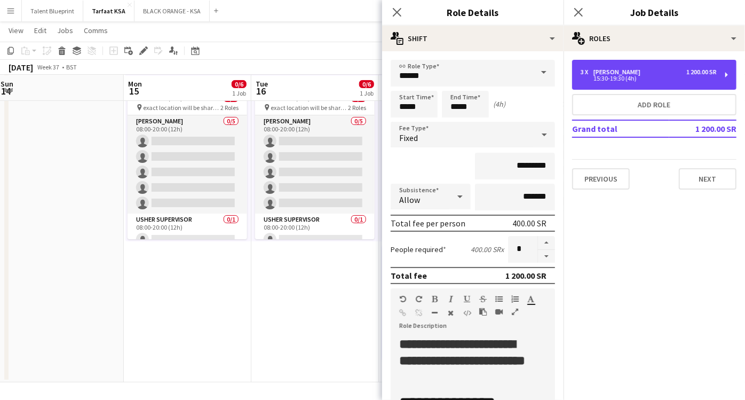
scroll to position [59, 0]
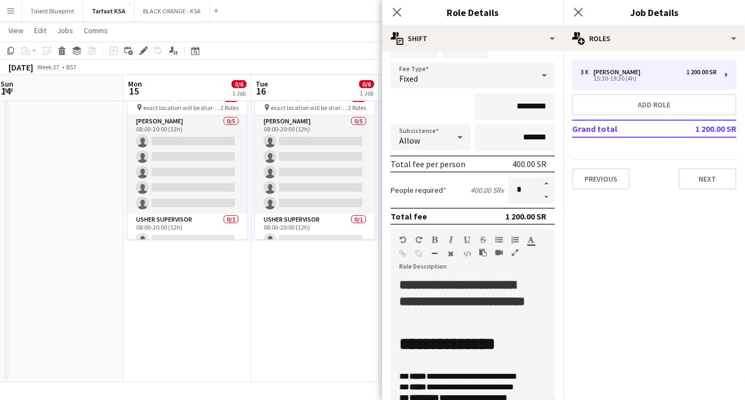
click at [479, 300] on h2 "**********" at bounding box center [463, 301] width 129 height 50
click at [453, 327] on div "**********" at bounding box center [473, 340] width 164 height 128
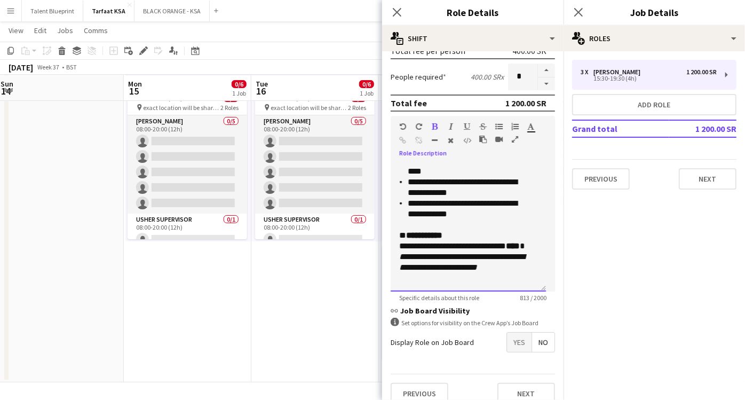
scroll to position [182, 0]
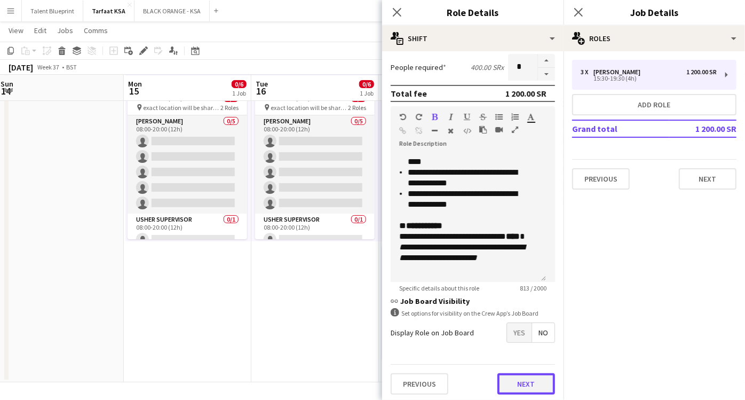
click at [513, 383] on button "Next" at bounding box center [526, 383] width 58 height 21
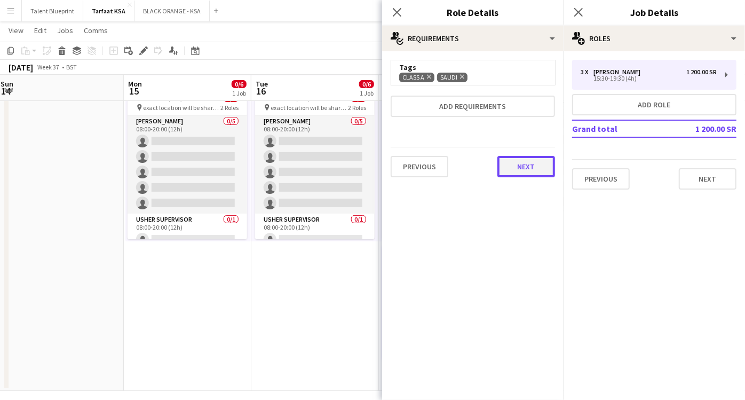
click at [527, 174] on button "Next" at bounding box center [526, 166] width 58 height 21
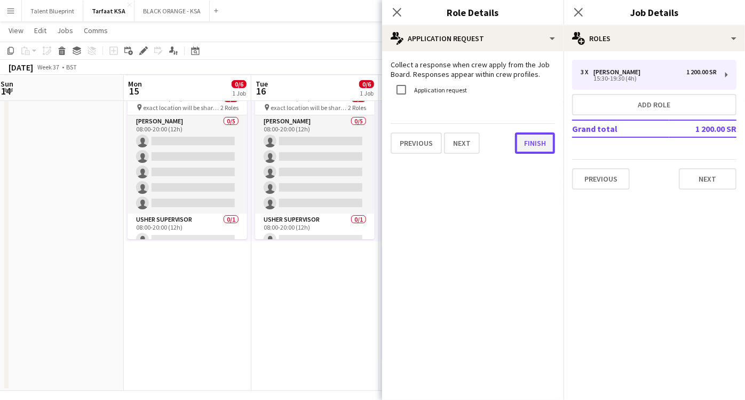
click at [541, 142] on button "Finish" at bounding box center [535, 142] width 40 height 21
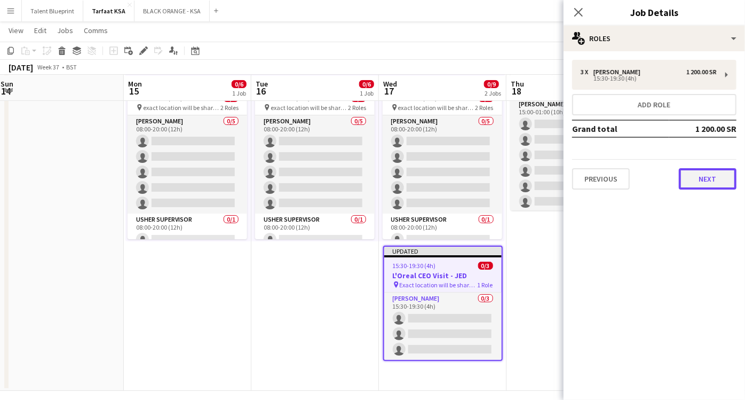
click at [710, 178] on button "Next" at bounding box center [708, 178] width 58 height 21
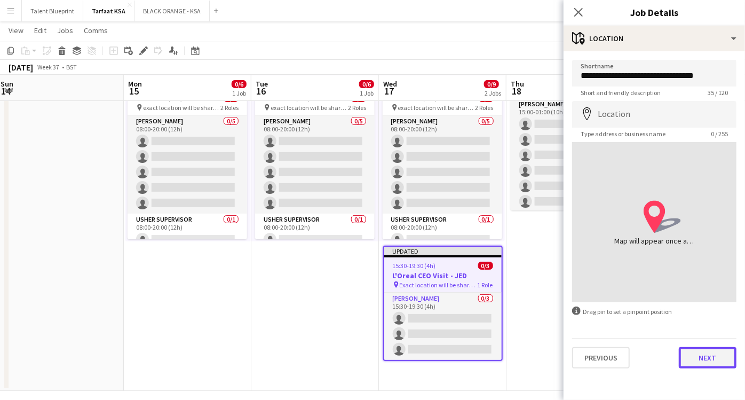
click at [716, 364] on button "Next" at bounding box center [708, 357] width 58 height 21
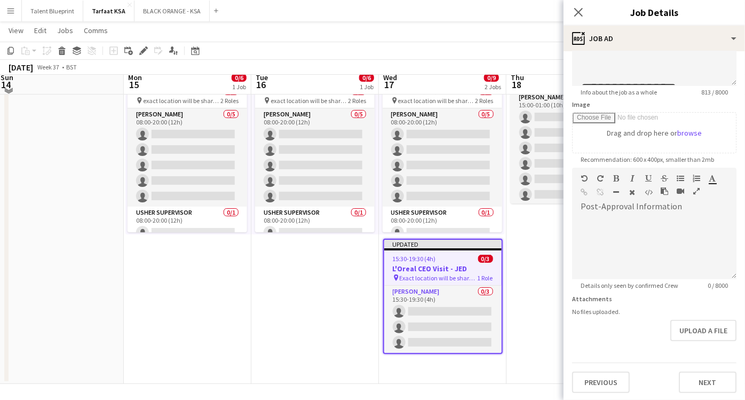
scroll to position [80, 0]
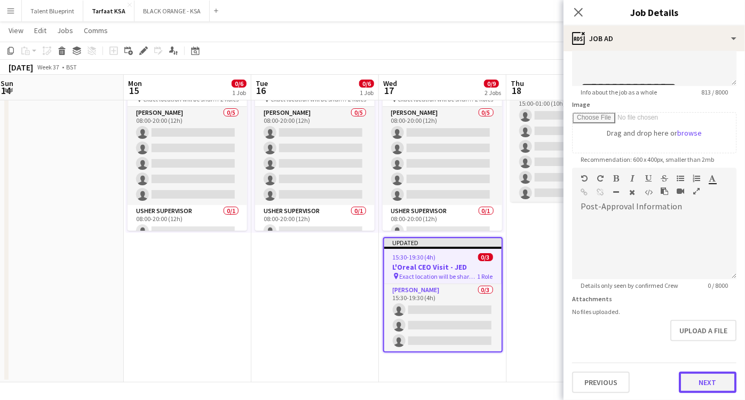
click at [686, 378] on button "Next" at bounding box center [708, 381] width 58 height 21
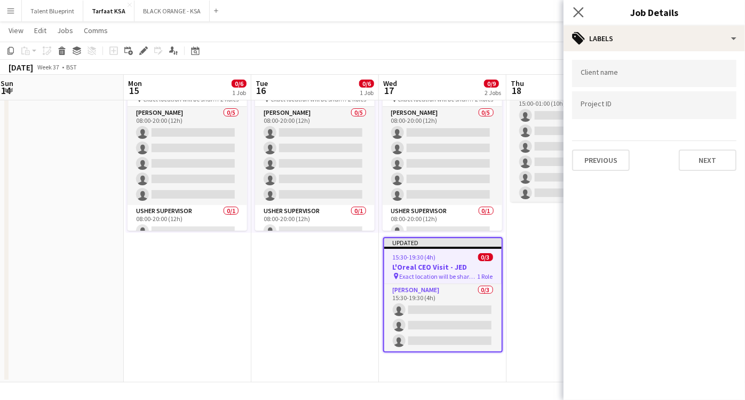
click at [577, 5] on app-icon "Close pop-in" at bounding box center [578, 12] width 15 height 15
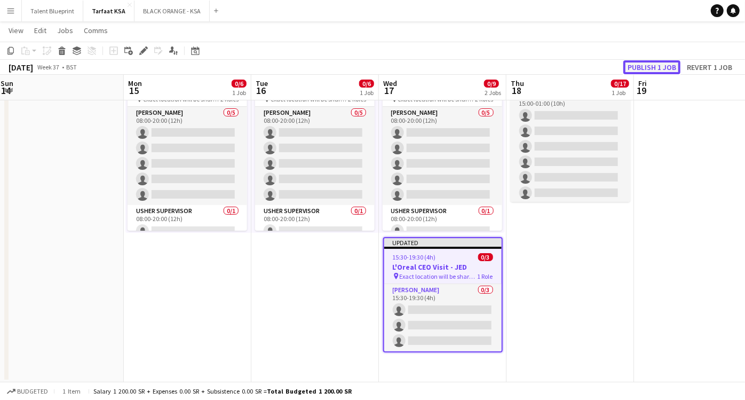
click at [652, 61] on button "Publish 1 job" at bounding box center [651, 67] width 57 height 14
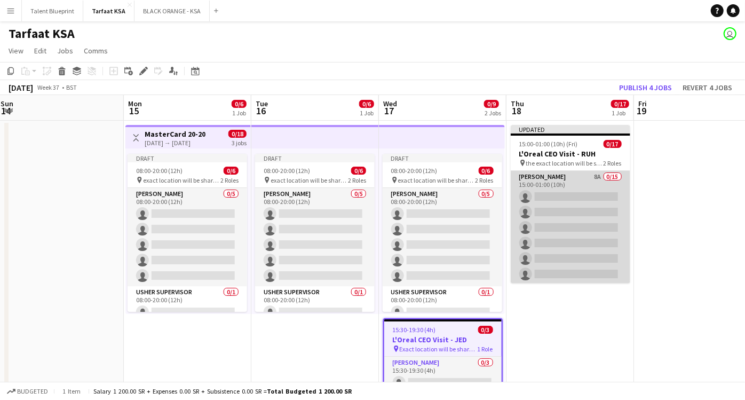
click at [582, 177] on app-card-role "Usher 8A 0/15 15:00-01:00 (10h) single-neutral-actions single-neutral-actions s…" at bounding box center [571, 297] width 120 height 253
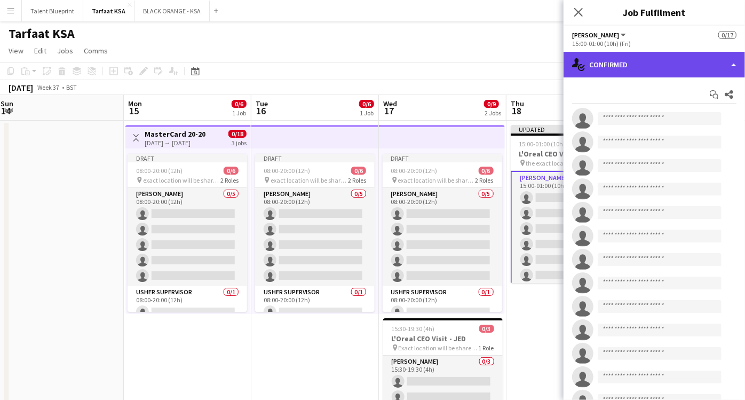
click at [725, 64] on div "single-neutral-actions-check-2 Confirmed" at bounding box center [654, 65] width 181 height 26
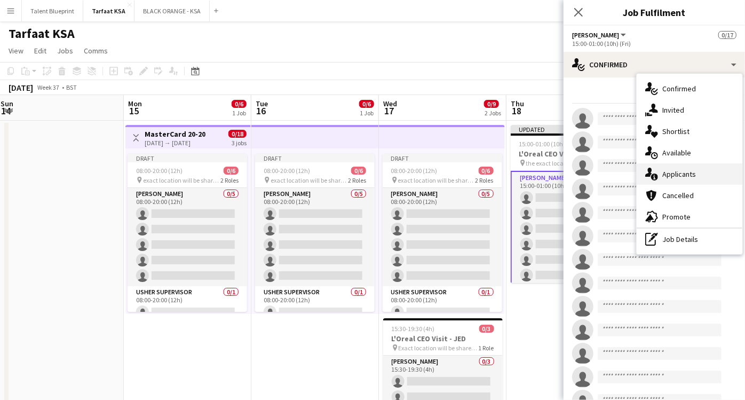
click at [687, 175] on span "Applicants" at bounding box center [679, 174] width 34 height 10
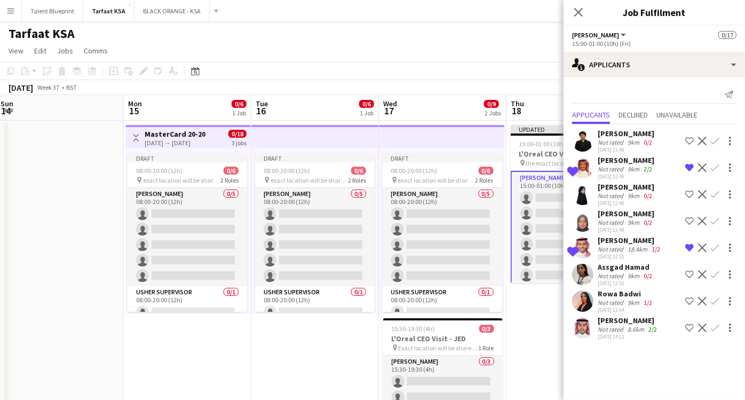
click at [689, 326] on app-icon "Shortlist crew" at bounding box center [689, 327] width 9 height 9
click at [640, 245] on div "18.4km" at bounding box center [638, 249] width 24 height 8
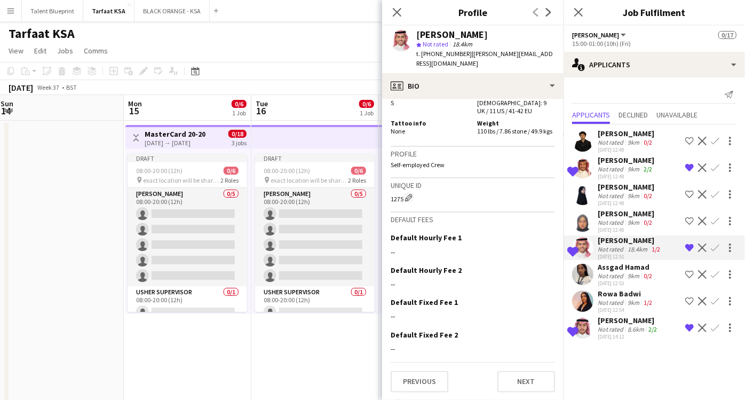
scroll to position [1009, 0]
click at [608, 325] on div "Not rated" at bounding box center [612, 329] width 28 height 8
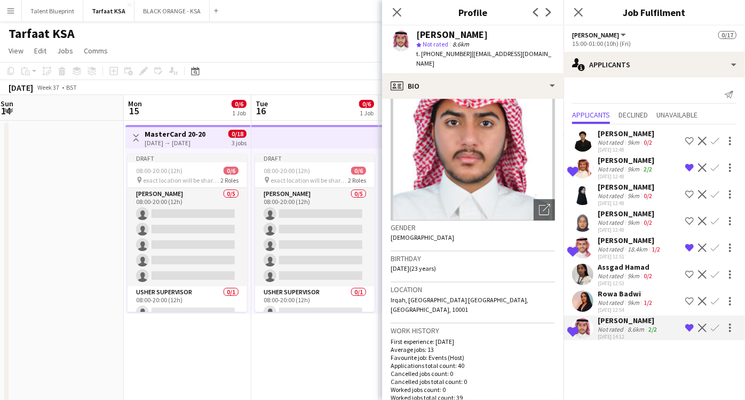
scroll to position [38, 0]
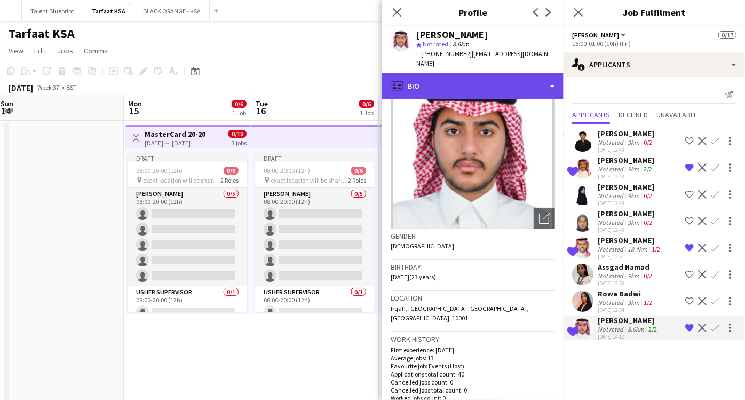
click at [549, 73] on div "profile Bio" at bounding box center [472, 86] width 181 height 26
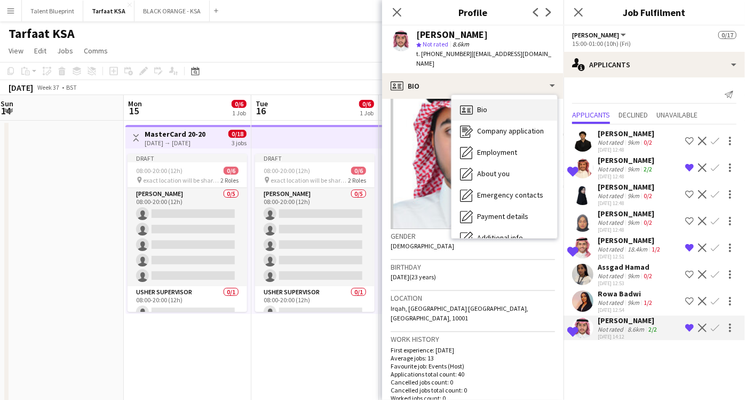
click at [514, 99] on div "Bio Bio" at bounding box center [505, 109] width 106 height 21
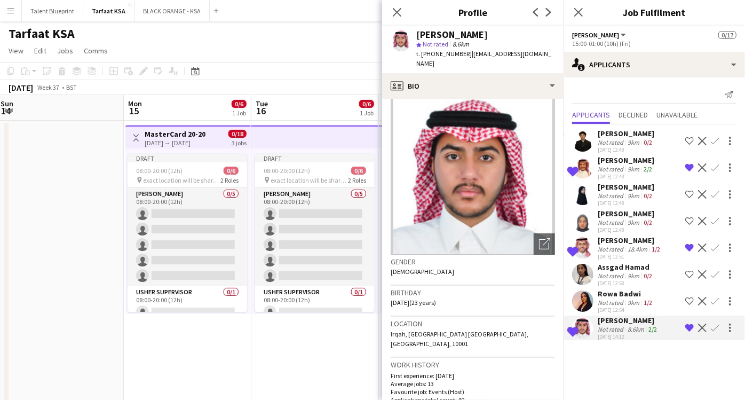
scroll to position [0, 0]
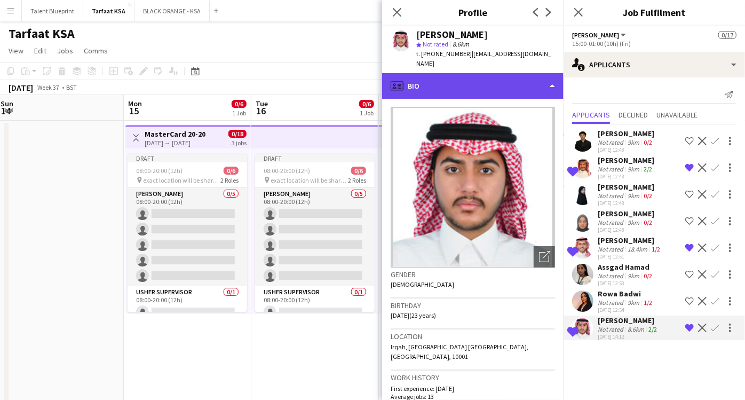
click at [544, 79] on div "profile Bio" at bounding box center [472, 86] width 181 height 26
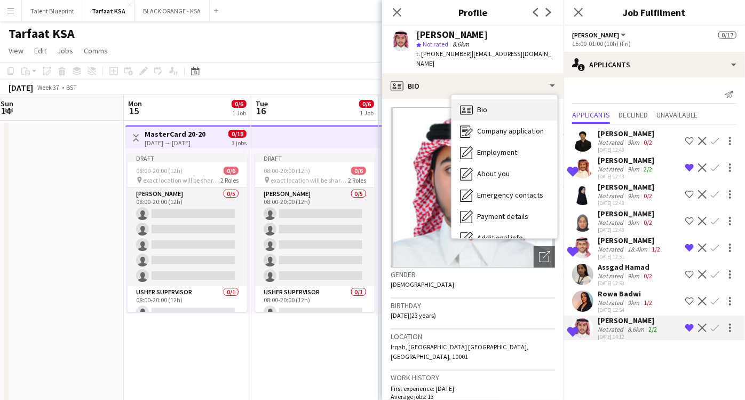
click at [479, 105] on span "Bio" at bounding box center [482, 110] width 10 height 10
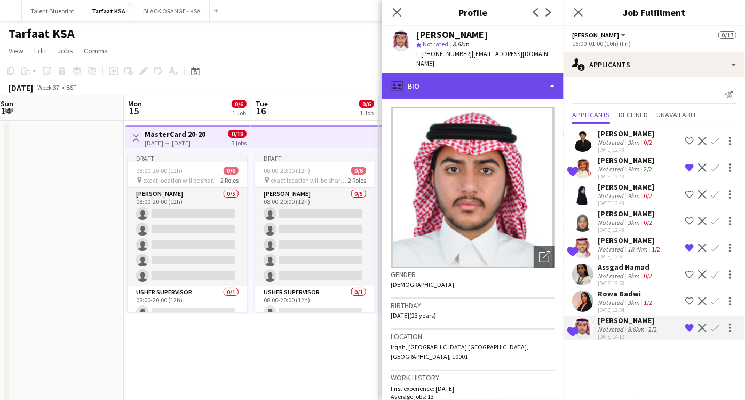
click at [513, 76] on div "profile Bio" at bounding box center [472, 86] width 181 height 26
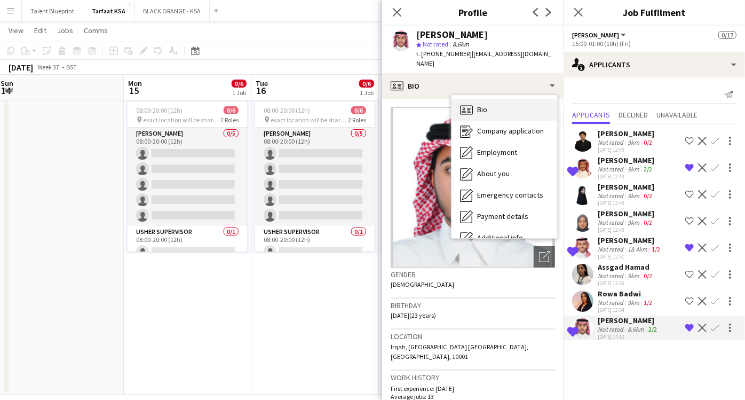
click at [471, 99] on div "Bio Bio" at bounding box center [505, 109] width 106 height 21
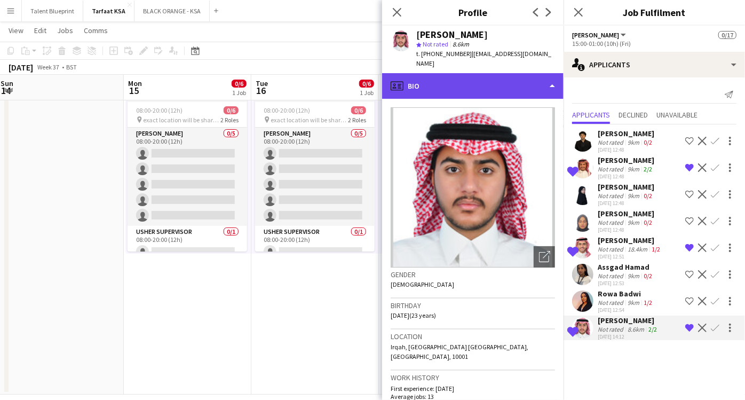
click at [396, 80] on icon "profile" at bounding box center [397, 86] width 13 height 13
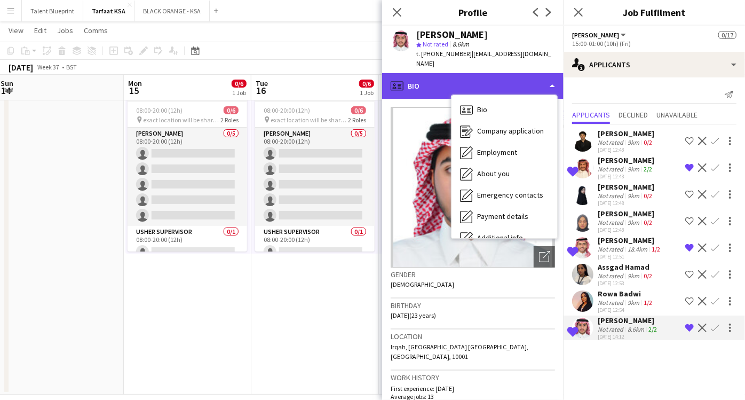
click at [396, 80] on icon "profile" at bounding box center [397, 86] width 13 height 13
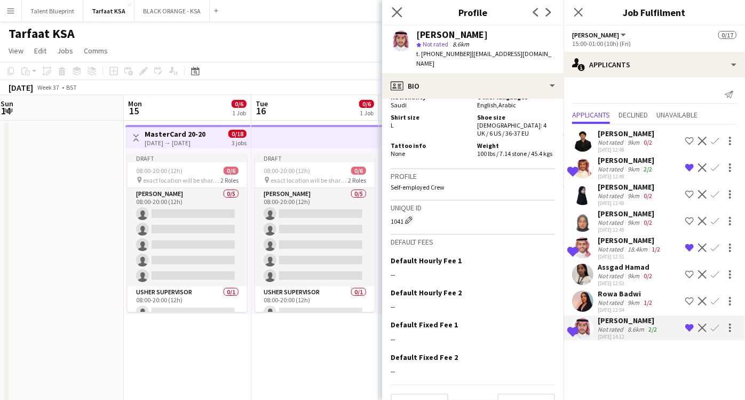
click at [394, 18] on app-icon "Close pop-in" at bounding box center [397, 12] width 15 height 15
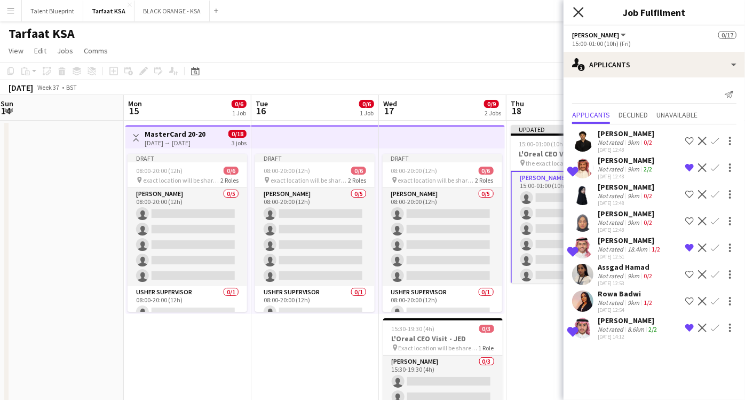
click at [580, 9] on icon "Close pop-in" at bounding box center [578, 12] width 10 height 10
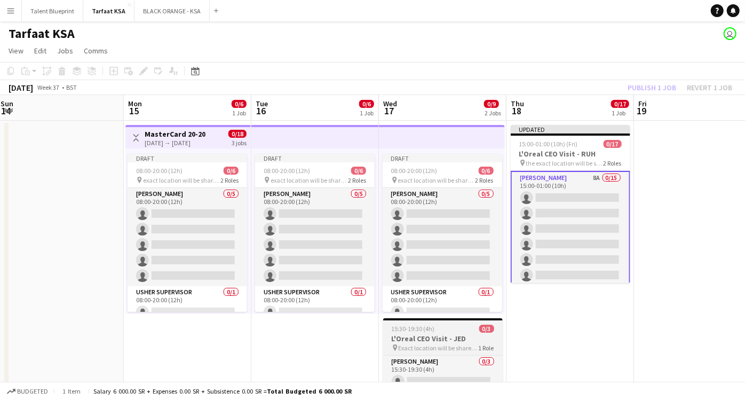
scroll to position [72, 0]
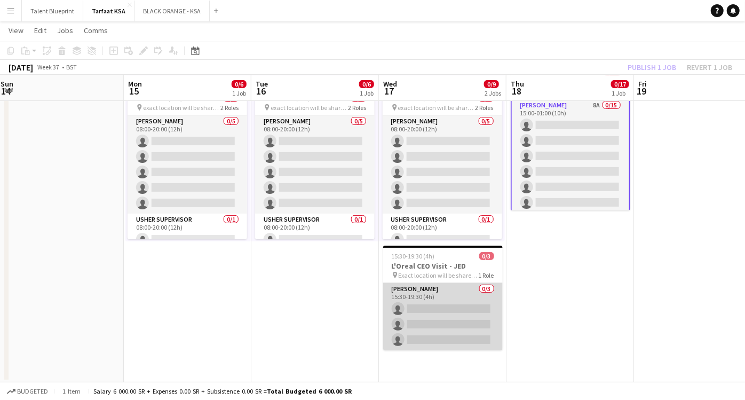
click at [460, 289] on app-card-role "Usher 0/3 15:30-19:30 (4h) single-neutral-actions single-neutral-actions single…" at bounding box center [443, 316] width 120 height 67
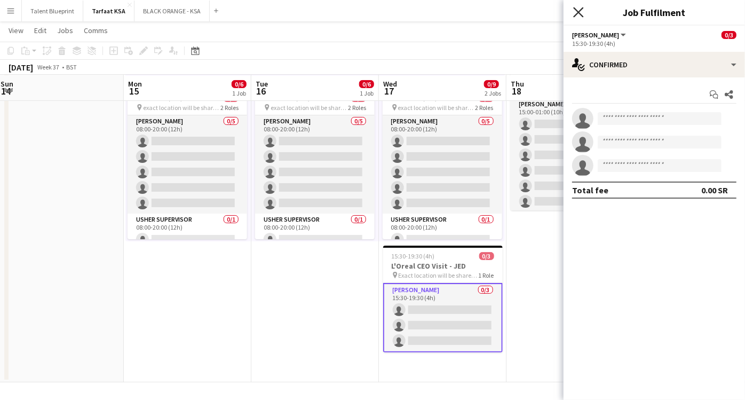
click at [579, 9] on icon "Close pop-in" at bounding box center [578, 12] width 10 height 10
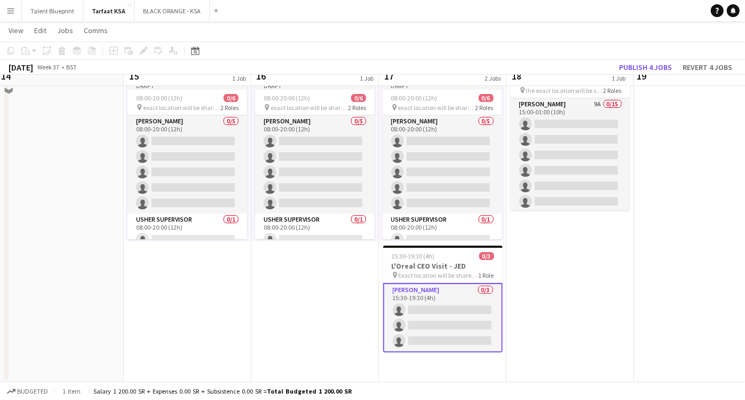
scroll to position [0, 0]
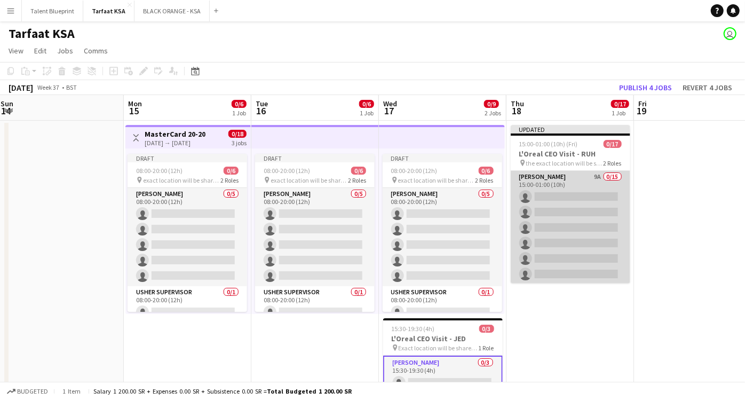
click at [568, 175] on app-card-role "Usher 9A 0/15 15:00-01:00 (10h) single-neutral-actions single-neutral-actions s…" at bounding box center [571, 297] width 120 height 253
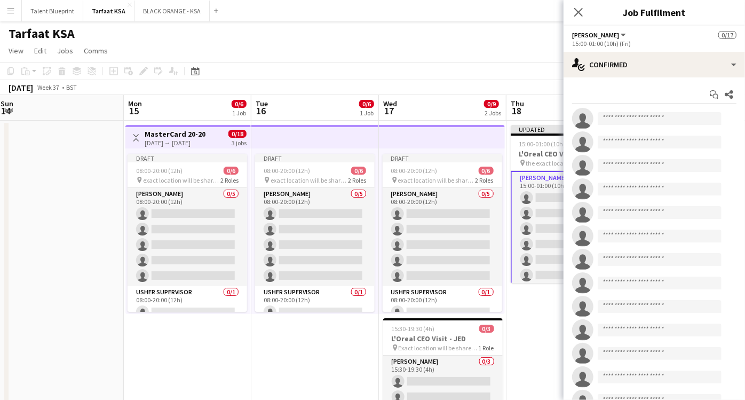
click at [599, 42] on div "15:00-01:00 (10h) (Fri)" at bounding box center [654, 43] width 164 height 8
click at [591, 33] on span "[PERSON_NAME]" at bounding box center [595, 35] width 47 height 8
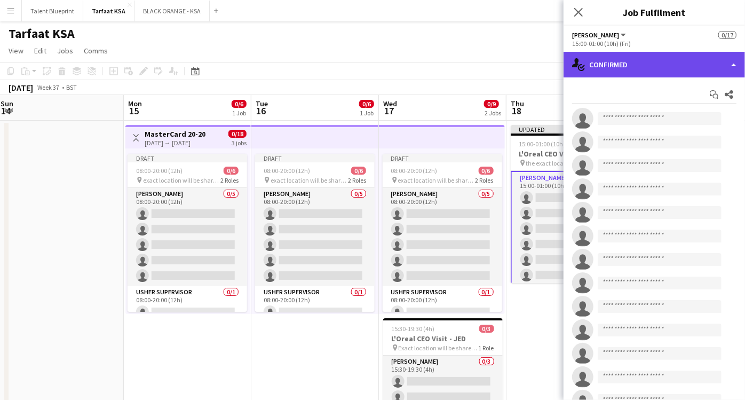
click at [736, 62] on div "single-neutral-actions-check-2 Confirmed" at bounding box center [654, 65] width 181 height 26
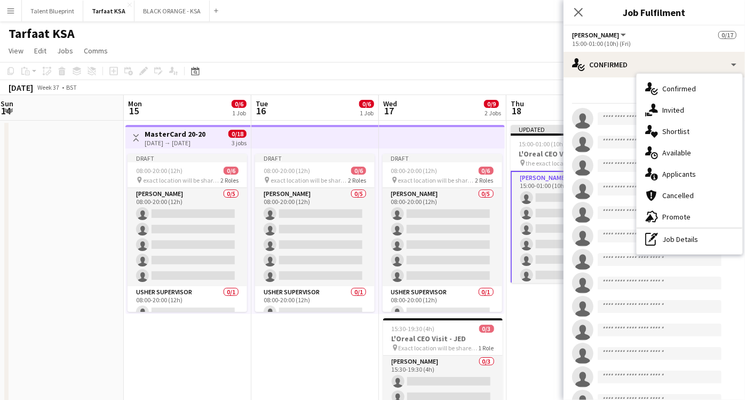
click at [607, 88] on div "Start chat Share" at bounding box center [654, 95] width 164 height 18
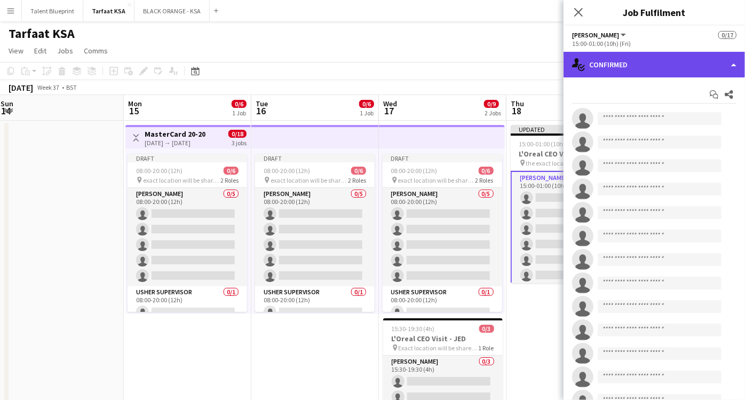
click at [725, 70] on div "single-neutral-actions-check-2 Confirmed" at bounding box center [654, 65] width 181 height 26
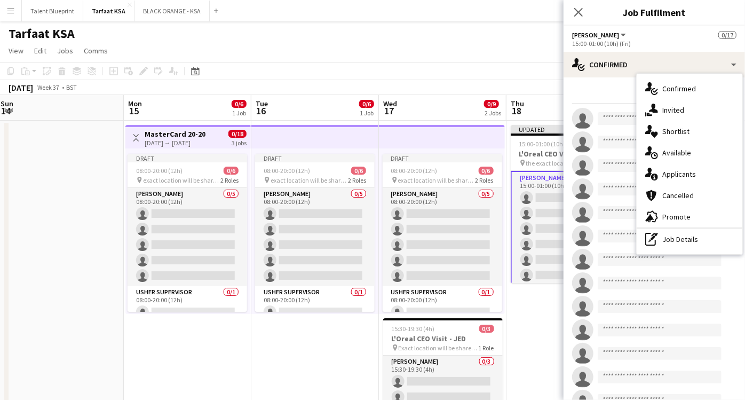
click at [601, 97] on div "Start chat Share" at bounding box center [654, 95] width 164 height 18
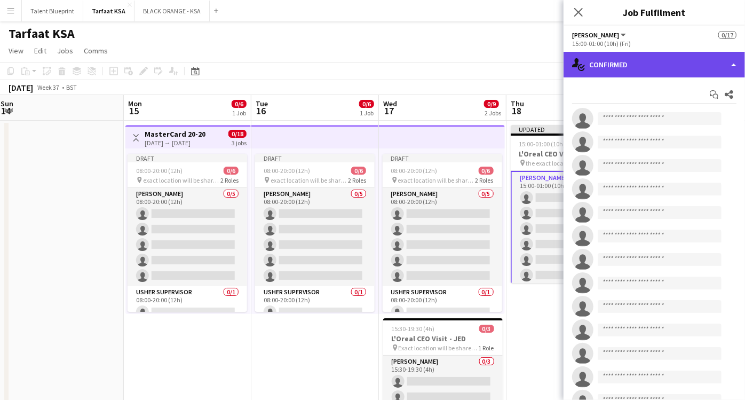
click at [739, 62] on div "single-neutral-actions-check-2 Confirmed" at bounding box center [654, 65] width 181 height 26
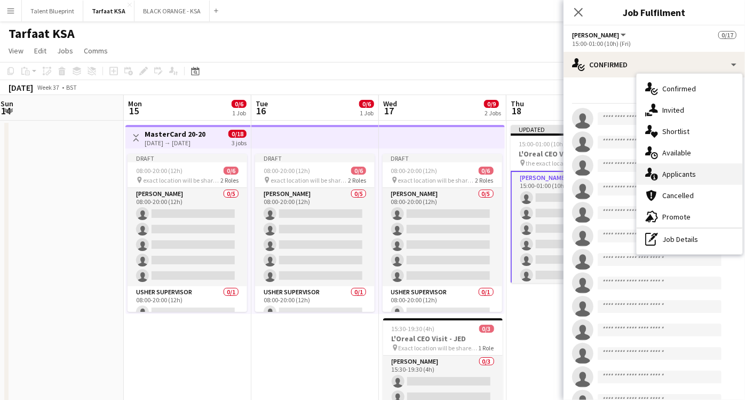
click at [690, 173] on span "Applicants" at bounding box center [679, 174] width 34 height 10
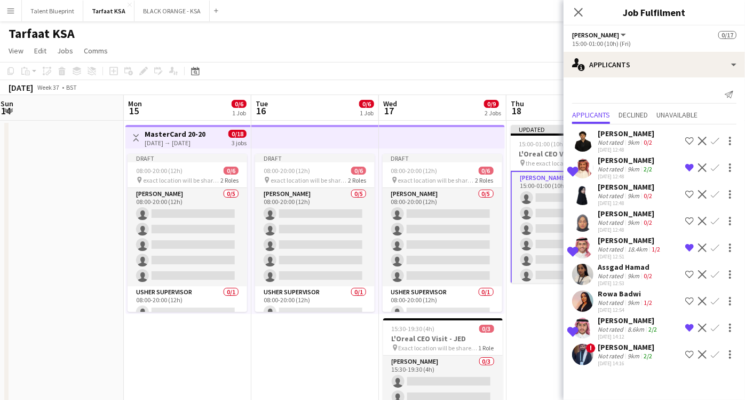
click at [689, 352] on app-icon "Shortlist crew" at bounding box center [689, 354] width 9 height 9
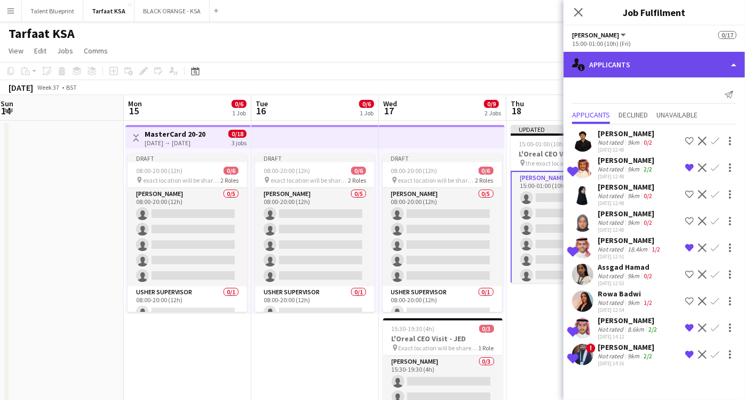
click at [734, 59] on div "single-neutral-actions-information Applicants" at bounding box center [654, 65] width 181 height 26
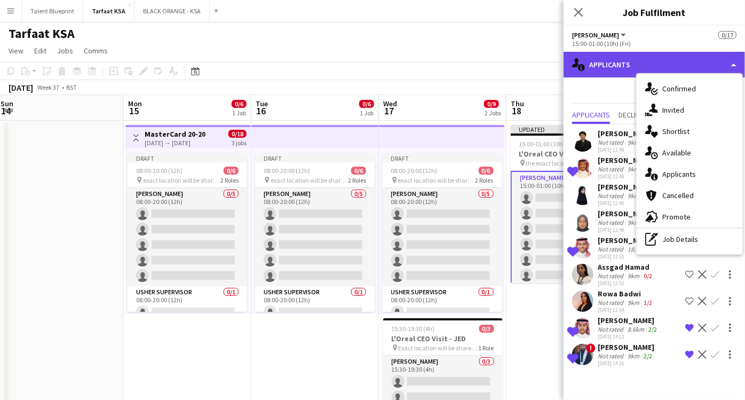
click at [734, 59] on div "single-neutral-actions-information Applicants" at bounding box center [654, 65] width 181 height 26
click at [733, 59] on div "single-neutral-actions-information Applicants" at bounding box center [654, 65] width 181 height 26
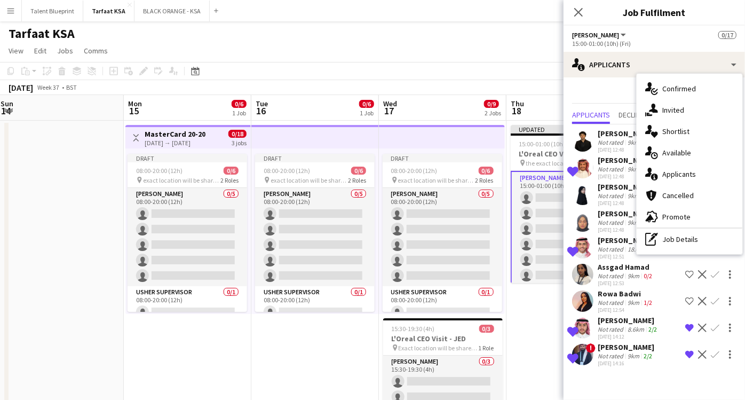
click at [614, 88] on div "Send notification" at bounding box center [654, 95] width 164 height 18
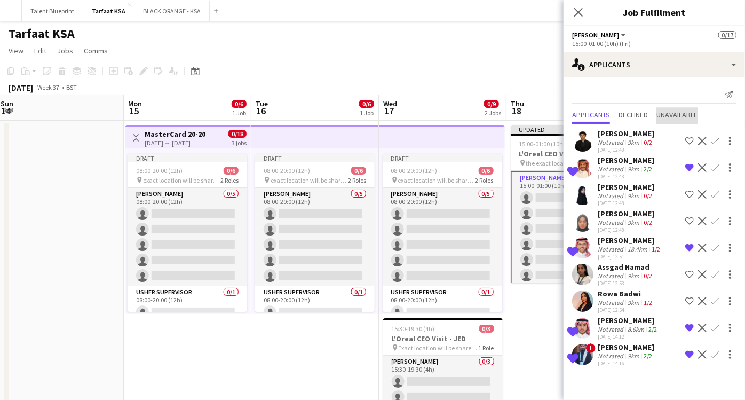
click at [673, 114] on span "Unavailable" at bounding box center [676, 114] width 41 height 7
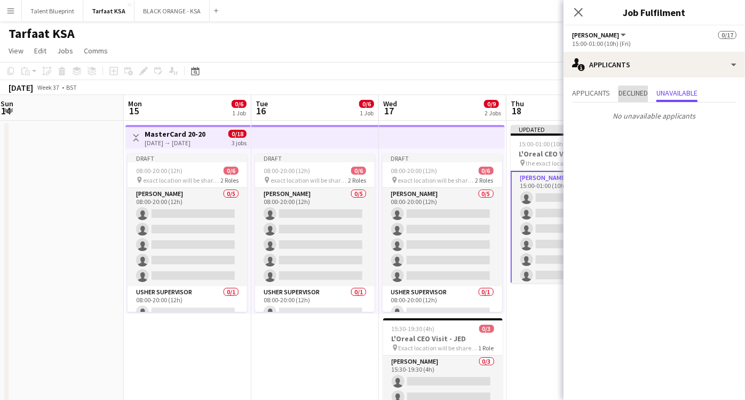
click at [639, 98] on span "Declined" at bounding box center [633, 94] width 29 height 16
click at [601, 95] on span "Applicants" at bounding box center [591, 92] width 38 height 7
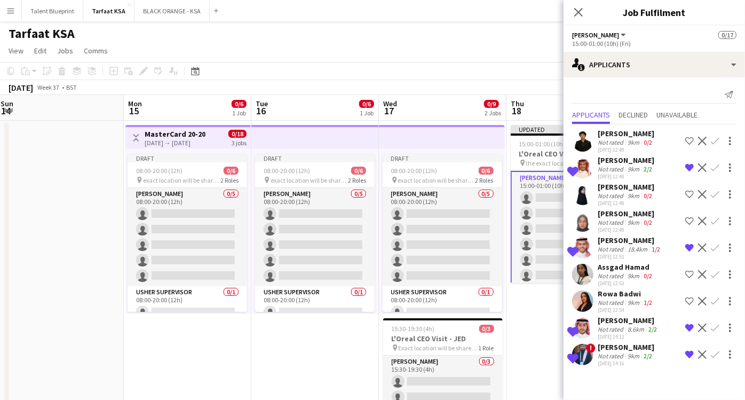
click at [595, 34] on button "[PERSON_NAME]" at bounding box center [600, 35] width 56 height 8
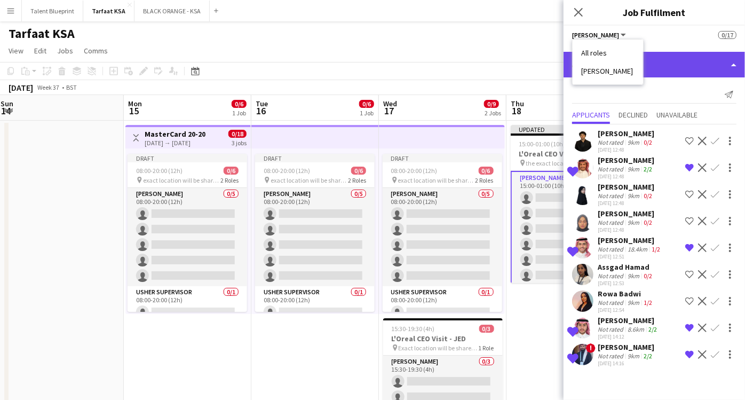
click at [663, 61] on div "single-neutral-actions-information Applicants" at bounding box center [654, 65] width 181 height 26
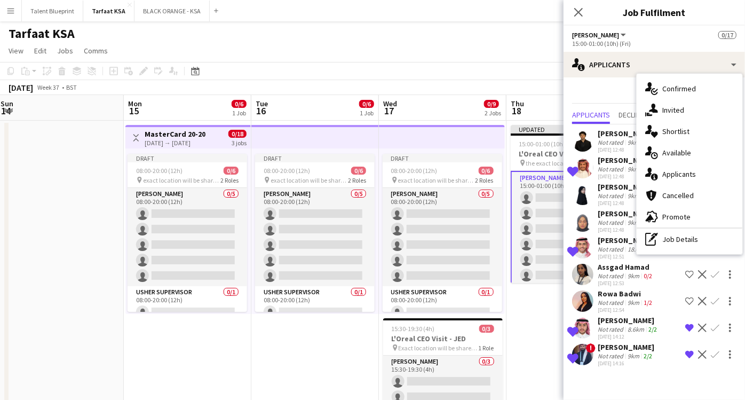
click at [617, 85] on div "Send notification Applicants Declined Unavailable Mohamed Gadkarim Not rated 9k…" at bounding box center [654, 227] width 181 height 300
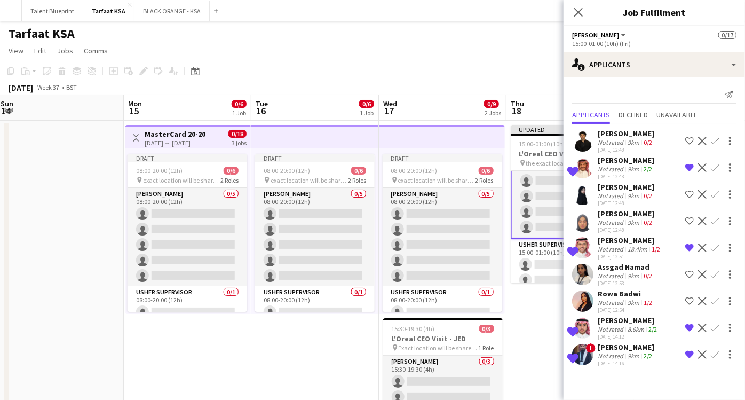
scroll to position [193, 0]
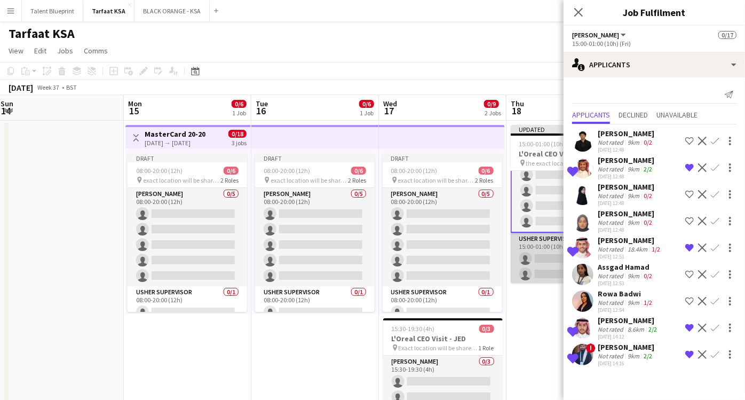
click at [537, 237] on app-card-role "[PERSON_NAME] Supervisor 6A 0/2 15:00-01:00 (10h) single-neutral-actions single…" at bounding box center [571, 259] width 120 height 52
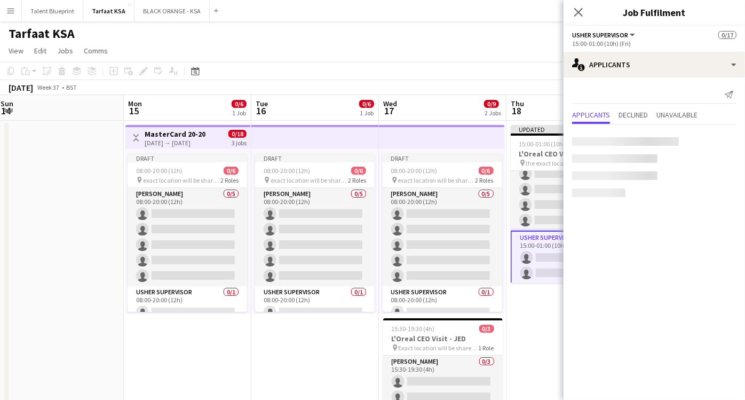
scroll to position [193, 0]
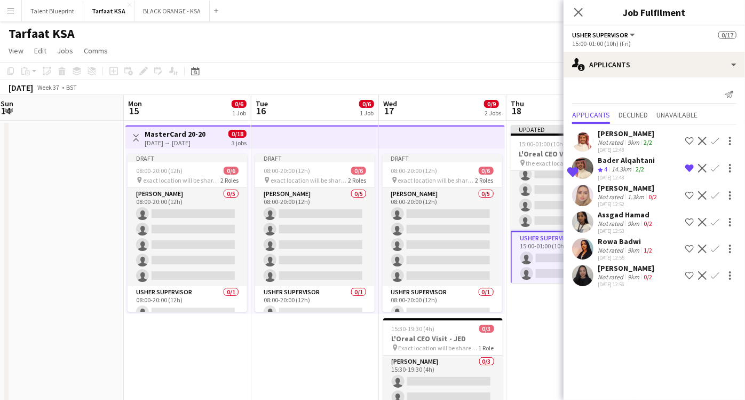
click at [636, 268] on div "[PERSON_NAME]" at bounding box center [626, 268] width 57 height 10
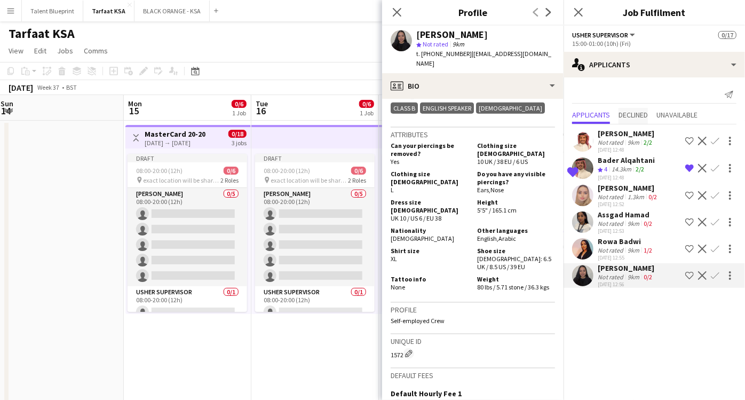
scroll to position [593, 0]
click at [401, 11] on icon "Close pop-in" at bounding box center [397, 12] width 10 height 10
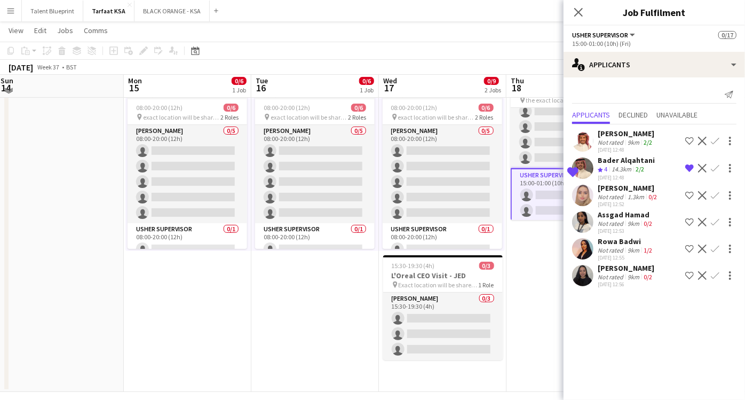
scroll to position [72, 0]
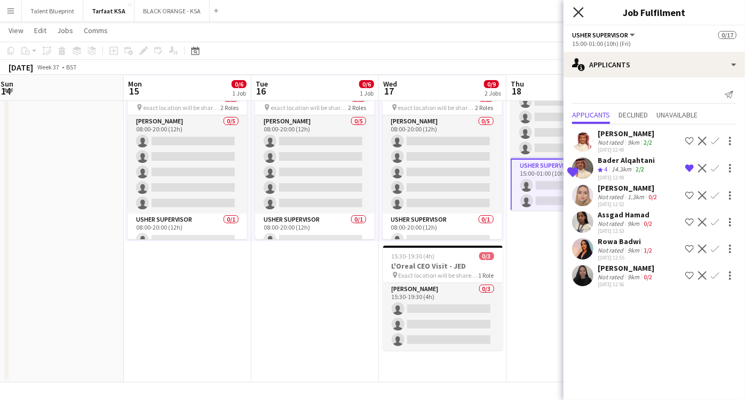
click at [576, 12] on icon "Close pop-in" at bounding box center [578, 12] width 10 height 10
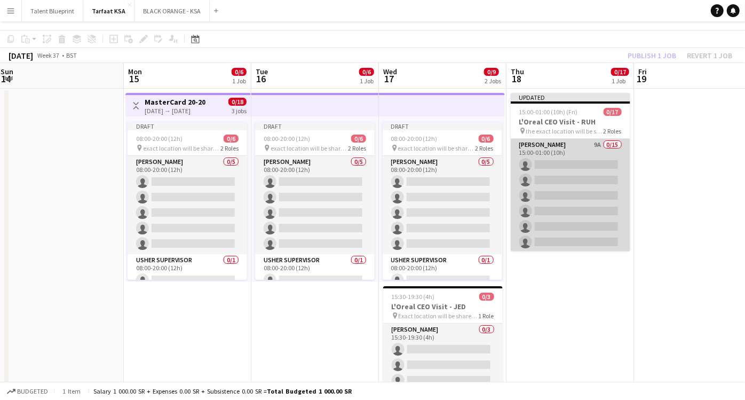
scroll to position [0, 0]
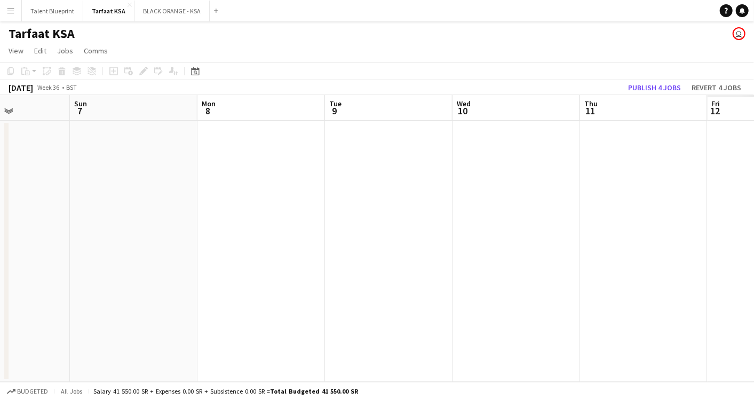
drag, startPoint x: 595, startPoint y: 205, endPoint x: 341, endPoint y: 178, distance: 255.6
click at [148, 188] on app-calendar-viewport "Wed 3 Thu 4 Fri 5 Sat 6 Sun 7 Mon 8 Tue 9 Wed 10 Thu 11 Fri 12 Sat 13" at bounding box center [377, 238] width 754 height 287
drag, startPoint x: 638, startPoint y: 204, endPoint x: 343, endPoint y: 210, distance: 295.7
click at [326, 213] on app-calendar-viewport "Sat 6 Sun 7 Mon 8 Tue 9 Wed 10 Thu 11 Fri 12 Sat 13 Sun 14 Mon 15 Tue 16" at bounding box center [377, 238] width 754 height 287
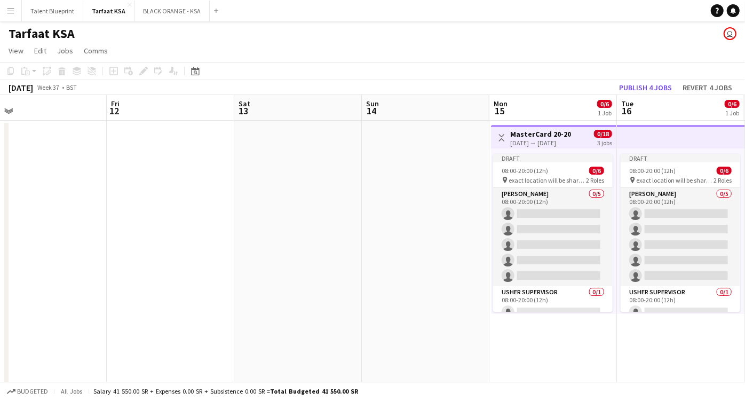
scroll to position [0, 377]
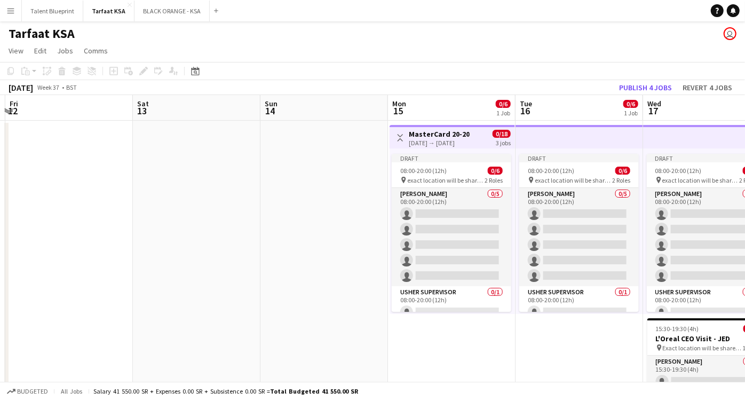
drag, startPoint x: 711, startPoint y: 207, endPoint x: 337, endPoint y: 193, distance: 373.9
click at [326, 197] on app-calendar-viewport "Tue 9 Wed 10 Thu 11 Fri 12 Sat 13 Sun 14 Mon 15 0/6 1 Job Tue 16 0/6 1 Job Wed …" at bounding box center [372, 275] width 745 height 360
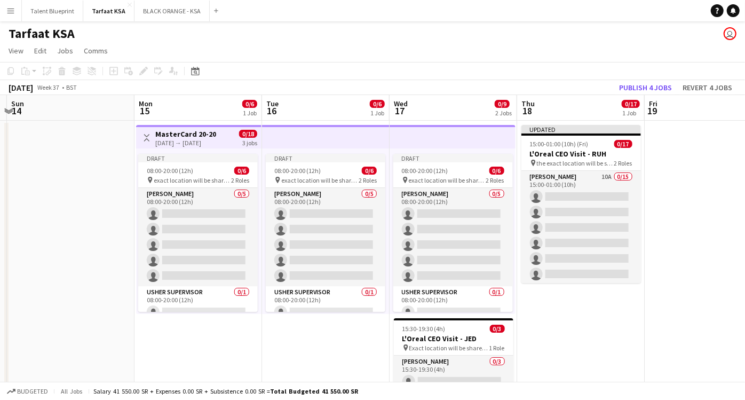
drag, startPoint x: 312, startPoint y: 181, endPoint x: 84, endPoint y: 147, distance: 230.4
click at [84, 147] on app-calendar-viewport "Thu 11 Fri 12 Sat 13 Sun 14 Mon 15 0/6 1 Job Tue 16 0/6 1 Job Wed 17 0/9 2 Jobs…" at bounding box center [372, 275] width 745 height 360
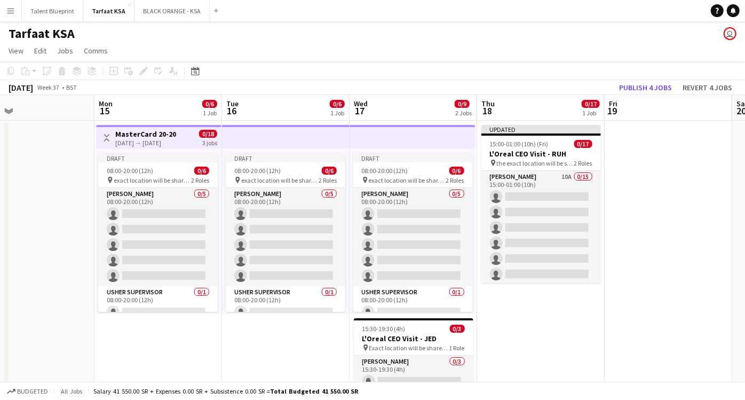
scroll to position [0, 418]
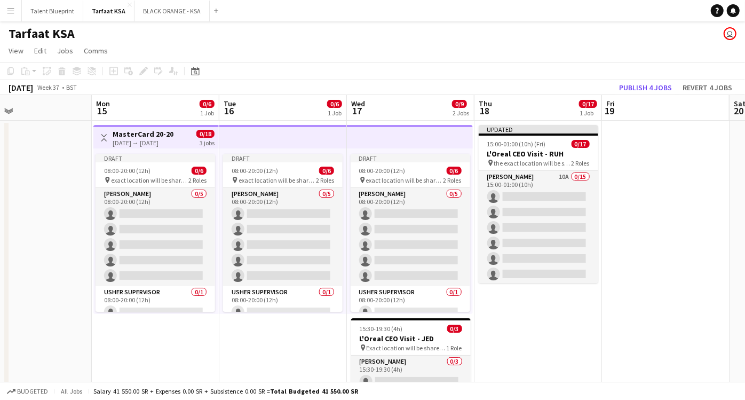
drag, startPoint x: 699, startPoint y: 187, endPoint x: 660, endPoint y: 189, distance: 39.0
click at [660, 189] on app-calendar-viewport "Thu 11 Fri 12 Sat 13 Sun 14 Mon 15 0/6 1 Job Tue 16 0/6 1 Job Wed 17 0/9 2 Jobs…" at bounding box center [372, 275] width 745 height 360
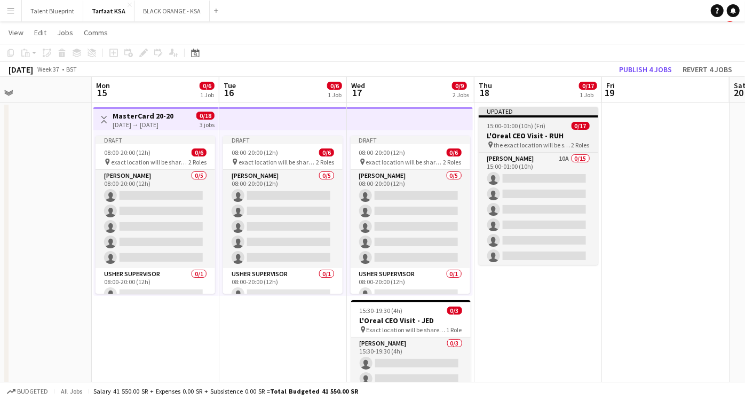
scroll to position [0, 0]
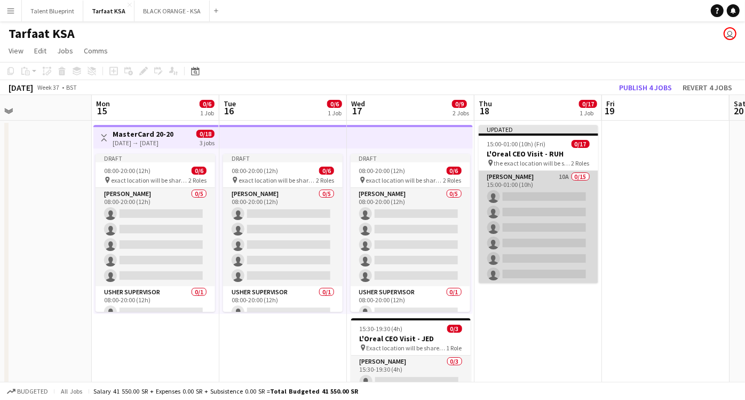
click at [533, 174] on app-card-role "[PERSON_NAME] 10A 0/15 15:00-01:00 (10h) single-neutral-actions single-neutral-…" at bounding box center [539, 297] width 120 height 253
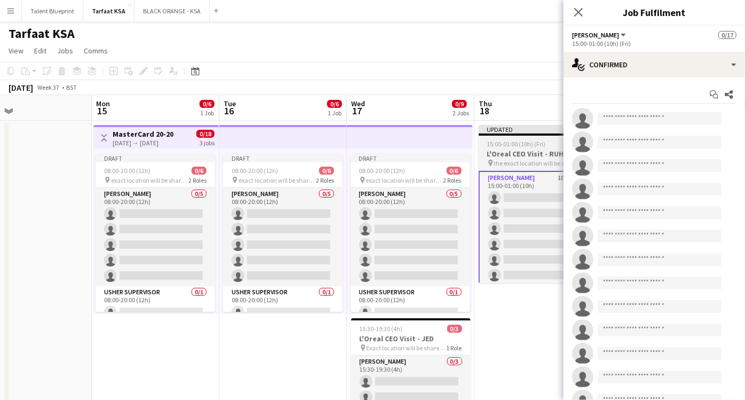
click at [517, 155] on h3 "L'Oreal CEO Visit - RUH" at bounding box center [539, 154] width 120 height 10
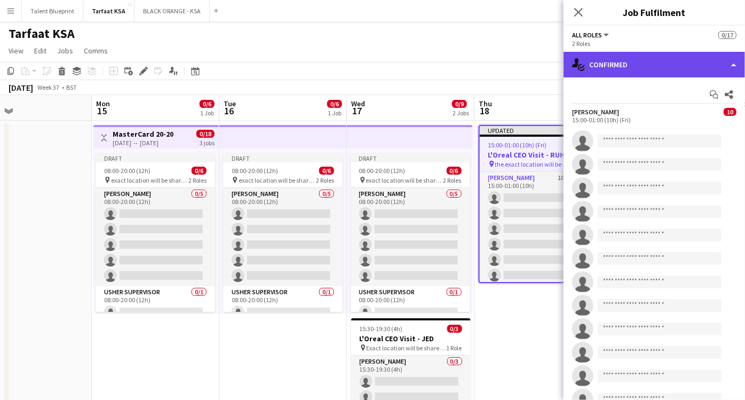
click at [718, 60] on div "single-neutral-actions-check-2 Confirmed" at bounding box center [654, 65] width 181 height 26
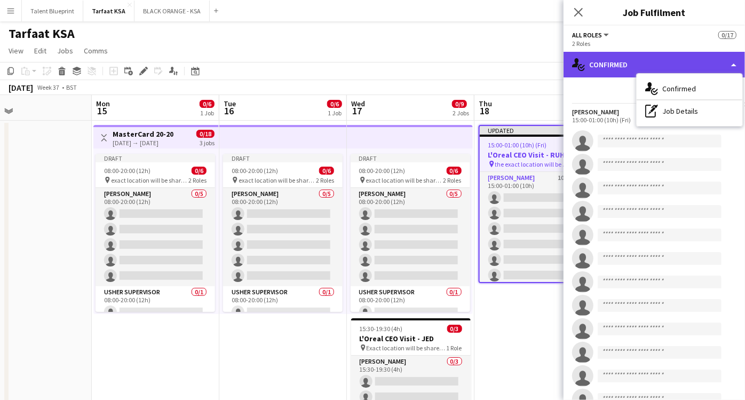
click at [740, 65] on div "single-neutral-actions-check-2 Confirmed" at bounding box center [654, 65] width 181 height 26
click at [730, 61] on div "single-neutral-actions-check-2 Confirmed" at bounding box center [654, 65] width 181 height 26
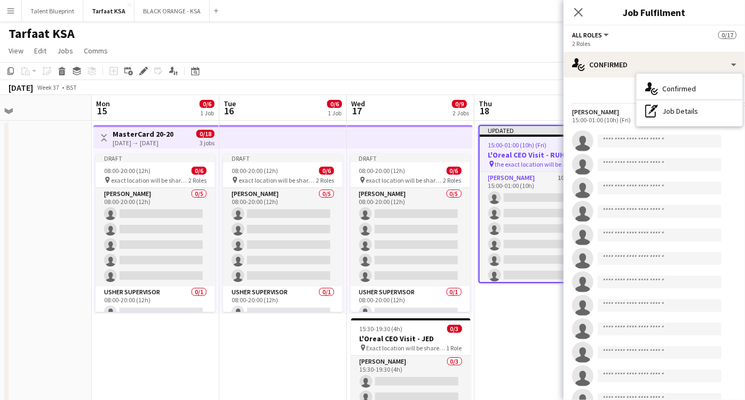
click at [608, 86] on div "Start chat Share" at bounding box center [654, 95] width 164 height 18
click at [520, 151] on h3 "L'Oreal CEO Visit - RUH" at bounding box center [538, 155] width 117 height 10
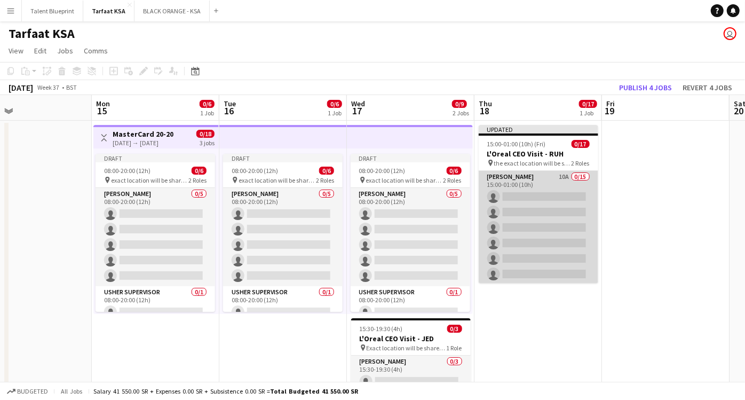
click at [516, 187] on app-card-role "[PERSON_NAME] 10A 0/15 15:00-01:00 (10h) single-neutral-actions single-neutral-…" at bounding box center [539, 297] width 120 height 253
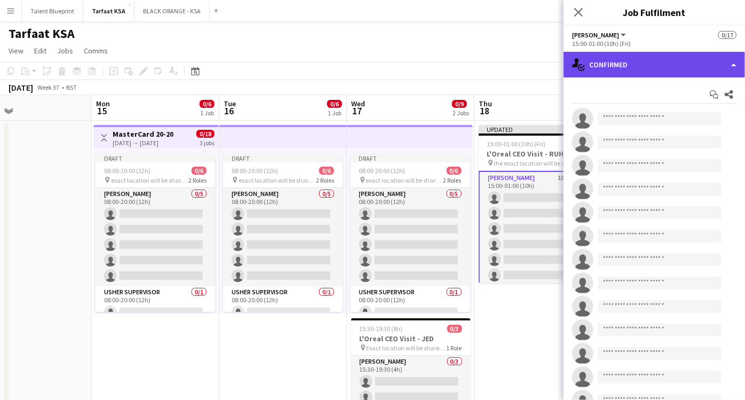
click at [701, 64] on div "single-neutral-actions-check-2 Confirmed" at bounding box center [654, 65] width 181 height 26
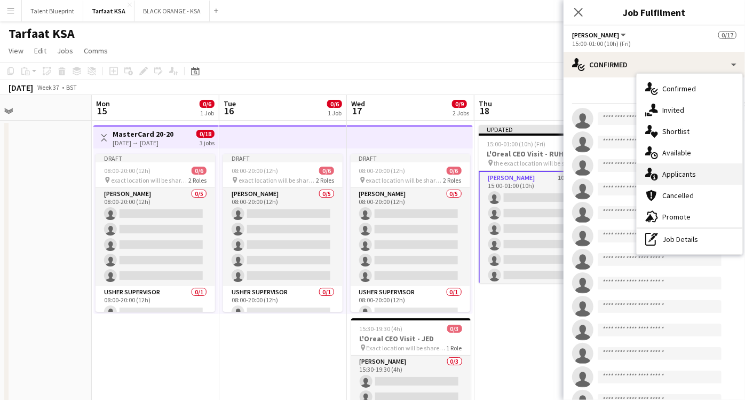
click at [686, 178] on span "Applicants" at bounding box center [679, 174] width 34 height 10
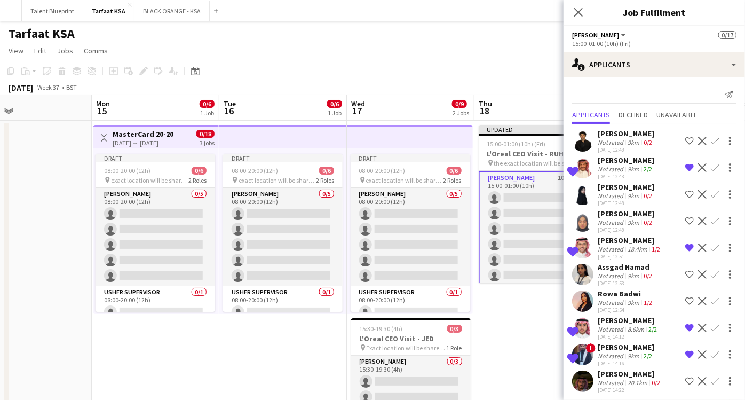
scroll to position [4, 0]
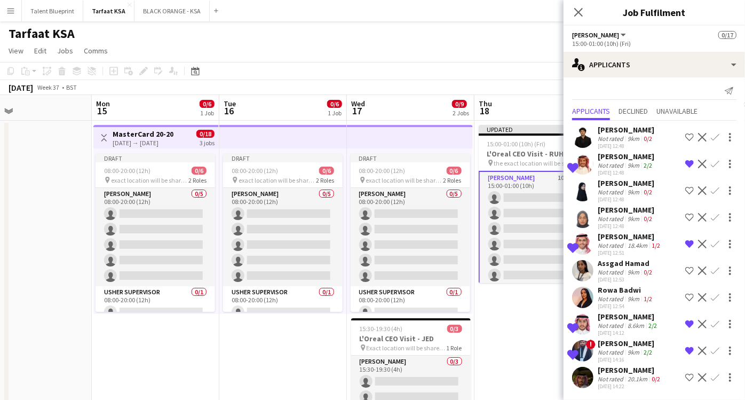
click at [582, 376] on app-user-avatar at bounding box center [582, 377] width 21 height 21
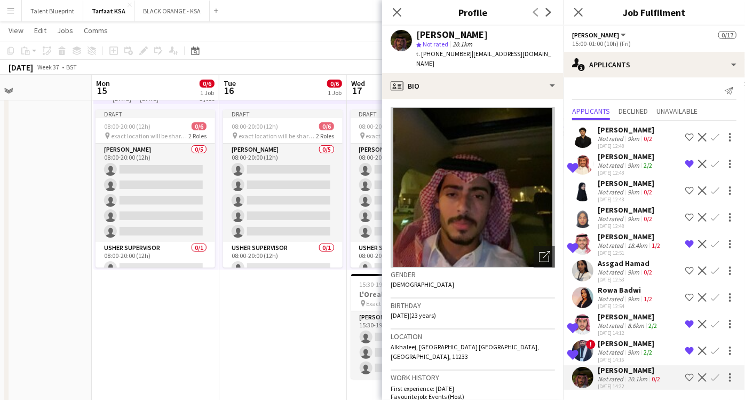
scroll to position [72, 0]
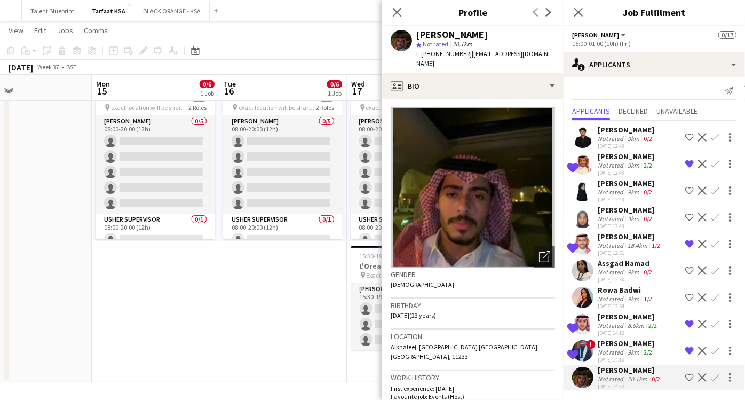
click at [685, 376] on app-icon "Shortlist crew" at bounding box center [689, 377] width 9 height 9
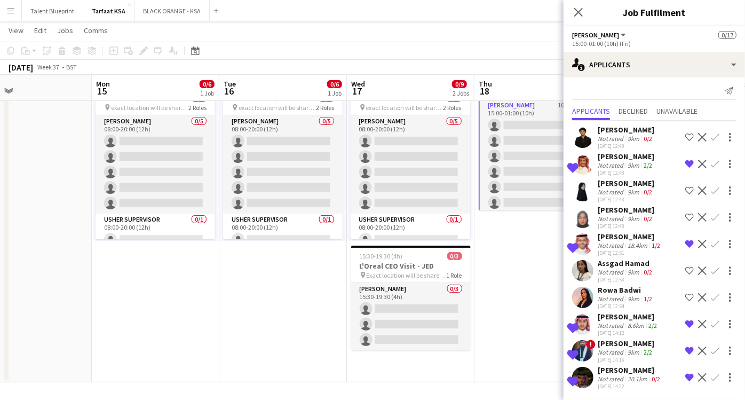
click at [631, 350] on div "9km" at bounding box center [634, 352] width 16 height 8
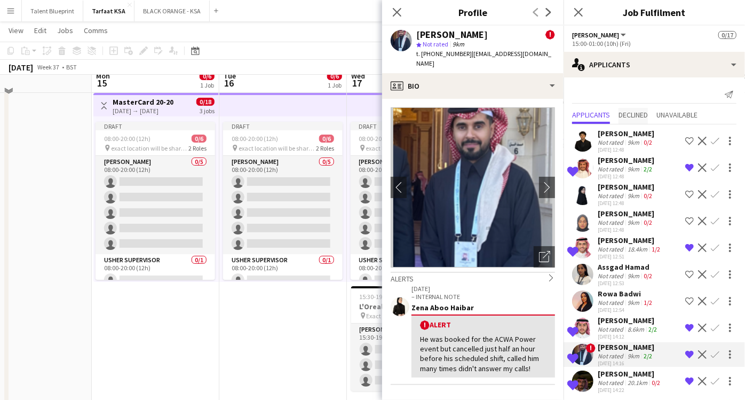
scroll to position [12, 0]
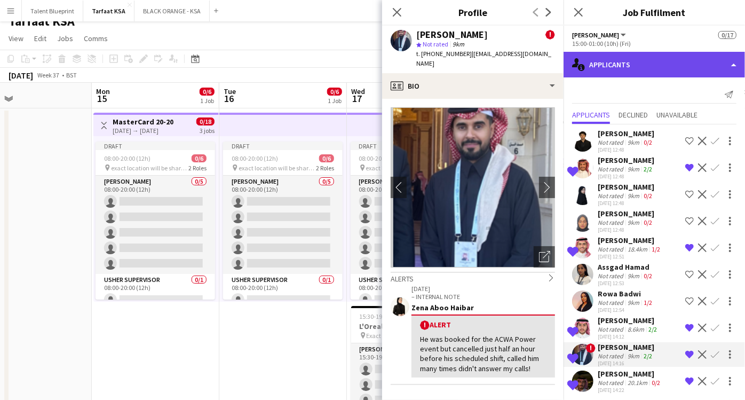
click at [655, 54] on div "single-neutral-actions-information Applicants" at bounding box center [654, 65] width 181 height 26
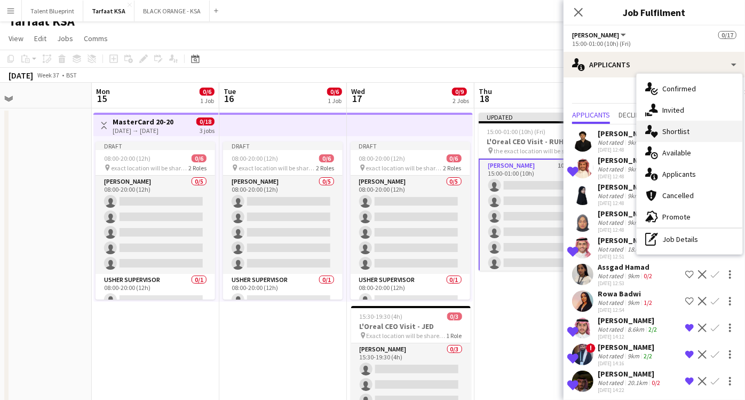
click at [684, 134] on span "Shortlist" at bounding box center [675, 131] width 27 height 10
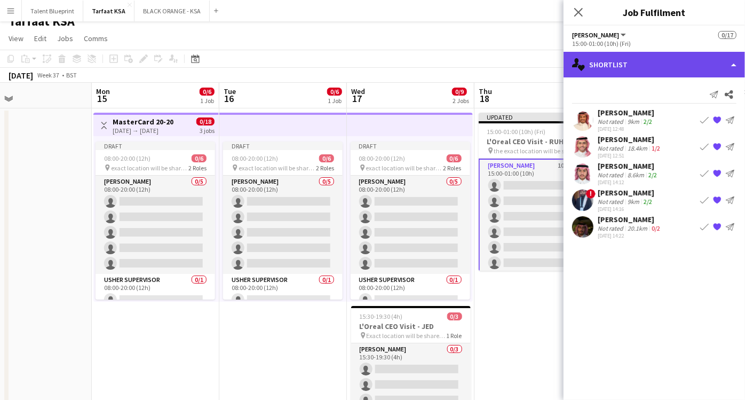
click at [718, 64] on div "single-neutral-actions-heart Shortlist" at bounding box center [654, 65] width 181 height 26
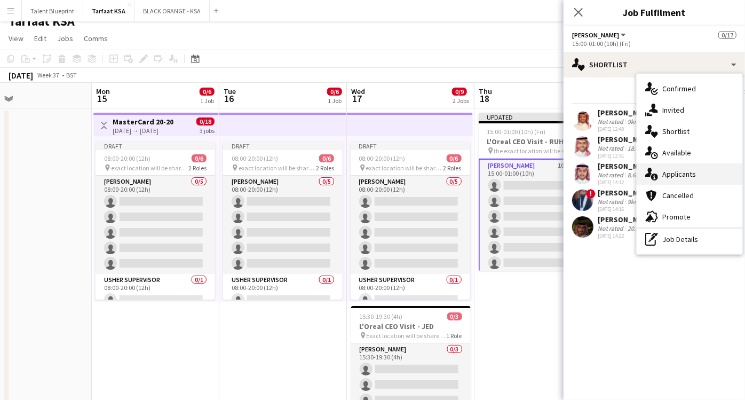
click at [680, 173] on span "Applicants" at bounding box center [679, 174] width 34 height 10
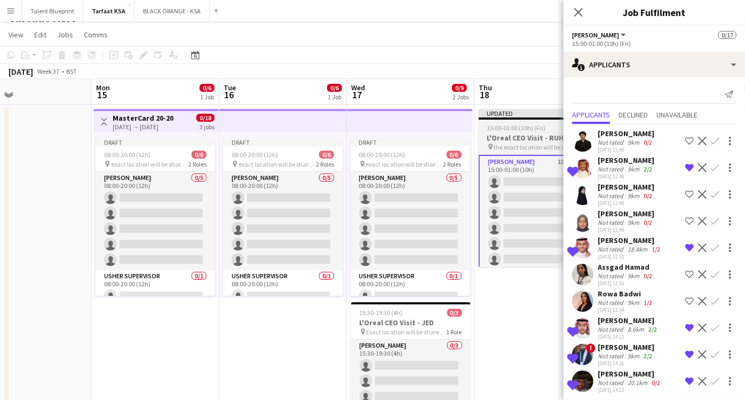
scroll to position [0, 0]
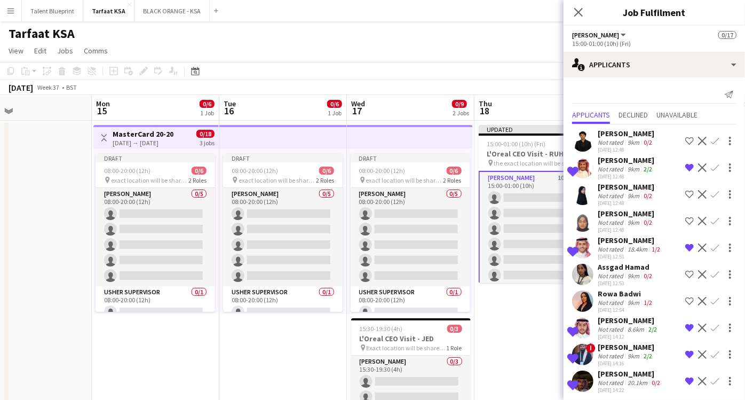
click at [529, 196] on app-card-role "Usher 10A 0/15 15:00-01:00 (10h) single-neutral-actions single-neutral-actions …" at bounding box center [539, 298] width 120 height 255
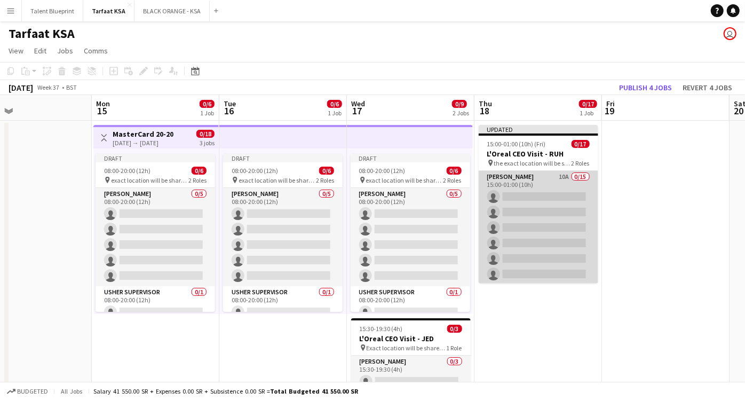
scroll to position [192, 0]
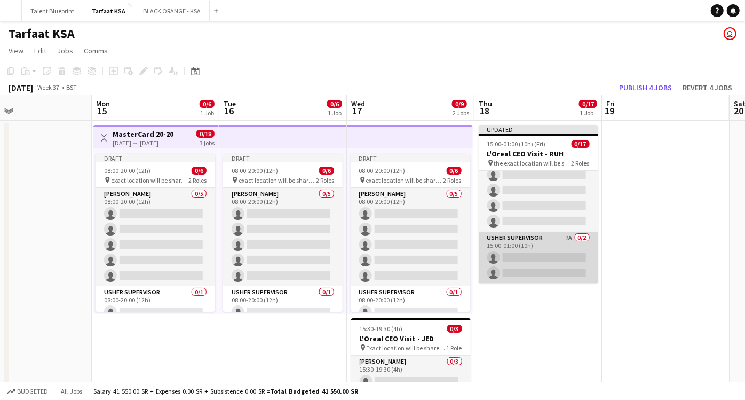
click at [520, 257] on app-card-role "Usher Supervisor 7A 0/2 15:00-01:00 (10h) single-neutral-actions single-neutral…" at bounding box center [539, 258] width 120 height 52
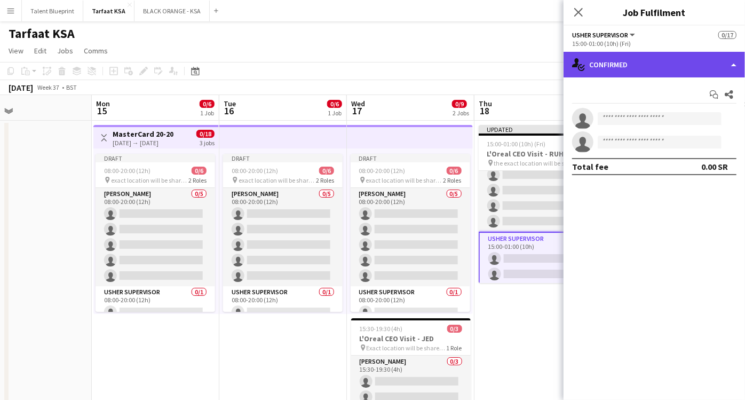
click at [732, 61] on div "single-neutral-actions-check-2 Confirmed" at bounding box center [654, 65] width 181 height 26
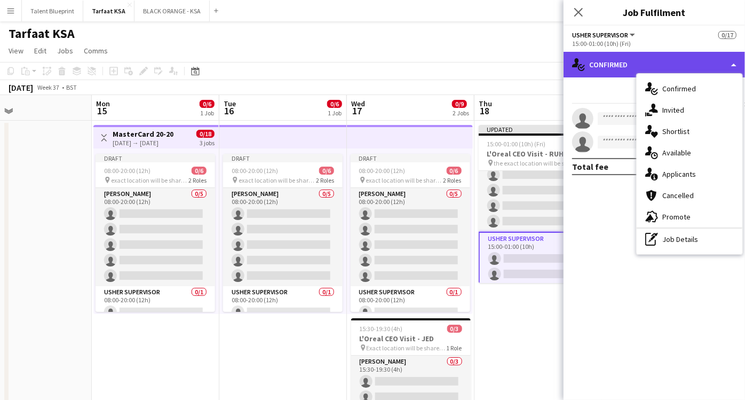
click at [732, 61] on div "single-neutral-actions-check-2 Confirmed" at bounding box center [654, 65] width 181 height 26
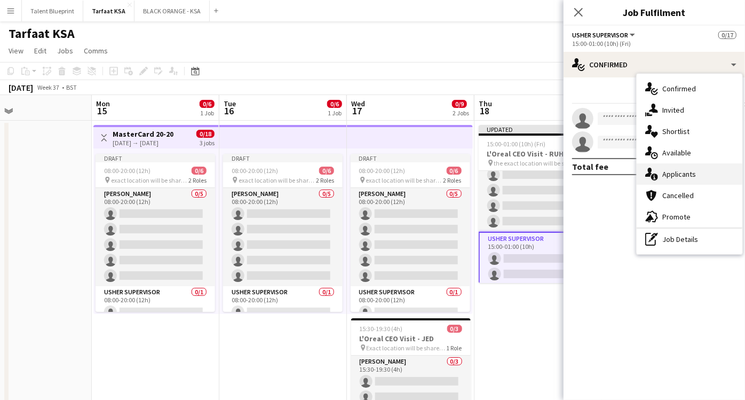
click at [685, 172] on span "Applicants" at bounding box center [679, 174] width 34 height 10
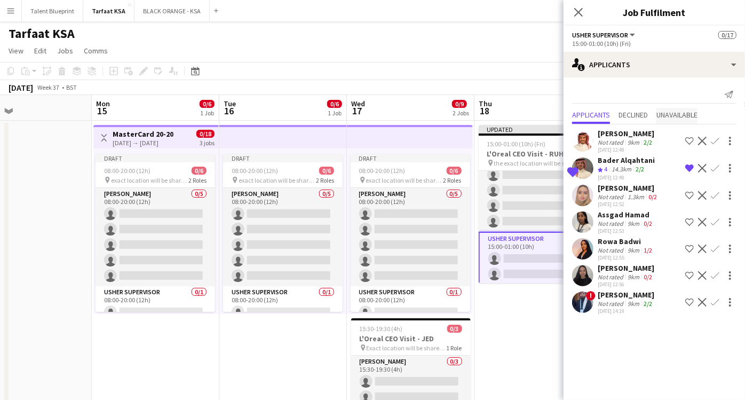
click at [666, 115] on span "Unavailable" at bounding box center [676, 114] width 41 height 7
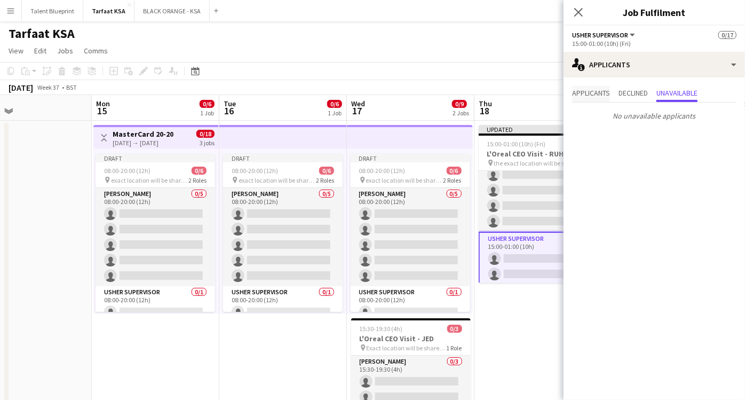
click at [587, 90] on span "Applicants" at bounding box center [591, 92] width 38 height 7
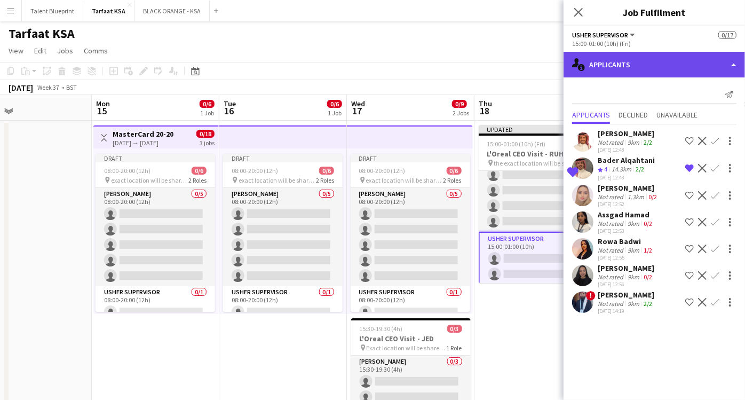
click at [731, 56] on div "single-neutral-actions-information Applicants" at bounding box center [654, 65] width 181 height 26
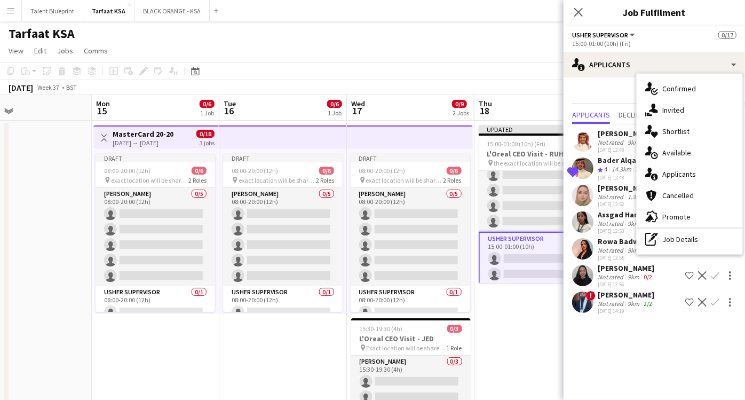
click at [310, 128] on app-top-bar at bounding box center [283, 136] width 128 height 23
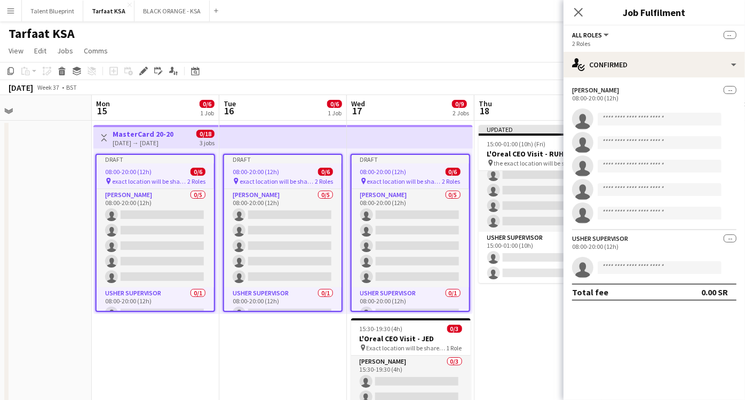
click at [525, 113] on app-board-header-date "Thu 18 0/17 1 Job" at bounding box center [538, 108] width 128 height 26
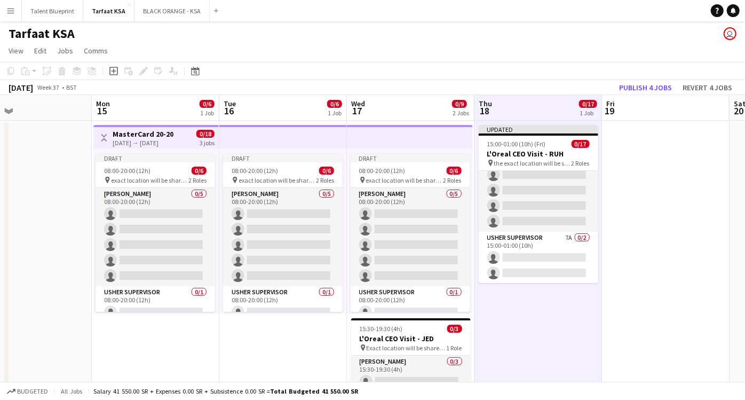
click at [666, 108] on app-board-header-date "Fri 19" at bounding box center [666, 108] width 128 height 26
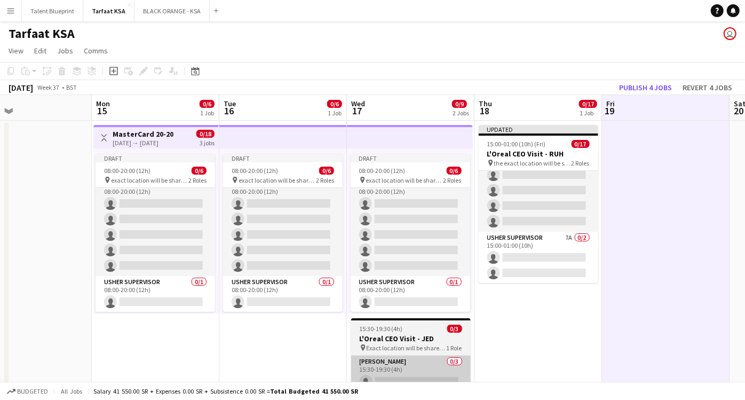
scroll to position [72, 0]
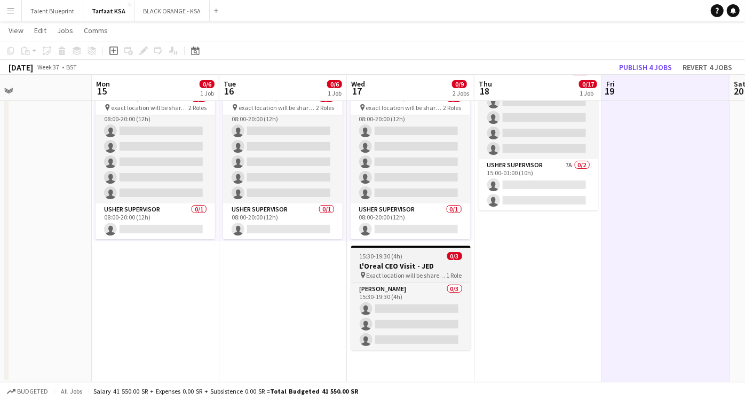
click at [419, 246] on div at bounding box center [411, 247] width 120 height 2
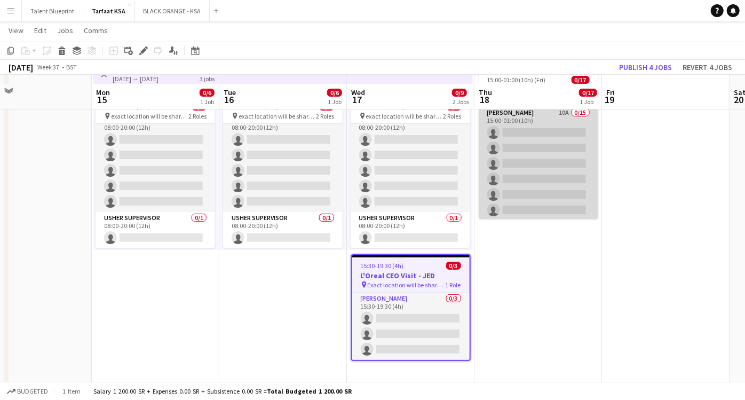
scroll to position [0, 0]
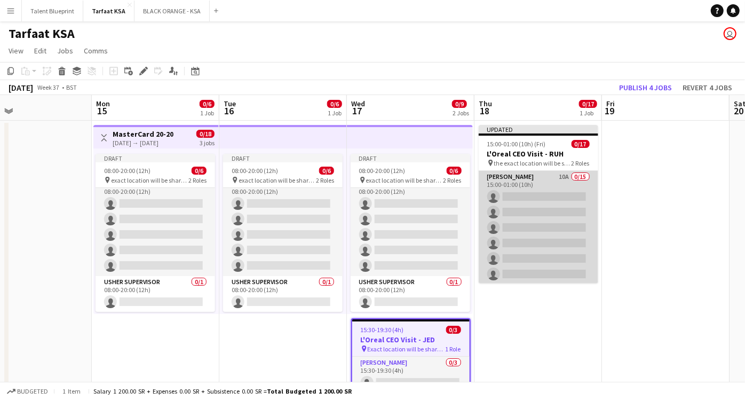
click at [549, 179] on app-card-role "Usher 10A 0/15 15:00-01:00 (10h) single-neutral-actions single-neutral-actions …" at bounding box center [539, 297] width 120 height 253
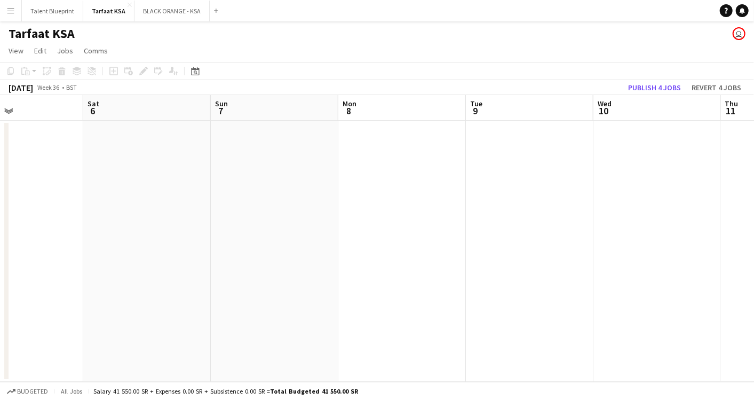
drag, startPoint x: 588, startPoint y: 194, endPoint x: 248, endPoint y: 189, distance: 339.5
click at [248, 189] on app-calendar-viewport "Tue 2 Wed 3 Thu 4 Fri 5 Sat 6 Sun 7 Mon 8 Tue 9 Wed 10 Thu 11 Fri 12" at bounding box center [377, 238] width 754 height 287
drag, startPoint x: 637, startPoint y: 239, endPoint x: 348, endPoint y: 223, distance: 289.2
click at [293, 244] on app-calendar-viewport "Wed 3 Thu 4 Fri 5 Sat 6 Sun 7 Mon 8 Tue 9 Wed 10 Thu 11 Fri 12 Sat 13" at bounding box center [377, 238] width 754 height 287
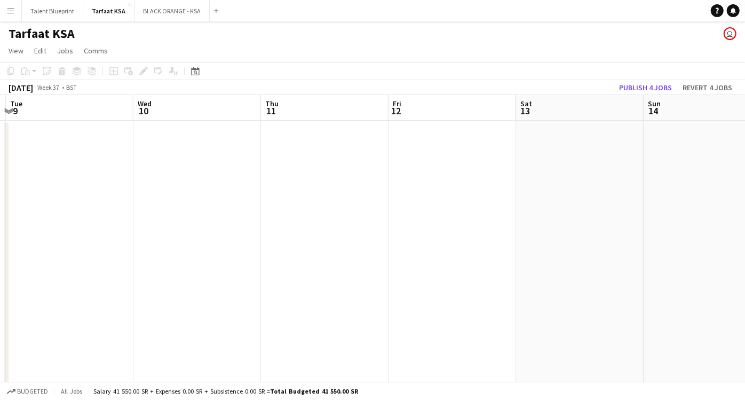
drag, startPoint x: 704, startPoint y: 208, endPoint x: 306, endPoint y: 203, distance: 398.2
click at [306, 203] on app-calendar-viewport "Sat 6 Sun 7 Mon 8 Tue 9 Wed 10 Thu 11 Fri 12 Sat 13 Sun 14 Mon 15 0/6 1 Job Tue…" at bounding box center [372, 275] width 745 height 360
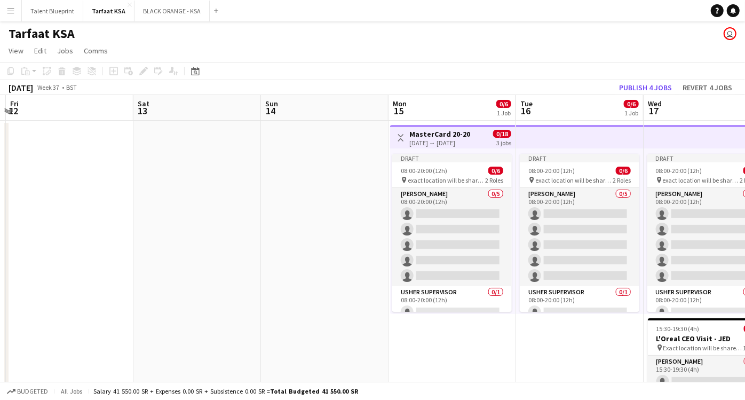
scroll to position [0, 358]
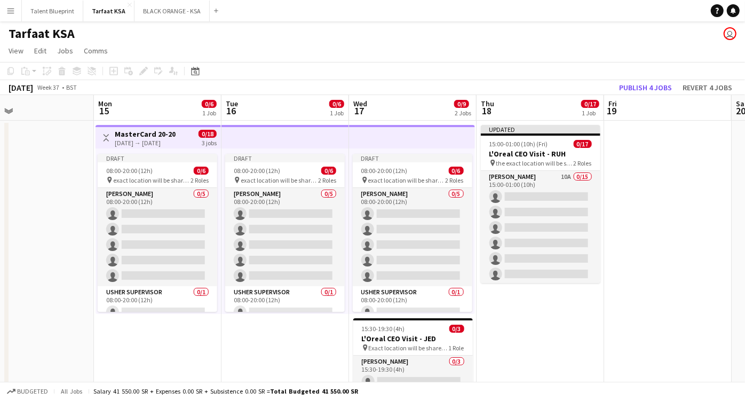
drag, startPoint x: 323, startPoint y: 199, endPoint x: 10, endPoint y: 183, distance: 313.7
click at [10, 183] on app-calendar-viewport "Thu 11 Fri 12 Sat 13 Sun 14 Mon 15 0/6 1 Job Tue 16 0/6 1 Job Wed 17 0/9 2 Jobs…" at bounding box center [372, 275] width 745 height 360
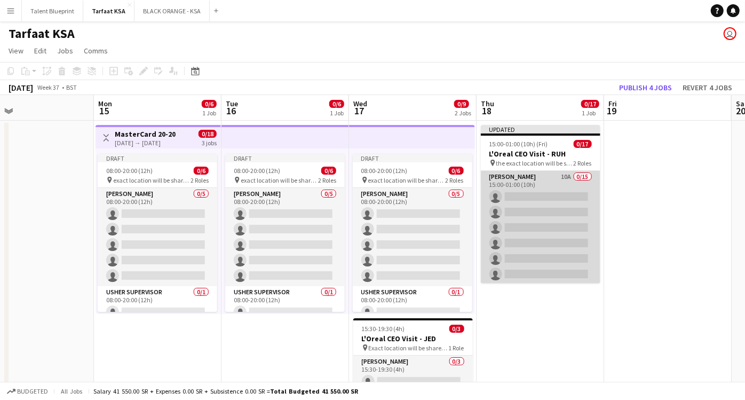
scroll to position [0, 0]
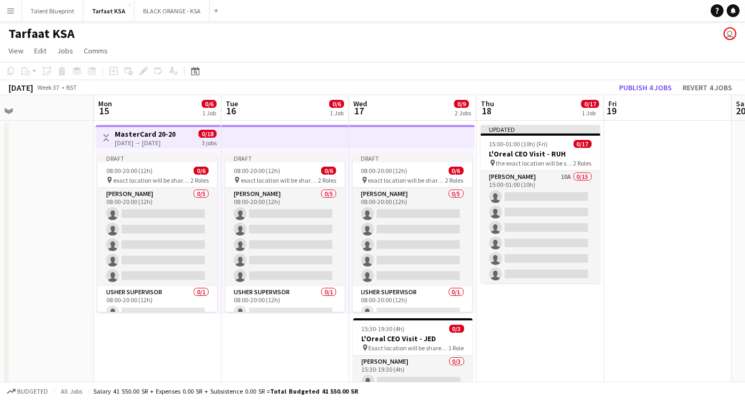
click at [727, 35] on app-user-avatar "user" at bounding box center [730, 33] width 13 height 13
click at [151, 139] on div "[DATE] → [DATE]" at bounding box center [145, 143] width 61 height 8
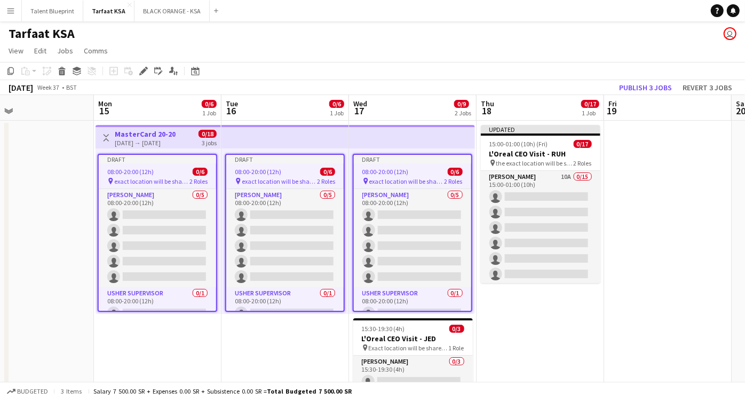
click at [171, 163] on div "Draft" at bounding box center [157, 159] width 117 height 9
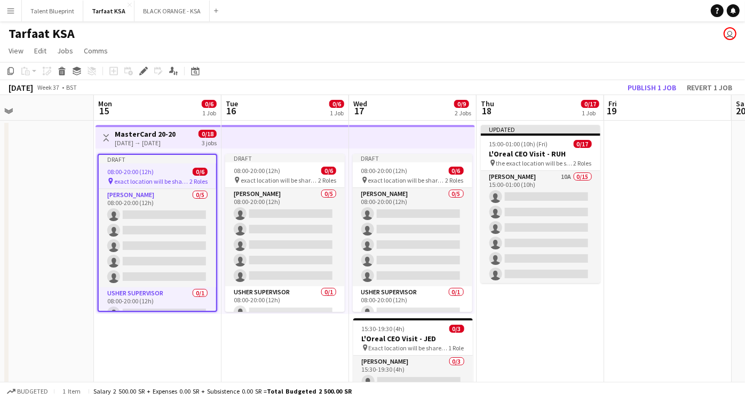
scroll to position [0, 415]
click at [156, 346] on app-date-cell "Toggle View MasterCard 20-20 [DATE] → [DATE] 0/18 3 jobs Draft 08:00-20:00 (12h…" at bounding box center [159, 288] width 128 height 334
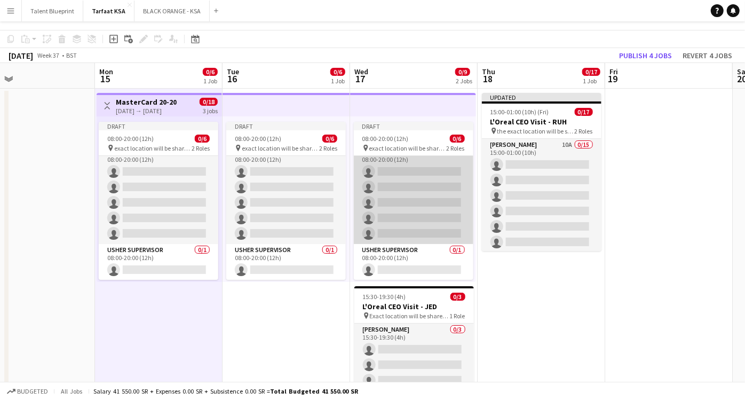
scroll to position [0, 0]
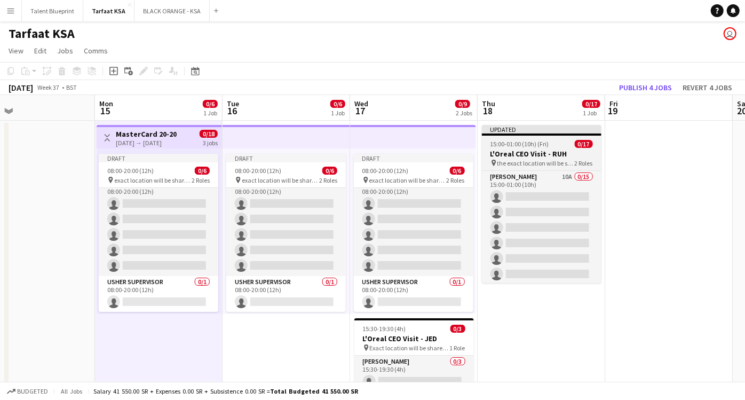
click at [523, 137] on app-job-card "Updated 15:00-01:00 (10h) (Fri) 0/17 L'Oreal CEO Visit - RUH pin the exact loca…" at bounding box center [542, 204] width 120 height 158
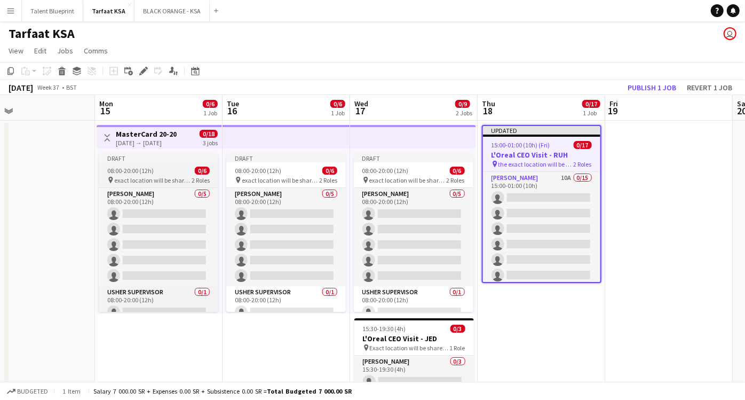
click at [178, 179] on span "exact location will be shared later" at bounding box center [152, 180] width 77 height 8
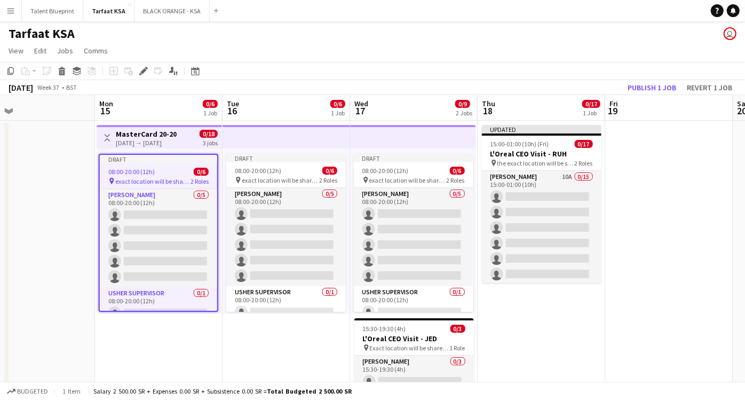
click at [660, 153] on app-date-cell at bounding box center [669, 288] width 128 height 334
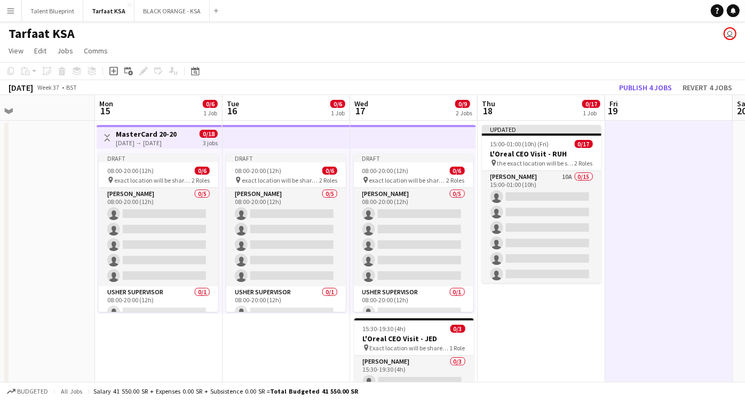
drag, startPoint x: 689, startPoint y: 159, endPoint x: 669, endPoint y: 141, distance: 26.5
click at [669, 141] on app-date-cell at bounding box center [669, 288] width 128 height 334
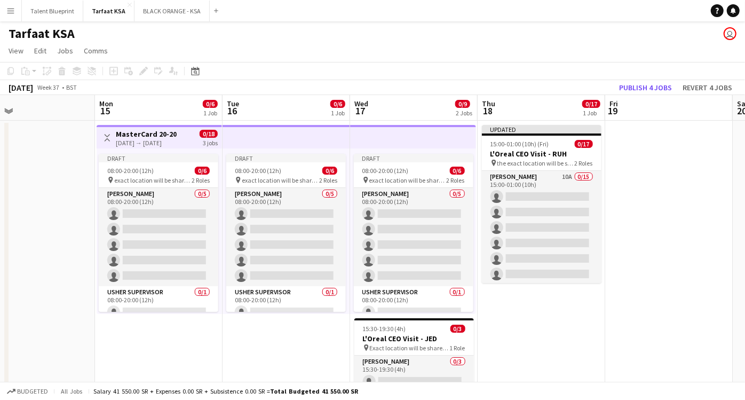
scroll to position [0, 415]
click at [65, 46] on span "Jobs" at bounding box center [65, 51] width 16 height 10
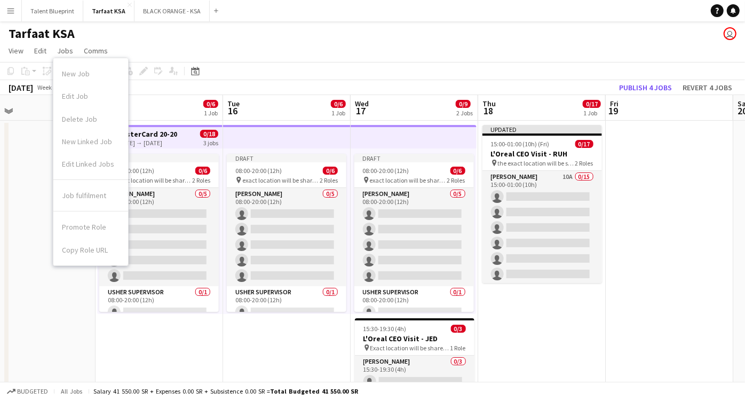
click at [72, 75] on div "New Job Edit Job Delete Job New Linked Job Edit Linked Jobs" at bounding box center [90, 120] width 75 height 117
click at [636, 155] on app-date-cell at bounding box center [670, 288] width 128 height 334
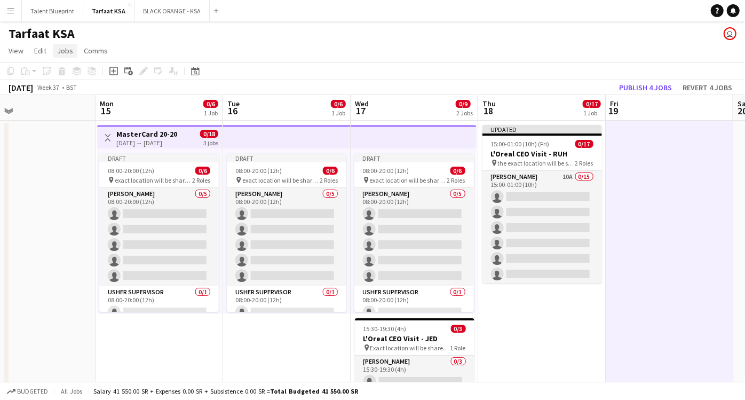
click at [67, 48] on span "Jobs" at bounding box center [65, 51] width 16 height 10
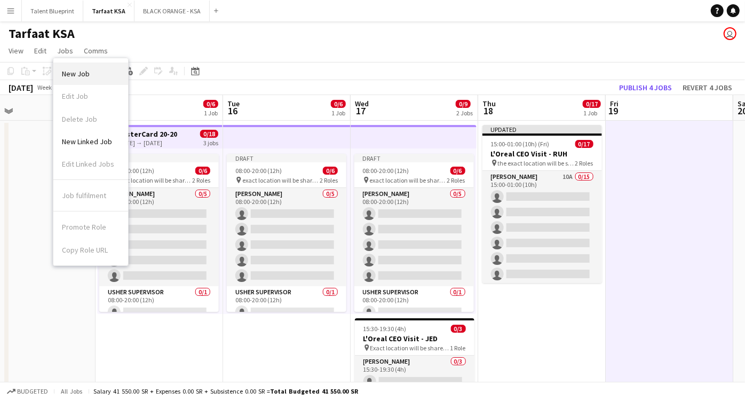
click at [102, 69] on link "New Job" at bounding box center [90, 73] width 75 height 22
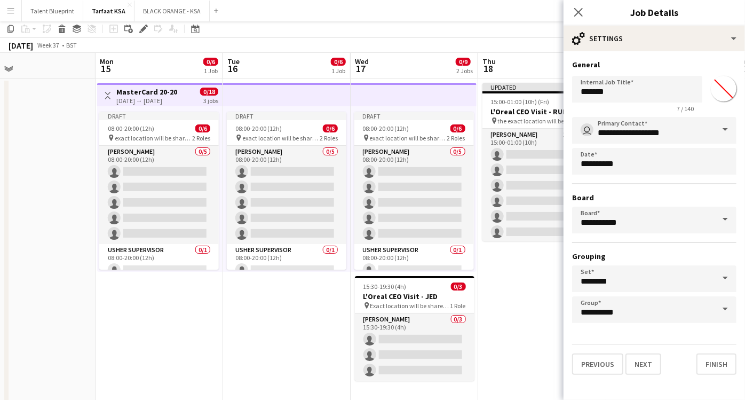
scroll to position [59, 0]
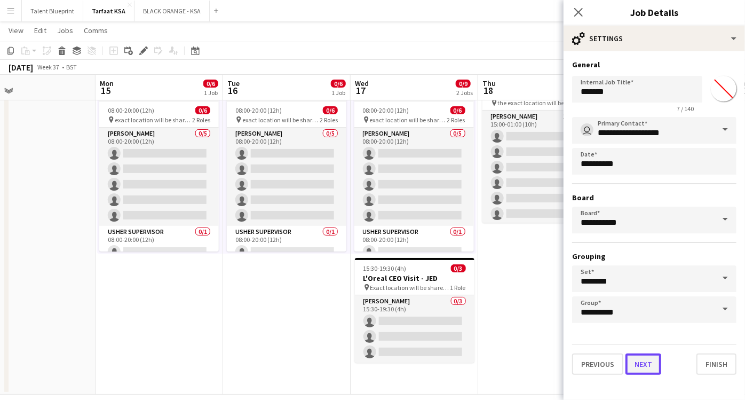
click at [632, 362] on button "Next" at bounding box center [644, 363] width 36 height 21
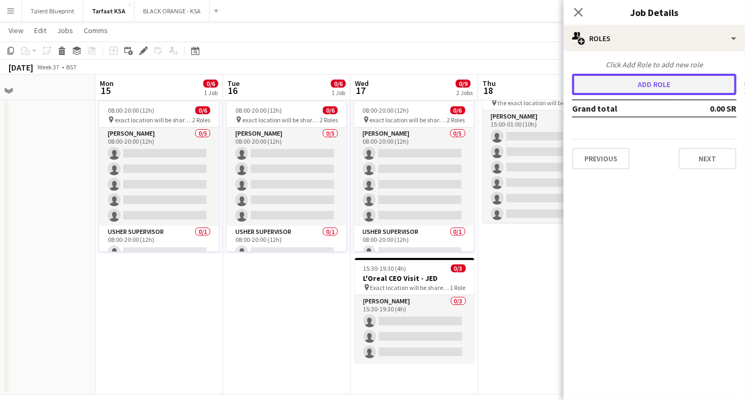
click at [666, 85] on button "Add role" at bounding box center [654, 84] width 164 height 21
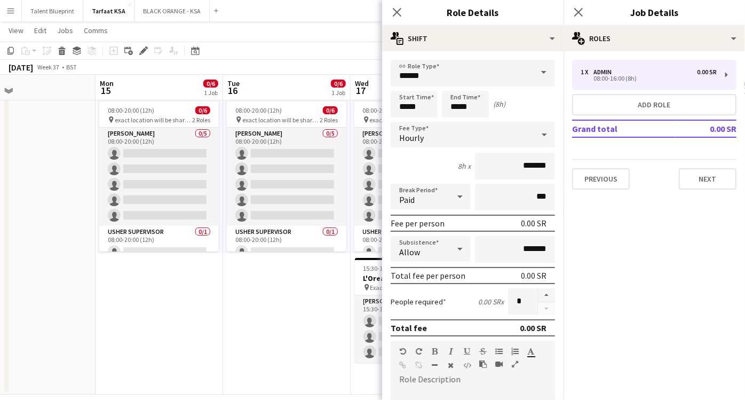
click at [537, 77] on span at bounding box center [544, 73] width 22 height 26
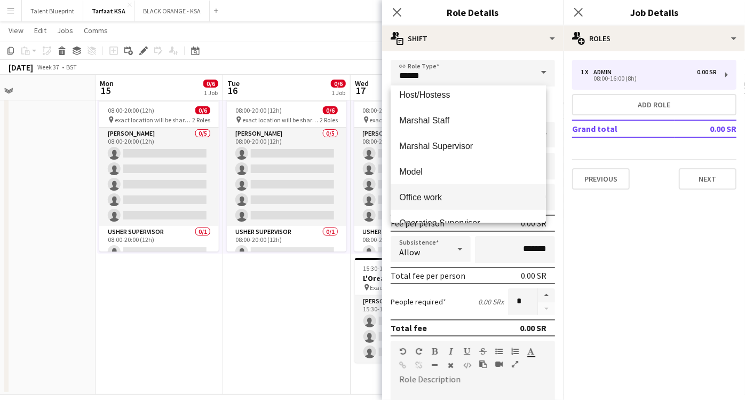
scroll to position [178, 0]
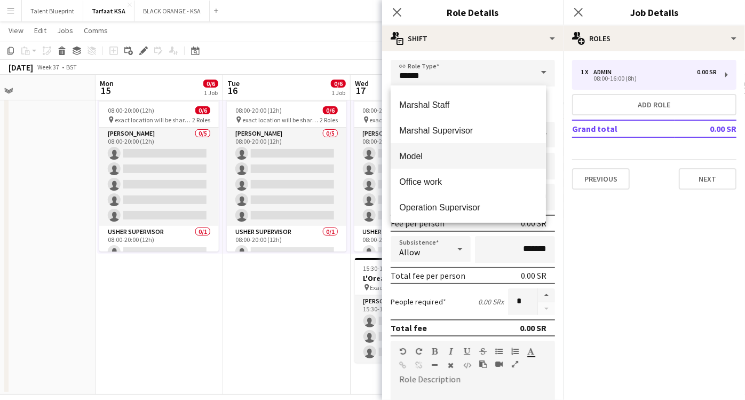
click at [449, 159] on span "Model" at bounding box center [468, 156] width 138 height 10
type input "*****"
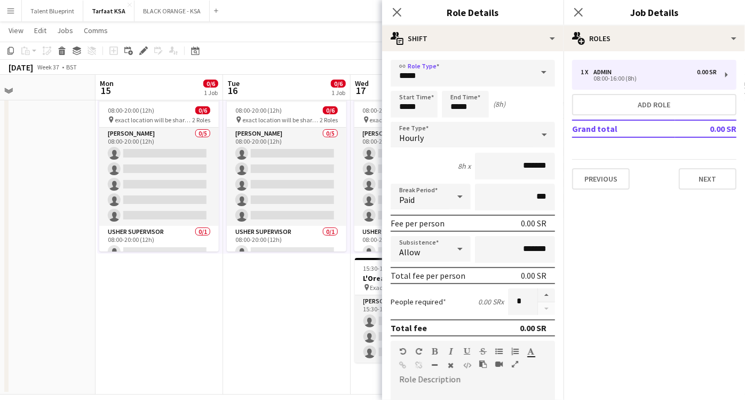
click at [513, 139] on div "Hourly" at bounding box center [462, 135] width 143 height 26
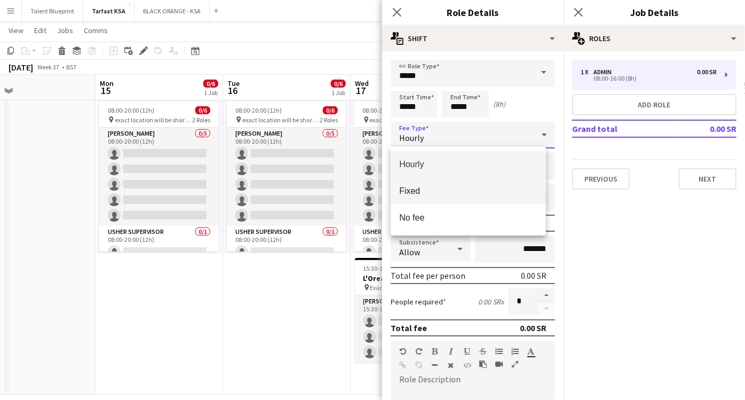
click at [435, 194] on span "Fixed" at bounding box center [468, 191] width 138 height 10
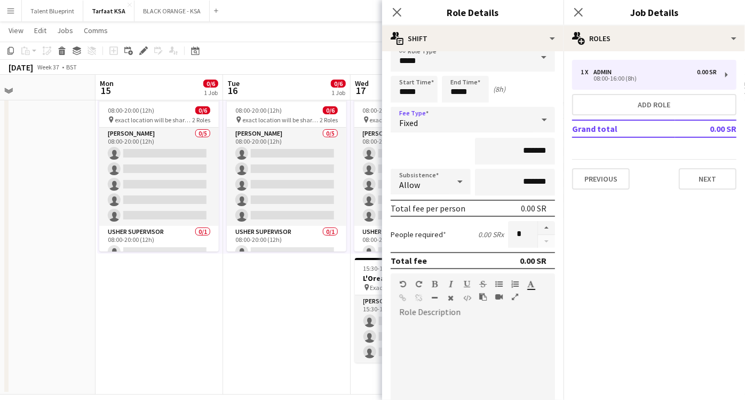
scroll to position [59, 0]
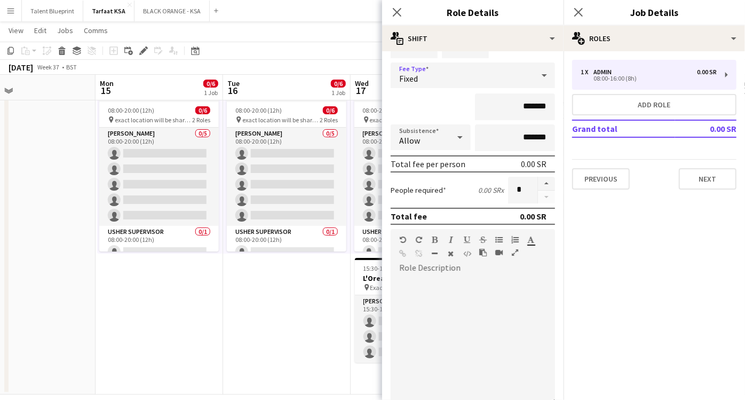
click at [448, 271] on div at bounding box center [473, 337] width 164 height 136
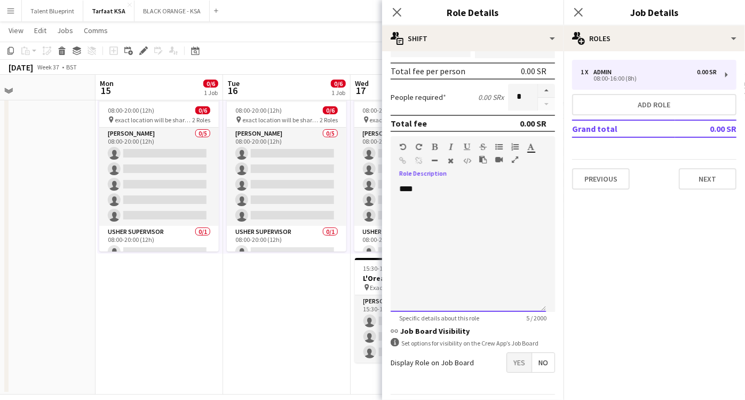
scroll to position [178, 0]
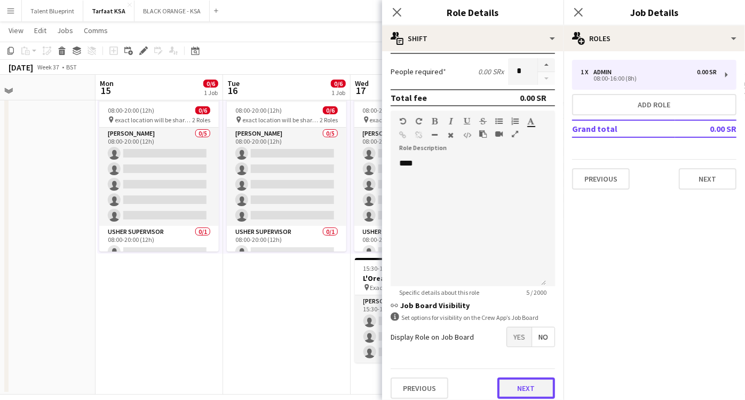
click at [520, 377] on button "Next" at bounding box center [526, 387] width 58 height 21
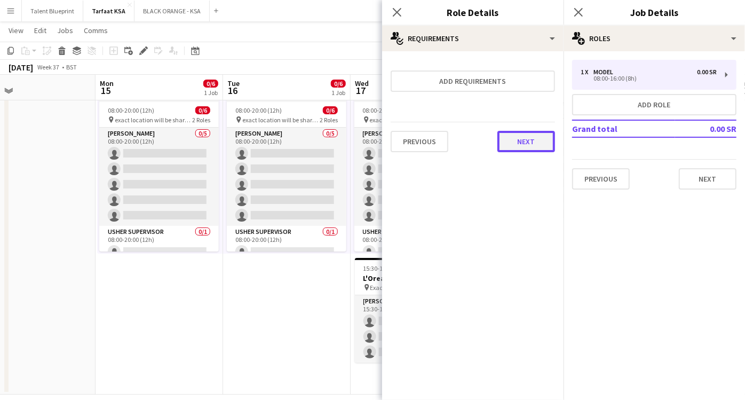
click at [508, 136] on button "Next" at bounding box center [526, 141] width 58 height 21
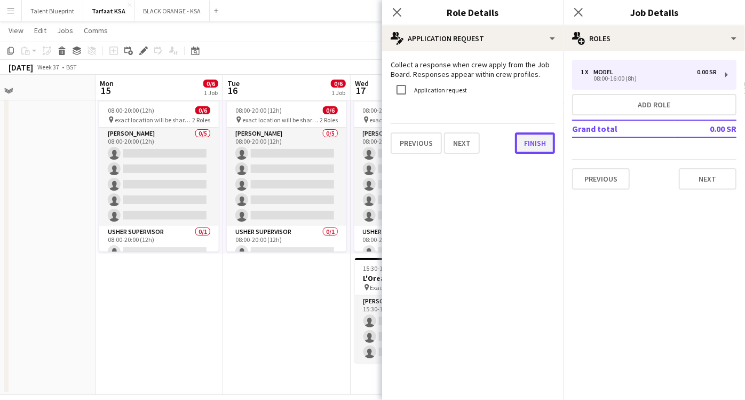
click at [524, 143] on button "Finish" at bounding box center [535, 142] width 40 height 21
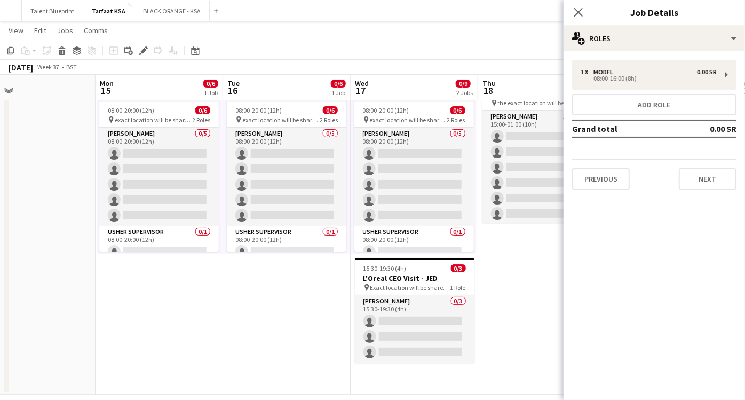
click at [528, 265] on app-date-cell "Updated 15:00-01:00 (10h) (Fri) 0/17 L'Oreal CEO Visit - RUH pin the exact loca…" at bounding box center [542, 227] width 128 height 334
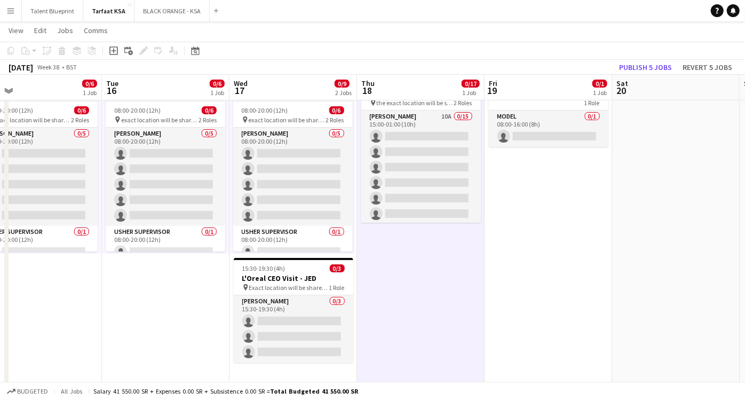
scroll to position [0, 411]
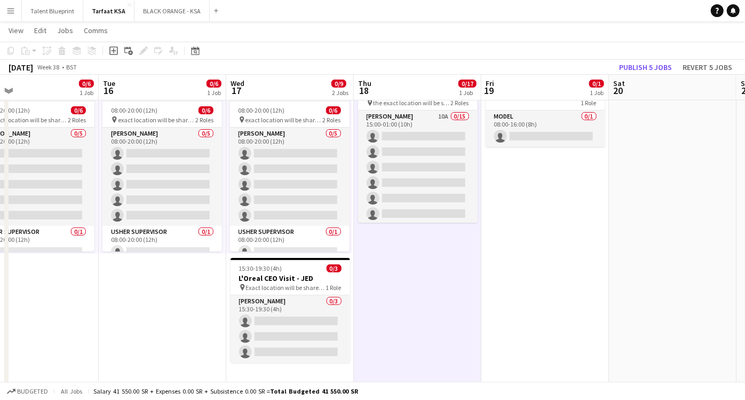
drag, startPoint x: 650, startPoint y: 199, endPoint x: 526, endPoint y: 197, distance: 123.8
click at [526, 197] on app-calendar-viewport "Fri 12 Sat 13 Sun 14 Mon 15 0/6 1 Job Tue 16 0/6 1 Job Wed 17 0/9 2 Jobs Thu 18…" at bounding box center [372, 188] width 745 height 412
click at [531, 101] on div "1 Role" at bounding box center [546, 102] width 120 height 9
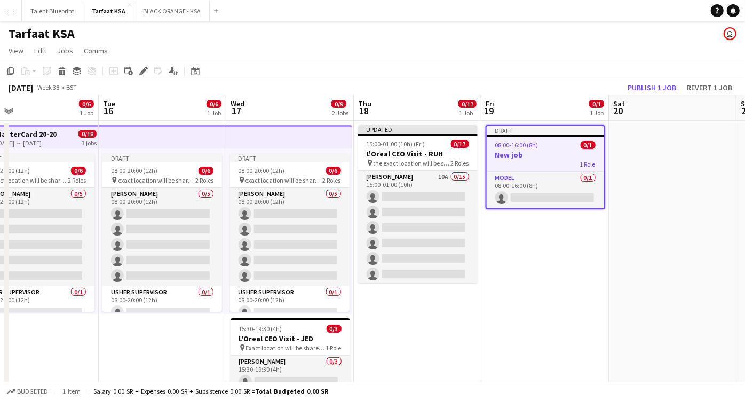
scroll to position [0, 410]
drag, startPoint x: 556, startPoint y: 157, endPoint x: 528, endPoint y: 145, distance: 29.9
click at [528, 145] on span "08:00-16:00 (8h)" at bounding box center [517, 145] width 43 height 8
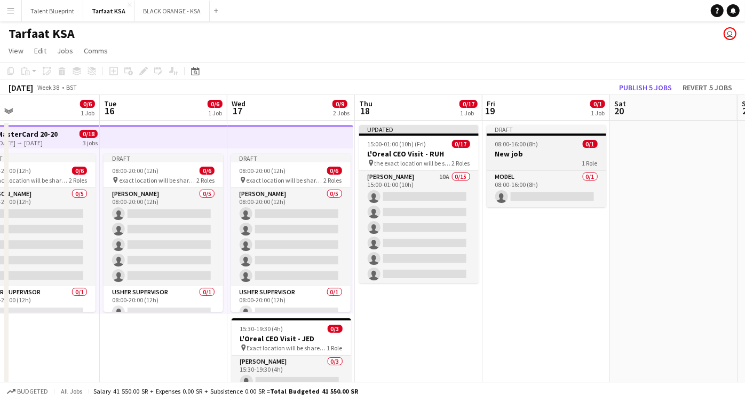
click at [530, 145] on span "08:00-16:00 (8h)" at bounding box center [516, 144] width 43 height 8
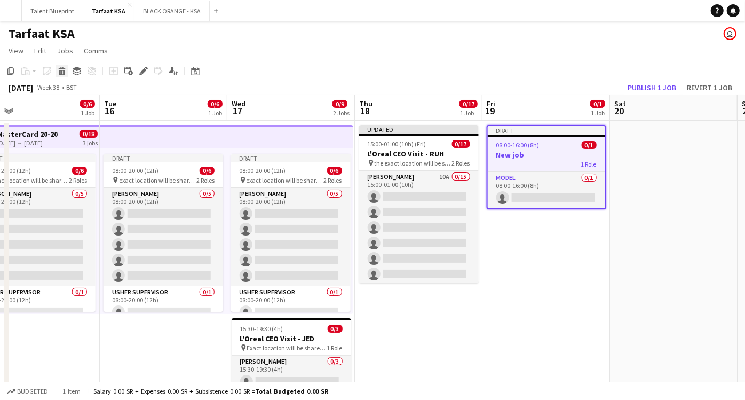
click at [61, 68] on icon at bounding box center [61, 68] width 7 height 3
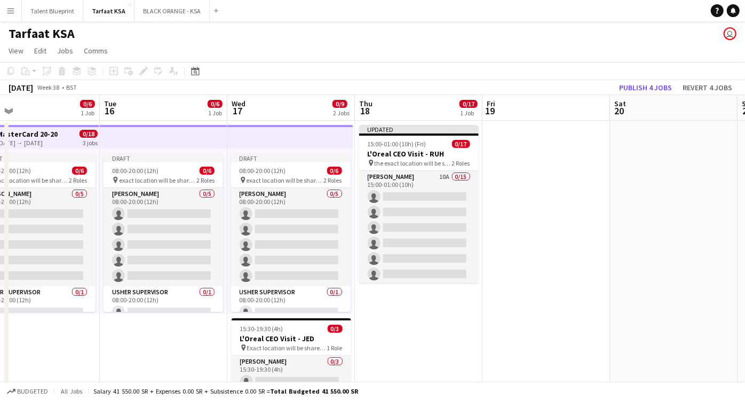
click at [568, 189] on app-date-cell at bounding box center [546, 288] width 128 height 334
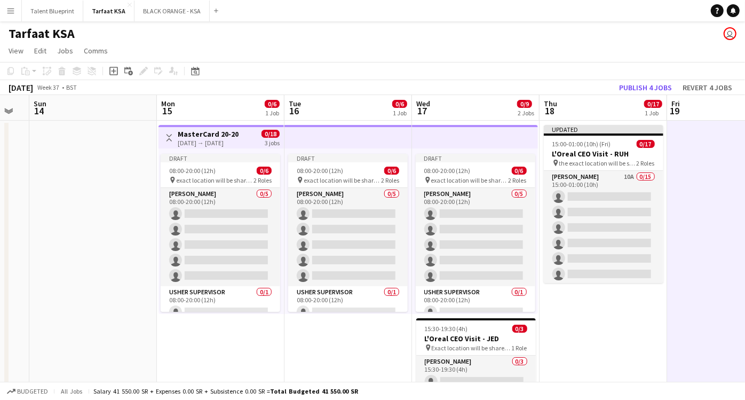
drag, startPoint x: 525, startPoint y: 202, endPoint x: 710, endPoint y: 212, distance: 185.5
click at [710, 212] on app-calendar-viewport "Fri 12 Sat 13 Sun 14 Mon 15 0/6 1 Job Tue 16 0/6 1 Job Wed 17 0/9 2 Jobs Thu 18…" at bounding box center [372, 275] width 745 height 360
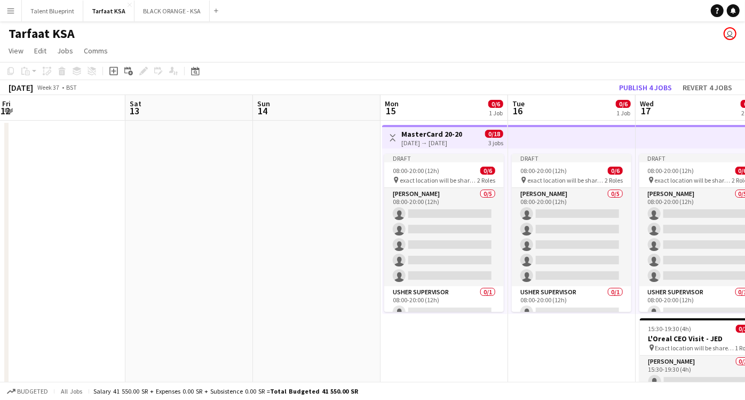
scroll to position [0, 408]
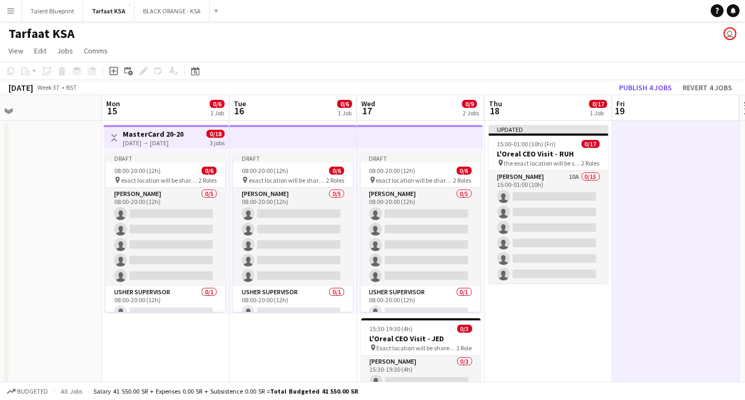
drag, startPoint x: 72, startPoint y: 151, endPoint x: -3, endPoint y: 163, distance: 75.1
click at [0, 163] on html "Menu Boards Boards Boards All jobs Status Workforce Workforce My Workforce Recr…" at bounding box center [372, 236] width 745 height 473
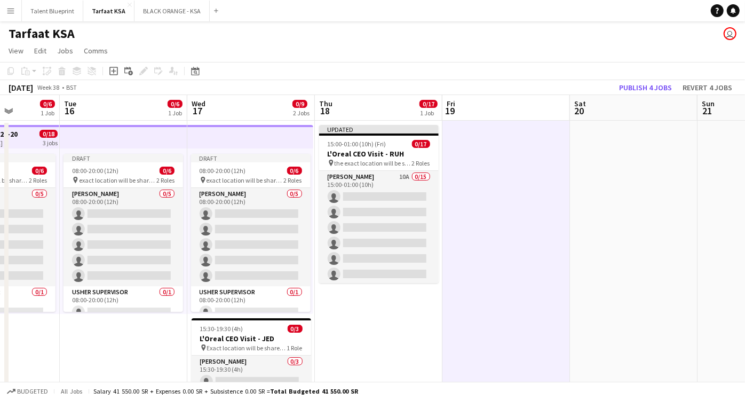
drag, startPoint x: 679, startPoint y: 173, endPoint x: 506, endPoint y: 161, distance: 173.9
click at [506, 161] on app-calendar-viewport "Sat 13 Sun 14 Mon 15 0/6 1 Job Tue 16 0/6 1 Job Wed 17 0/9 2 Jobs Thu 18 0/17 1…" at bounding box center [372, 275] width 745 height 360
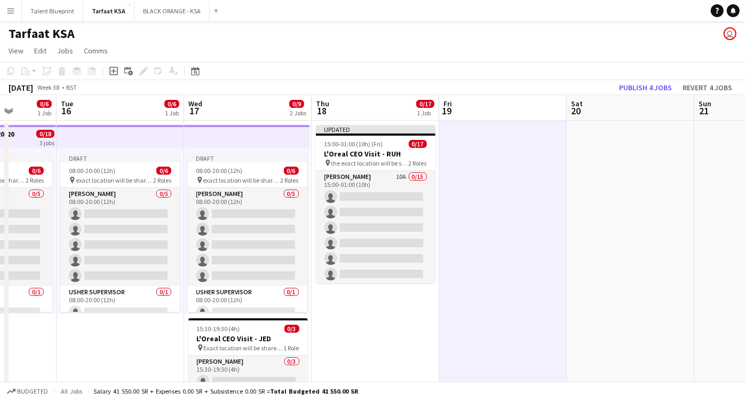
click at [621, 168] on app-date-cell at bounding box center [631, 288] width 128 height 334
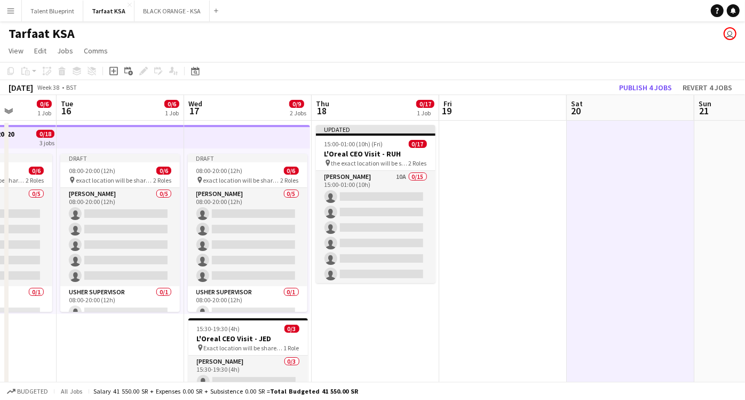
click at [498, 170] on app-date-cell at bounding box center [503, 288] width 128 height 334
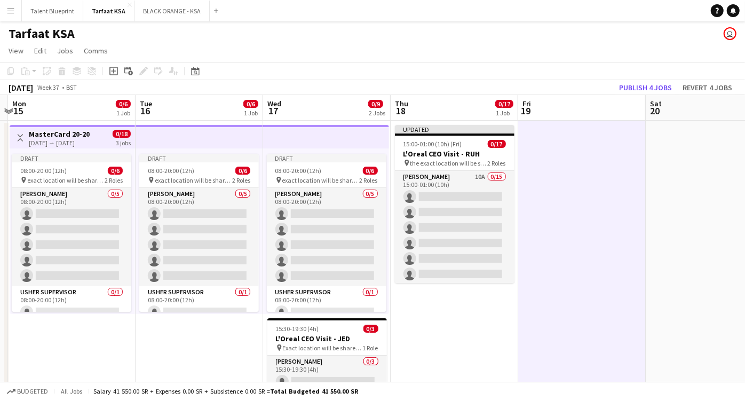
drag, startPoint x: 470, startPoint y: 175, endPoint x: 563, endPoint y: 170, distance: 93.0
click at [563, 170] on app-calendar-viewport "Sat 13 Sun 14 Mon 15 0/6 1 Job Tue 16 0/6 1 Job Wed 17 0/9 2 Jobs Thu 18 0/17 1…" at bounding box center [372, 275] width 745 height 360
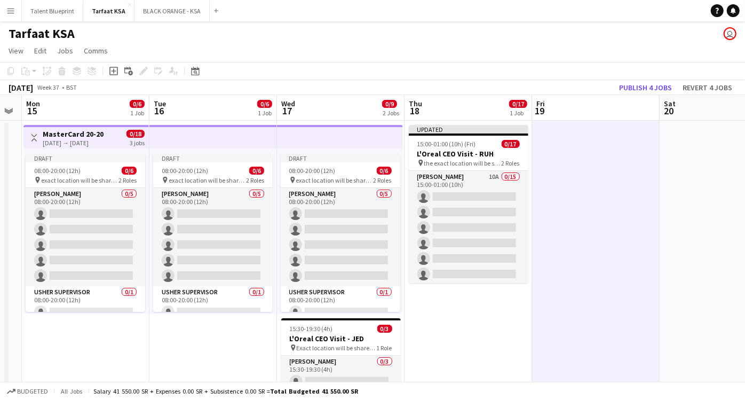
click at [31, 33] on h1 "Tarfaat KSA" at bounding box center [42, 34] width 66 height 16
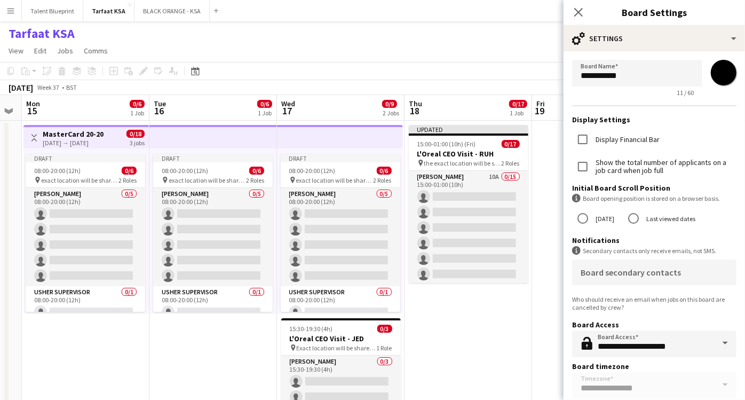
click at [31, 33] on h1 "Tarfaat KSA" at bounding box center [42, 34] width 66 height 16
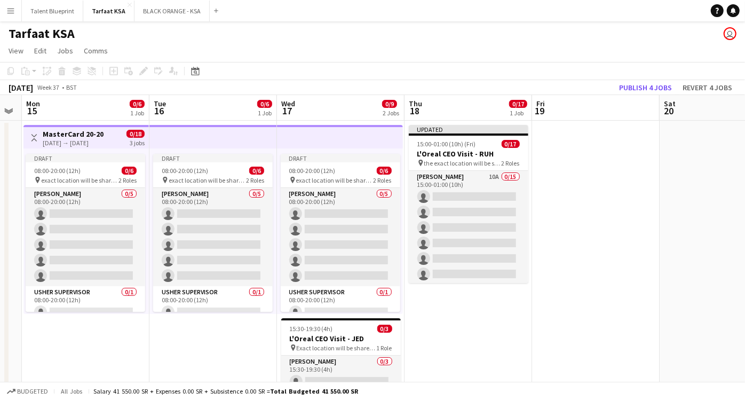
click at [18, 12] on button "Menu" at bounding box center [10, 10] width 21 height 21
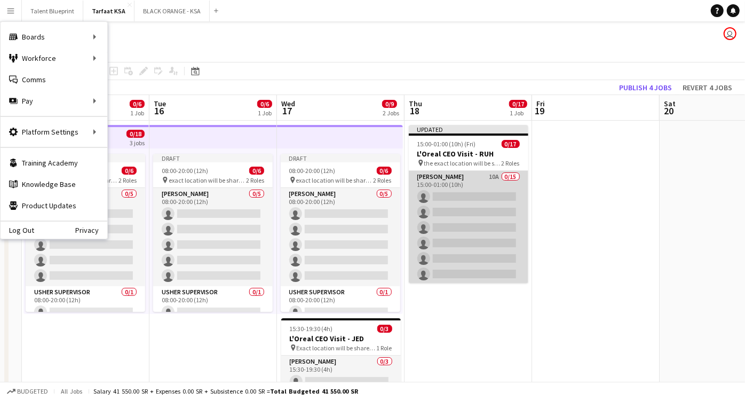
click at [480, 178] on app-card-role "[PERSON_NAME] 10A 0/15 15:00-01:00 (10h) single-neutral-actions single-neutral-…" at bounding box center [469, 297] width 120 height 253
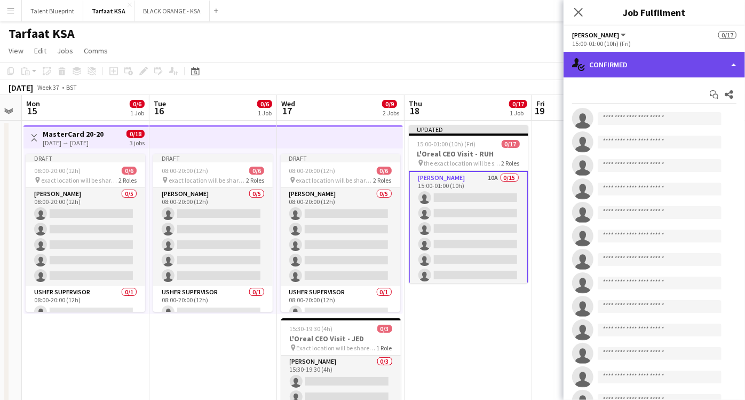
click at [724, 58] on div "single-neutral-actions-check-2 Confirmed" at bounding box center [654, 65] width 181 height 26
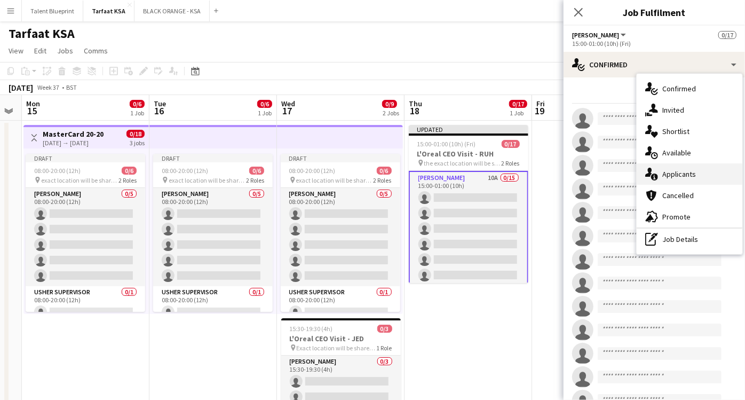
click at [679, 180] on div "single-neutral-actions-information Applicants" at bounding box center [690, 173] width 106 height 21
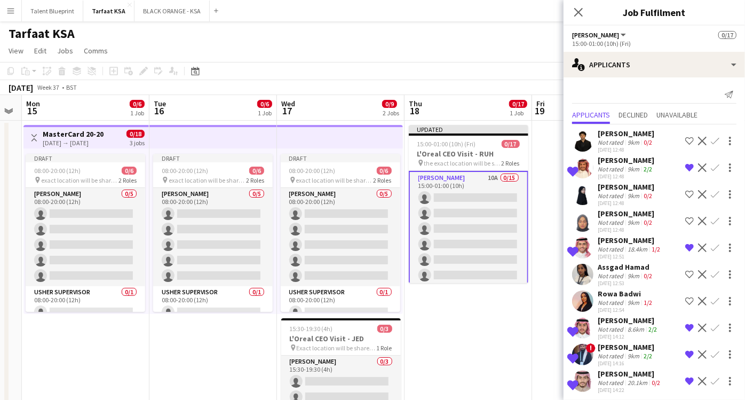
scroll to position [4, 0]
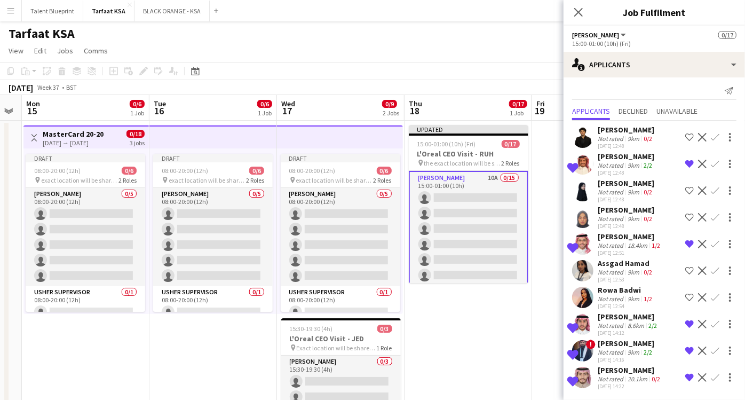
click at [602, 366] on div "[PERSON_NAME]" at bounding box center [630, 370] width 65 height 10
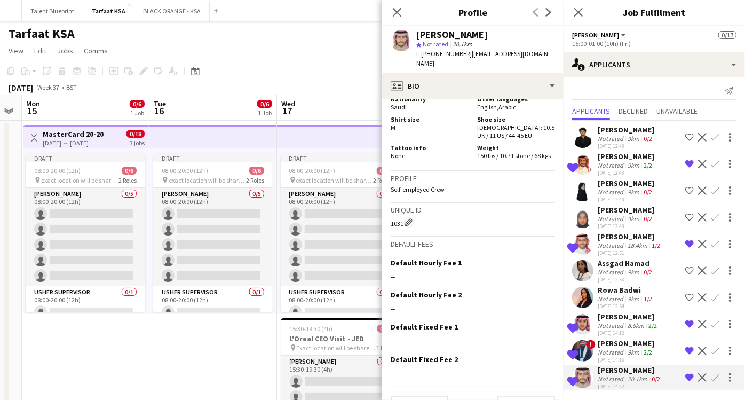
scroll to position [557, 0]
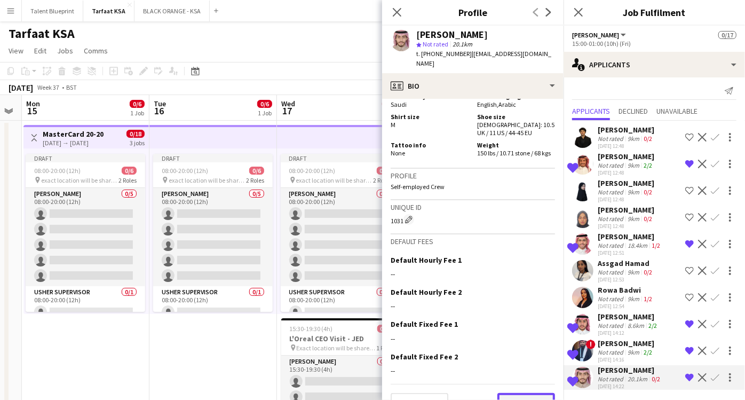
click at [511, 393] on button "Next" at bounding box center [526, 403] width 58 height 21
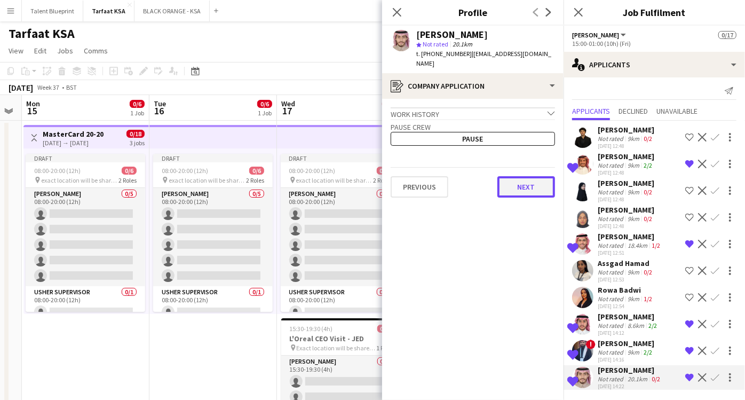
click at [522, 177] on button "Next" at bounding box center [526, 186] width 58 height 21
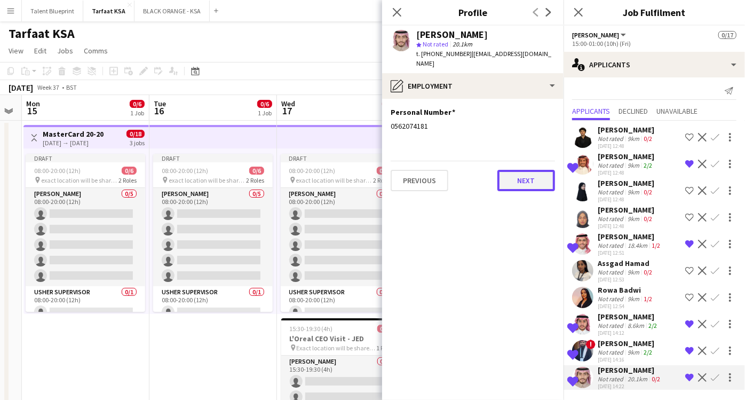
click at [522, 172] on button "Next" at bounding box center [526, 180] width 58 height 21
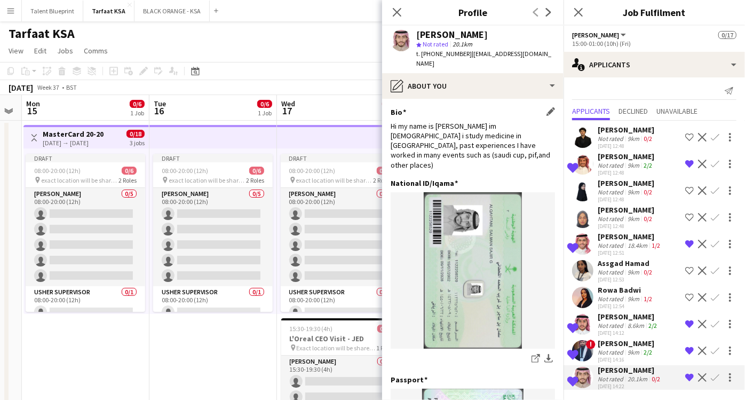
click at [481, 140] on div "Hi my name is [PERSON_NAME] im [DEMOGRAPHIC_DATA] i study medicine in [GEOGRAPH…" at bounding box center [473, 145] width 164 height 49
click at [508, 142] on div "Hi my name is [PERSON_NAME] im [DEMOGRAPHIC_DATA] i study medicine in [GEOGRAPH…" at bounding box center [473, 145] width 164 height 49
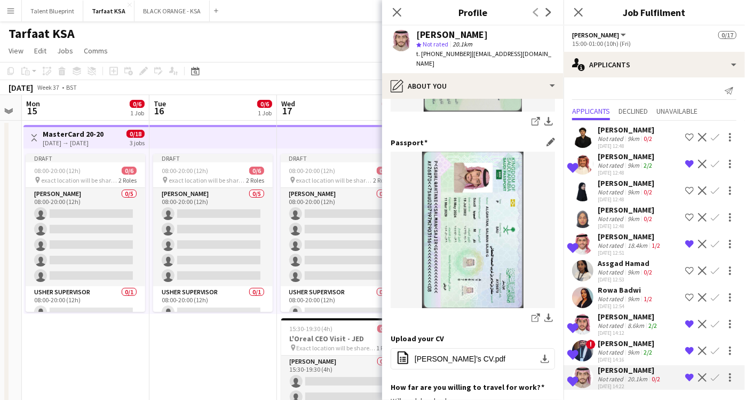
scroll to position [0, 0]
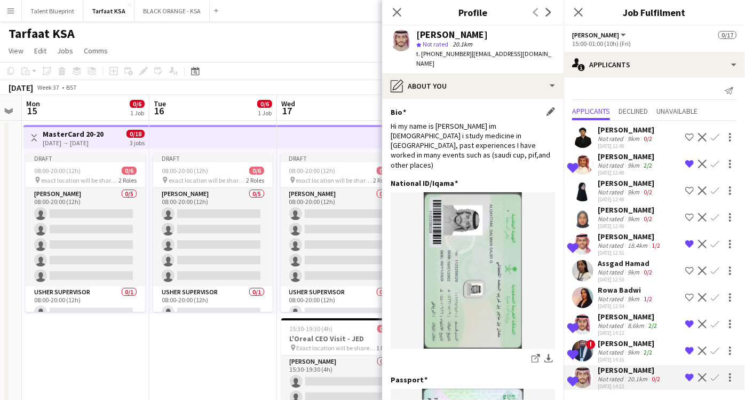
click at [505, 145] on div "Hi my name is [PERSON_NAME] im [DEMOGRAPHIC_DATA] i study medicine in [GEOGRAPH…" at bounding box center [473, 145] width 164 height 49
click at [618, 235] on div "[PERSON_NAME]" at bounding box center [630, 237] width 65 height 10
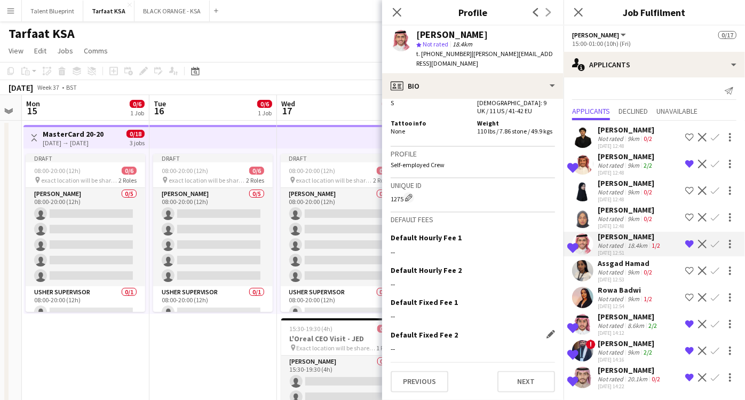
scroll to position [1009, 0]
click at [509, 383] on button "Next" at bounding box center [526, 380] width 58 height 21
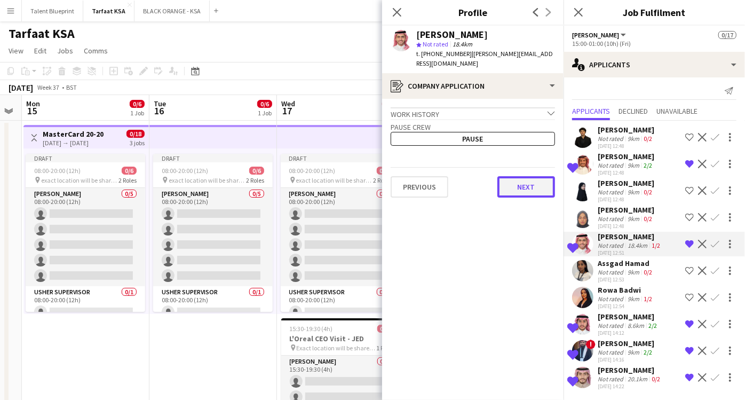
click at [527, 183] on button "Next" at bounding box center [526, 186] width 58 height 21
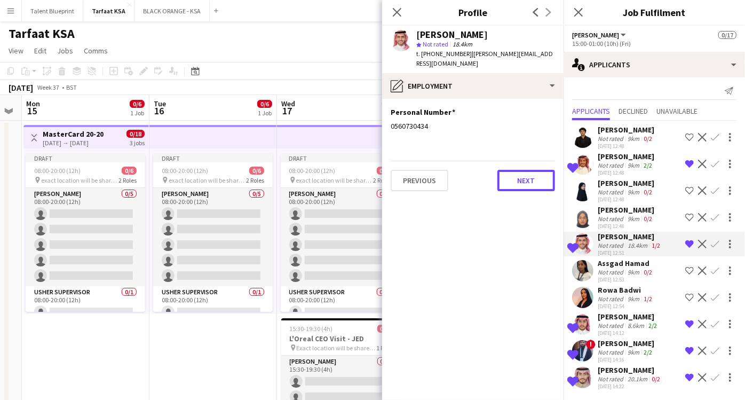
click at [527, 183] on button "Next" at bounding box center [526, 180] width 58 height 21
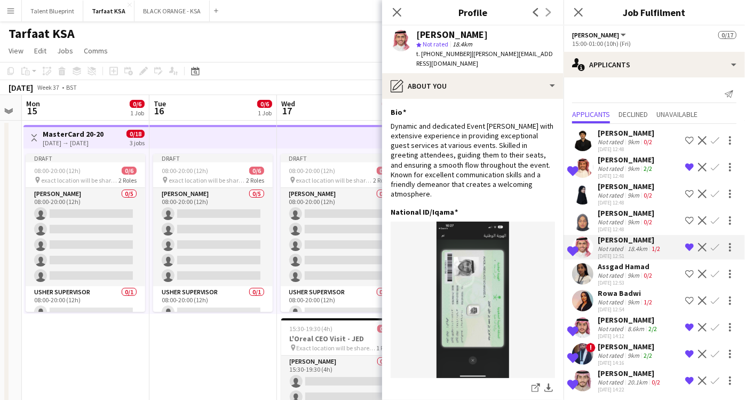
scroll to position [0, 0]
click at [630, 323] on div "[PERSON_NAME]" at bounding box center [628, 320] width 61 height 10
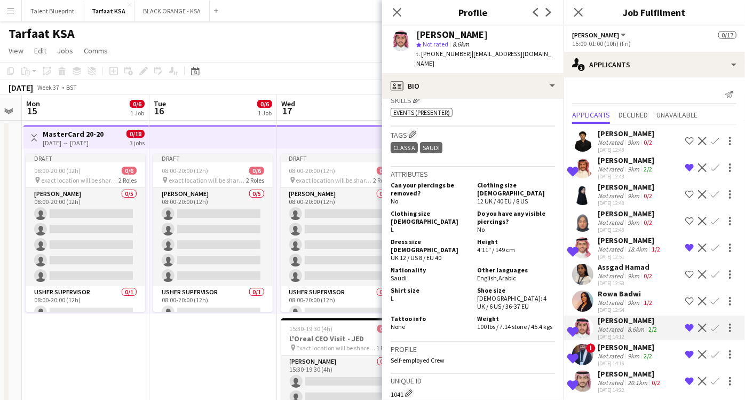
scroll to position [572, 0]
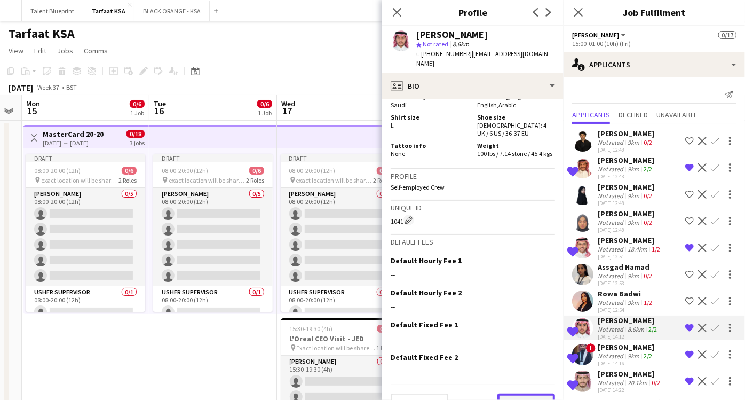
click at [503, 393] on button "Next" at bounding box center [526, 403] width 58 height 21
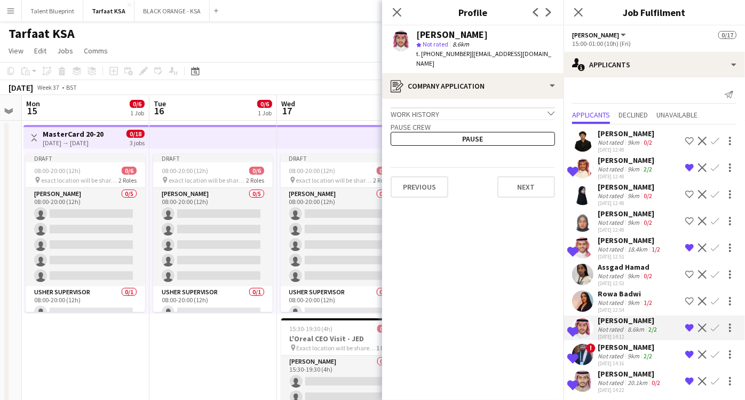
click at [522, 186] on app-crew-profile-application "Work history chevron-down Incomplete Pause crew Pause Previous Next" at bounding box center [472, 249] width 181 height 301
click at [523, 176] on button "Next" at bounding box center [526, 186] width 58 height 21
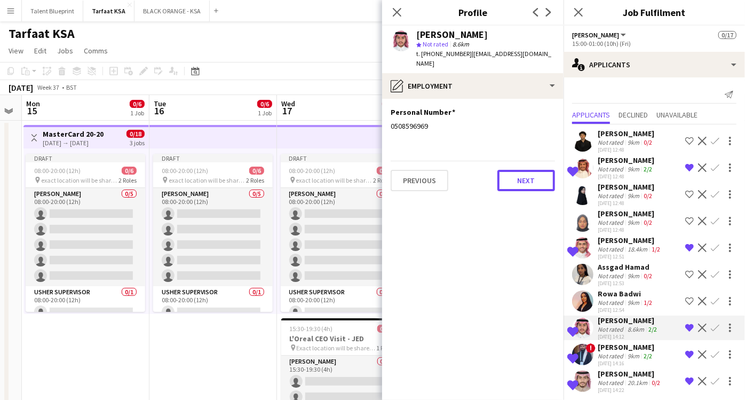
click at [523, 173] on button "Next" at bounding box center [526, 180] width 58 height 21
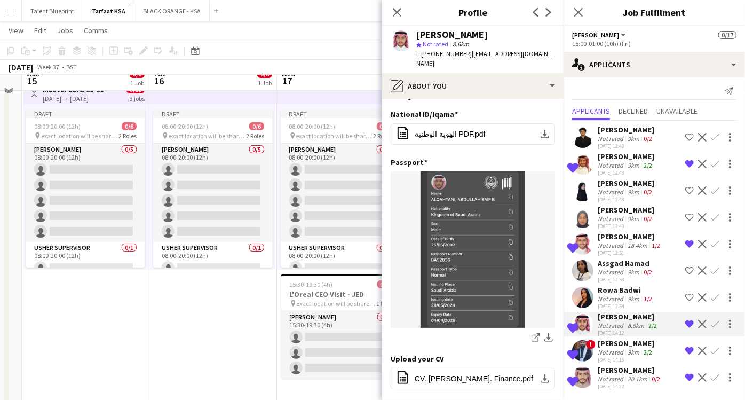
scroll to position [72, 0]
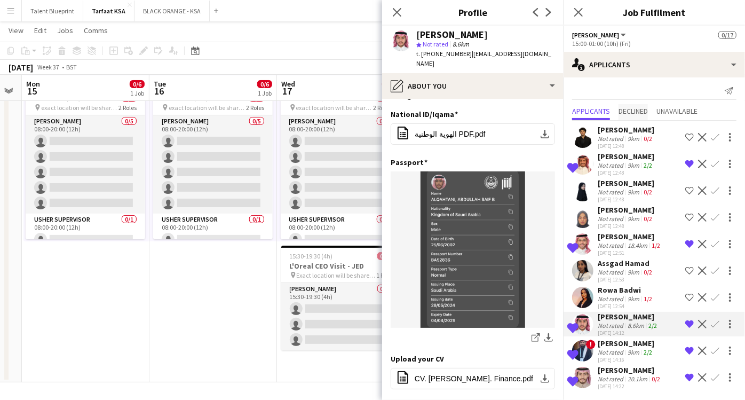
click at [619, 111] on div "Applicants Declined Unavailable" at bounding box center [654, 112] width 164 height 17
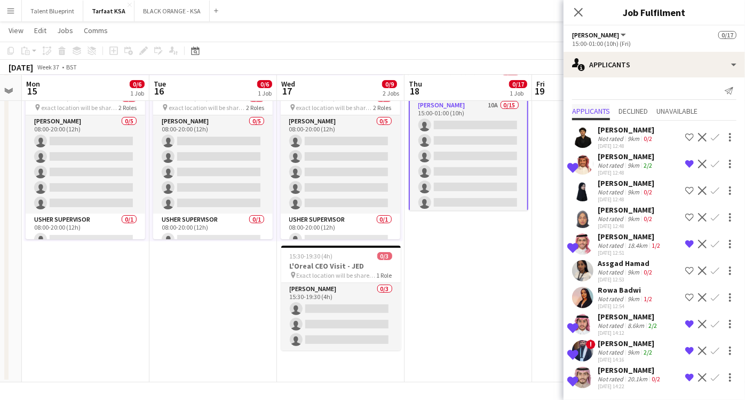
click at [597, 114] on span "Applicants" at bounding box center [591, 110] width 38 height 7
click at [625, 107] on span "Declined" at bounding box center [633, 110] width 29 height 7
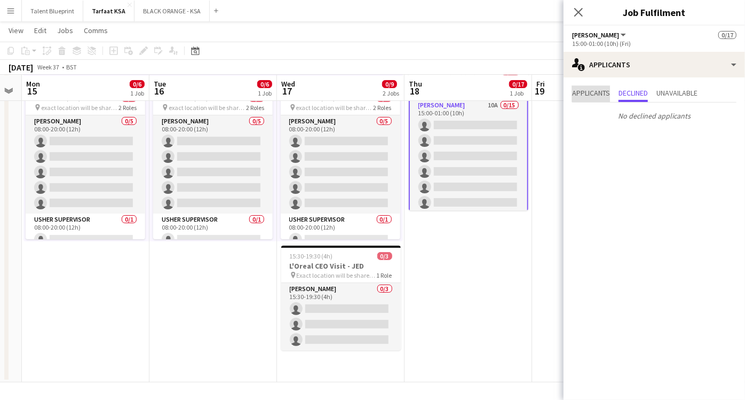
click at [591, 96] on span "Applicants" at bounding box center [591, 92] width 38 height 7
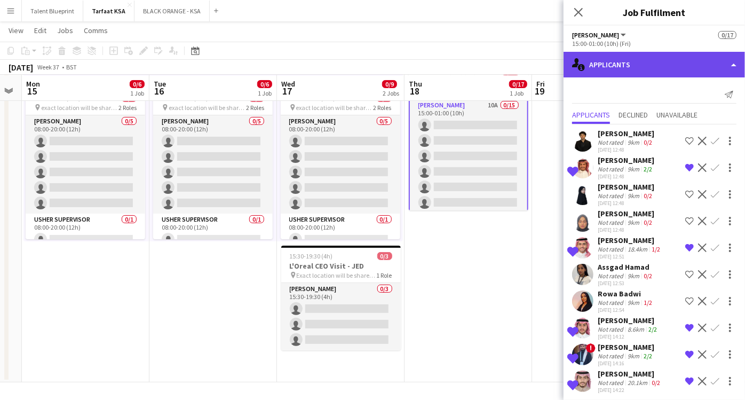
click at [703, 67] on div "single-neutral-actions-information Applicants" at bounding box center [654, 65] width 181 height 26
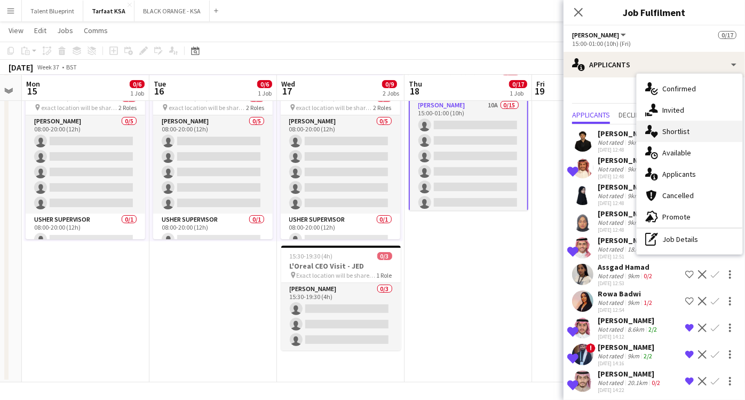
click at [684, 138] on div "single-neutral-actions-heart Shortlist" at bounding box center [690, 131] width 106 height 21
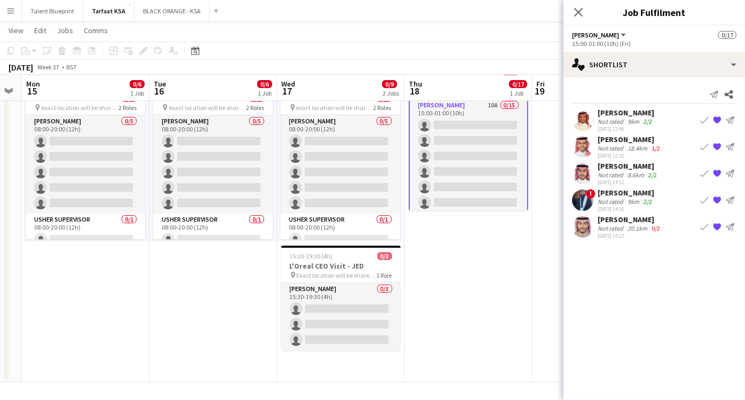
click at [444, 104] on app-card-role "[PERSON_NAME] 10A 0/15 15:00-01:00 (10h) single-neutral-actions single-neutral-…" at bounding box center [469, 225] width 120 height 255
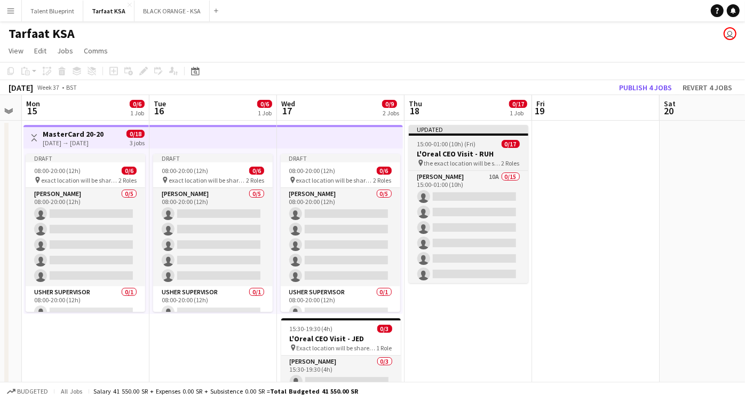
click at [465, 156] on h3 "L'Oreal CEO Visit - RUH" at bounding box center [469, 154] width 120 height 10
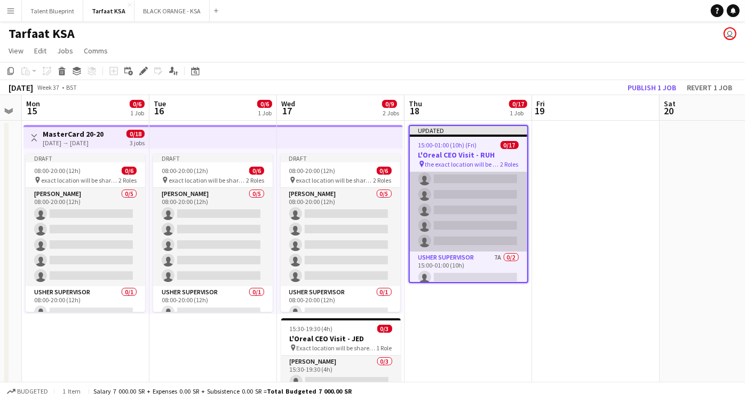
scroll to position [193, 0]
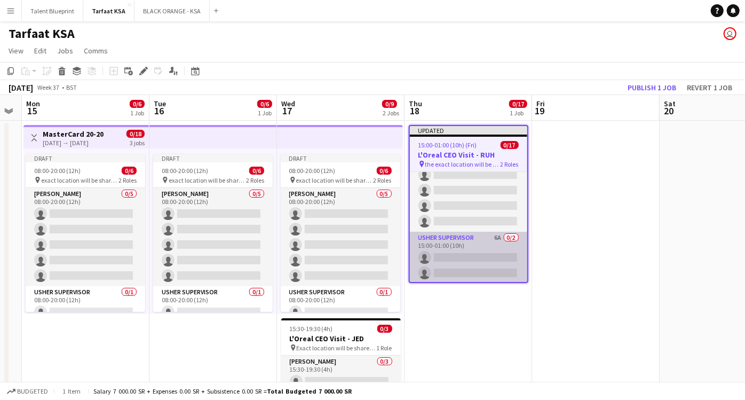
click at [466, 253] on app-card-role "[PERSON_NAME] Supervisor 6A 0/2 15:00-01:00 (10h) single-neutral-actions single…" at bounding box center [468, 258] width 117 height 52
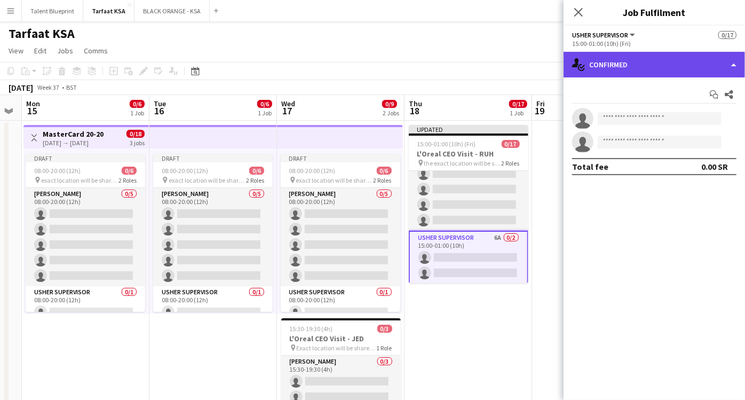
click at [732, 67] on div "single-neutral-actions-check-2 Confirmed" at bounding box center [654, 65] width 181 height 26
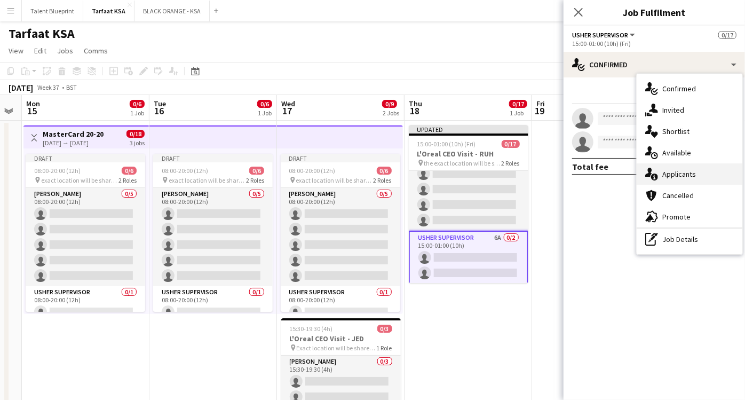
click at [683, 172] on span "Applicants" at bounding box center [679, 174] width 34 height 10
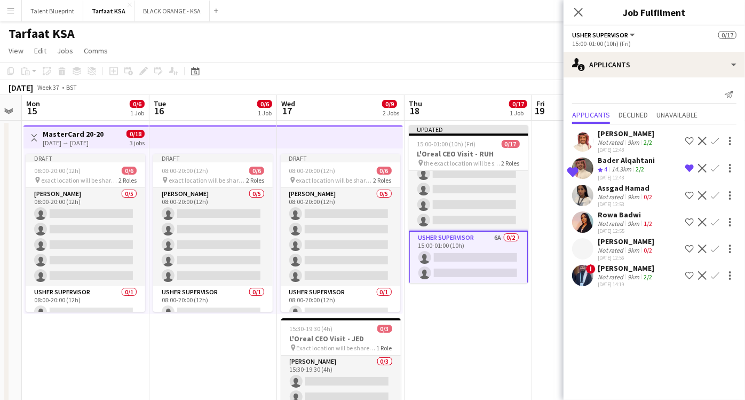
click at [631, 161] on div "Bader Alqahtani" at bounding box center [626, 160] width 57 height 10
click at [614, 160] on div "Bader Alqahtani" at bounding box center [626, 160] width 57 height 10
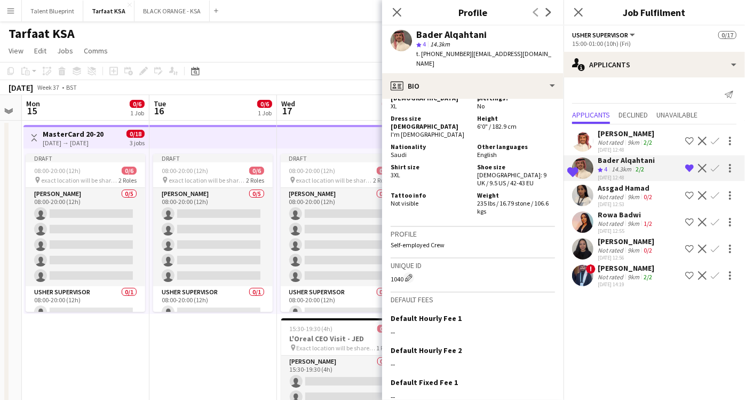
scroll to position [943, 0]
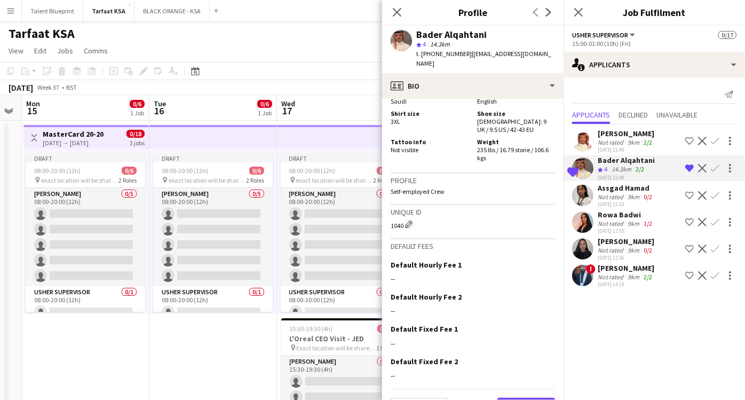
click at [504, 398] on button "Next" at bounding box center [526, 408] width 58 height 21
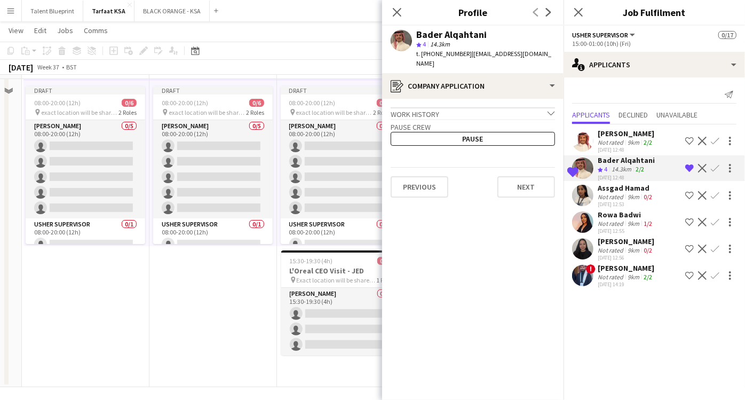
scroll to position [72, 0]
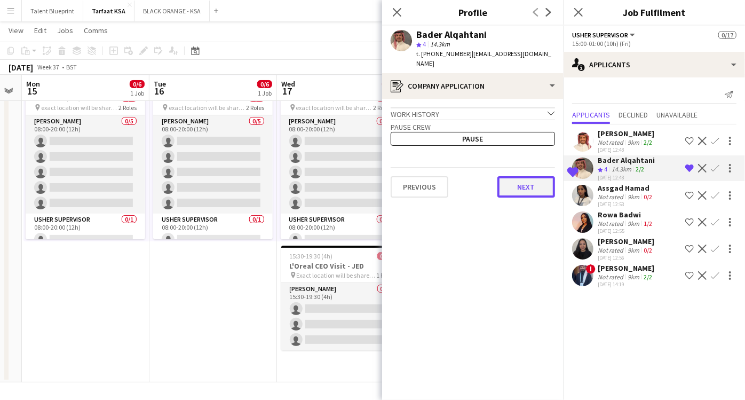
click at [521, 176] on button "Next" at bounding box center [526, 186] width 58 height 21
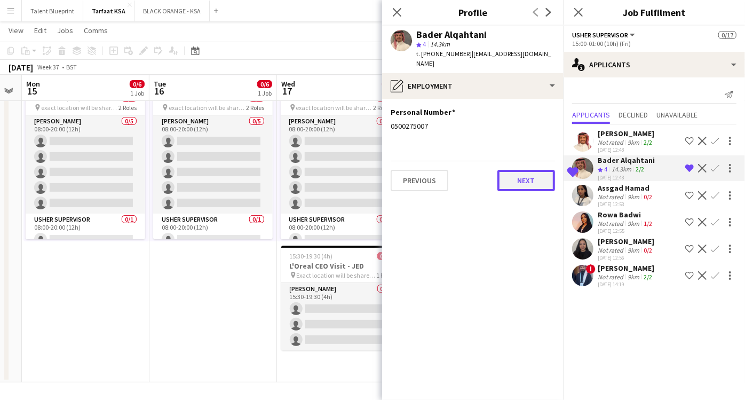
click at [518, 174] on button "Next" at bounding box center [526, 180] width 58 height 21
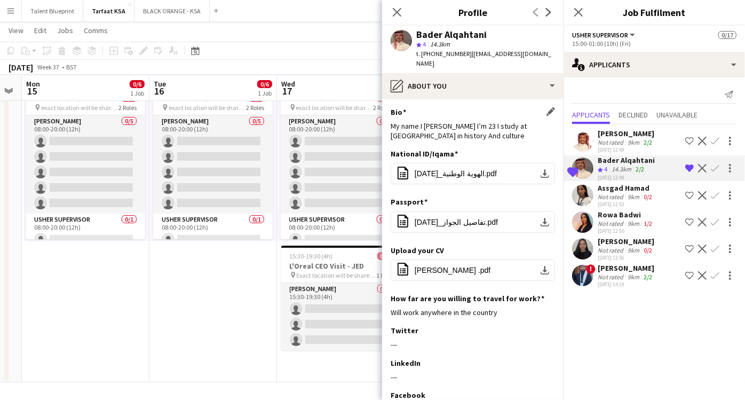
click at [460, 122] on div "My name I [PERSON_NAME] I’m 23 I study at [GEOGRAPHIC_DATA] in history And cult…" at bounding box center [473, 130] width 164 height 19
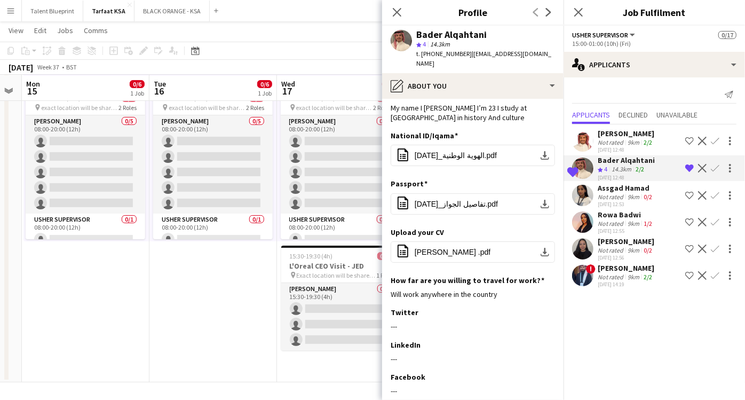
scroll to position [0, 0]
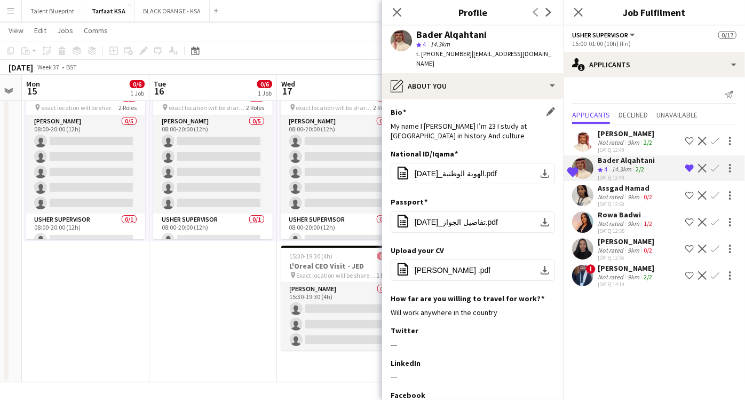
click at [435, 126] on div "My name I [PERSON_NAME] I’m 23 I study at [GEOGRAPHIC_DATA] in history And cult…" at bounding box center [473, 130] width 164 height 19
click at [479, 121] on div "My name I [PERSON_NAME] I’m 23 I study at [GEOGRAPHIC_DATA] in history And cult…" at bounding box center [473, 130] width 164 height 19
click at [473, 128] on div "My name I [PERSON_NAME] I’m 23 I study at [GEOGRAPHIC_DATA] in history And cult…" at bounding box center [473, 130] width 164 height 19
click at [468, 122] on div "My name I [PERSON_NAME] I’m 23 I study at [GEOGRAPHIC_DATA] in history And cult…" at bounding box center [473, 130] width 164 height 19
click at [457, 126] on div "My name I [PERSON_NAME] I’m 23 I study at [GEOGRAPHIC_DATA] in history And cult…" at bounding box center [473, 130] width 164 height 19
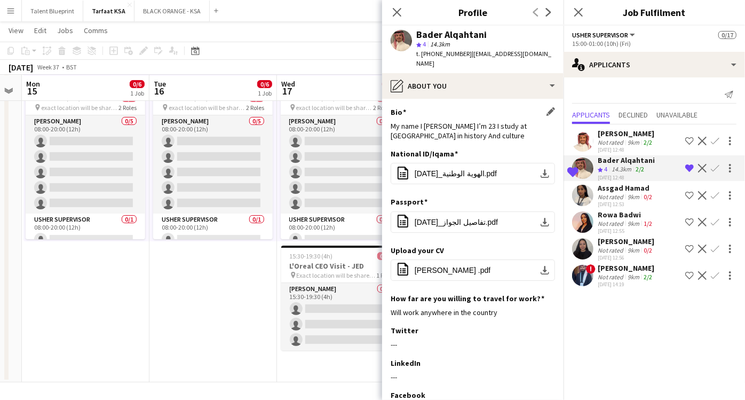
click at [462, 126] on div "My name I [PERSON_NAME] I’m 23 I study at [GEOGRAPHIC_DATA] in history And cult…" at bounding box center [473, 130] width 164 height 19
click at [394, 9] on icon at bounding box center [397, 12] width 10 height 10
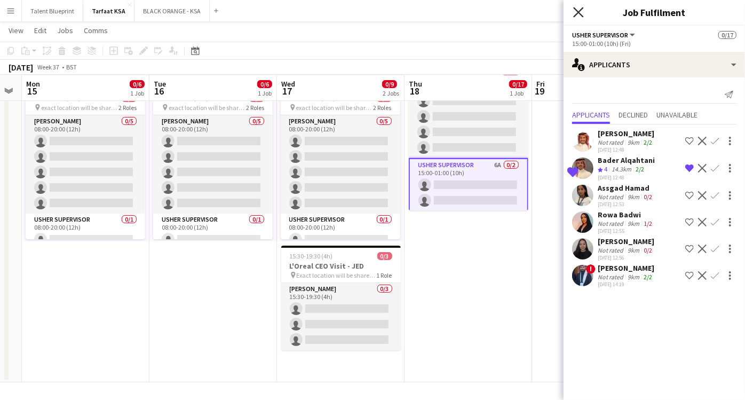
click at [575, 9] on icon "Close pop-in" at bounding box center [578, 12] width 10 height 10
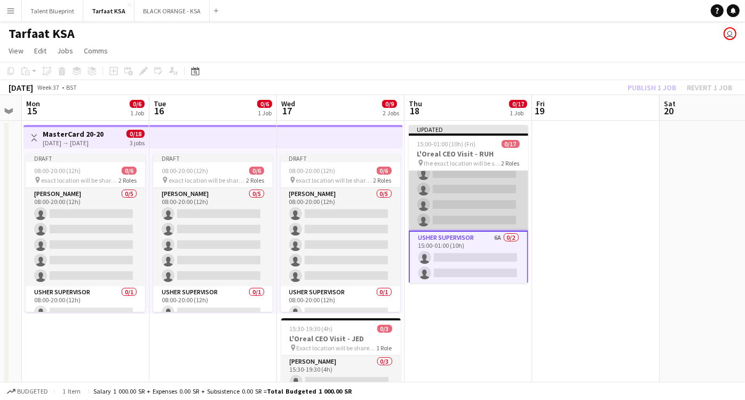
click at [468, 200] on app-card-role "[PERSON_NAME] 11A 0/15 15:00-01:00 (10h) single-neutral-actions single-neutral-…" at bounding box center [469, 104] width 120 height 253
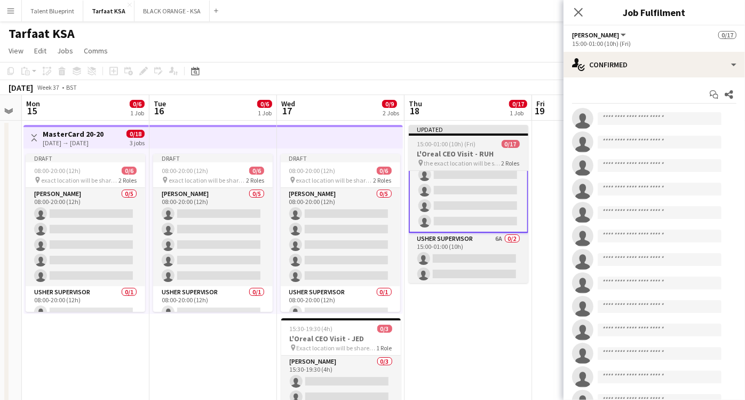
click at [476, 160] on span "the exact location will be shared later" at bounding box center [462, 163] width 77 height 8
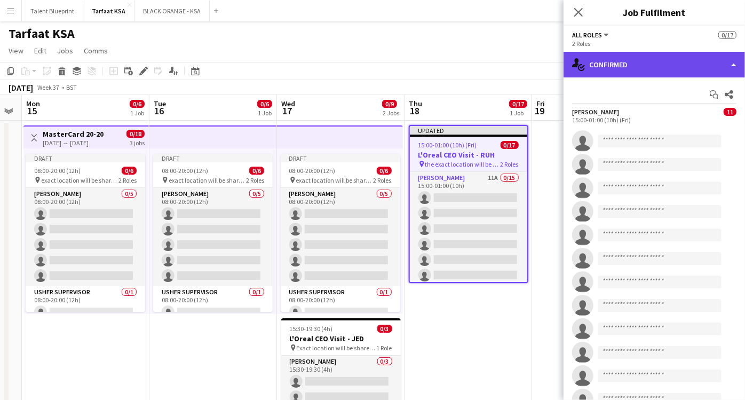
click at [725, 62] on div "single-neutral-actions-check-2 Confirmed" at bounding box center [654, 65] width 181 height 26
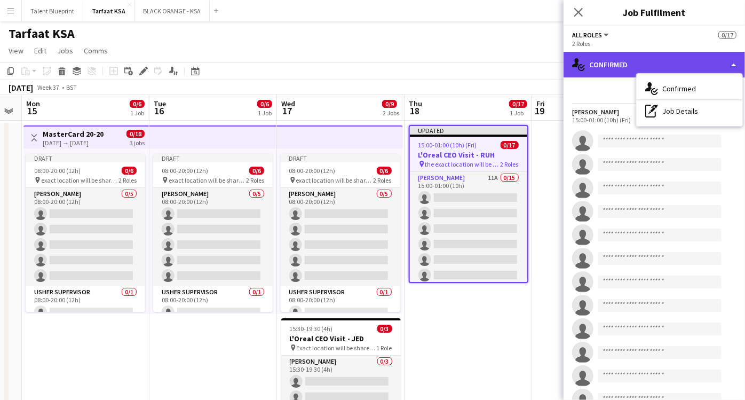
click at [727, 61] on div "single-neutral-actions-check-2 Confirmed" at bounding box center [654, 65] width 181 height 26
click at [722, 57] on div "single-neutral-actions-check-2 Confirmed" at bounding box center [654, 65] width 181 height 26
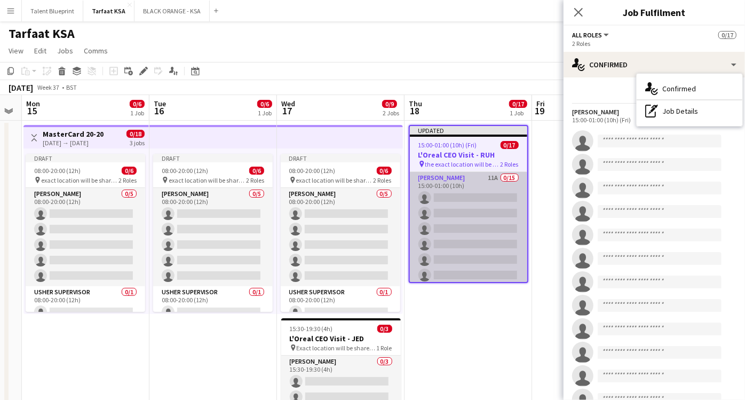
click at [473, 187] on app-card-role "[PERSON_NAME] 11A 0/15 15:00-01:00 (10h) single-neutral-actions single-neutral-…" at bounding box center [468, 298] width 117 height 253
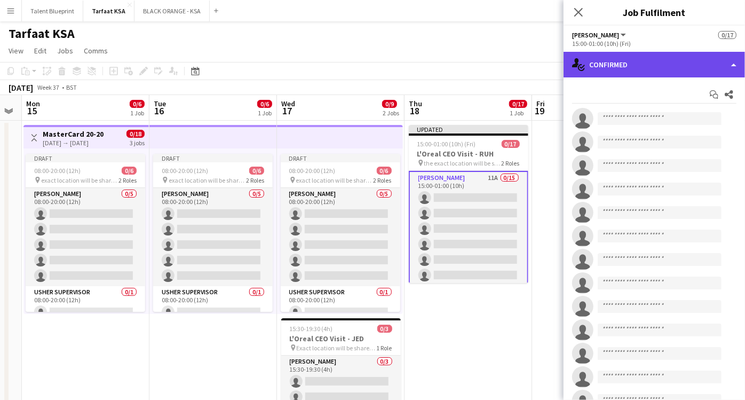
click at [722, 61] on div "single-neutral-actions-check-2 Confirmed" at bounding box center [654, 65] width 181 height 26
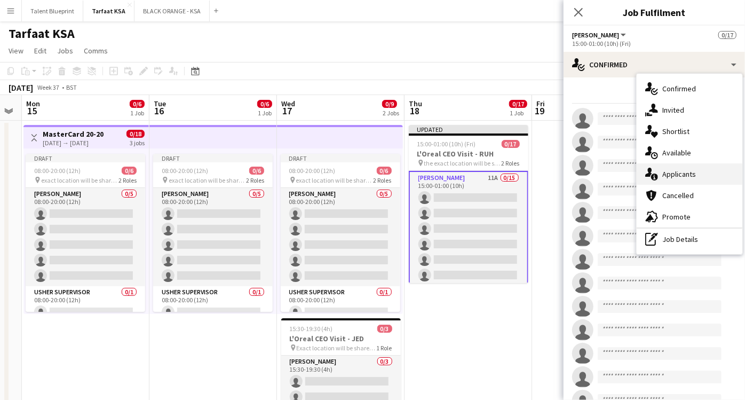
click at [673, 179] on div "single-neutral-actions-information Applicants" at bounding box center [690, 173] width 106 height 21
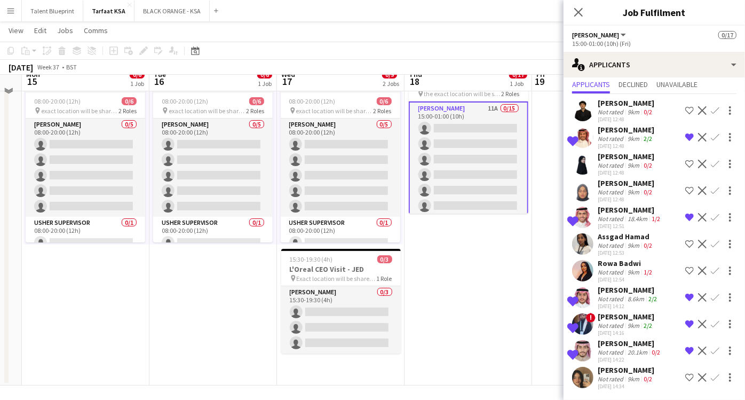
scroll to position [72, 0]
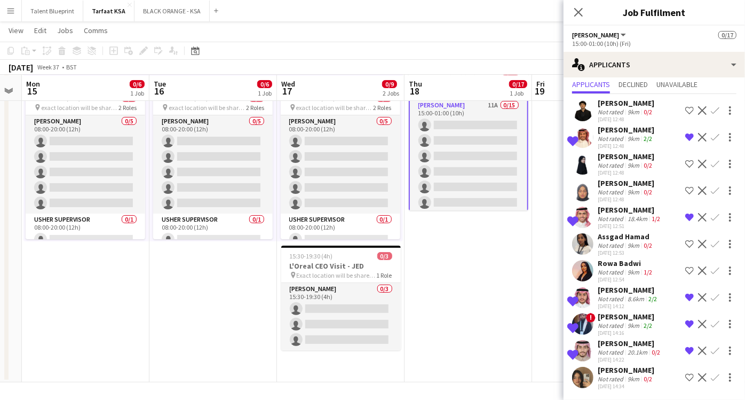
click at [620, 368] on div "[PERSON_NAME]" at bounding box center [626, 370] width 57 height 10
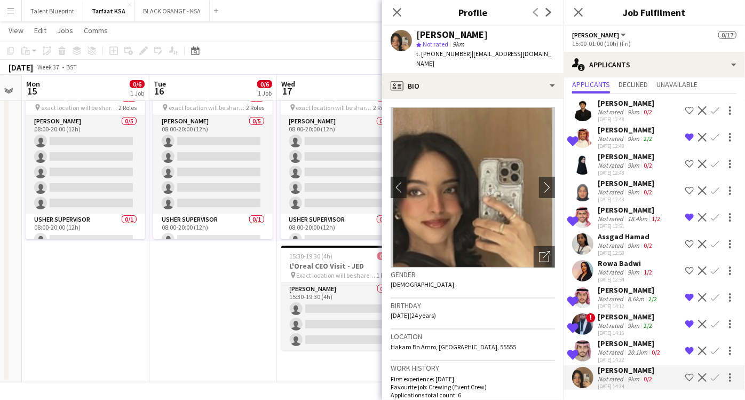
scroll to position [0, 0]
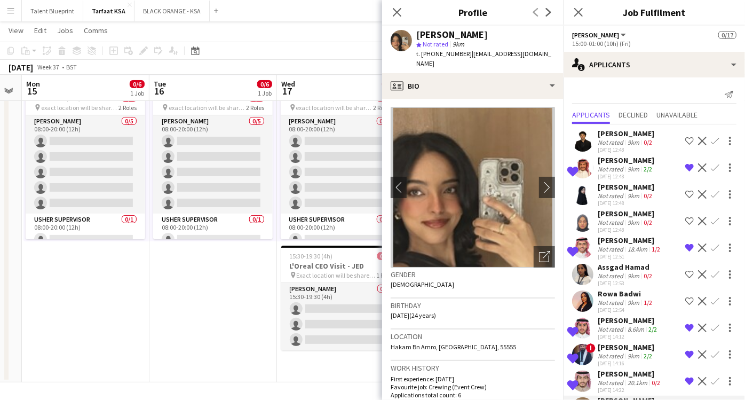
click at [595, 38] on button "[PERSON_NAME]" at bounding box center [600, 35] width 56 height 8
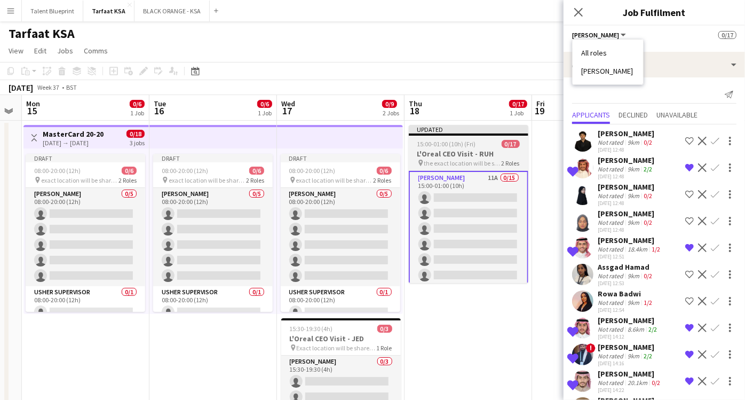
click at [445, 149] on h3 "L'Oreal CEO Visit - RUH" at bounding box center [469, 154] width 120 height 10
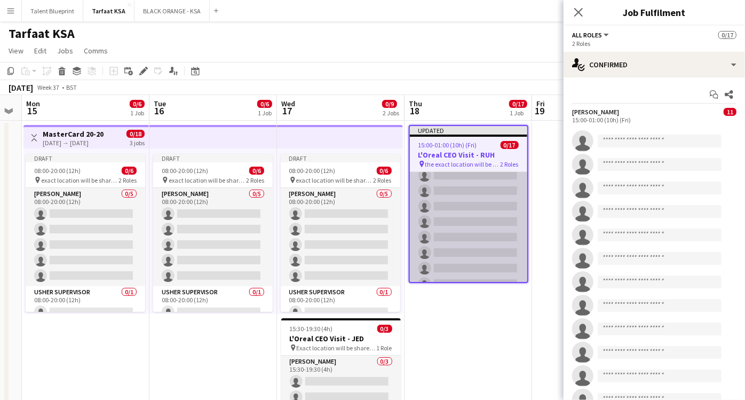
scroll to position [193, 0]
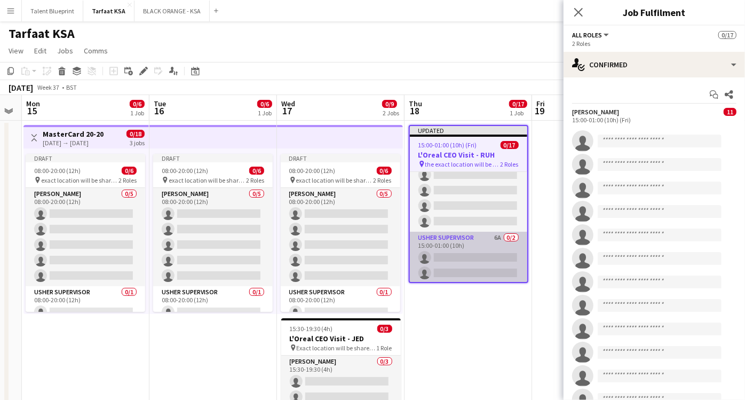
click at [461, 250] on app-card-role "[PERSON_NAME] Supervisor 6A 0/2 15:00-01:00 (10h) single-neutral-actions single…" at bounding box center [468, 258] width 117 height 52
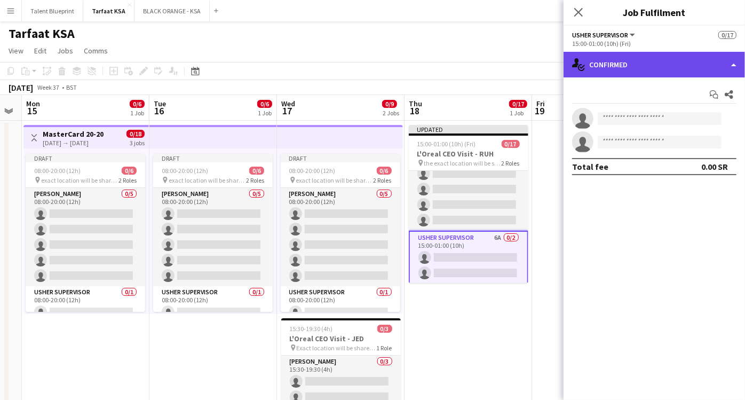
click at [731, 53] on div "single-neutral-actions-check-2 Confirmed" at bounding box center [654, 65] width 181 height 26
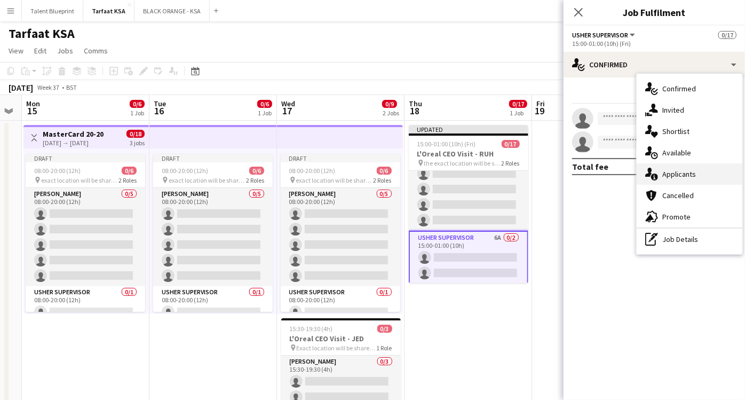
click at [692, 176] on span "Applicants" at bounding box center [679, 174] width 34 height 10
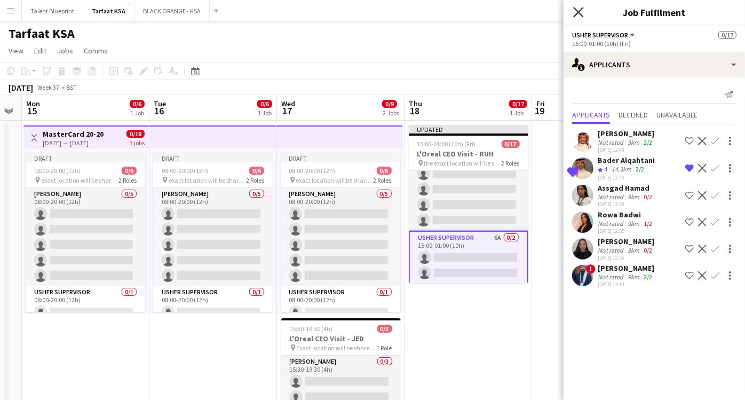
click at [581, 11] on icon "Close pop-in" at bounding box center [578, 12] width 10 height 10
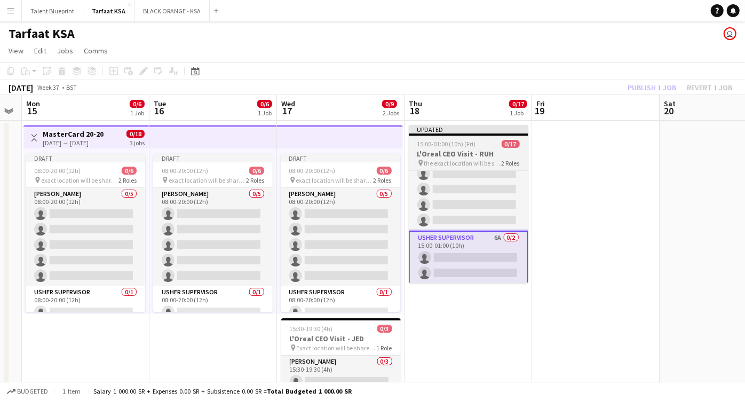
click at [479, 148] on div "15:00-01:00 (10h) (Fri) 0/17" at bounding box center [469, 144] width 120 height 8
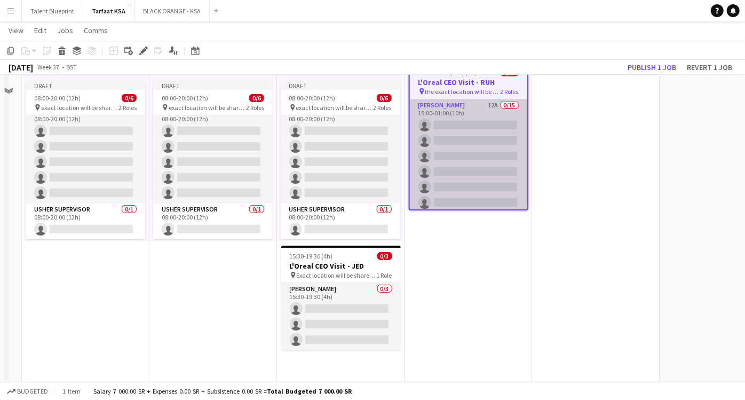
scroll to position [0, 0]
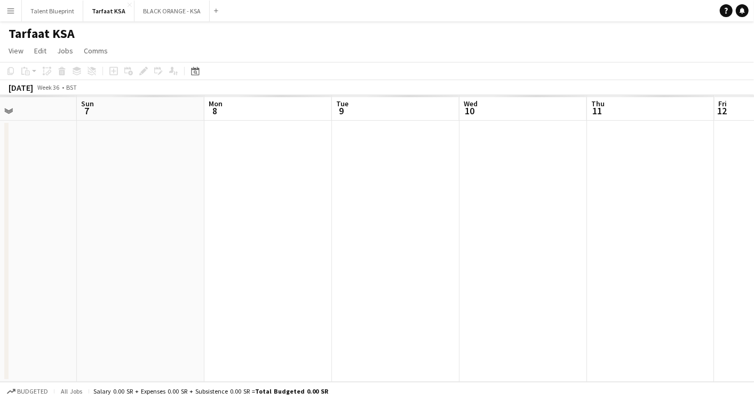
drag, startPoint x: 626, startPoint y: 234, endPoint x: 161, endPoint y: 256, distance: 464.8
click at [164, 256] on app-calendar-viewport "Wed 3 Thu 4 Fri 5 Sat 6 Sun 7 Mon 8 Tue 9 Wed 10 Thu 11 Fri 12 Sat 13" at bounding box center [377, 238] width 754 height 287
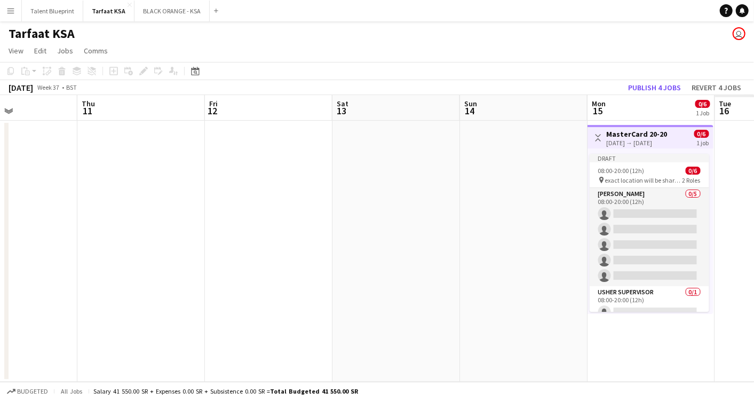
drag, startPoint x: 303, startPoint y: 260, endPoint x: 119, endPoint y: 256, distance: 184.2
click at [119, 256] on app-calendar-viewport "Sun 7 Mon 8 Tue 9 Wed 10 Thu 11 Fri 12 Sat 13 Sun 14 Mon 15 0/6 1 Job Tue 16 We…" at bounding box center [377, 238] width 754 height 287
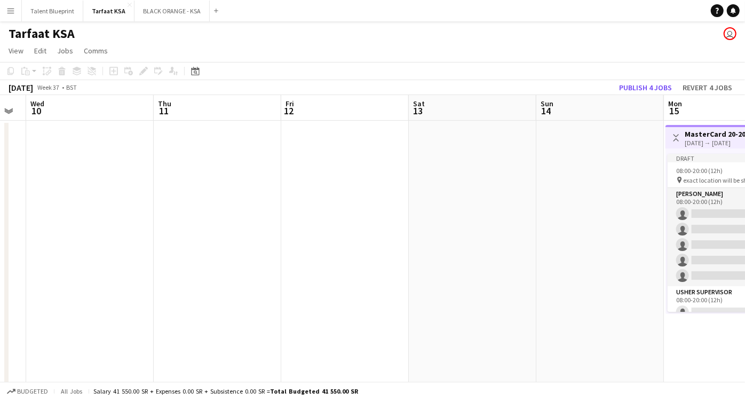
scroll to position [0, 391]
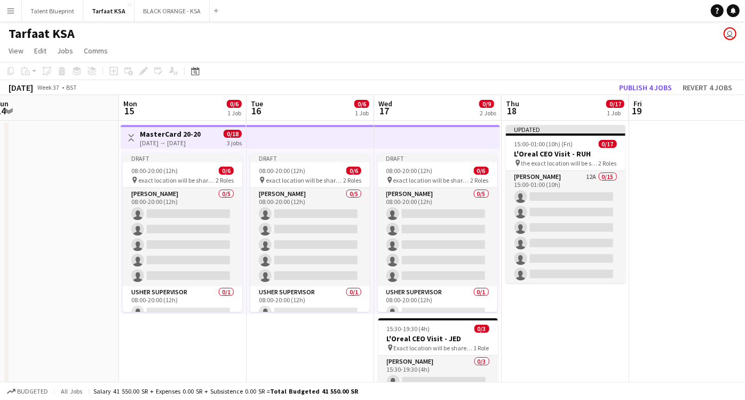
drag, startPoint x: 497, startPoint y: 239, endPoint x: 25, endPoint y: 234, distance: 472.4
click at [25, 234] on app-calendar-viewport "Thu 11 Fri 12 Sat 13 Sun 14 Mon 15 0/6 1 Job Tue 16 0/6 1 Job Wed 17 0/9 2 Jobs…" at bounding box center [372, 275] width 745 height 360
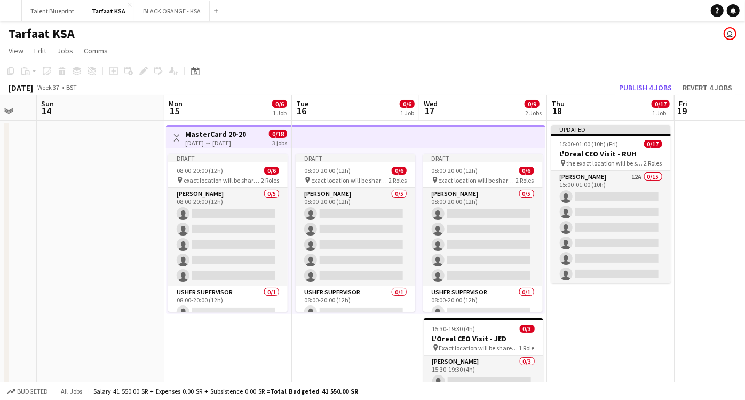
drag, startPoint x: 706, startPoint y: 237, endPoint x: 611, endPoint y: 248, distance: 95.0
click at [621, 250] on app-calendar-viewport "Thu 11 Fri 12 Sat 13 Sun 14 Mon 15 0/6 1 Job Tue 16 0/6 1 Job Wed 17 0/9 2 Jobs…" at bounding box center [372, 275] width 745 height 360
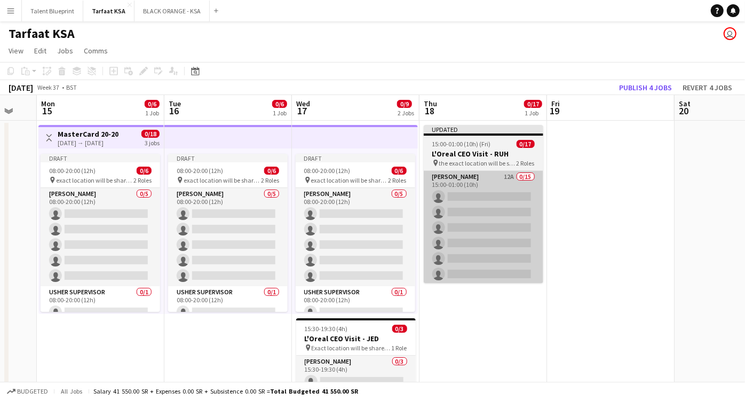
scroll to position [0, 352]
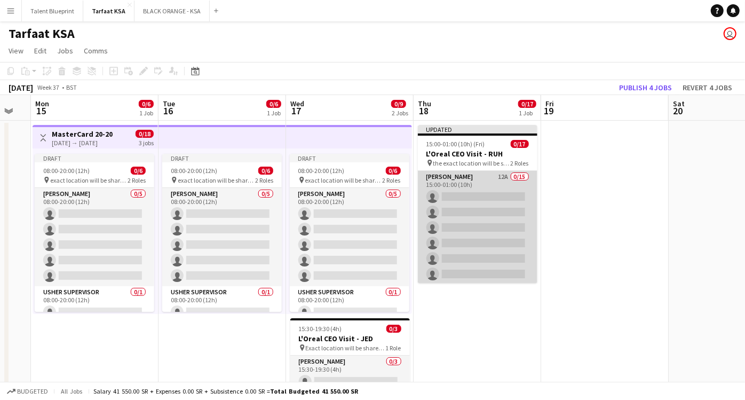
click at [462, 172] on app-card-role "[PERSON_NAME] 12A 0/15 15:00-01:00 (10h) single-neutral-actions single-neutral-…" at bounding box center [478, 297] width 120 height 253
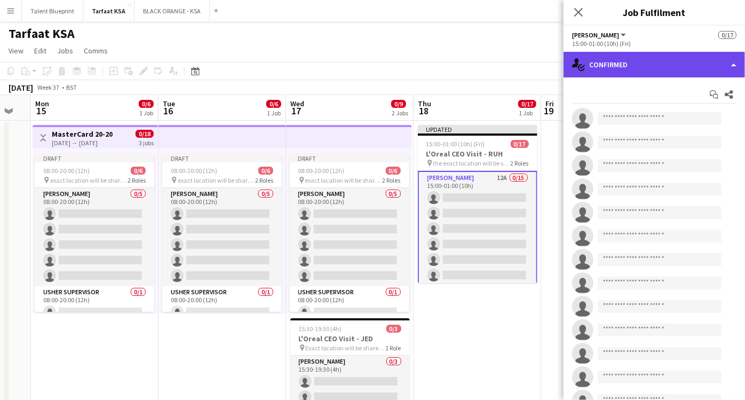
click at [734, 70] on div "single-neutral-actions-check-2 Confirmed" at bounding box center [654, 65] width 181 height 26
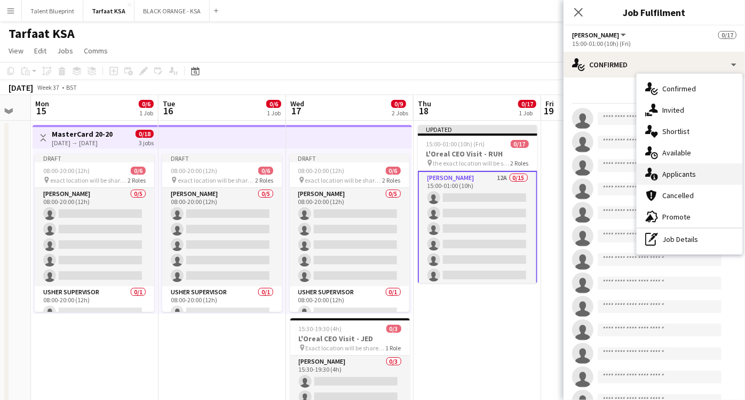
click at [685, 173] on span "Applicants" at bounding box center [679, 174] width 34 height 10
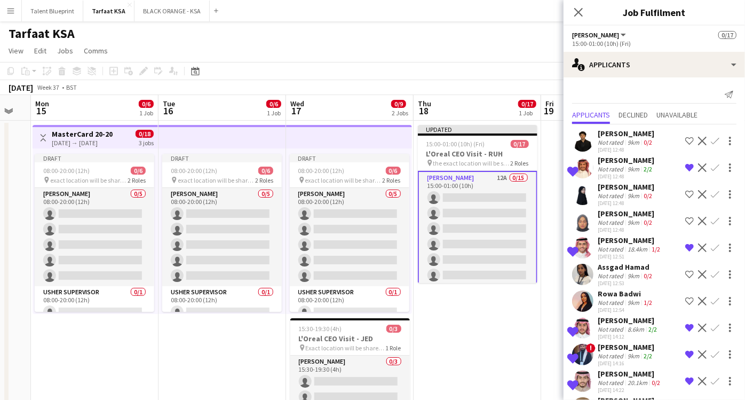
scroll to position [59, 0]
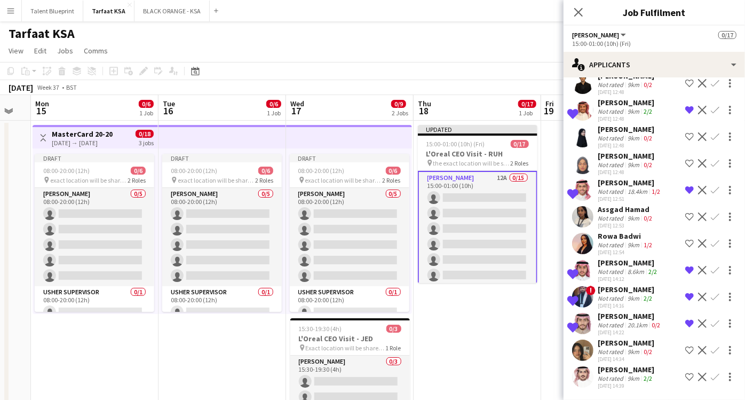
click at [617, 374] on div "Not rated" at bounding box center [612, 378] width 28 height 8
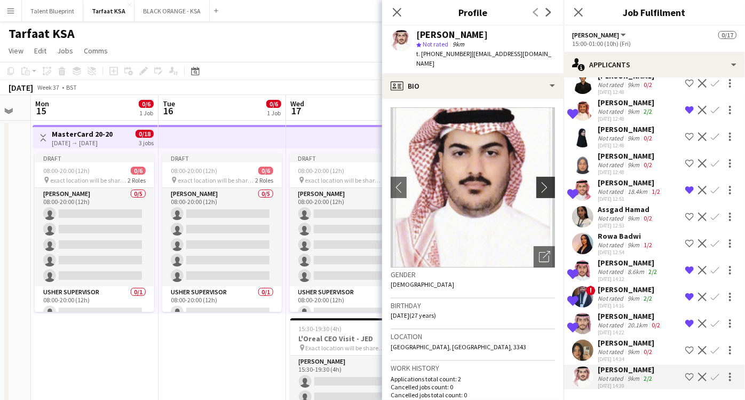
click at [539, 181] on app-icon "chevron-right" at bounding box center [547, 186] width 17 height 11
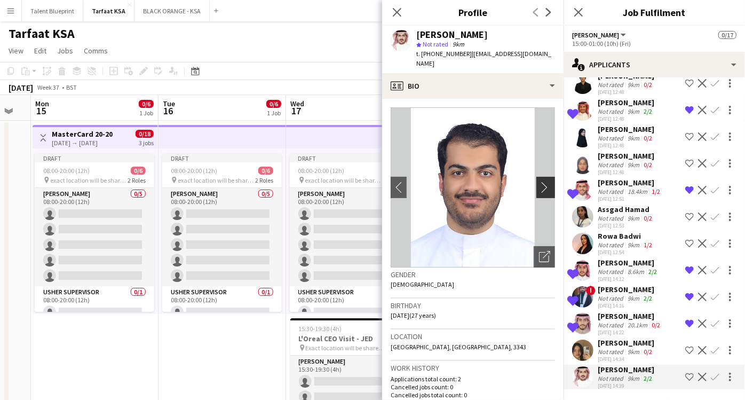
click at [537, 177] on button "chevron-right" at bounding box center [546, 187] width 21 height 21
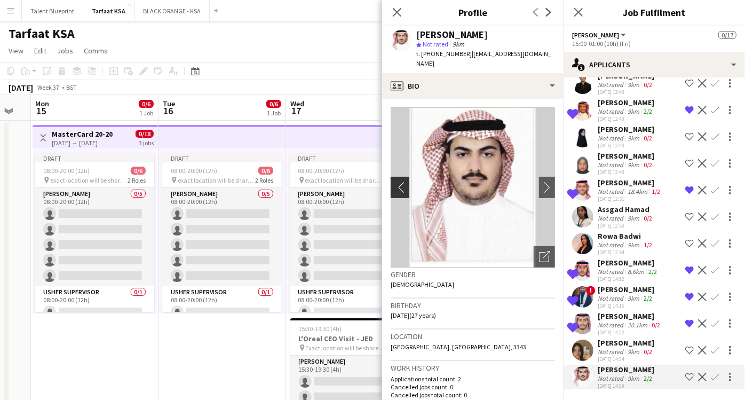
click at [392, 177] on button "chevron-left" at bounding box center [398, 187] width 21 height 21
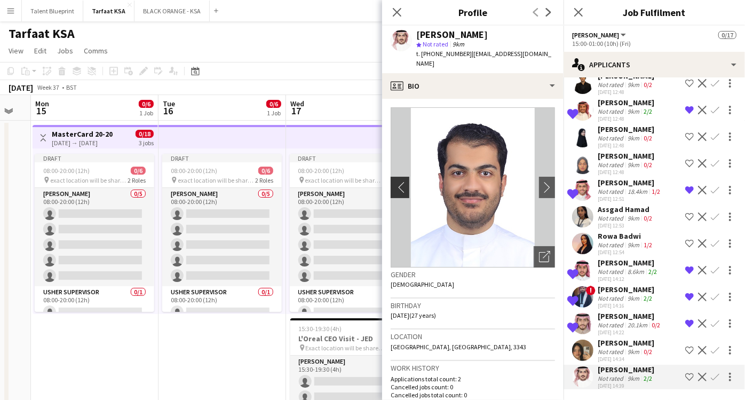
click at [398, 181] on app-icon "chevron-left" at bounding box center [399, 186] width 17 height 11
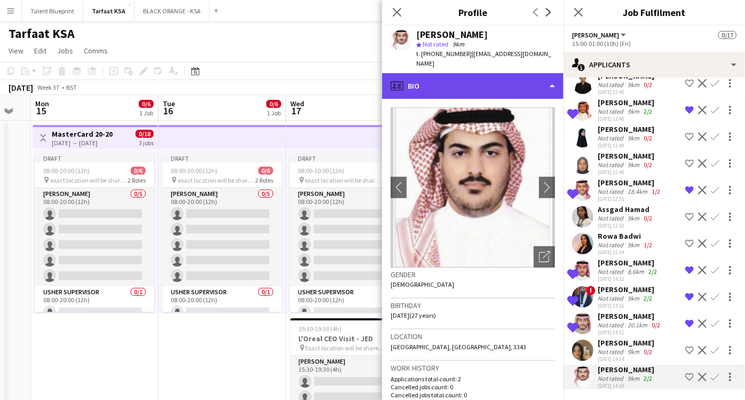
click at [541, 84] on div "profile Bio" at bounding box center [472, 86] width 181 height 26
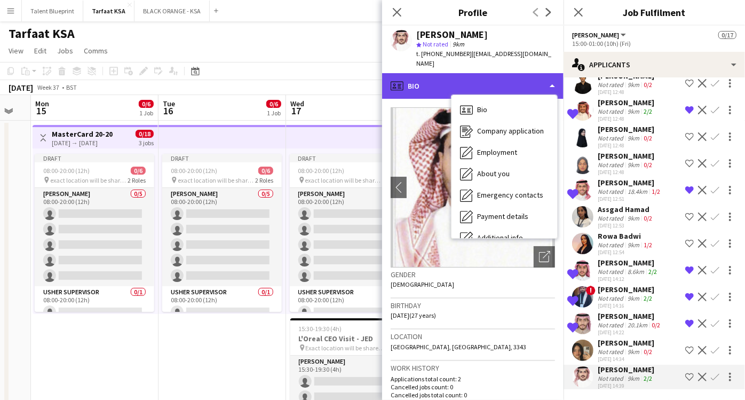
click at [543, 74] on div "profile Bio" at bounding box center [472, 86] width 181 height 26
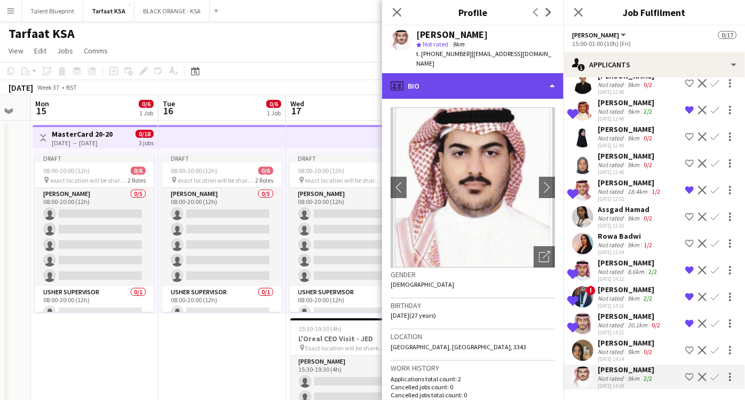
click at [551, 73] on div "profile Bio" at bounding box center [472, 86] width 181 height 26
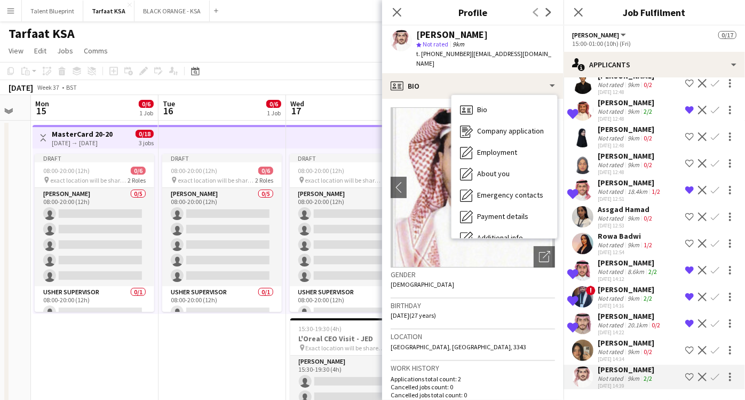
click at [457, 279] on div "Gender Male" at bounding box center [473, 282] width 164 height 31
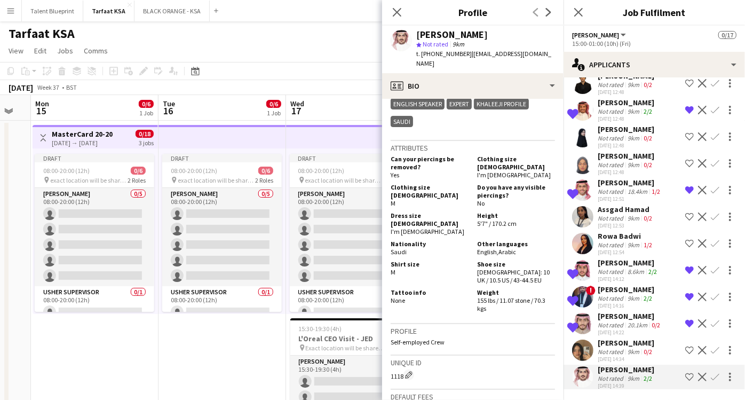
scroll to position [837, 0]
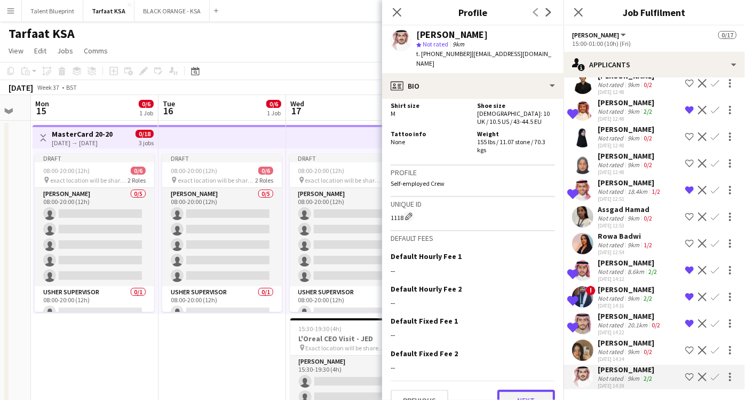
click at [513, 390] on button "Next" at bounding box center [526, 400] width 58 height 21
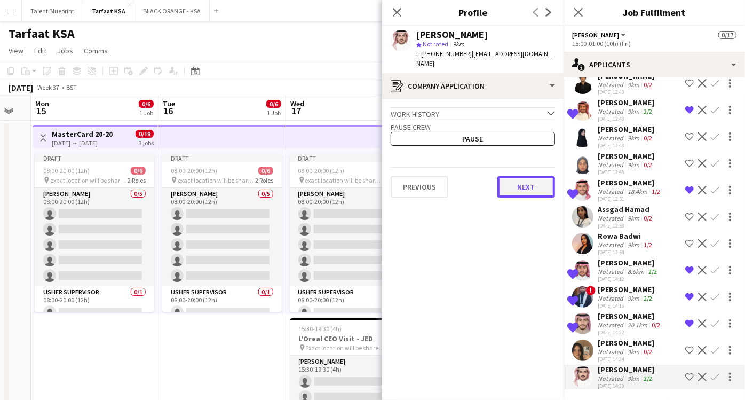
click at [521, 176] on button "Next" at bounding box center [526, 186] width 58 height 21
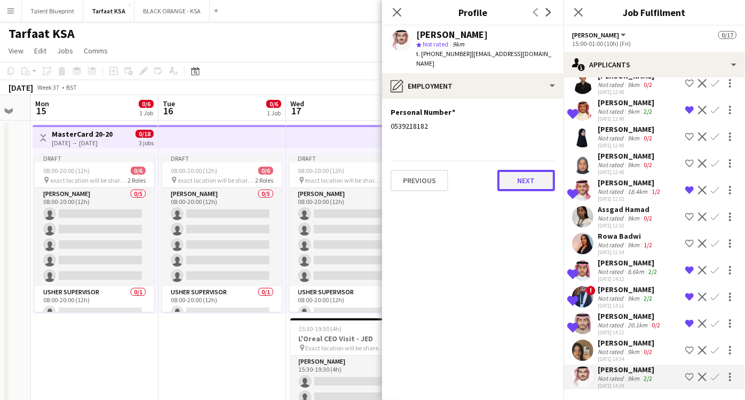
click at [521, 170] on button "Next" at bounding box center [526, 180] width 58 height 21
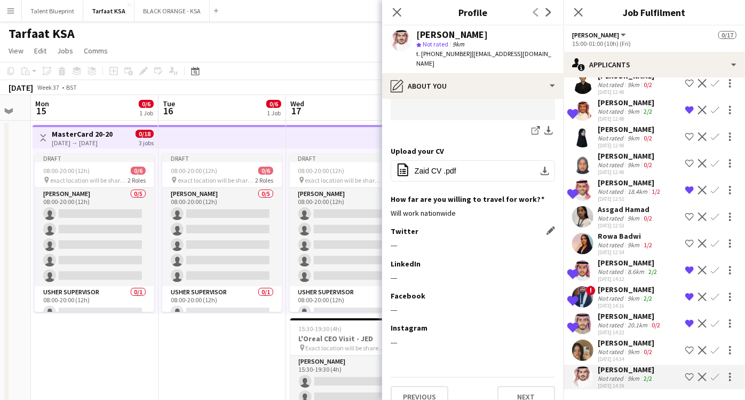
scroll to position [379, 0]
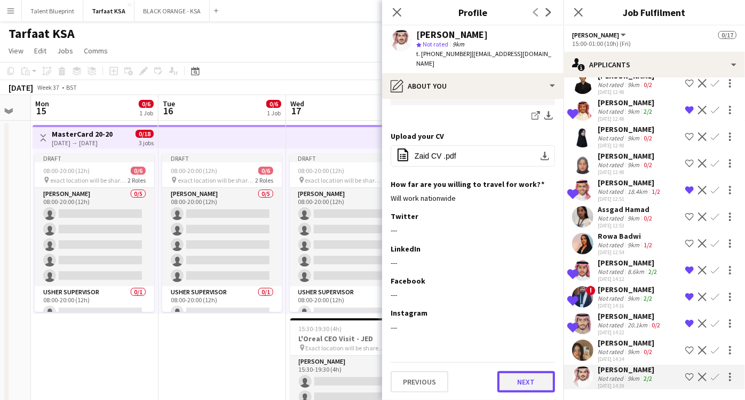
click at [516, 374] on button "Next" at bounding box center [526, 381] width 58 height 21
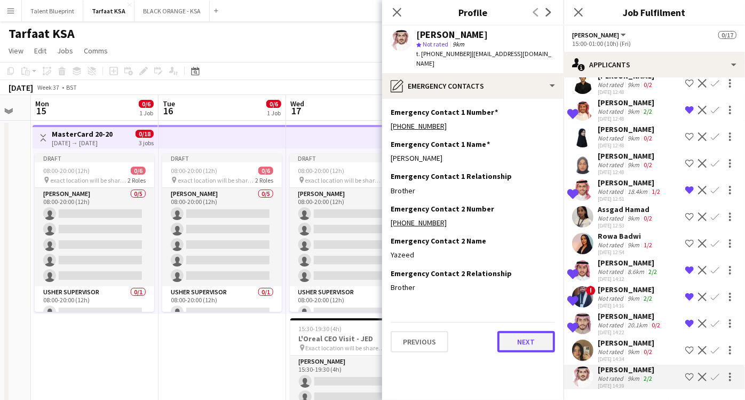
click at [527, 331] on button "Next" at bounding box center [526, 341] width 58 height 21
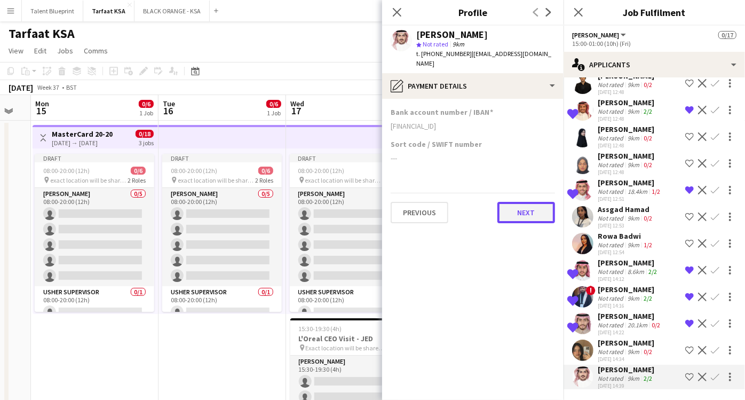
click at [526, 202] on button "Next" at bounding box center [526, 212] width 58 height 21
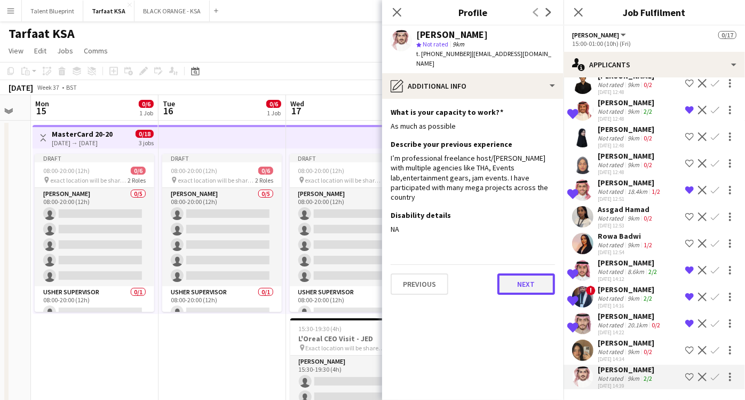
click at [529, 273] on button "Next" at bounding box center [526, 283] width 58 height 21
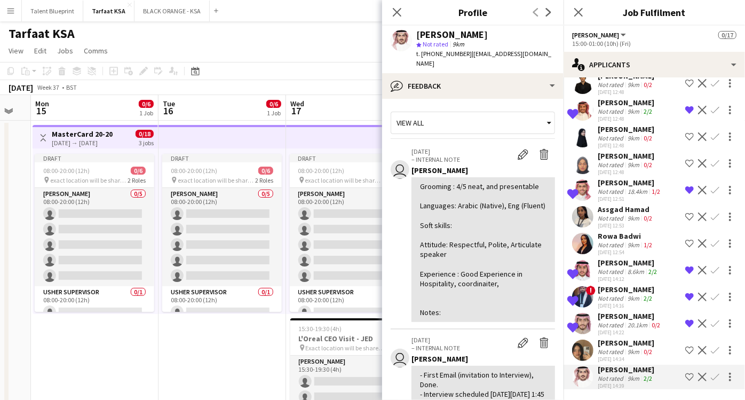
click at [441, 181] on div "Grooming : 4/5 neat, and presentable Languages: Arabic (Native), Eng (Fluent) S…" at bounding box center [483, 249] width 126 height 136
click at [470, 186] on div "Grooming : 4/5 neat, and presentable Languages: Arabic (Native), Eng (Fluent) S…" at bounding box center [483, 249] width 126 height 136
click at [468, 181] on div "Grooming : 4/5 neat, and presentable Languages: Arabic (Native), Eng (Fluent) S…" at bounding box center [483, 249] width 126 height 136
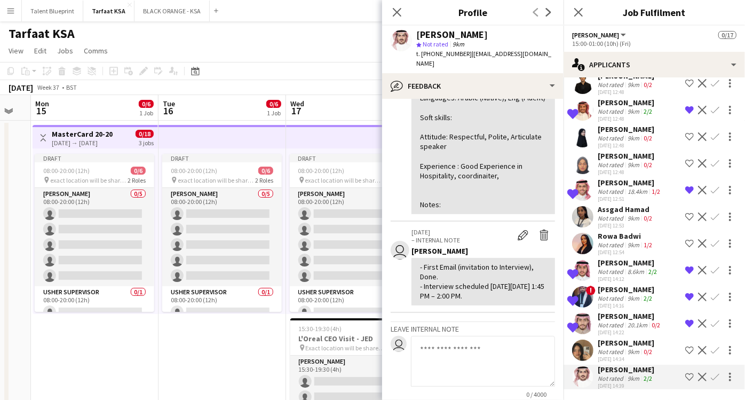
scroll to position [118, 0]
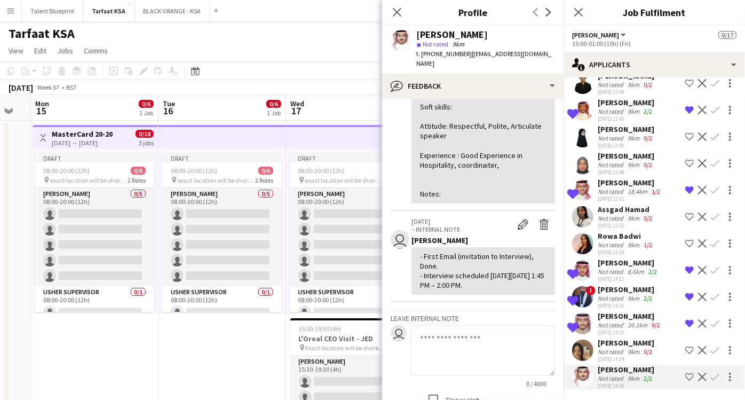
click at [468, 265] on div "- First Email (invitation to Interview), Done. - Interview scheduled on Thu, Ju…" at bounding box center [483, 270] width 126 height 39
click at [482, 282] on div "- First Email (invitation to Interview), Done. - Interview scheduled on Thu, Ju…" at bounding box center [483, 270] width 126 height 39
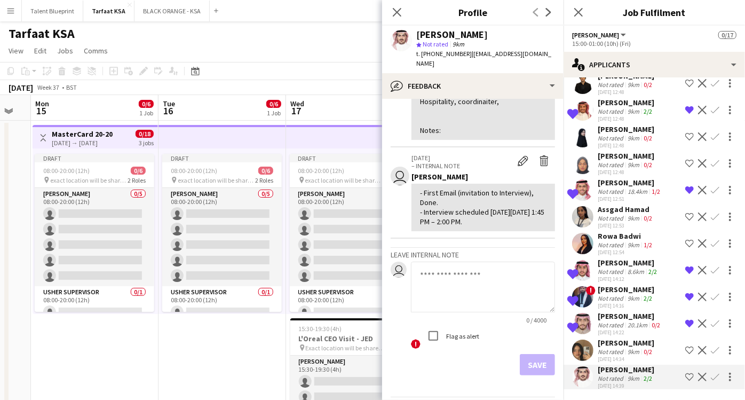
scroll to position [216, 0]
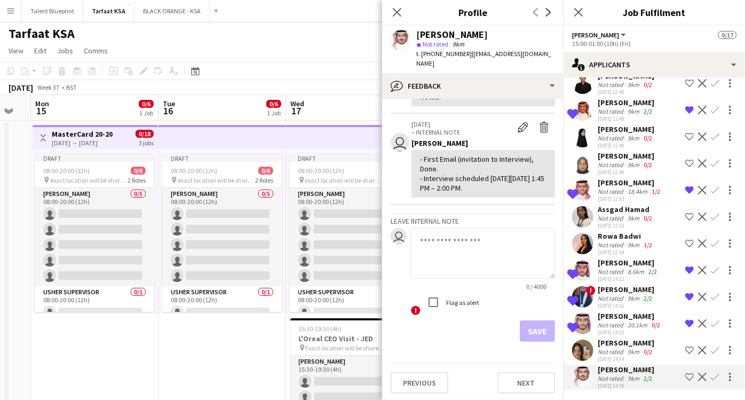
click at [685, 375] on app-icon "Shortlist crew" at bounding box center [689, 377] width 9 height 9
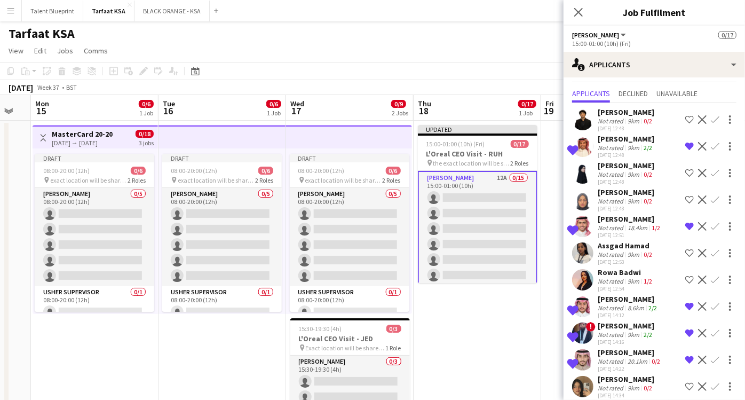
scroll to position [0, 0]
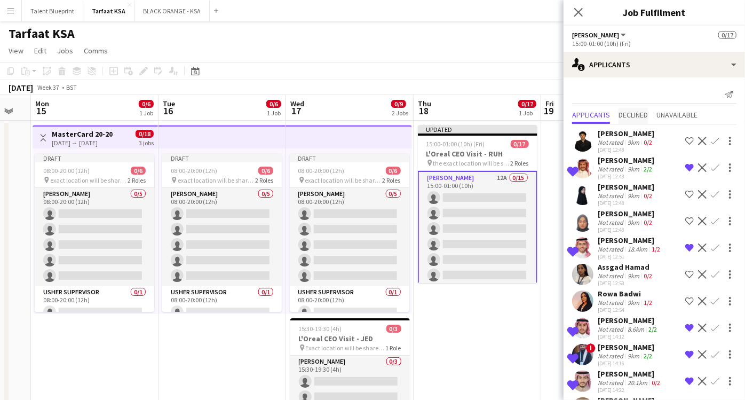
click at [631, 117] on span "Declined" at bounding box center [633, 114] width 29 height 7
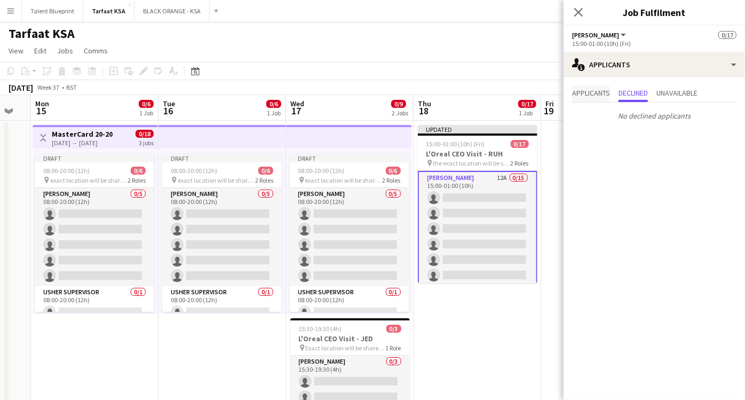
click at [600, 96] on span "Applicants" at bounding box center [591, 92] width 38 height 7
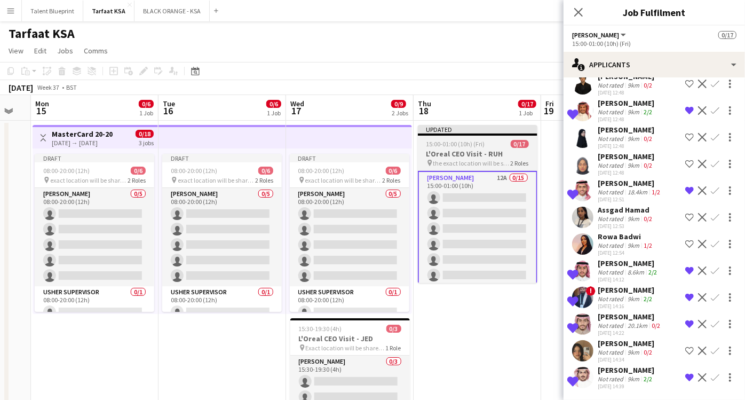
click at [465, 148] on app-job-card "Updated 15:00-01:00 (10h) (Fri) 0/17 L'Oreal CEO Visit - RUH pin the exact loca…" at bounding box center [478, 204] width 120 height 158
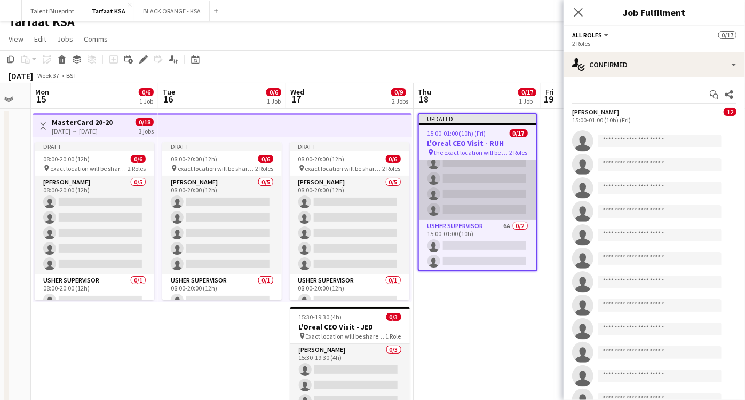
scroll to position [72, 0]
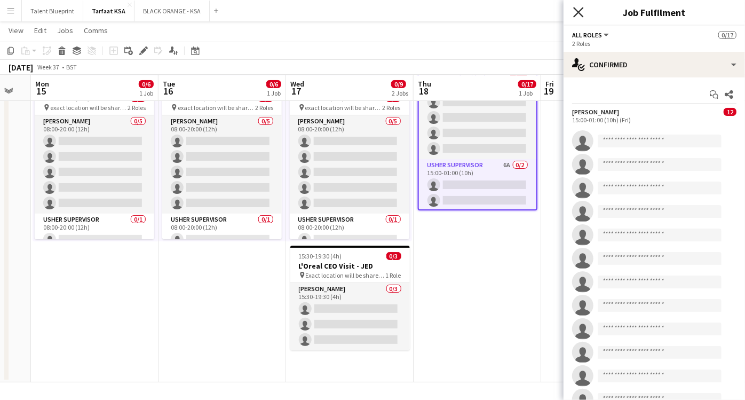
click at [579, 16] on icon "Close pop-in" at bounding box center [578, 12] width 10 height 10
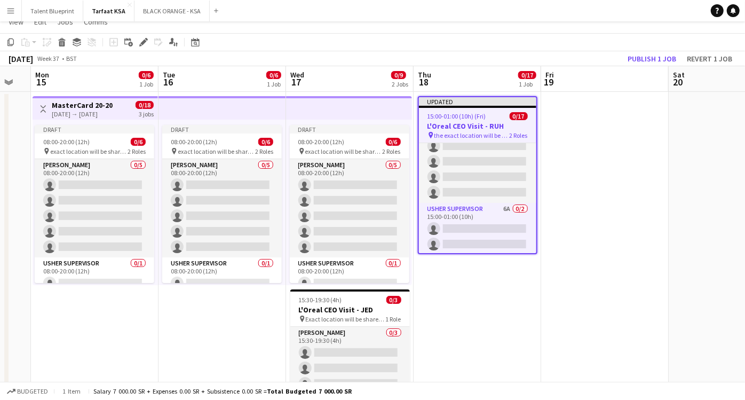
scroll to position [0, 0]
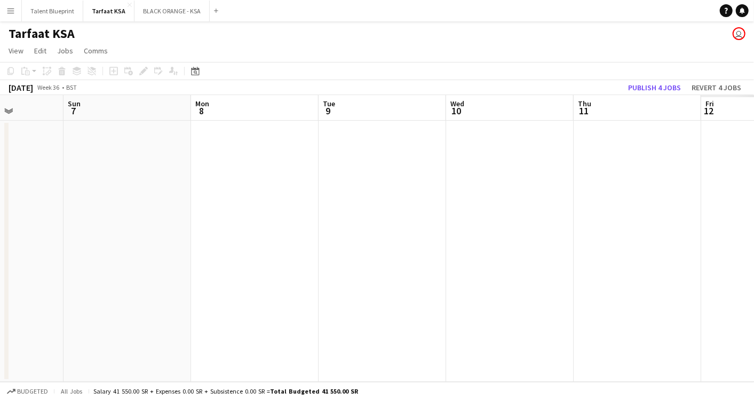
drag, startPoint x: 575, startPoint y: 218, endPoint x: 68, endPoint y: 137, distance: 513.5
click at [0, 143] on html "Menu Boards Boards Boards All jobs Status Workforce Workforce My Workforce Recr…" at bounding box center [377, 200] width 754 height 400
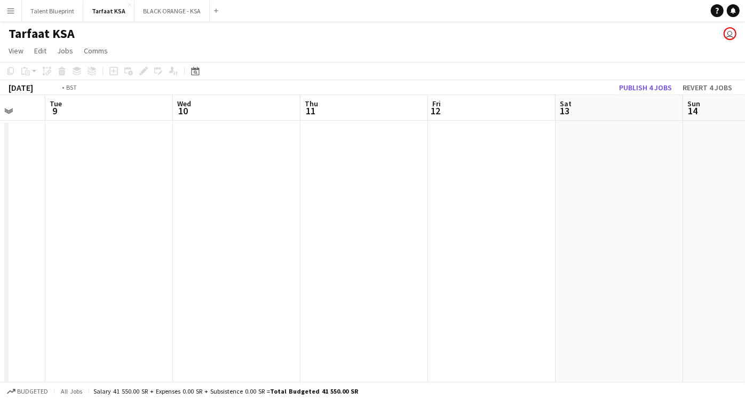
drag, startPoint x: 382, startPoint y: 179, endPoint x: -3, endPoint y: 138, distance: 386.4
click at [0, 138] on html "Menu Boards Boards Boards All jobs Status Workforce Workforce My Workforce Recr…" at bounding box center [372, 236] width 745 height 473
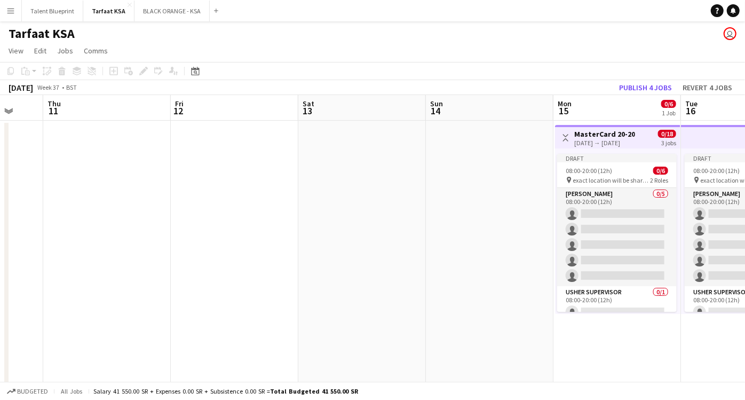
drag, startPoint x: 372, startPoint y: 215, endPoint x: 46, endPoint y: 191, distance: 327.0
click at [58, 192] on app-calendar-viewport "Mon 8 Tue 9 Wed 10 Thu 11 Fri 12 Sat 13 Sun 14 Mon 15 0/6 1 Job Tue 16 0/6 1 Jo…" at bounding box center [372, 275] width 745 height 360
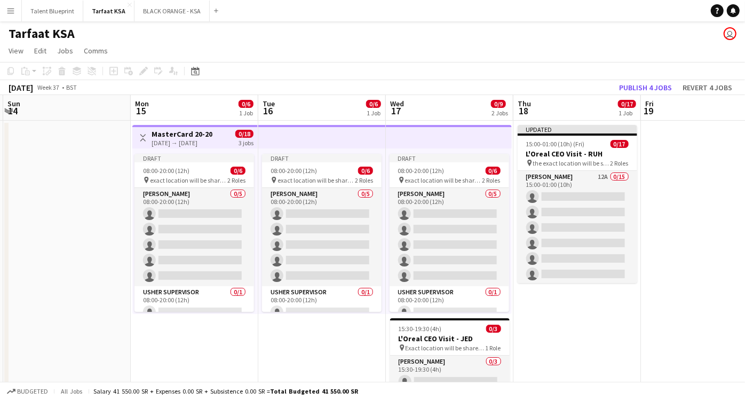
drag, startPoint x: 691, startPoint y: 307, endPoint x: 646, endPoint y: 309, distance: 44.9
click at [654, 312] on app-calendar-viewport "Thu 11 Fri 12 Sat 13 Sun 14 Mon 15 0/6 1 Job Tue 16 0/6 1 Job Wed 17 0/9 2 Jobs…" at bounding box center [372, 275] width 745 height 360
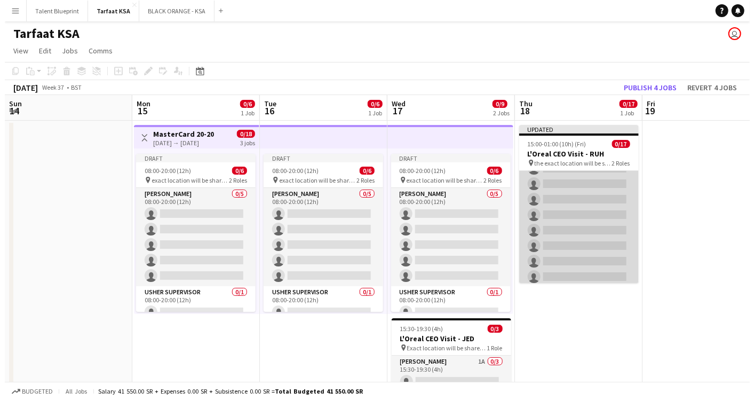
scroll to position [0, 0]
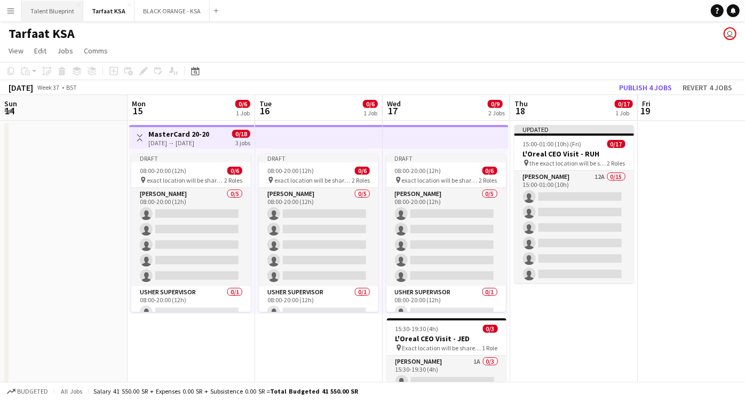
click at [69, 14] on button "Talent Blueprint Close" at bounding box center [52, 11] width 61 height 21
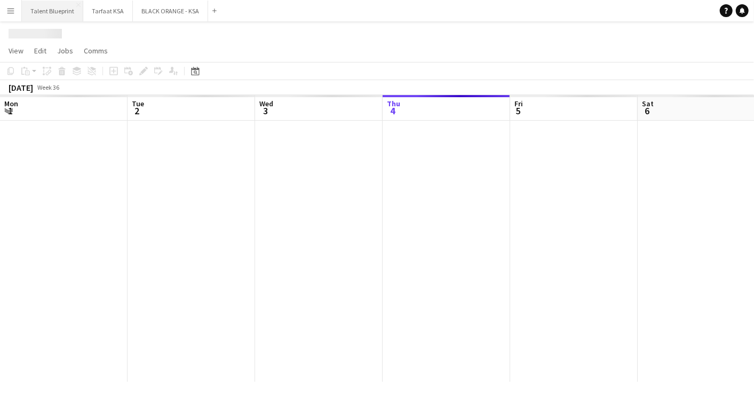
scroll to position [0, 255]
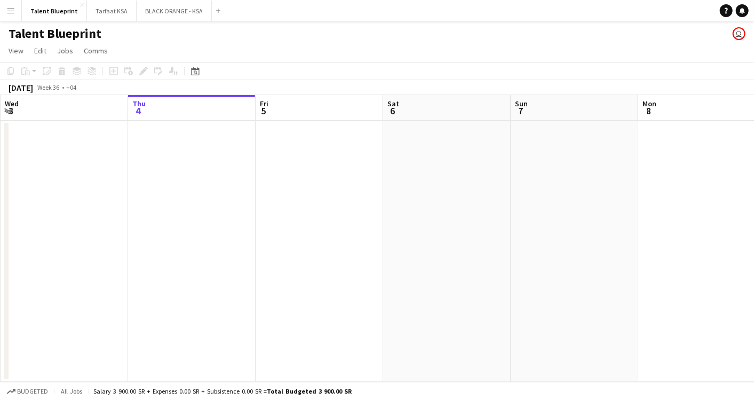
click at [15, 16] on button "Menu" at bounding box center [10, 10] width 21 height 21
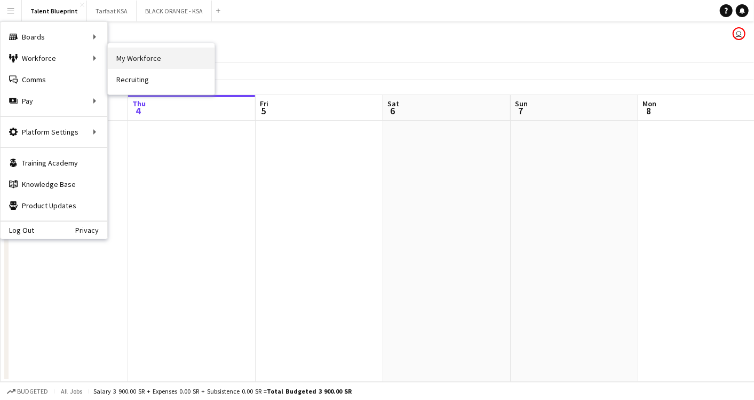
click at [128, 56] on link "My Workforce" at bounding box center [161, 57] width 107 height 21
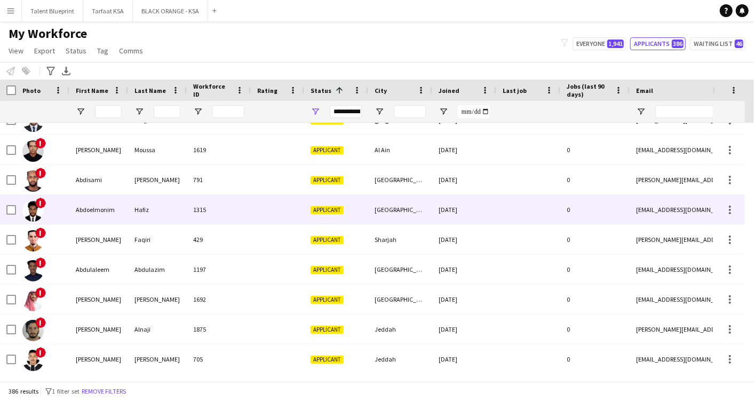
scroll to position [118, 0]
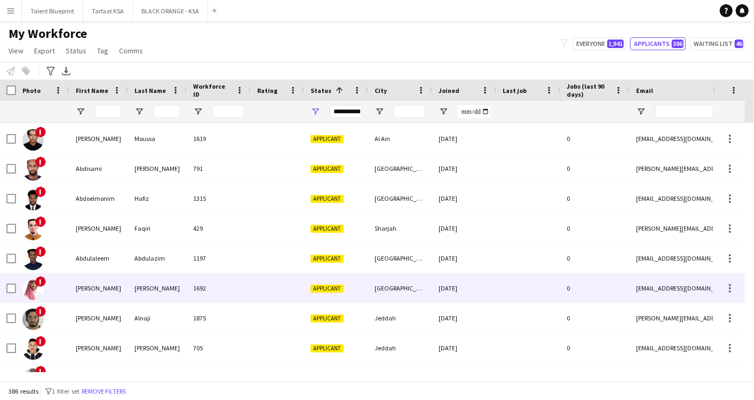
click at [79, 287] on div "[PERSON_NAME]" at bounding box center [98, 287] width 59 height 29
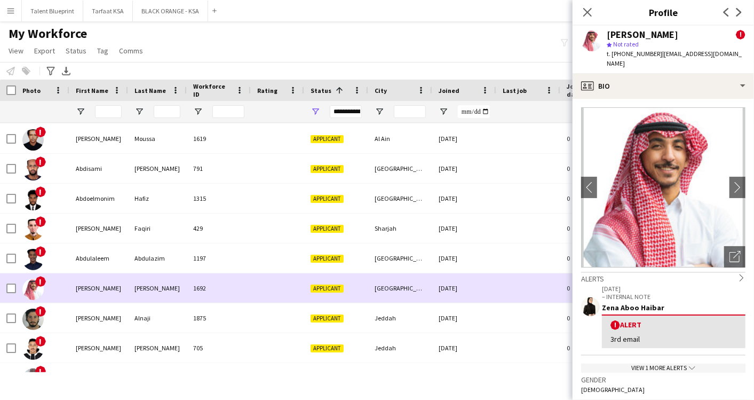
click at [79, 287] on div "[PERSON_NAME]" at bounding box center [98, 287] width 59 height 29
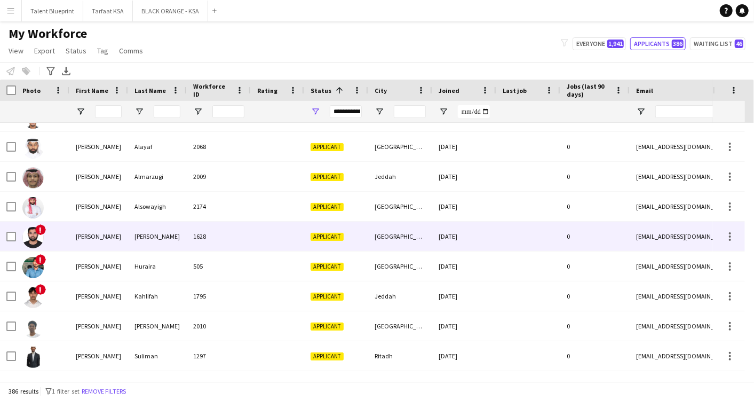
scroll to position [474, 0]
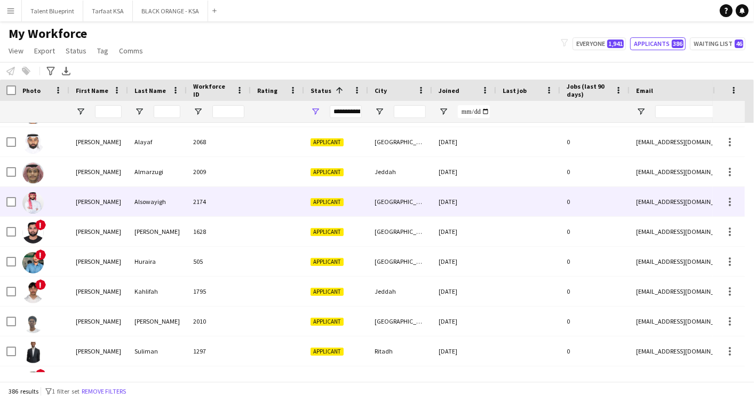
click at [86, 205] on div "[PERSON_NAME]" at bounding box center [98, 201] width 59 height 29
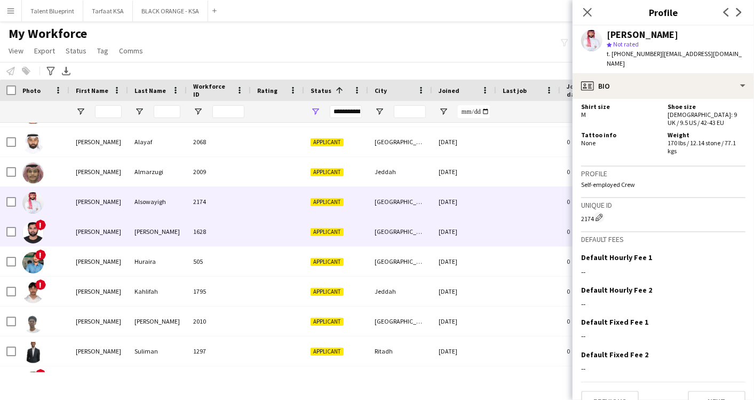
scroll to position [550, 0]
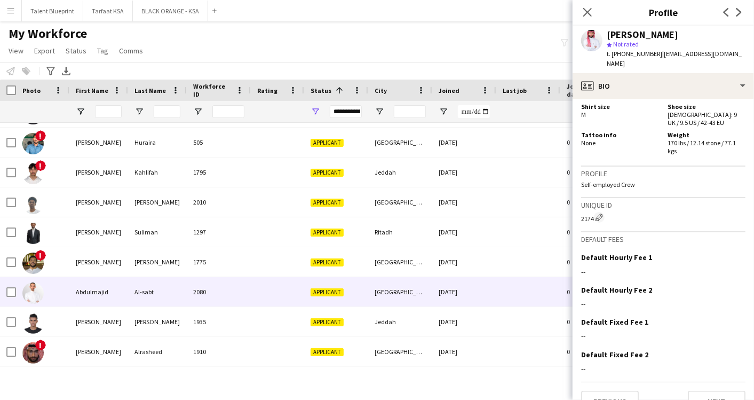
click at [83, 292] on div "Abdulmajid" at bounding box center [98, 291] width 59 height 29
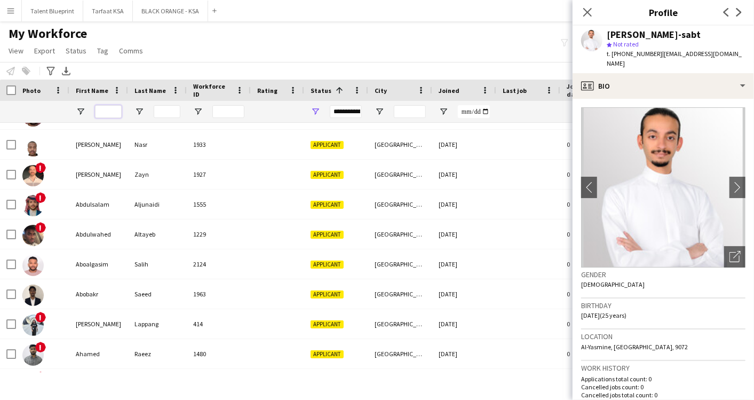
click at [116, 113] on input "First Name Filter Input" at bounding box center [108, 111] width 27 height 13
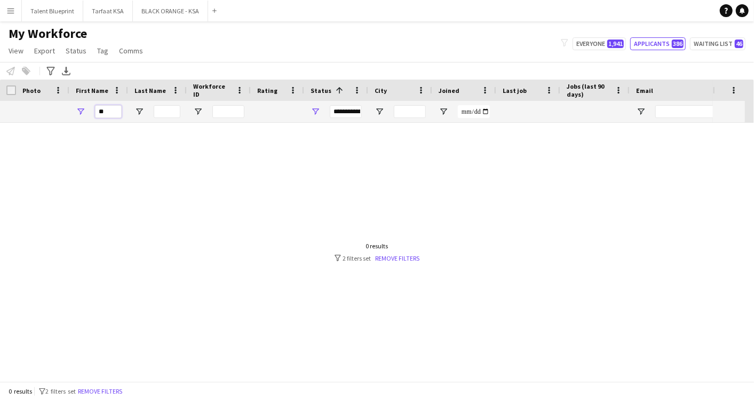
type input "*"
type input "***"
click at [109, 110] on input "***" at bounding box center [108, 111] width 27 height 13
type input "*"
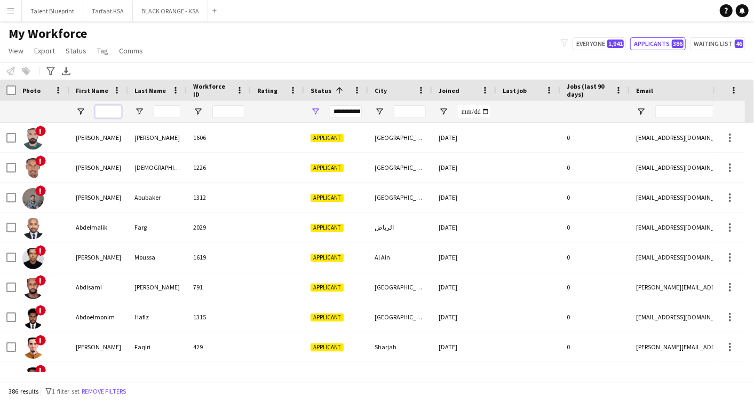
click at [105, 109] on input "First Name Filter Input" at bounding box center [108, 111] width 27 height 13
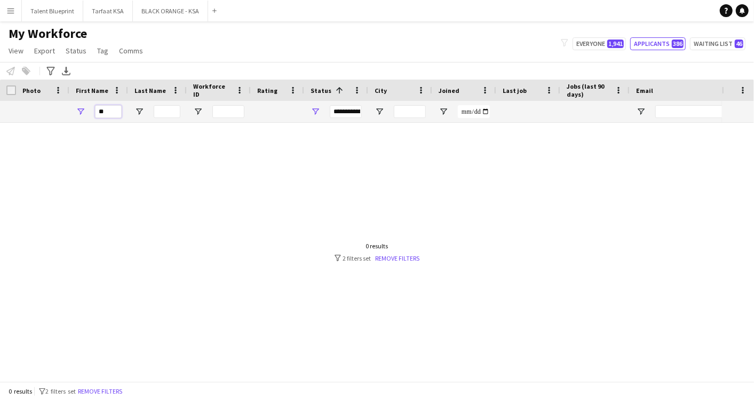
type input "*"
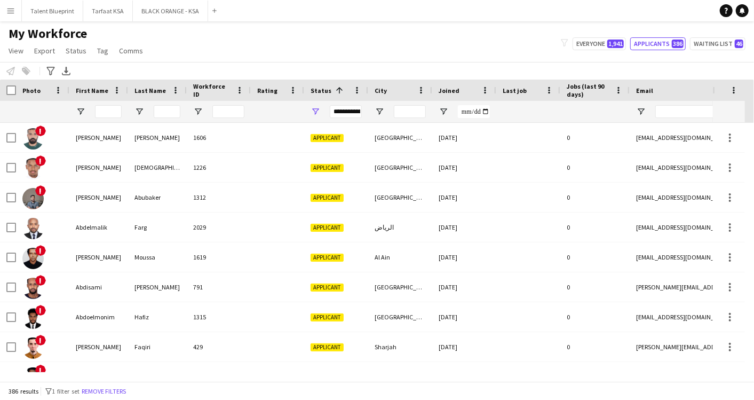
click at [354, 113] on div "**********" at bounding box center [346, 111] width 32 height 13
click at [14, 16] on button "Menu" at bounding box center [10, 10] width 21 height 21
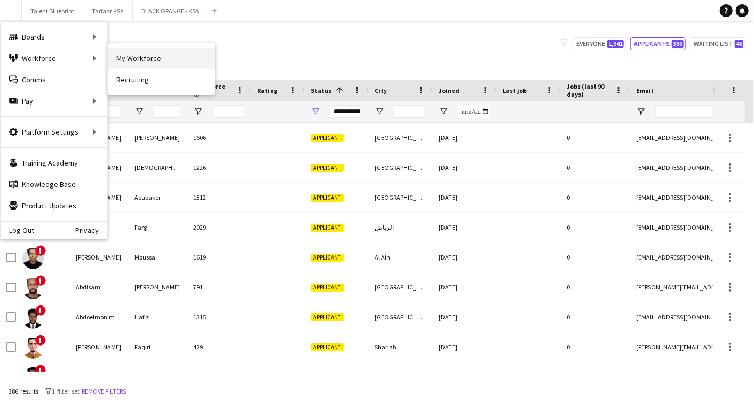
click at [151, 57] on link "My Workforce" at bounding box center [161, 57] width 107 height 21
type input "**********"
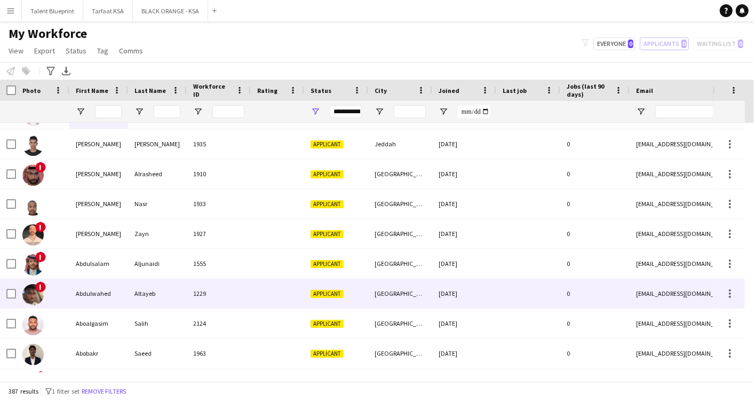
scroll to position [1024, 0]
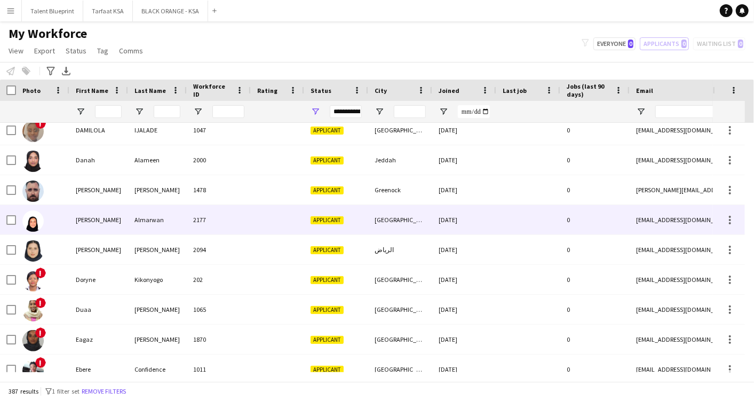
click at [84, 218] on div "[PERSON_NAME]" at bounding box center [98, 219] width 59 height 29
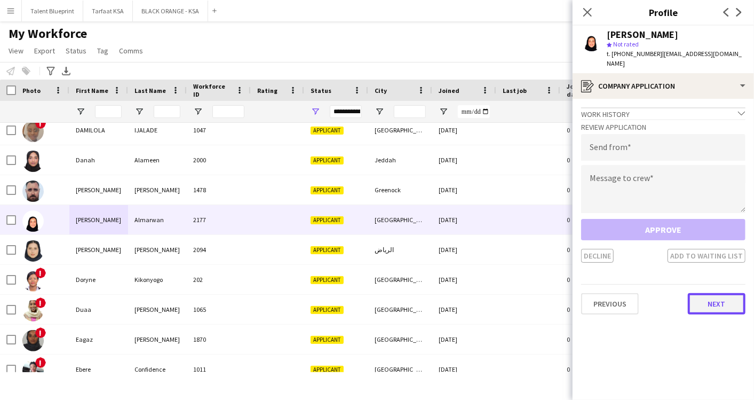
click at [719, 293] on button "Next" at bounding box center [717, 303] width 58 height 21
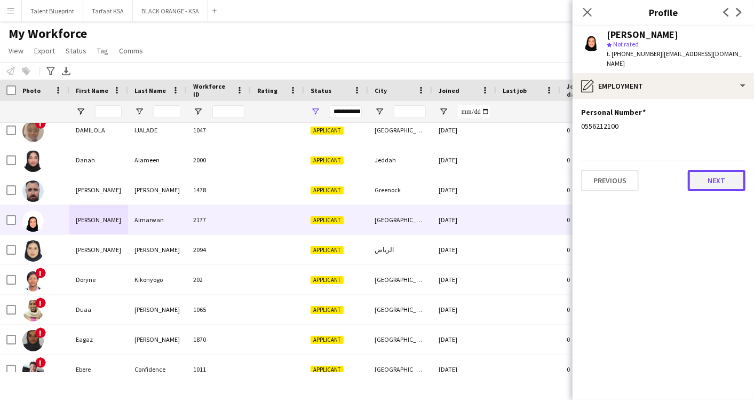
click at [714, 172] on button "Next" at bounding box center [717, 180] width 58 height 21
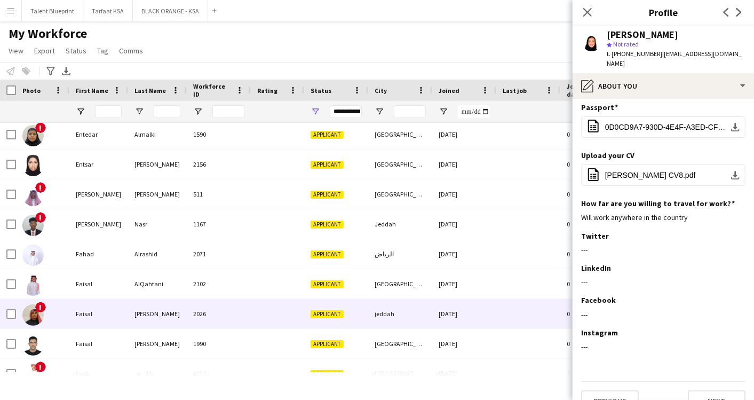
scroll to position [3365, 0]
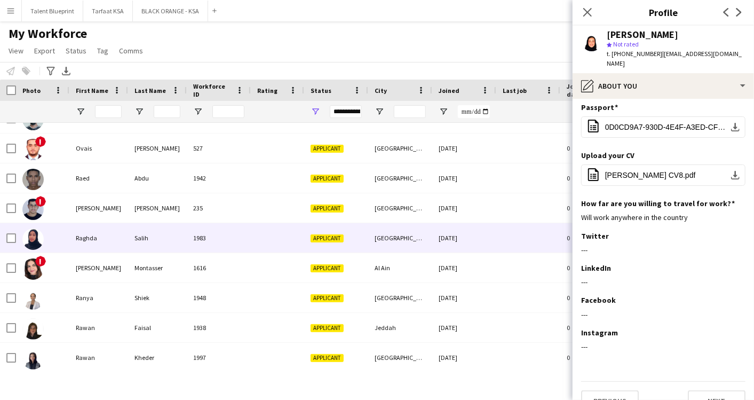
click at [109, 243] on div "Raghda" at bounding box center [98, 237] width 59 height 29
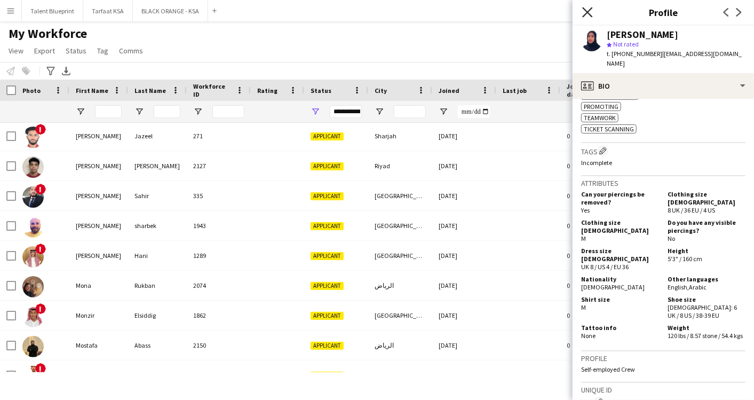
click at [587, 11] on icon at bounding box center [587, 12] width 10 height 10
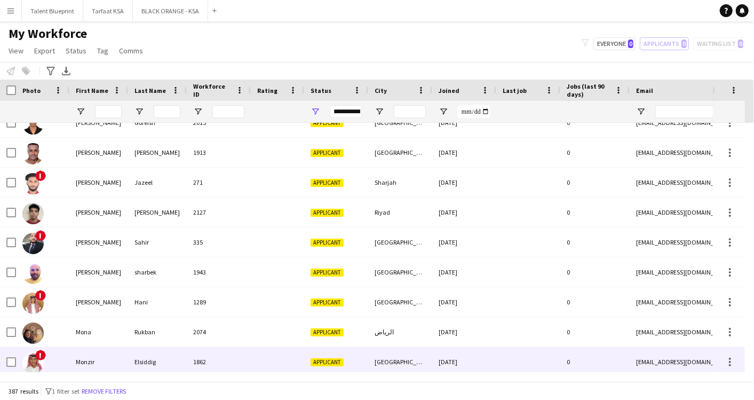
scroll to position [7294, 0]
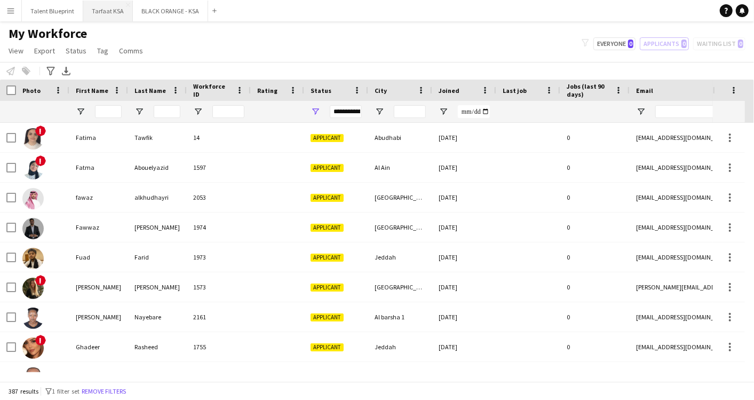
click at [114, 11] on button "Tarfaat KSA Close" at bounding box center [108, 11] width 50 height 21
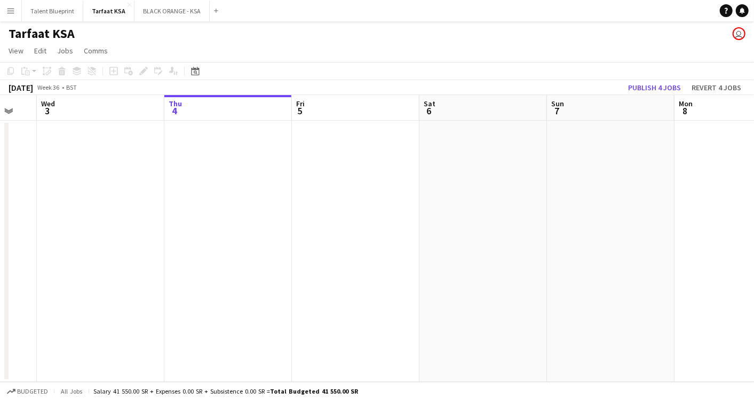
drag, startPoint x: 292, startPoint y: 192, endPoint x: 93, endPoint y: 229, distance: 202.5
click at [101, 235] on app-calendar-viewport "Sun 31 Mon 1 Tue 2 Wed 3 Thu 4 Fri 5 Sat 6 Sun 7 Mon 8 Tue 9 Wed 10" at bounding box center [377, 238] width 754 height 287
drag, startPoint x: 468, startPoint y: 231, endPoint x: 50, endPoint y: 221, distance: 418.0
click at [50, 221] on app-calendar-viewport "Thu 4 Fri 5 Sat 6 Sun 7 Mon 8 Tue 9 Wed 10 Thu 11 Fri 12 Sat 13 Sun 14" at bounding box center [377, 238] width 754 height 287
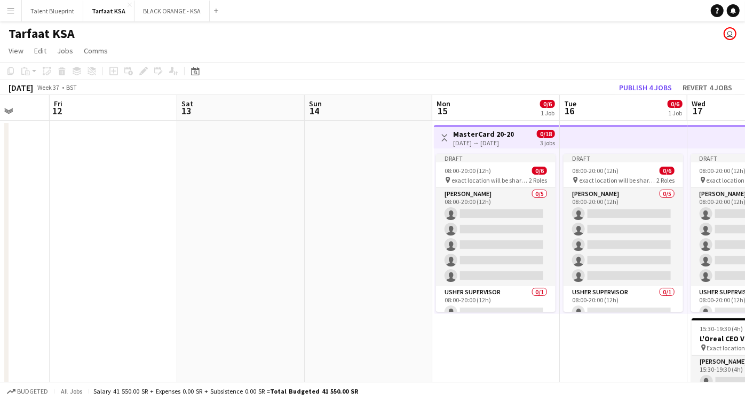
drag, startPoint x: 499, startPoint y: 209, endPoint x: -3, endPoint y: 180, distance: 502.5
click at [0, 180] on html "Menu Boards Boards Boards All jobs Status Workforce Workforce My Workforce Recr…" at bounding box center [372, 236] width 745 height 473
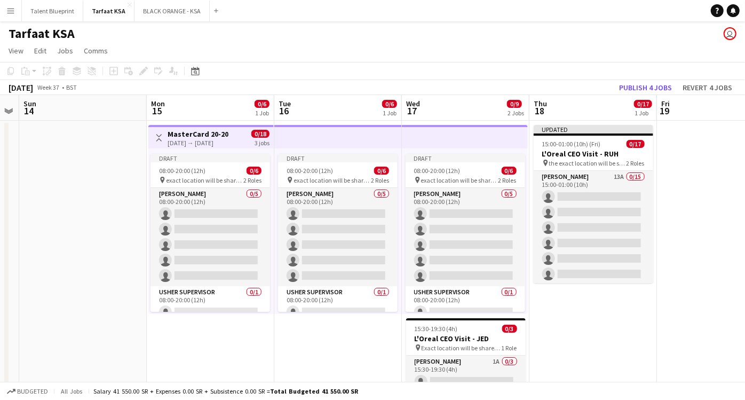
drag, startPoint x: 323, startPoint y: 192, endPoint x: -3, endPoint y: 168, distance: 326.4
click at [0, 168] on html "Menu Boards Boards Boards All jobs Status Workforce Workforce My Workforce Recr…" at bounding box center [372, 236] width 745 height 473
click at [604, 154] on h3 "L'Oreal CEO Visit - RUH" at bounding box center [594, 154] width 120 height 10
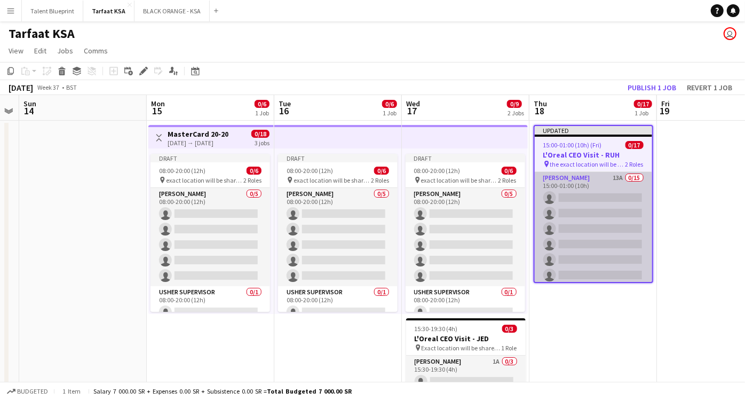
click at [582, 178] on app-card-role "[PERSON_NAME] 13A 0/15 15:00-01:00 (10h) single-neutral-actions single-neutral-…" at bounding box center [593, 298] width 117 height 253
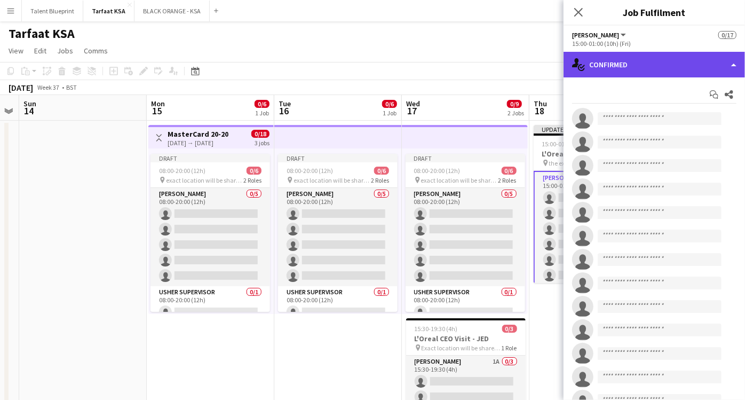
click at [718, 62] on div "single-neutral-actions-check-2 Confirmed" at bounding box center [654, 65] width 181 height 26
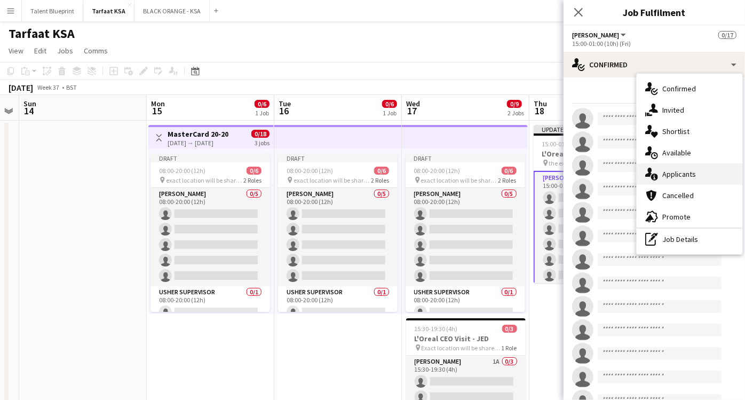
click at [686, 169] on span "Applicants" at bounding box center [679, 174] width 34 height 10
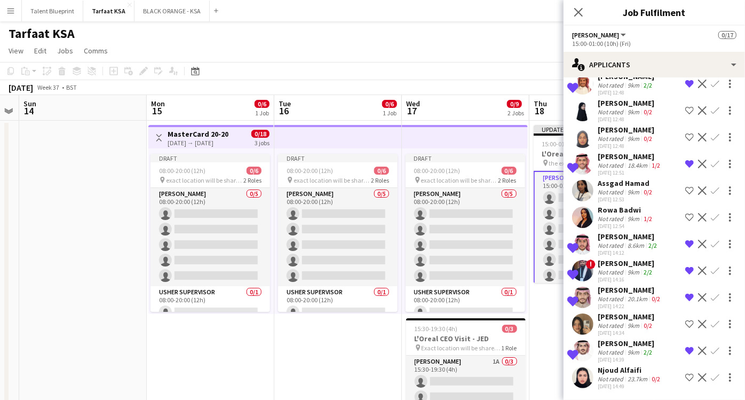
click at [587, 374] on app-user-avatar at bounding box center [582, 377] width 21 height 21
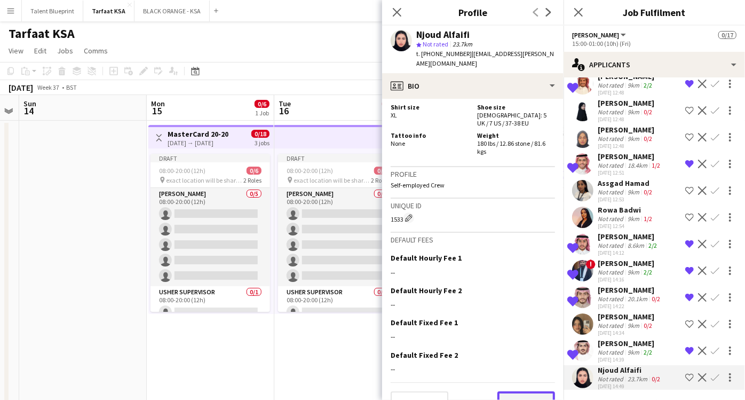
click at [513, 391] on button "Next" at bounding box center [526, 401] width 58 height 21
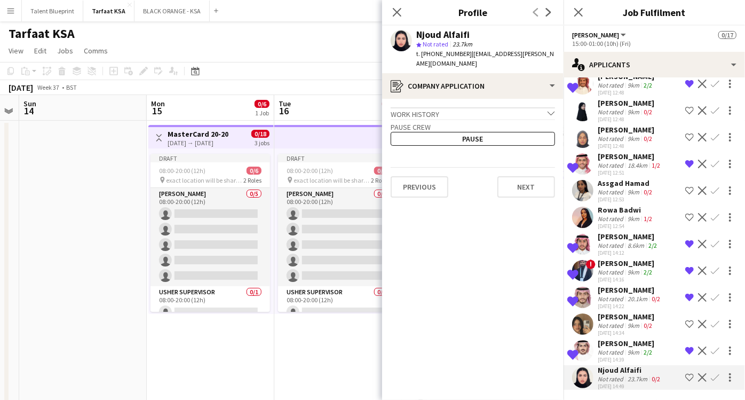
click at [550, 109] on icon "chevron-down" at bounding box center [551, 112] width 7 height 7
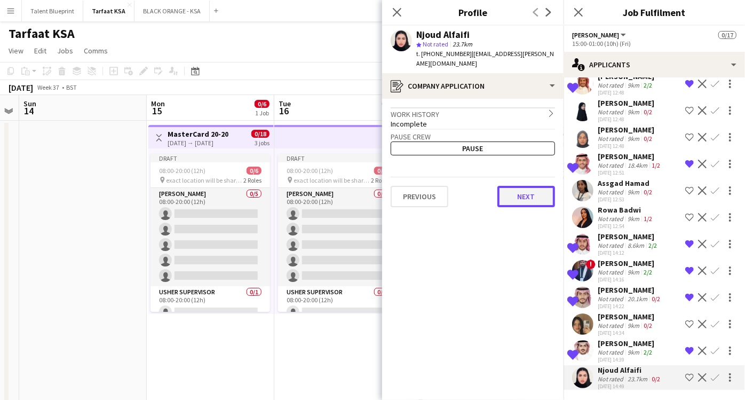
click at [540, 193] on button "Next" at bounding box center [526, 196] width 58 height 21
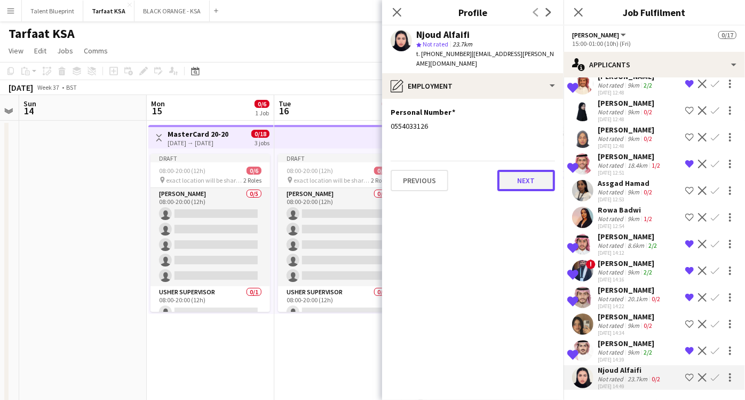
click at [536, 173] on button "Next" at bounding box center [526, 180] width 58 height 21
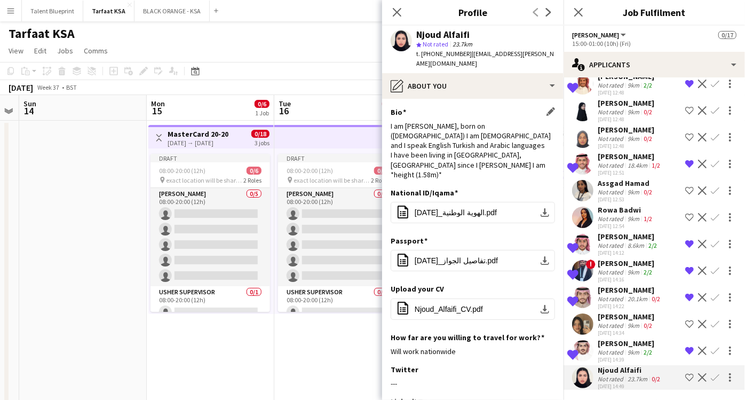
click at [477, 157] on div "I am [PERSON_NAME], born on ([DEMOGRAPHIC_DATA]) I am [DEMOGRAPHIC_DATA] and I …" at bounding box center [473, 150] width 164 height 58
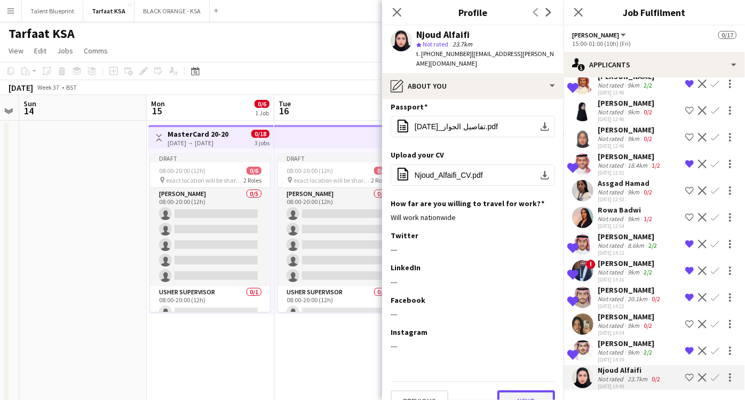
click at [517, 390] on button "Next" at bounding box center [526, 400] width 58 height 21
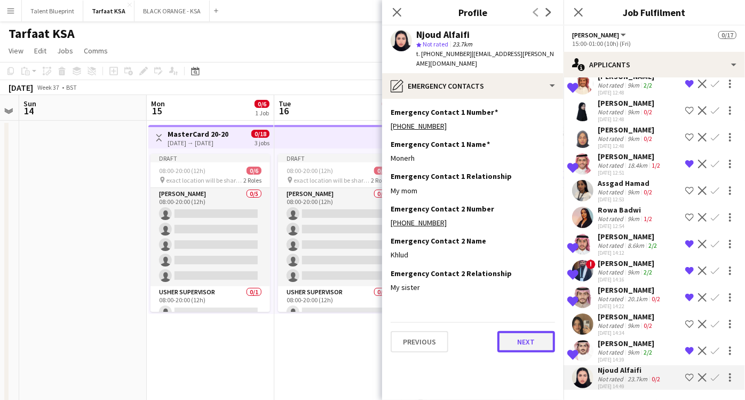
click at [526, 331] on button "Next" at bounding box center [526, 341] width 58 height 21
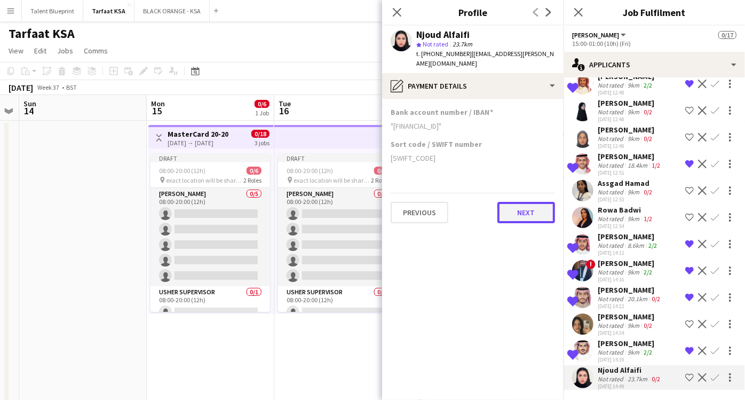
click at [524, 202] on button "Next" at bounding box center [526, 212] width 58 height 21
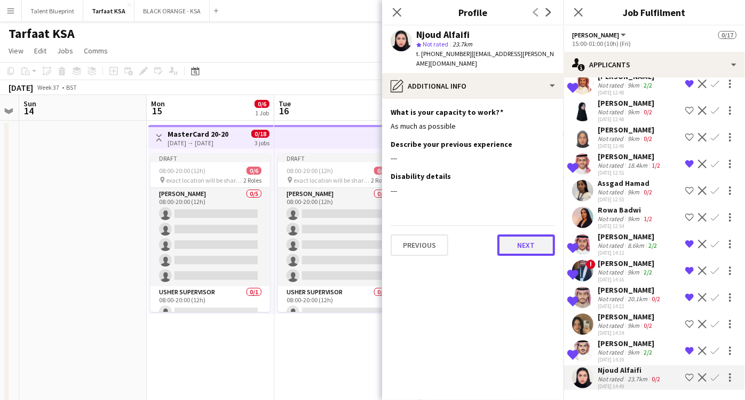
click at [529, 236] on button "Next" at bounding box center [526, 244] width 58 height 21
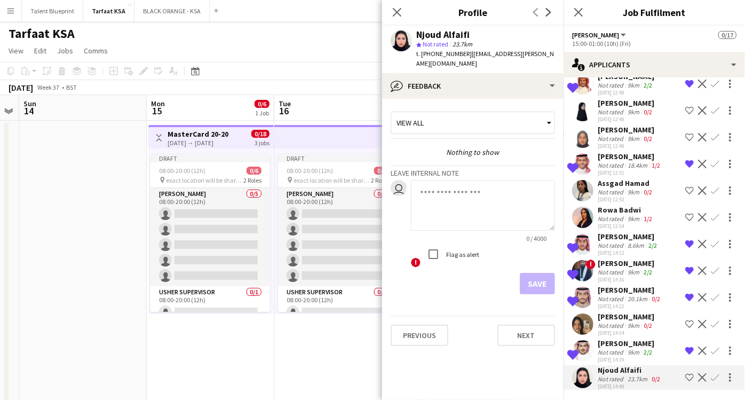
click at [413, 258] on span "!" at bounding box center [416, 263] width 10 height 10
click at [398, 11] on icon at bounding box center [397, 12] width 10 height 10
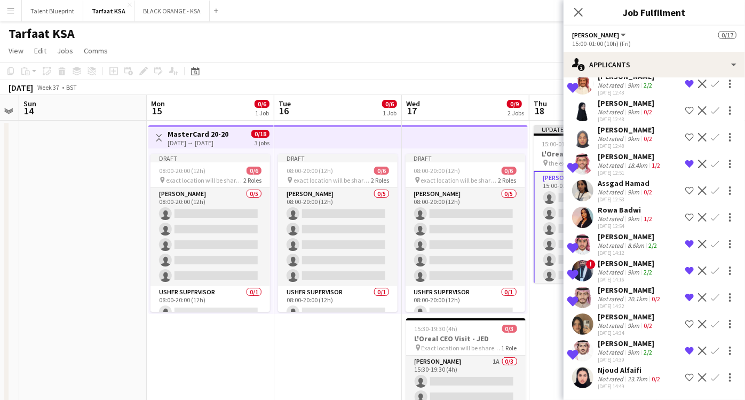
click at [685, 376] on app-icon "Shortlist crew" at bounding box center [689, 377] width 9 height 9
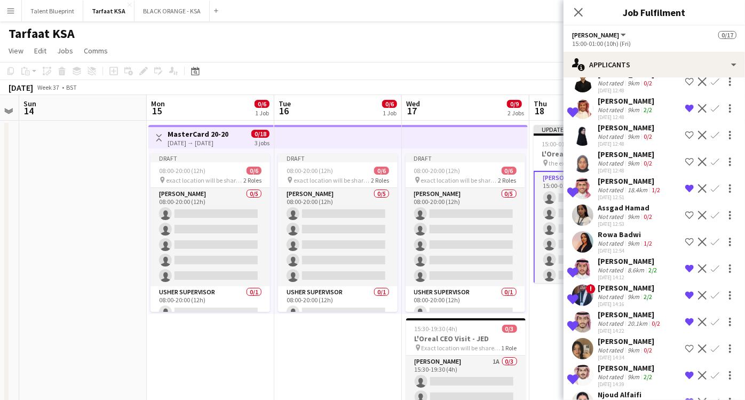
scroll to position [84, 0]
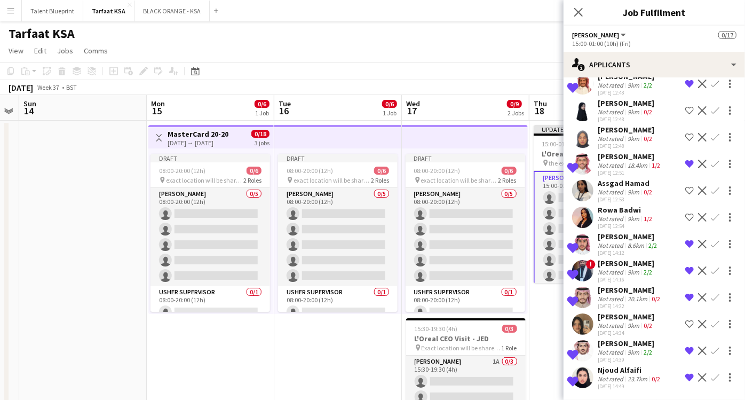
click at [352, 354] on app-date-cell "Draft 08:00-20:00 (12h) 0/6 pin exact location will be shared later 2 Roles [PE…" at bounding box center [338, 288] width 128 height 334
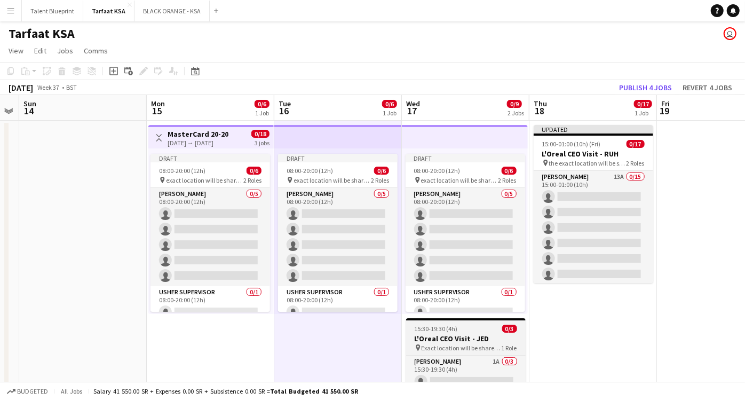
click at [456, 336] on h3 "L'Oreal CEO Visit - JED" at bounding box center [466, 339] width 120 height 10
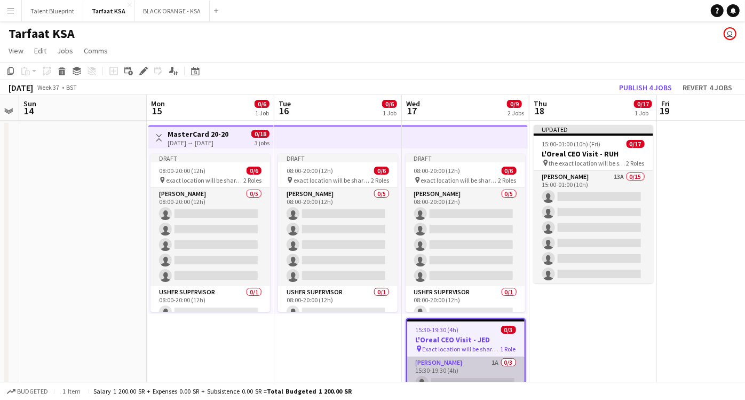
click at [459, 361] on app-card-role "[PERSON_NAME] 1A 0/3 15:30-19:30 (4h) single-neutral-actions single-neutral-act…" at bounding box center [465, 390] width 117 height 67
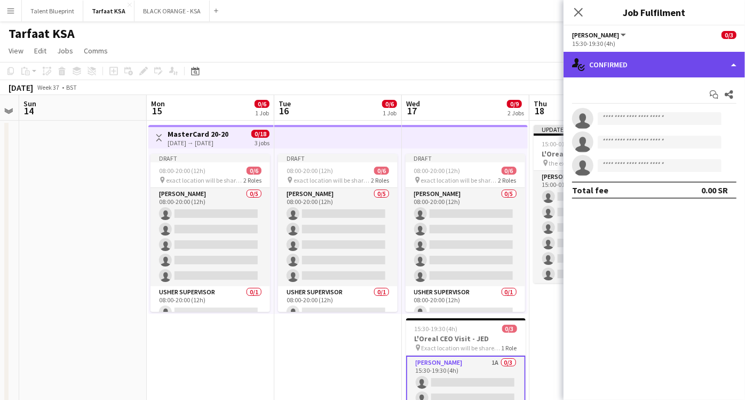
click at [729, 66] on div "single-neutral-actions-check-2 Confirmed" at bounding box center [654, 65] width 181 height 26
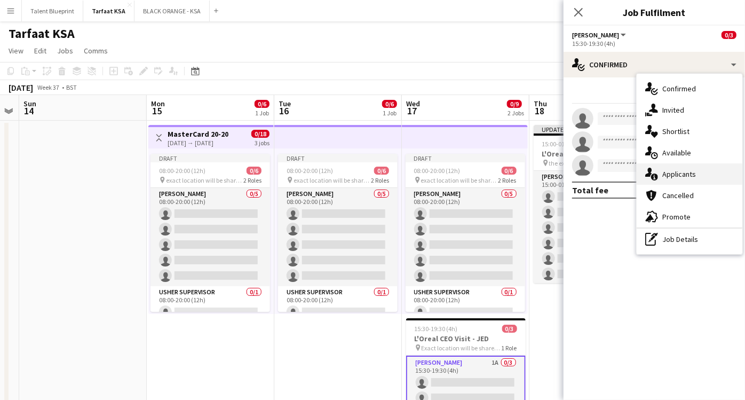
click at [692, 178] on span "Applicants" at bounding box center [679, 174] width 34 height 10
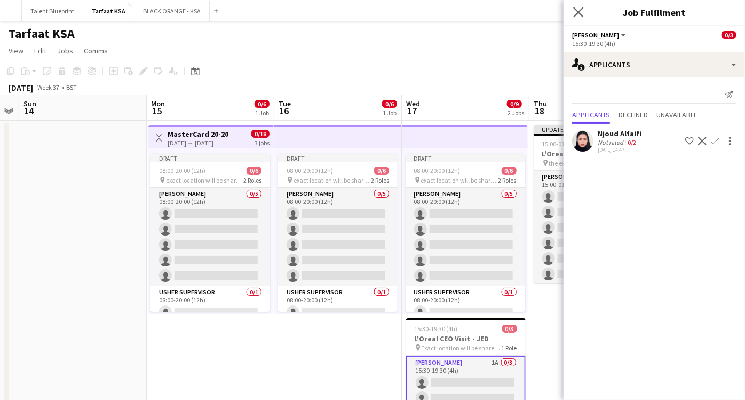
click at [576, 7] on icon "Close pop-in" at bounding box center [578, 12] width 10 height 10
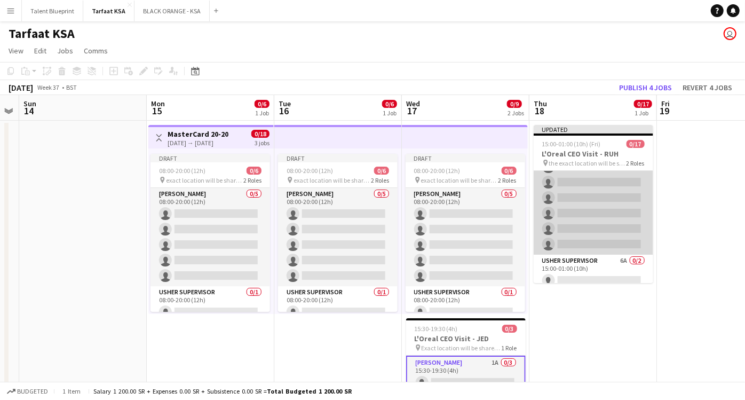
scroll to position [192, 0]
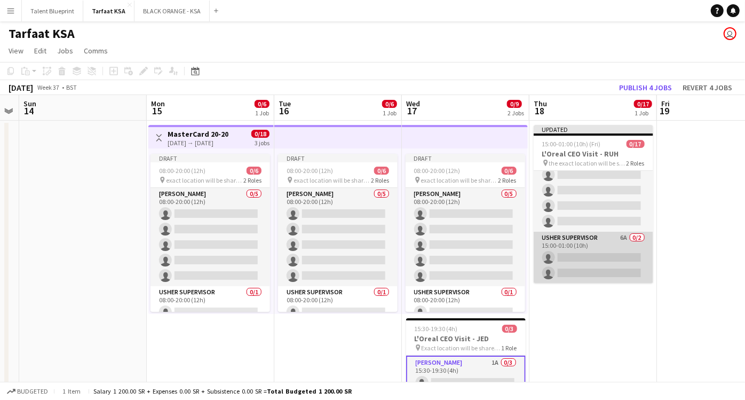
click at [604, 244] on app-card-role "[PERSON_NAME] Supervisor 6A 0/2 15:00-01:00 (10h) single-neutral-actions single…" at bounding box center [594, 258] width 120 height 52
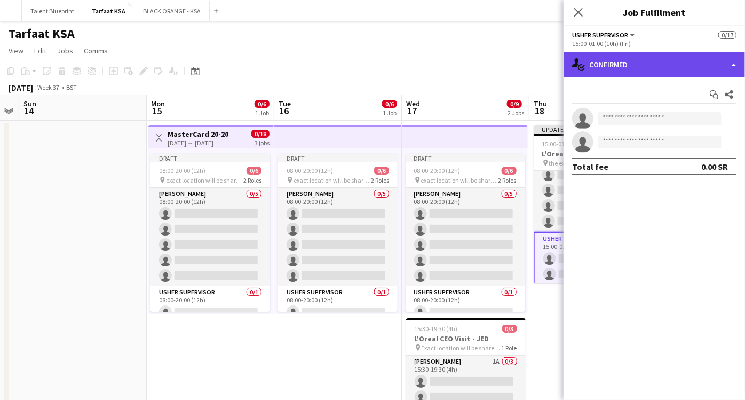
click at [732, 57] on div "single-neutral-actions-check-2 Confirmed" at bounding box center [654, 65] width 181 height 26
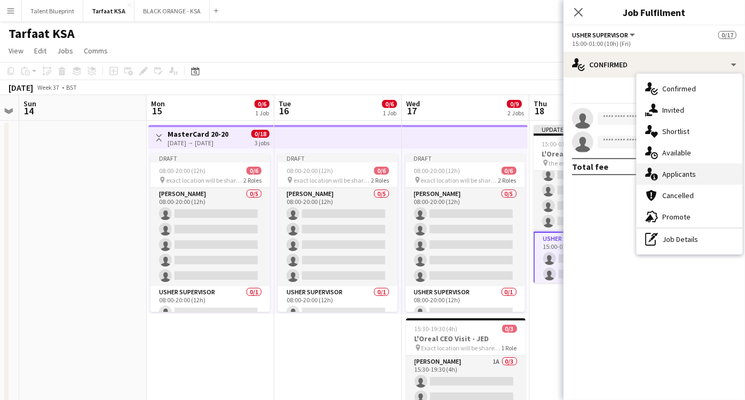
click at [692, 172] on span "Applicants" at bounding box center [679, 174] width 34 height 10
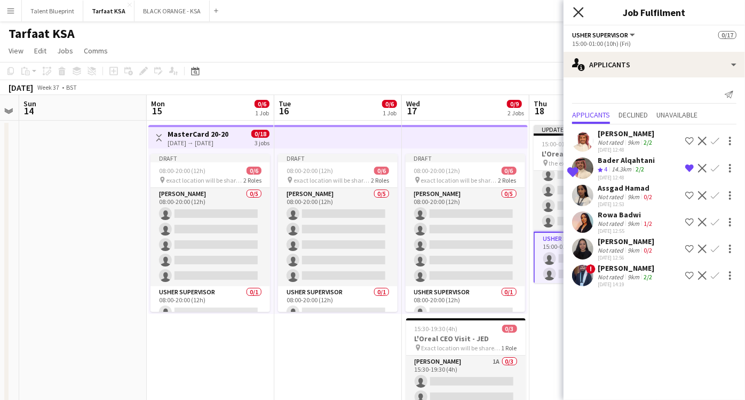
click at [578, 12] on icon at bounding box center [578, 12] width 10 height 10
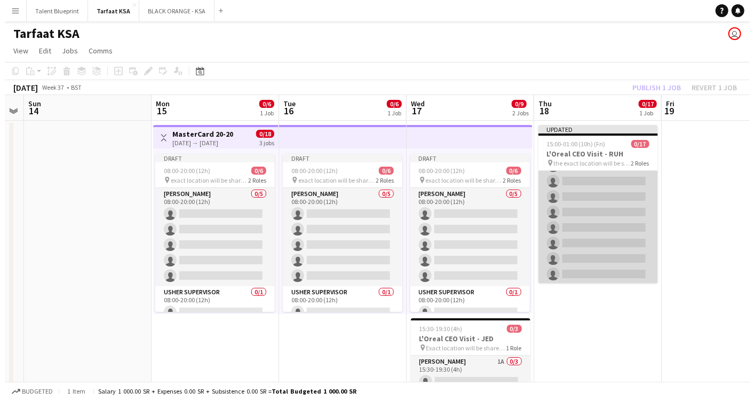
scroll to position [0, 0]
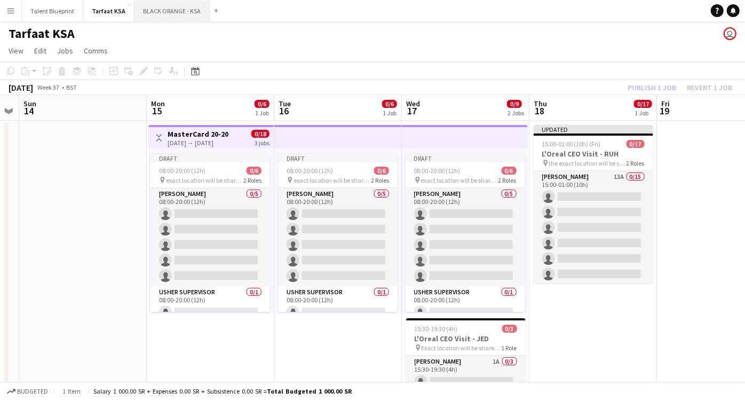
click at [167, 17] on button "BLACK ORANGE - KSA Close" at bounding box center [171, 11] width 75 height 21
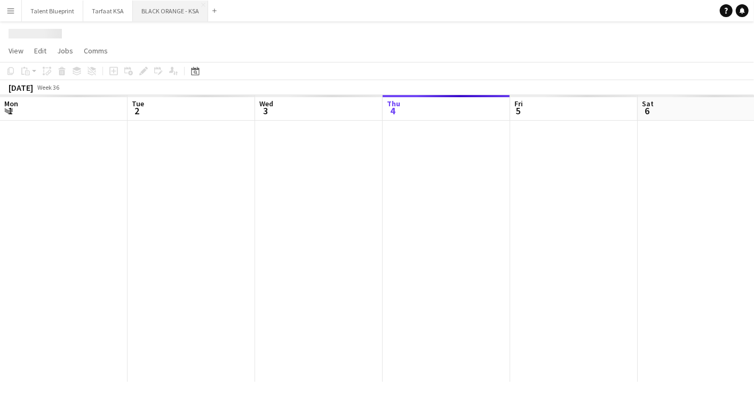
scroll to position [0, 255]
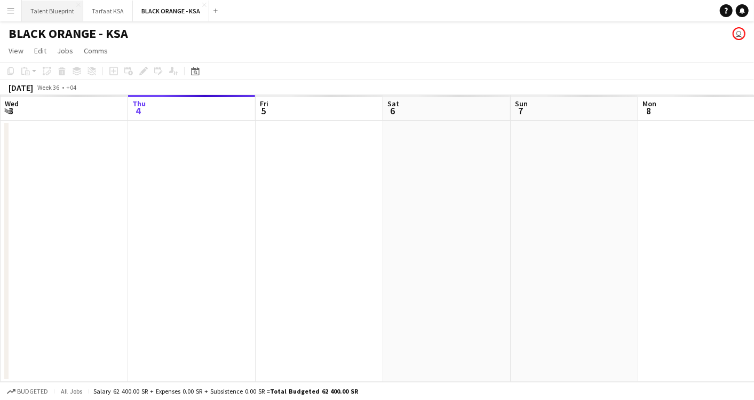
click at [57, 12] on button "Talent Blueprint Close" at bounding box center [52, 11] width 61 height 21
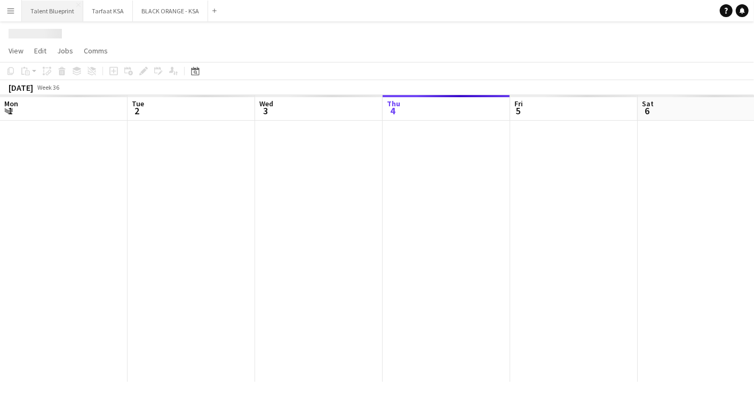
scroll to position [0, 255]
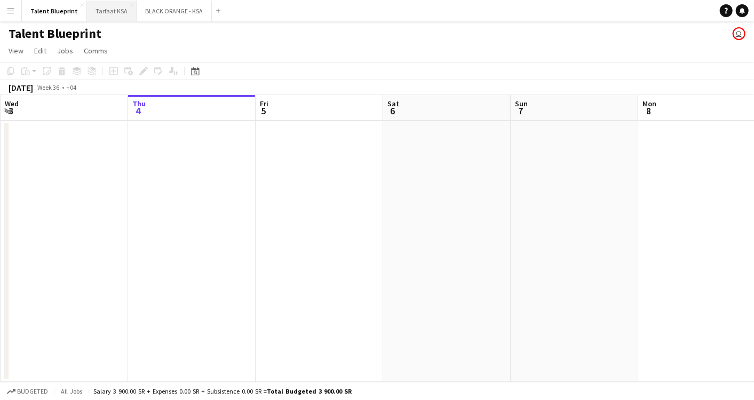
click at [109, 18] on button "Tarfaat KSA Close" at bounding box center [112, 11] width 50 height 21
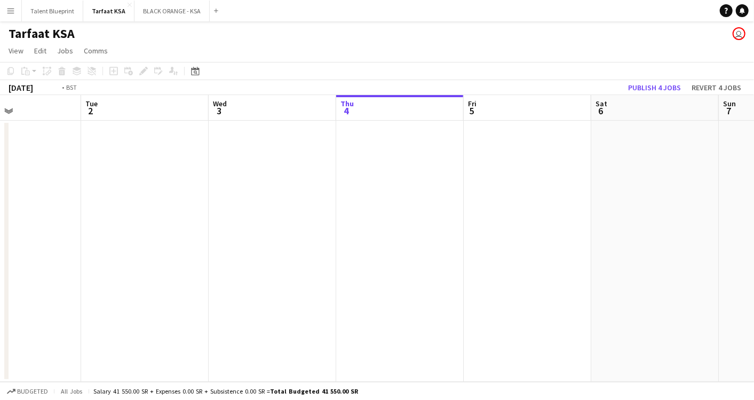
drag, startPoint x: 207, startPoint y: 177, endPoint x: 543, endPoint y: 176, distance: 336.2
click at [543, 176] on app-calendar-viewport "Sat 30 Sun 31 Mon 1 Tue 2 Wed 3 Thu 4 Fri 5 Sat 6 Sun 7 Mon 8 Tue 9" at bounding box center [377, 238] width 754 height 287
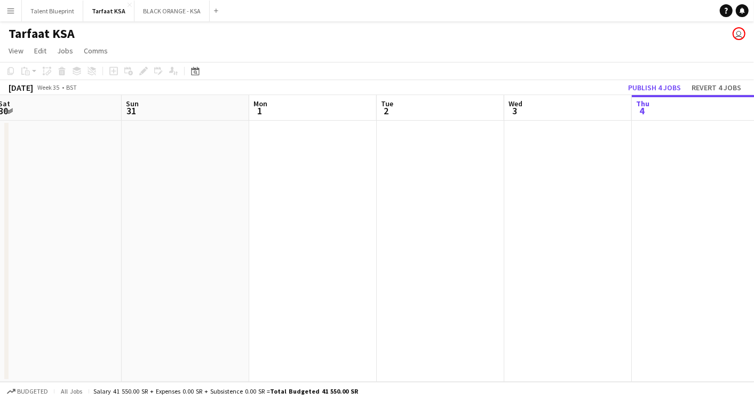
scroll to position [0, 247]
drag, startPoint x: 416, startPoint y: 211, endPoint x: 598, endPoint y: 203, distance: 181.6
click at [598, 203] on app-calendar-viewport "Thu 28 Fri 29 Sat 30 Sun 31 Mon 1 Tue 2 Wed 3 Thu 4 Fri 5 Sat 6 Sun 7" at bounding box center [377, 238] width 754 height 287
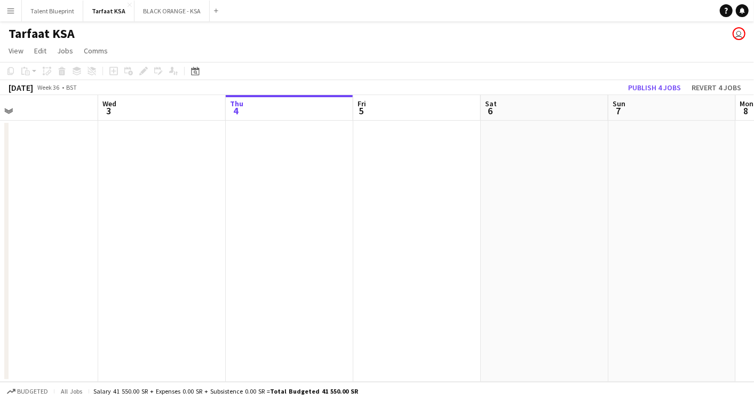
drag, startPoint x: 701, startPoint y: 152, endPoint x: 312, endPoint y: 144, distance: 389.2
click at [247, 161] on app-calendar-viewport "Sat 30 Sun 31 Mon 1 Tue 2 Wed 3 Thu 4 Fri 5 Sat 6 Sun 7 Mon 8 Tue 9" at bounding box center [377, 238] width 754 height 287
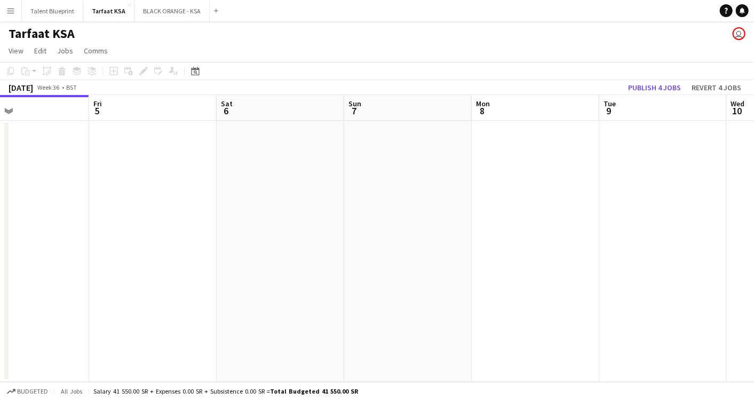
drag, startPoint x: 521, startPoint y: 155, endPoint x: 164, endPoint y: 176, distance: 357.7
click at [164, 176] on app-calendar-viewport "Mon 1 Tue 2 Wed 3 Thu 4 Fri 5 Sat 6 Sun 7 Mon 8 Tue 9 Wed 10 Thu 11" at bounding box center [377, 238] width 754 height 287
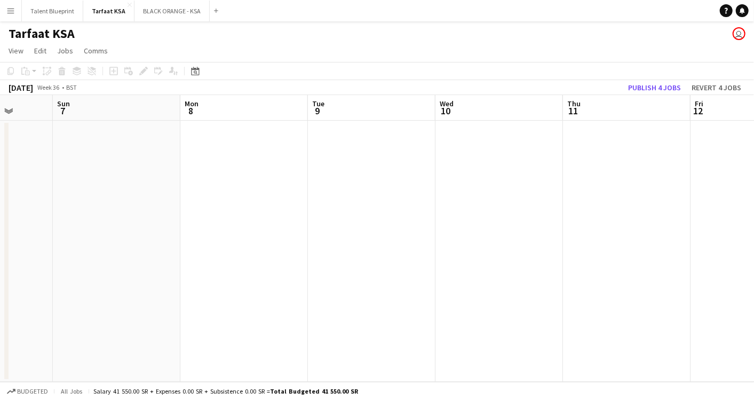
drag, startPoint x: 452, startPoint y: 178, endPoint x: 154, endPoint y: 202, distance: 298.2
click at [155, 202] on app-calendar-viewport "Thu 4 Fri 5 Sat 6 Sun 7 Mon 8 Tue 9 Wed 10 Thu 11 Fri 12 Sat 13 Sun 14" at bounding box center [377, 238] width 754 height 287
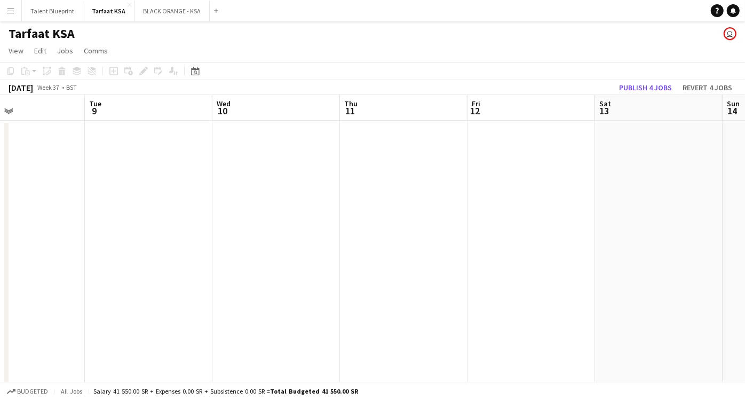
drag, startPoint x: 485, startPoint y: 193, endPoint x: 264, endPoint y: 210, distance: 221.1
click at [264, 210] on app-calendar-viewport "Fri 5 Sat 6 Sun 7 Mon 8 Tue 9 Wed 10 Thu 11 Fri 12 Sat 13 Sun 14 Mon 15 0/6 1 J…" at bounding box center [372, 275] width 745 height 360
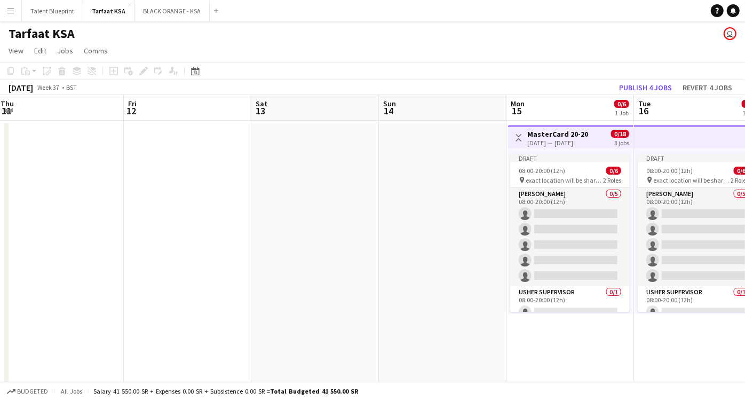
drag, startPoint x: 553, startPoint y: 216, endPoint x: 120, endPoint y: 228, distance: 433.5
click at [120, 228] on app-calendar-viewport "Mon 8 Tue 9 Wed 10 Thu 11 Fri 12 Sat 13 Sun 14 Mon 15 0/6 1 Job Tue 16 0/6 1 Jo…" at bounding box center [372, 275] width 745 height 360
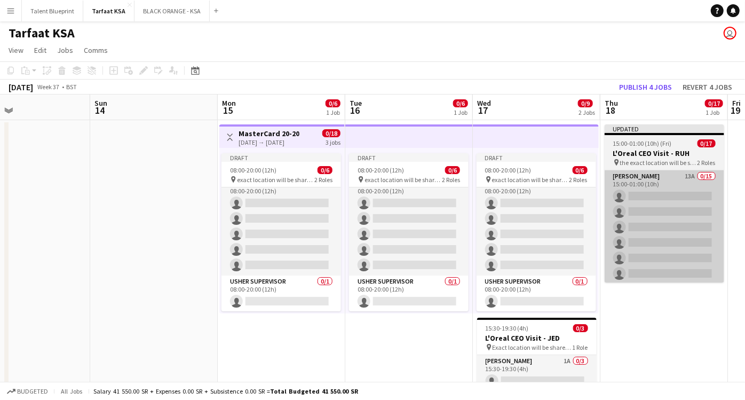
scroll to position [0, 0]
